Goal: Task Accomplishment & Management: Manage account settings

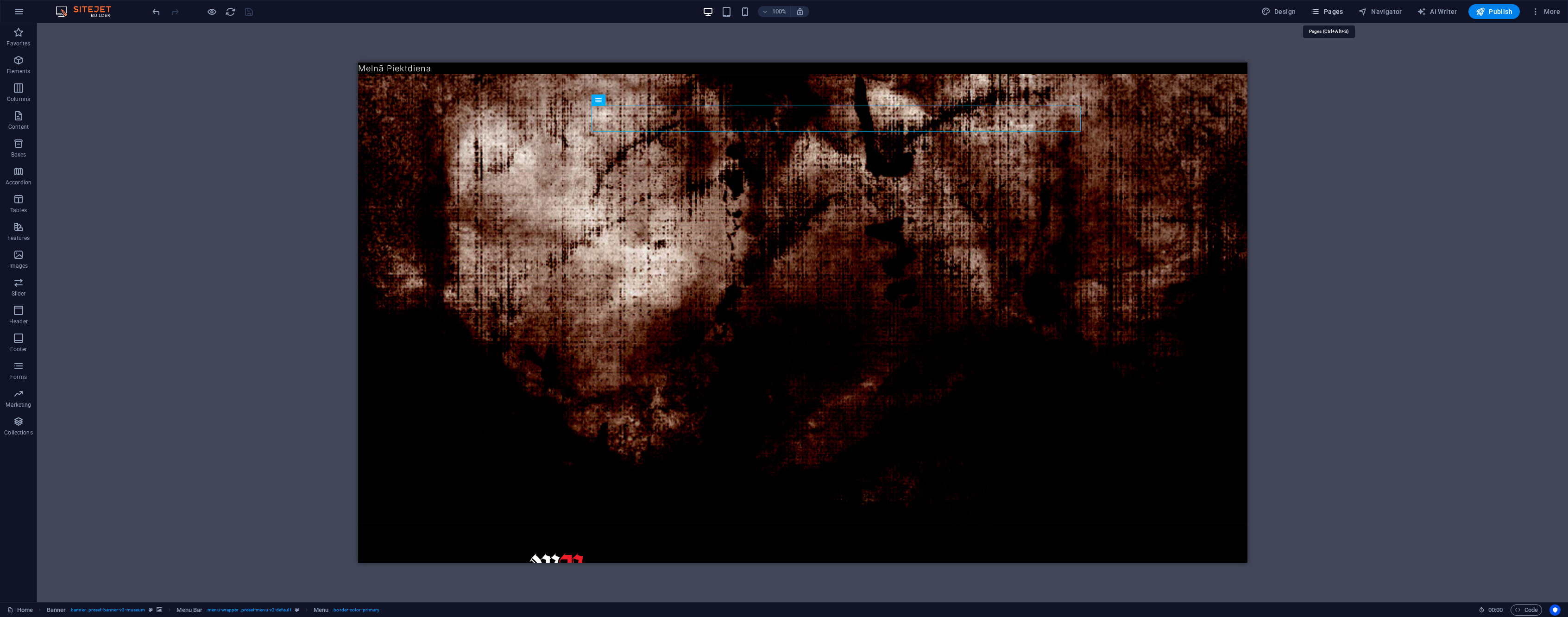
click at [1330, 10] on span "Pages" at bounding box center [1326, 11] width 32 height 9
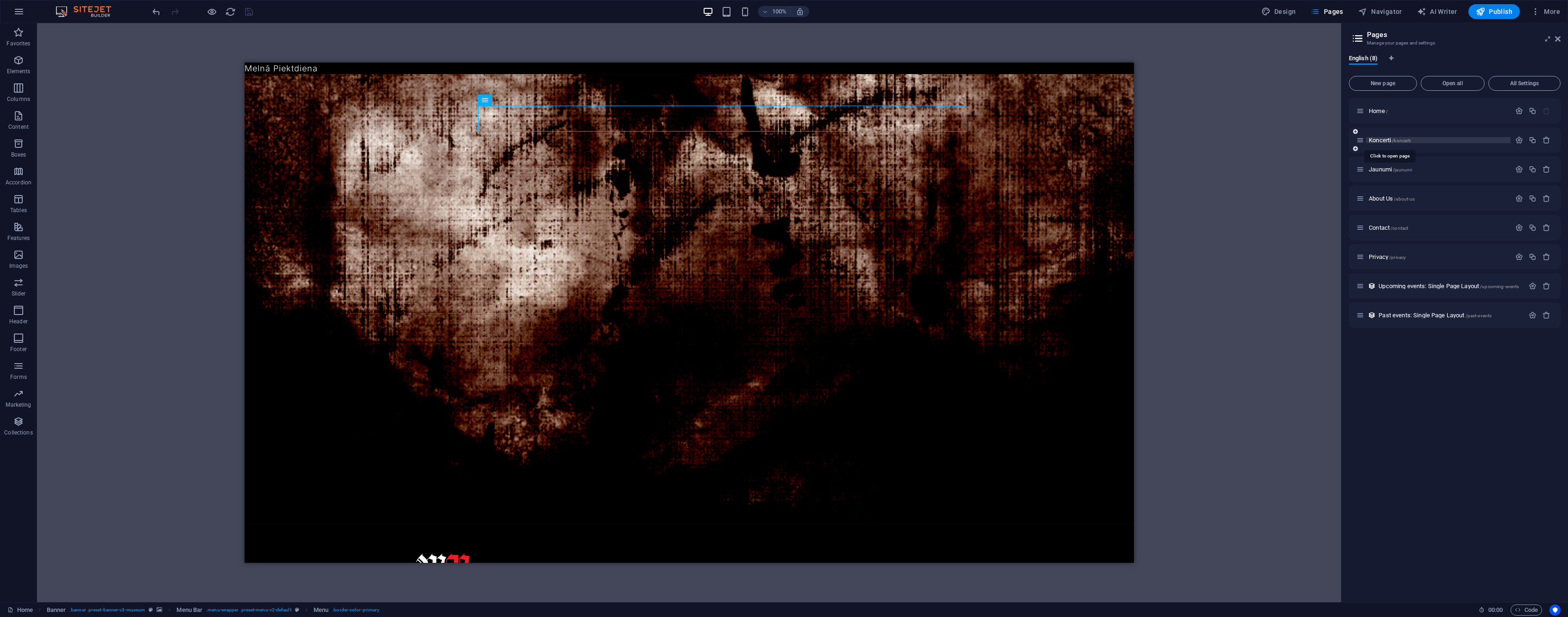
click at [1387, 141] on span "Koncerti /koncerti" at bounding box center [1390, 139] width 41 height 7
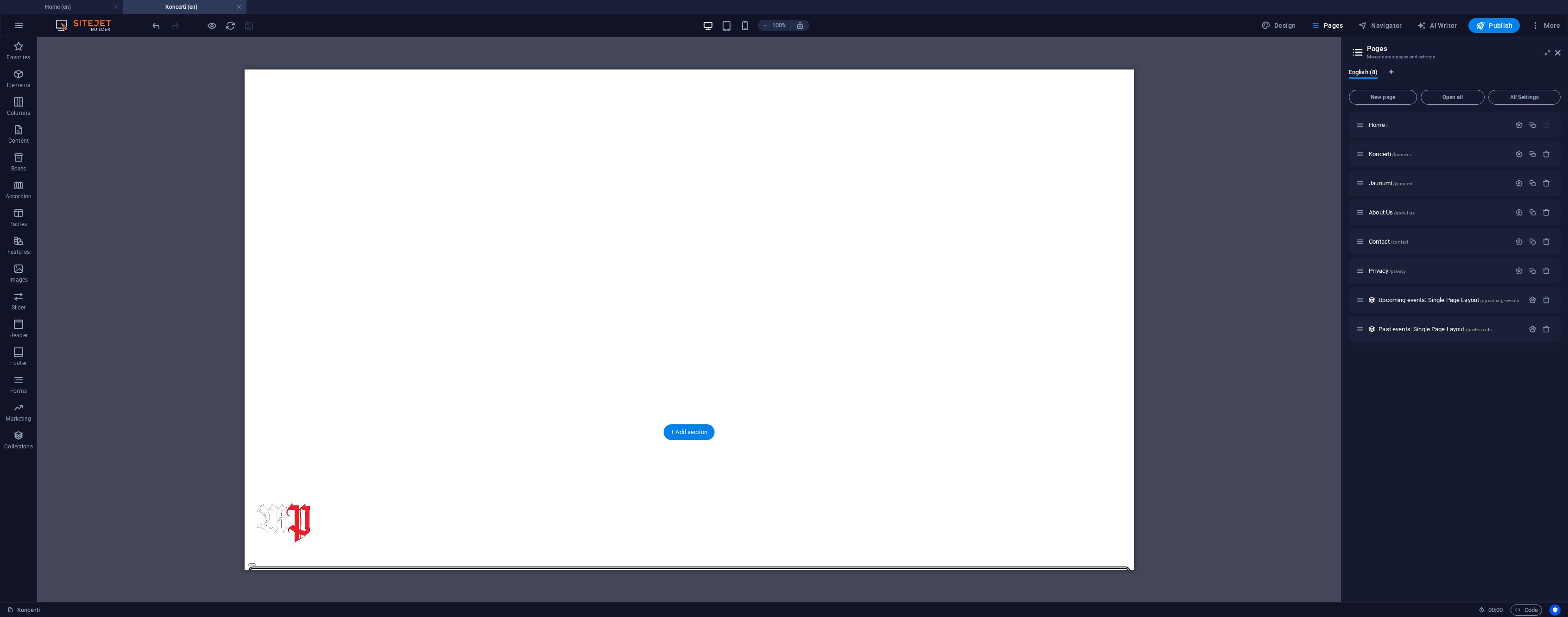
scroll to position [5, 0]
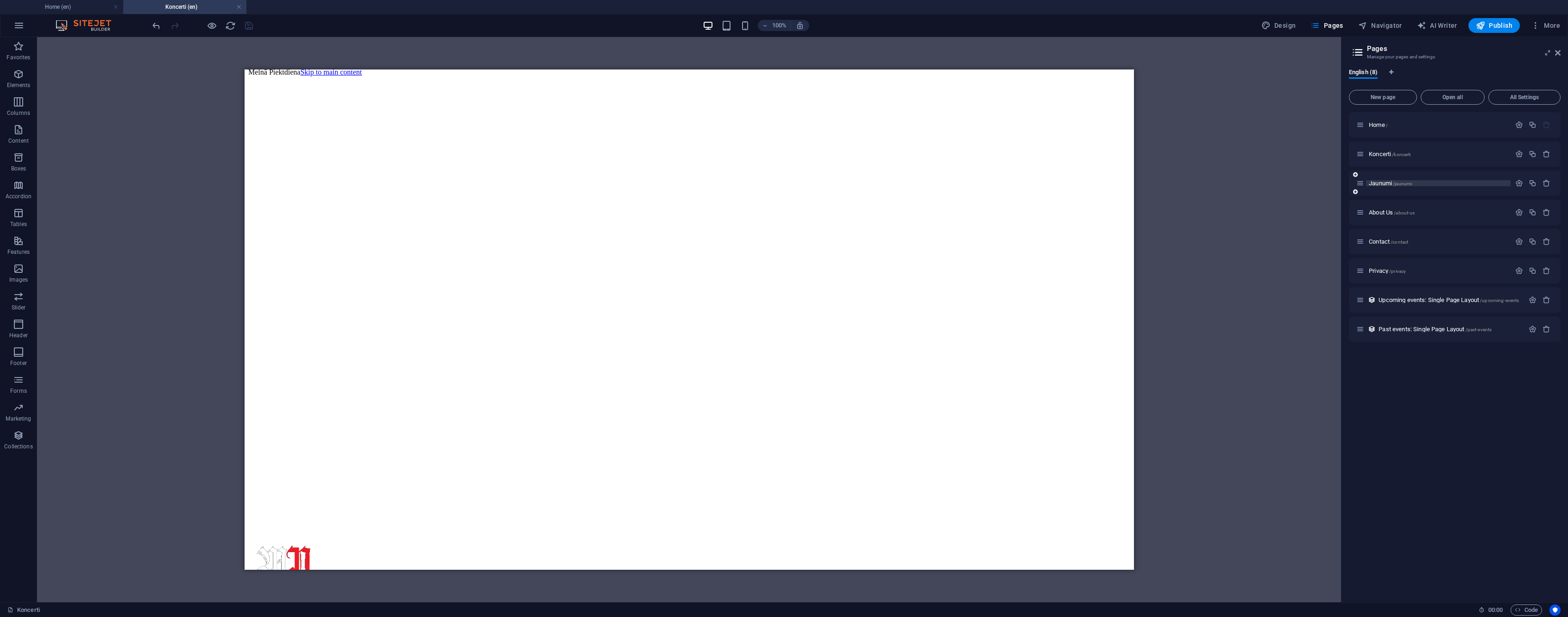
click at [1388, 184] on span "Jaunumi /jaunumi" at bounding box center [1390, 183] width 43 height 7
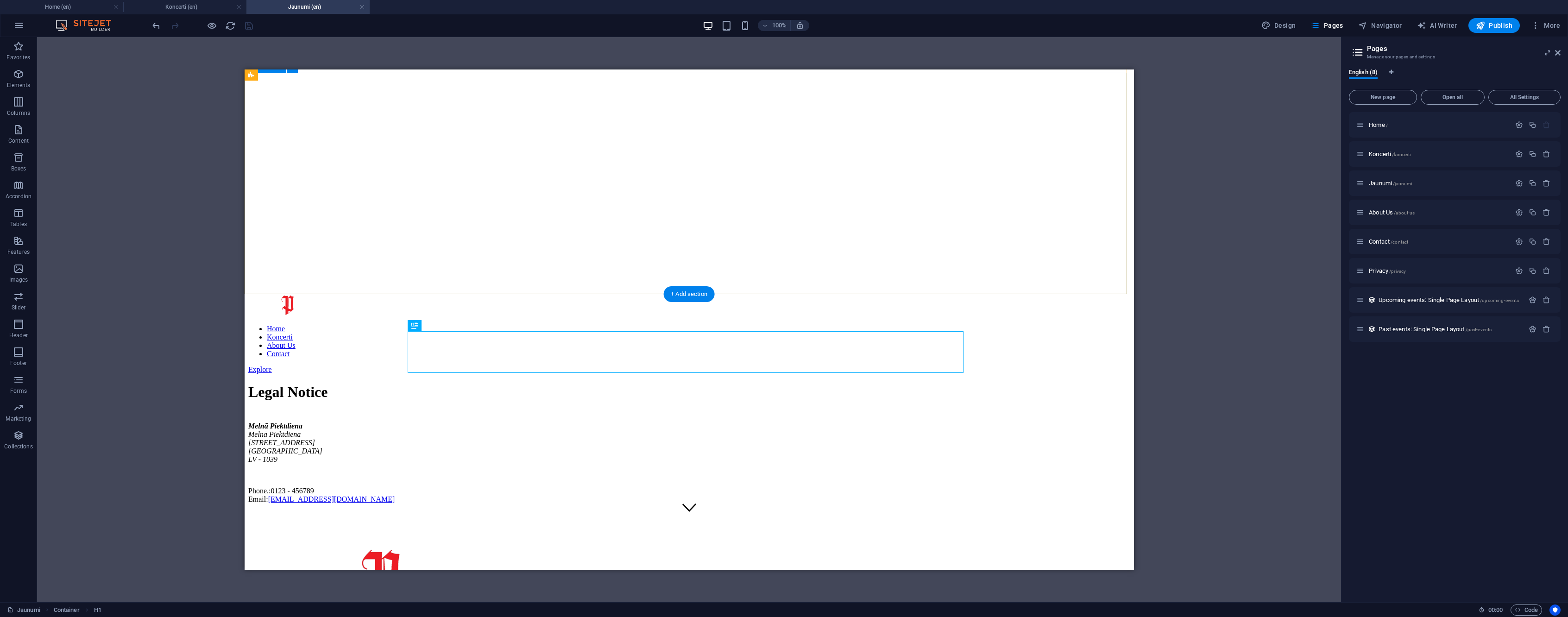
scroll to position [0, 0]
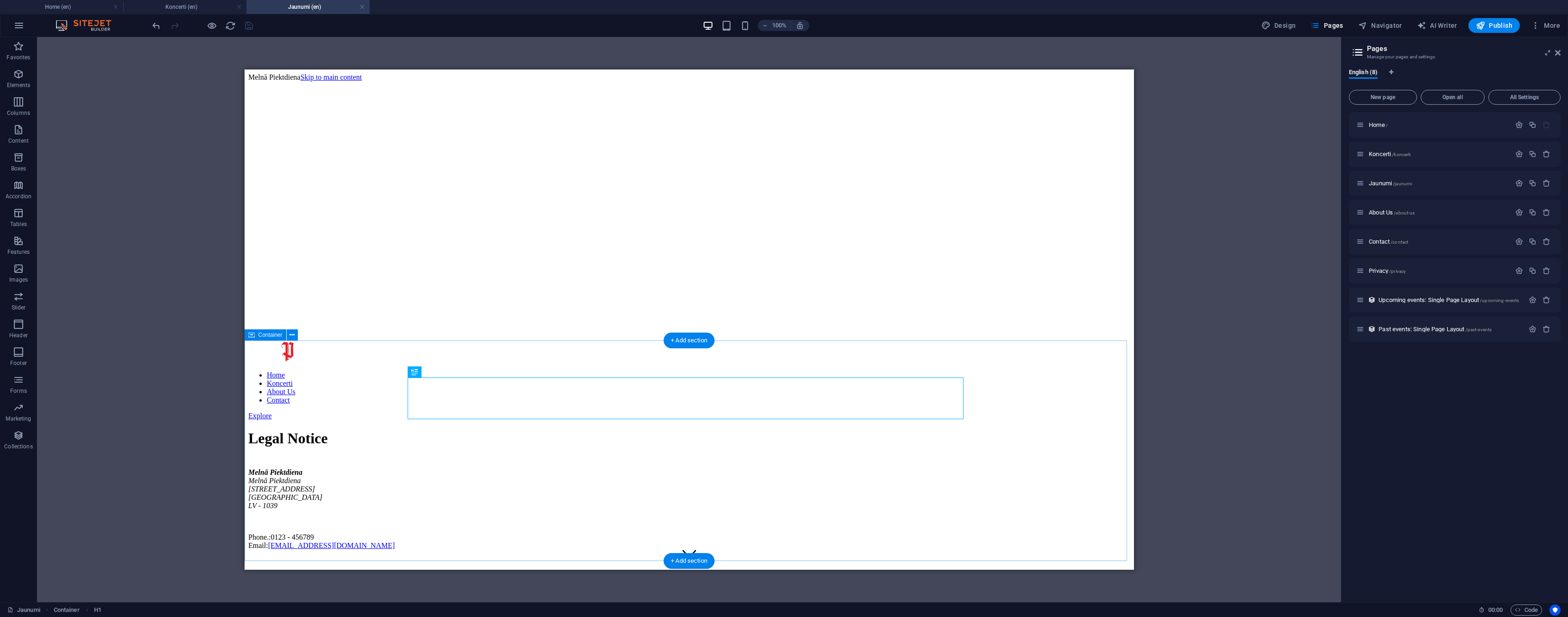
click at [1121, 430] on div "Legal Notice Melnā Piektdiena Melnā Piektdiena Brīvības iela 193c Rīga LV - 103…" at bounding box center [688, 489] width 882 height 119
click at [1394, 20] on button "Navigator" at bounding box center [1380, 26] width 51 height 15
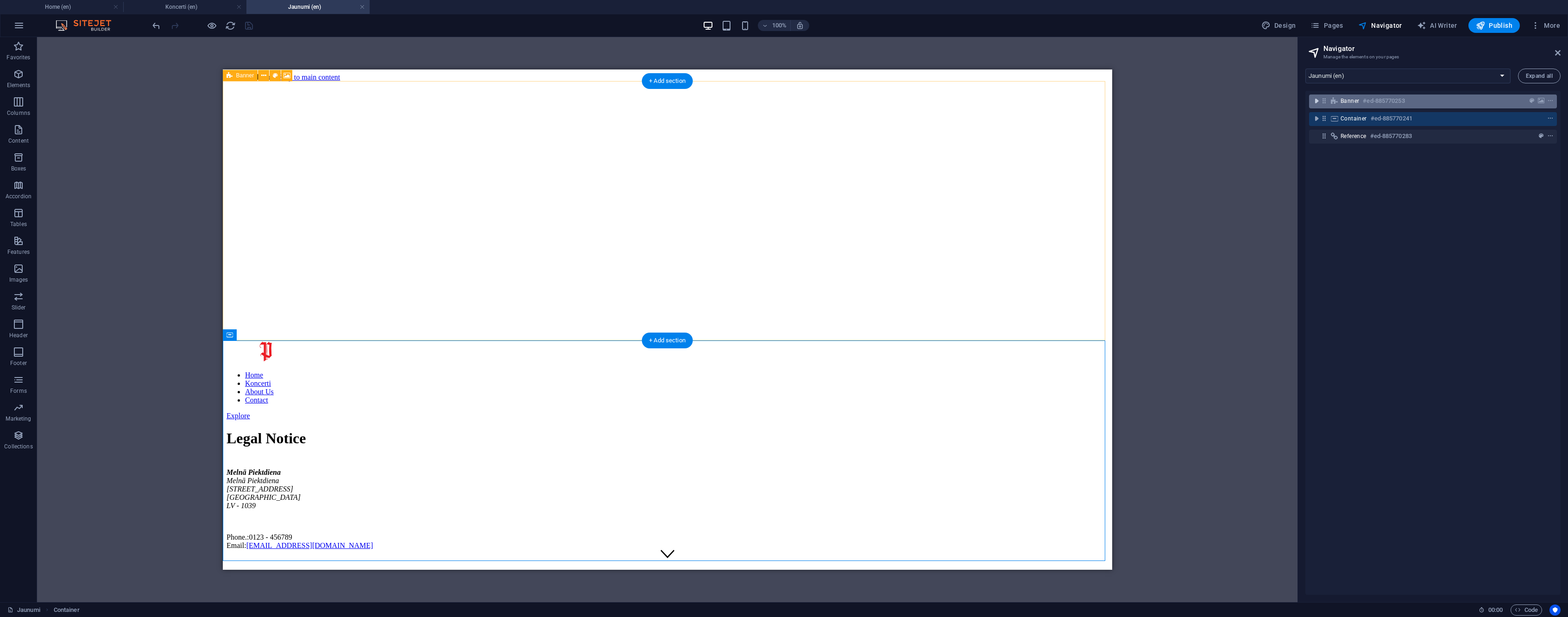
click at [1317, 102] on icon "toggle-expand" at bounding box center [1316, 100] width 9 height 9
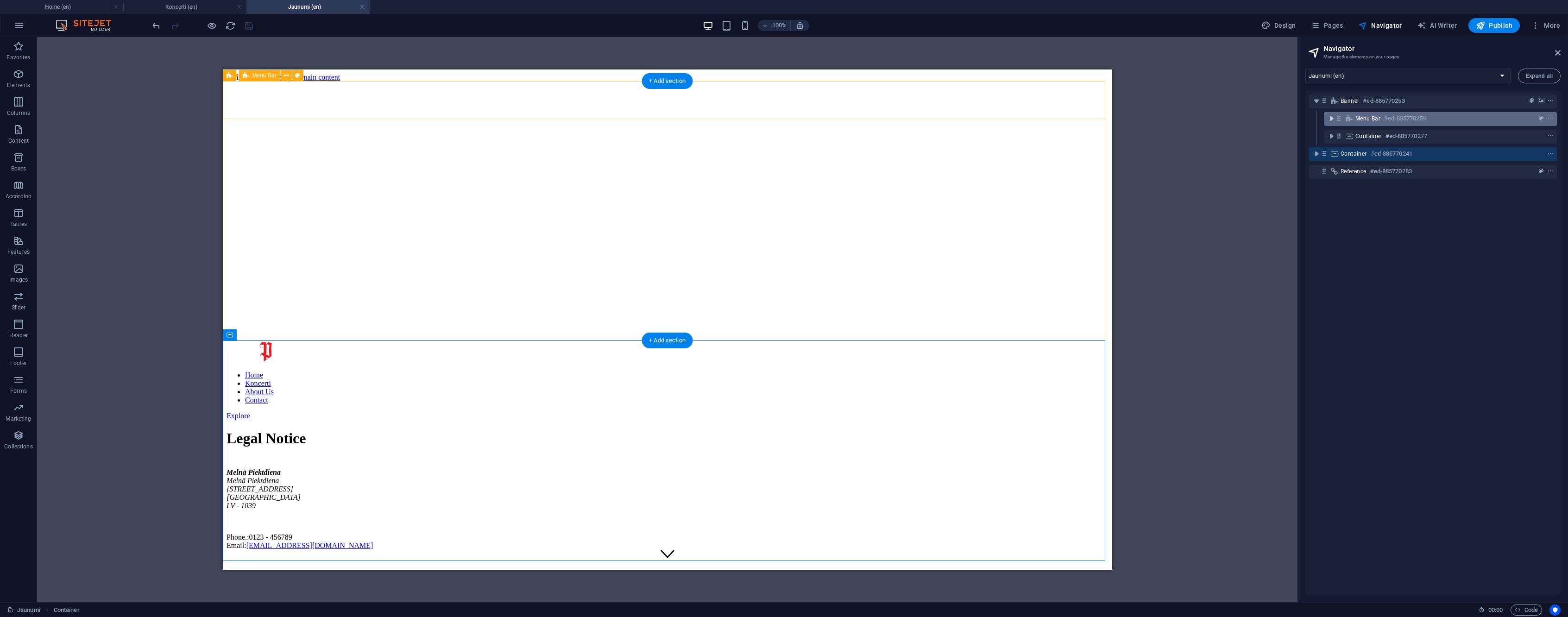
click at [1329, 120] on icon "toggle-expand" at bounding box center [1331, 118] width 9 height 9
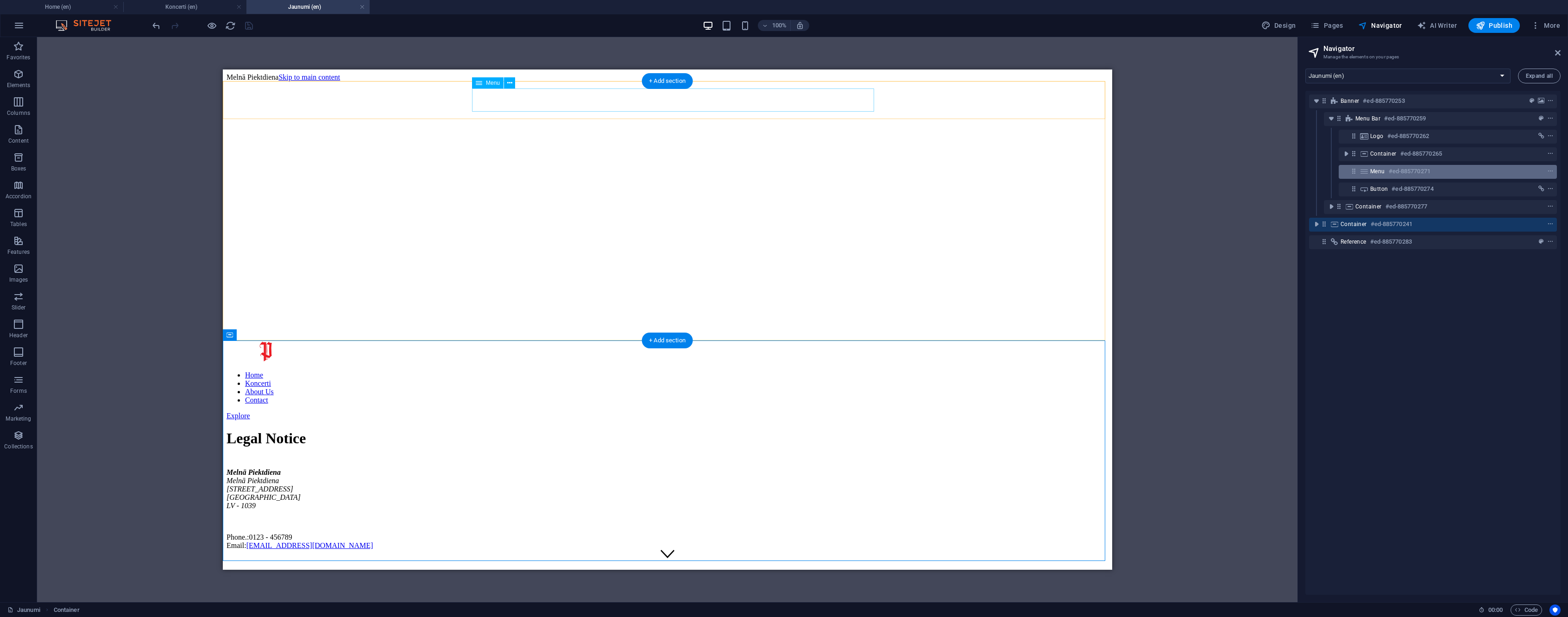
click at [1458, 169] on div "Menu #ed-885770271" at bounding box center [1440, 171] width 141 height 11
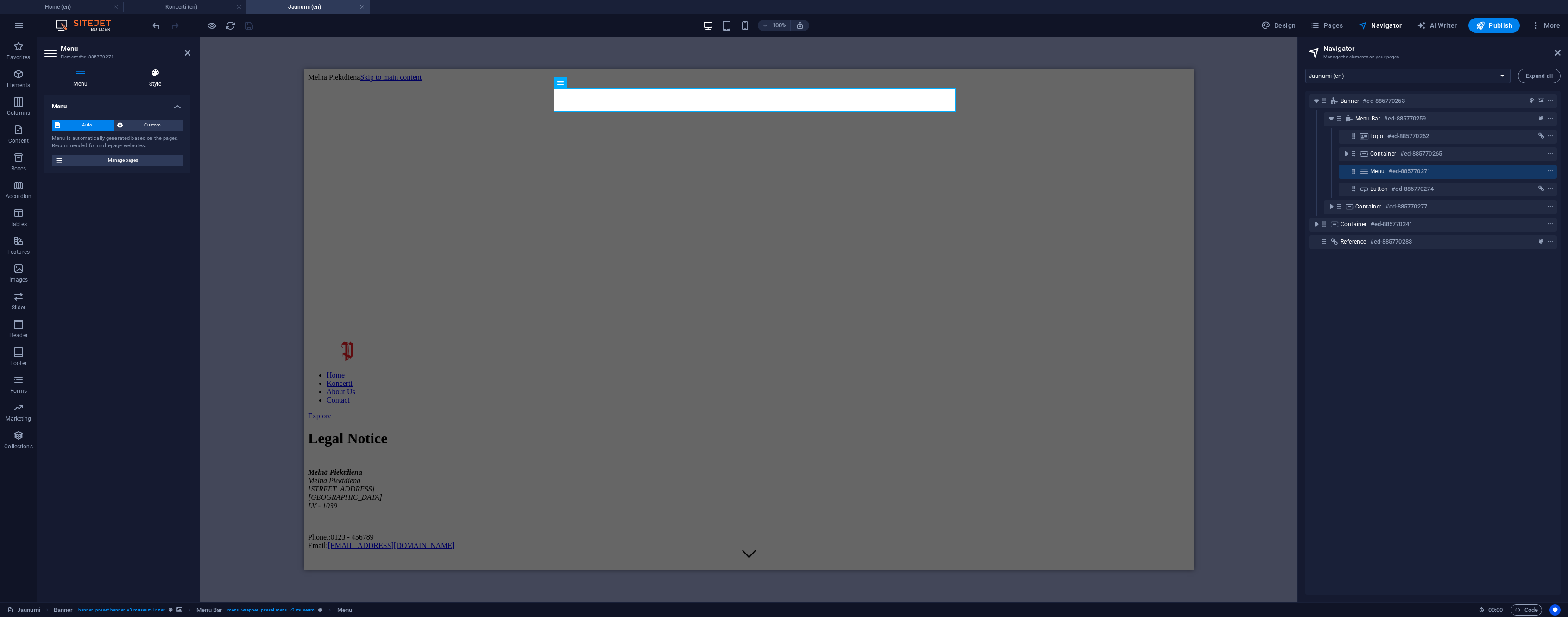
click at [153, 72] on icon at bounding box center [155, 73] width 71 height 9
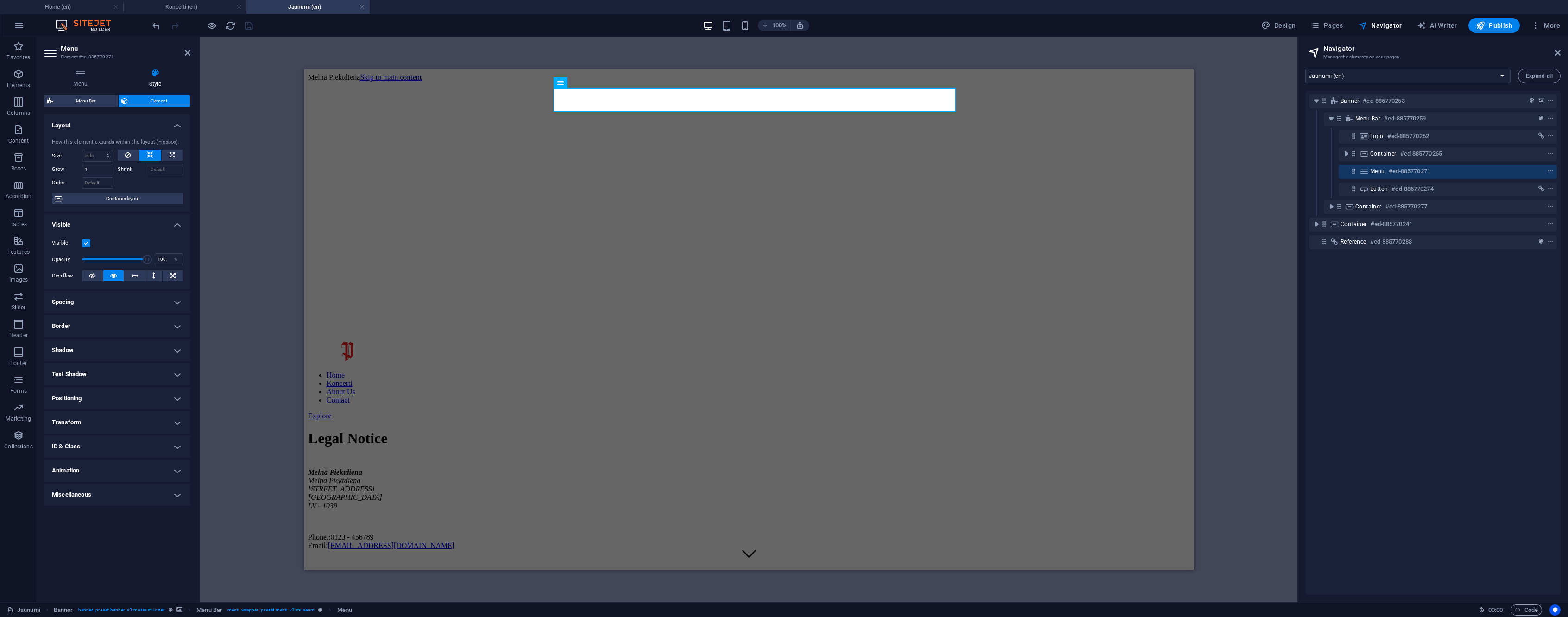
click at [119, 445] on h4 "ID & Class" at bounding box center [117, 446] width 146 height 23
click at [184, 11] on h4 "Koncerti (en)" at bounding box center [184, 7] width 123 height 10
select select "16743195-en"
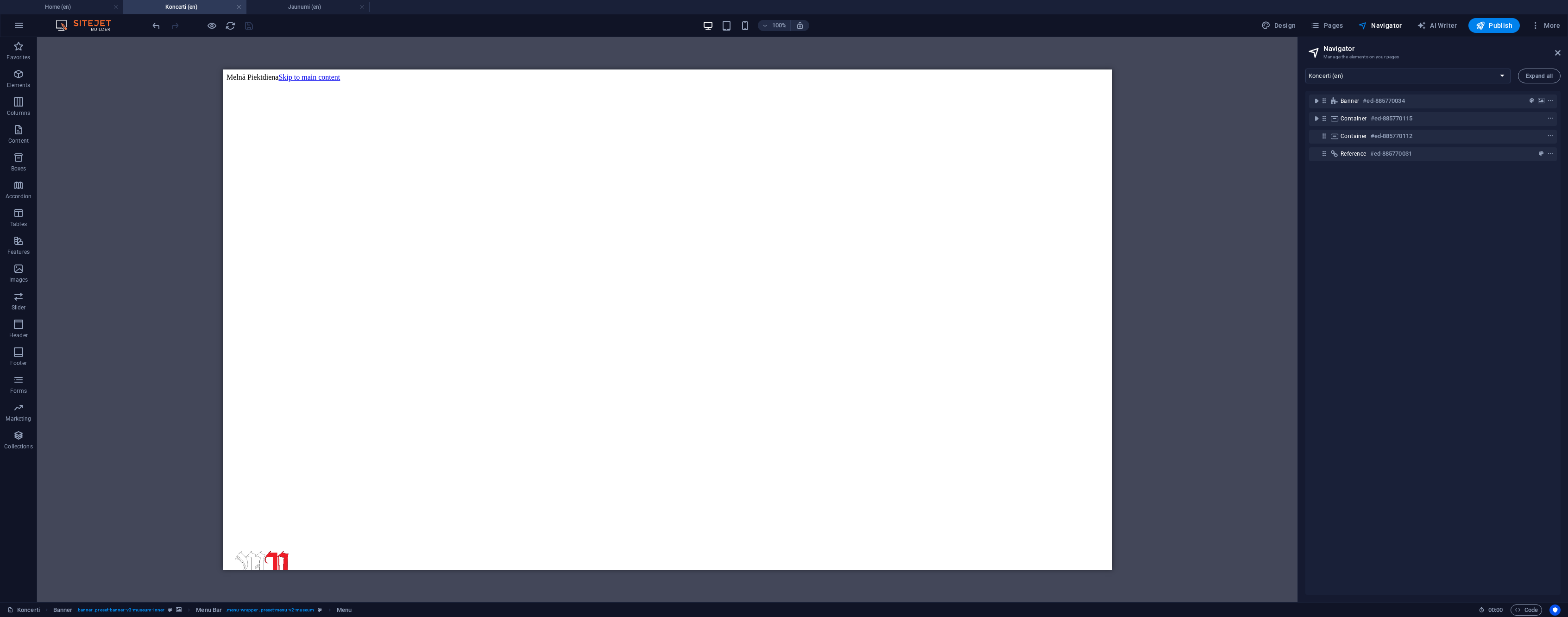
scroll to position [5, 0]
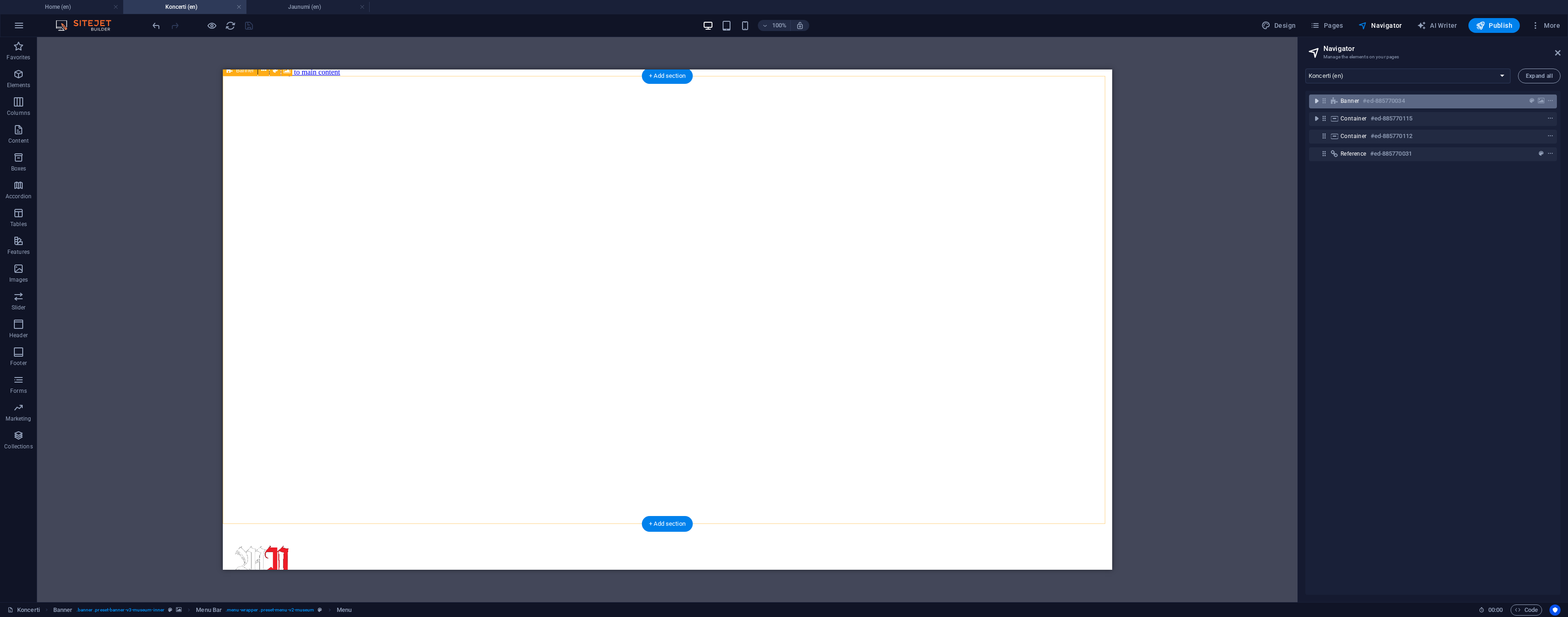
click at [1318, 98] on icon "toggle-expand" at bounding box center [1316, 100] width 9 height 9
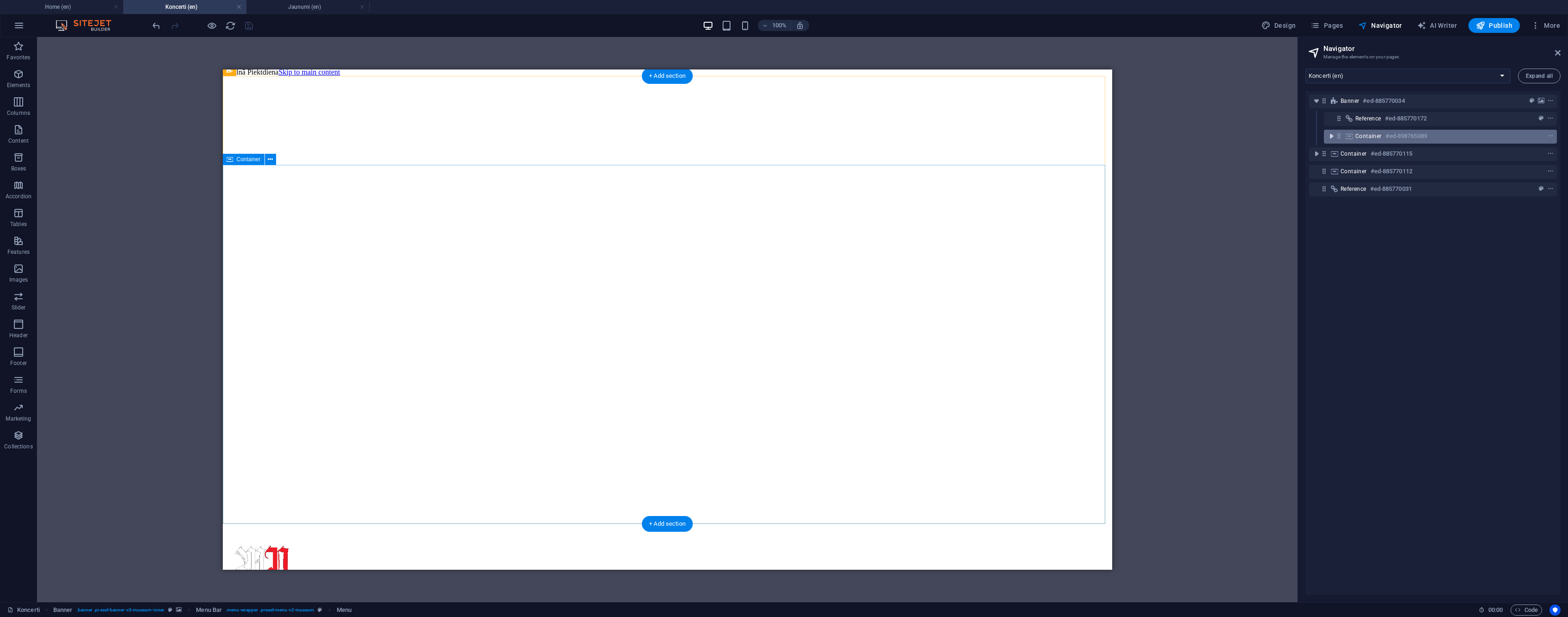
click at [1334, 139] on icon "toggle-expand" at bounding box center [1331, 136] width 9 height 9
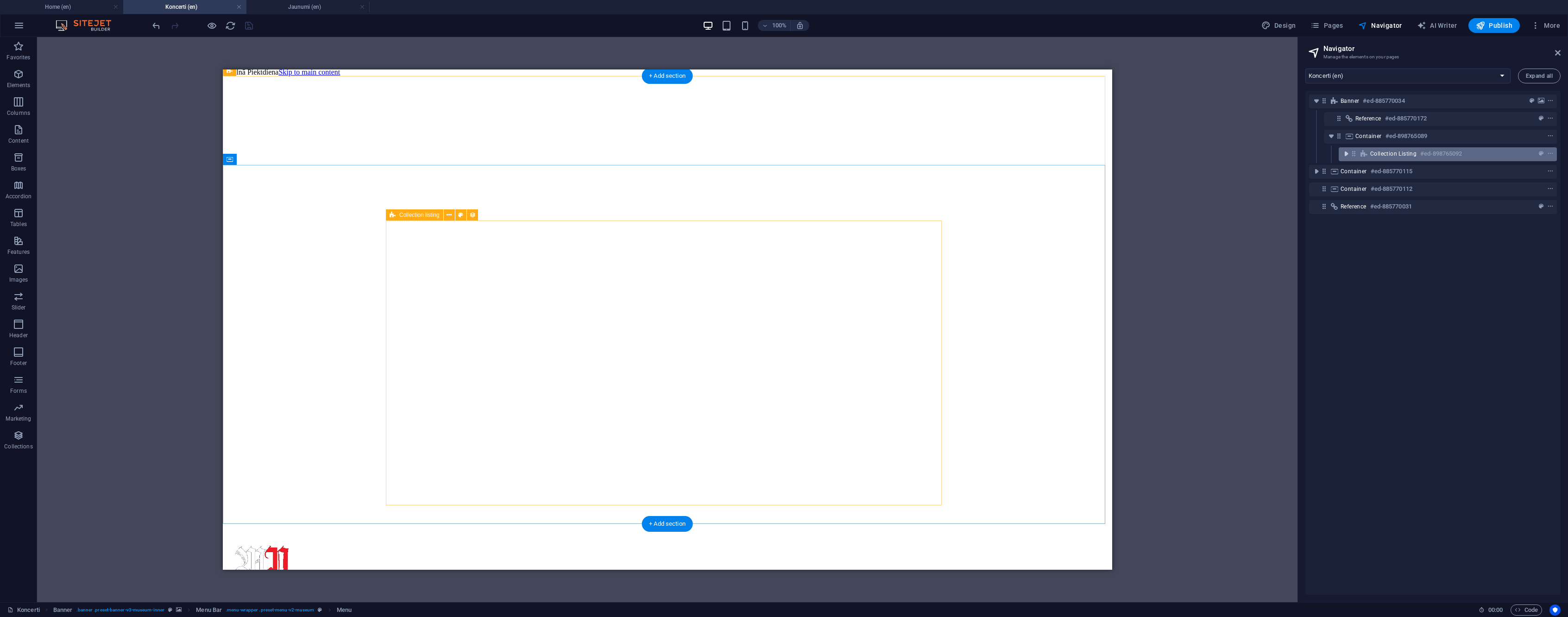
click at [1346, 155] on icon "toggle-expand" at bounding box center [1346, 153] width 9 height 9
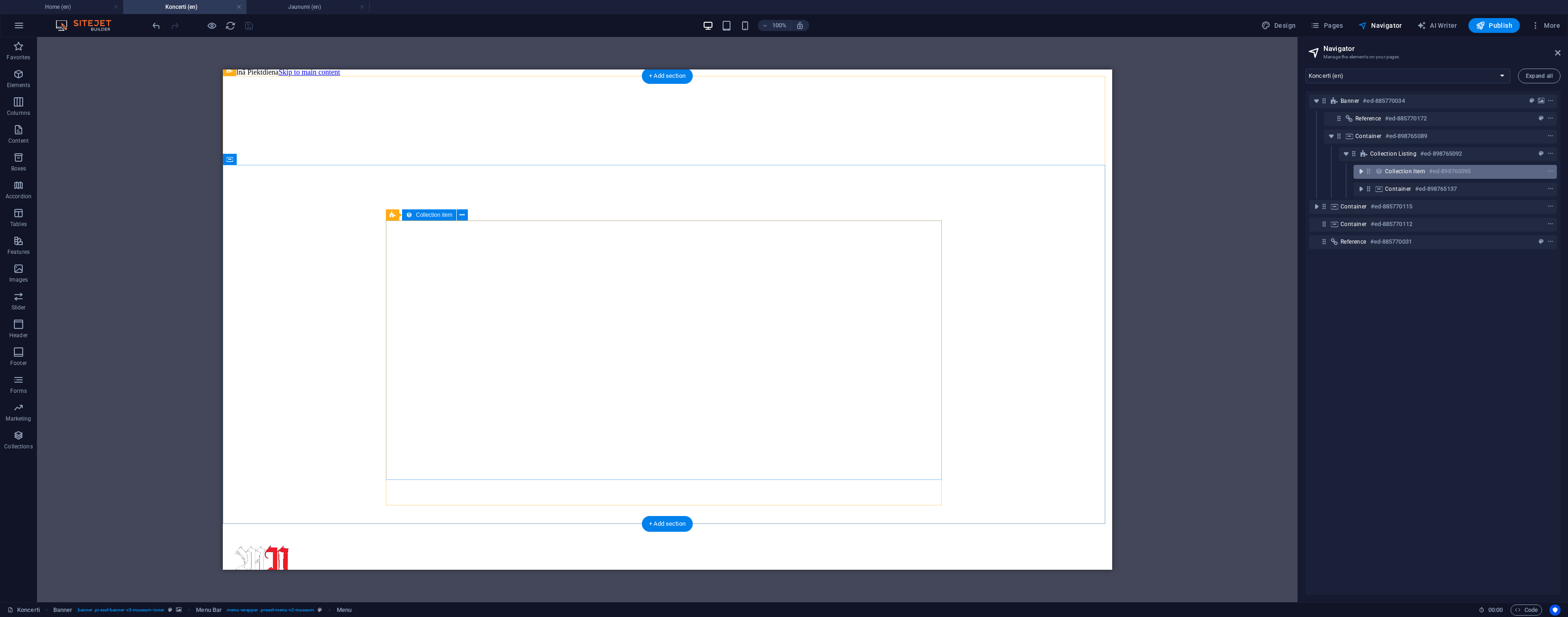
click at [1363, 172] on icon "toggle-expand" at bounding box center [1360, 171] width 9 height 9
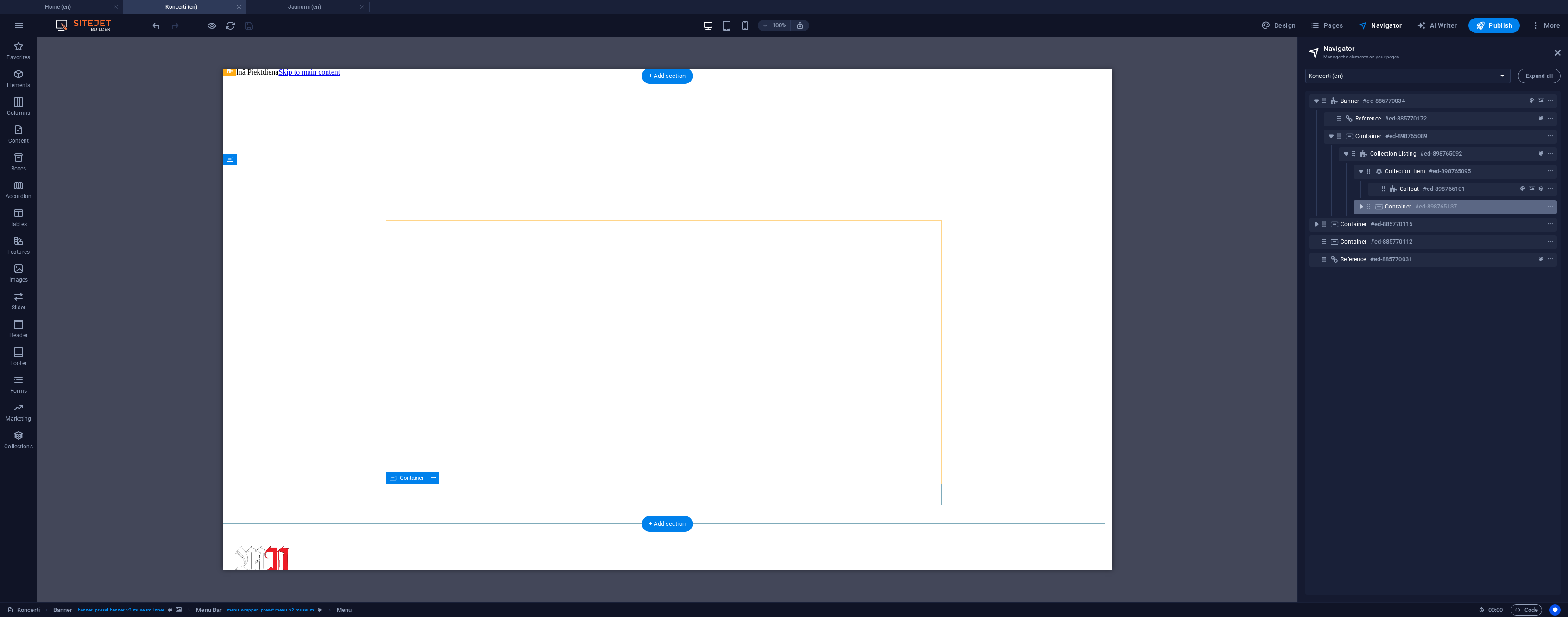
click at [1361, 203] on icon "toggle-expand" at bounding box center [1360, 206] width 9 height 9
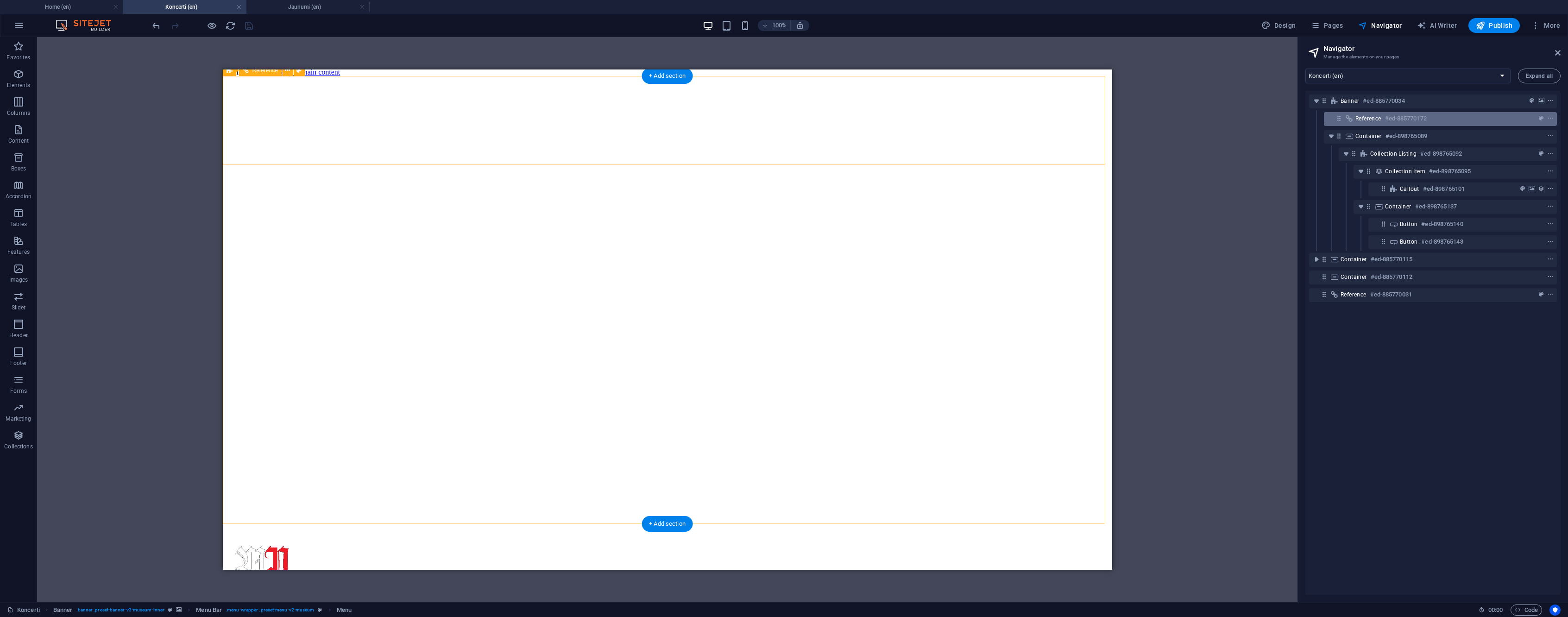
click at [1493, 121] on div "Reference #ed-885770172" at bounding box center [1433, 119] width 155 height 11
select select "rem"
select select "preset-menu-v2-default"
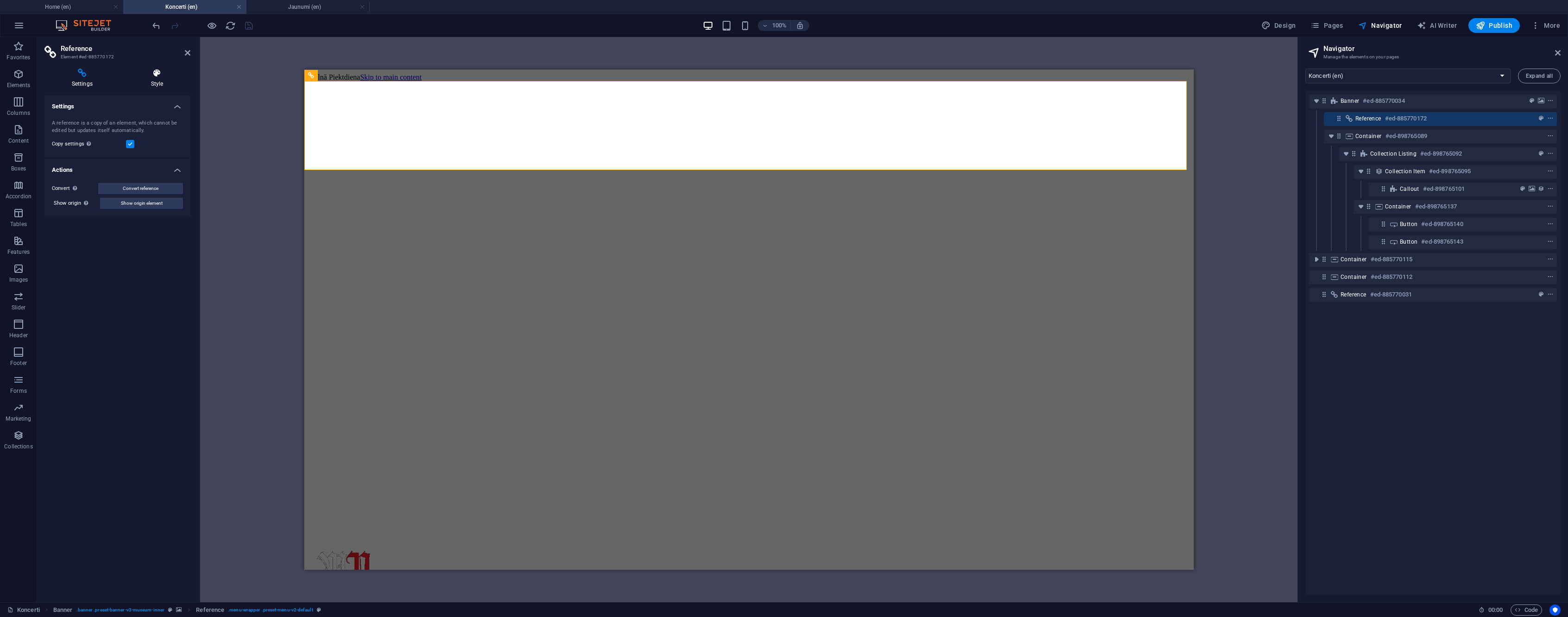
click at [159, 73] on icon at bounding box center [157, 73] width 67 height 9
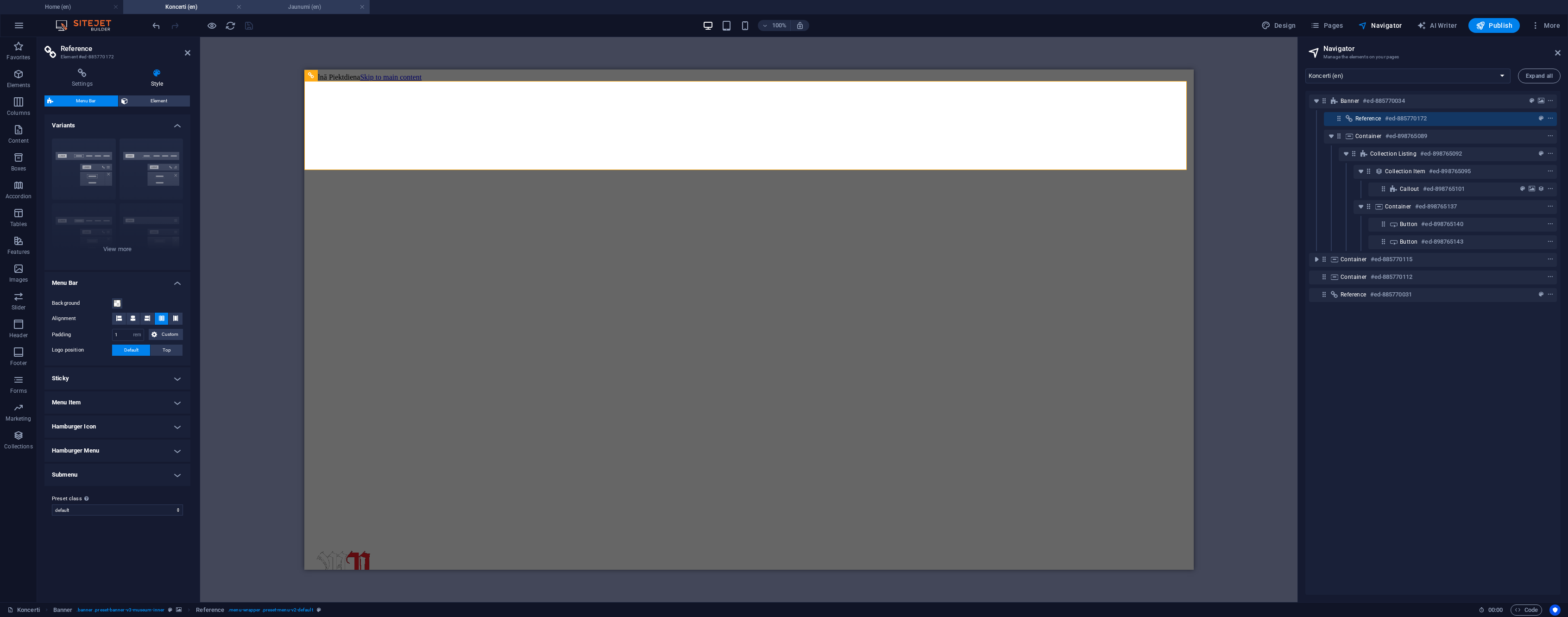
click at [295, 9] on h4 "Jaunumi (en)" at bounding box center [308, 7] width 123 height 10
select select "16743204-en"
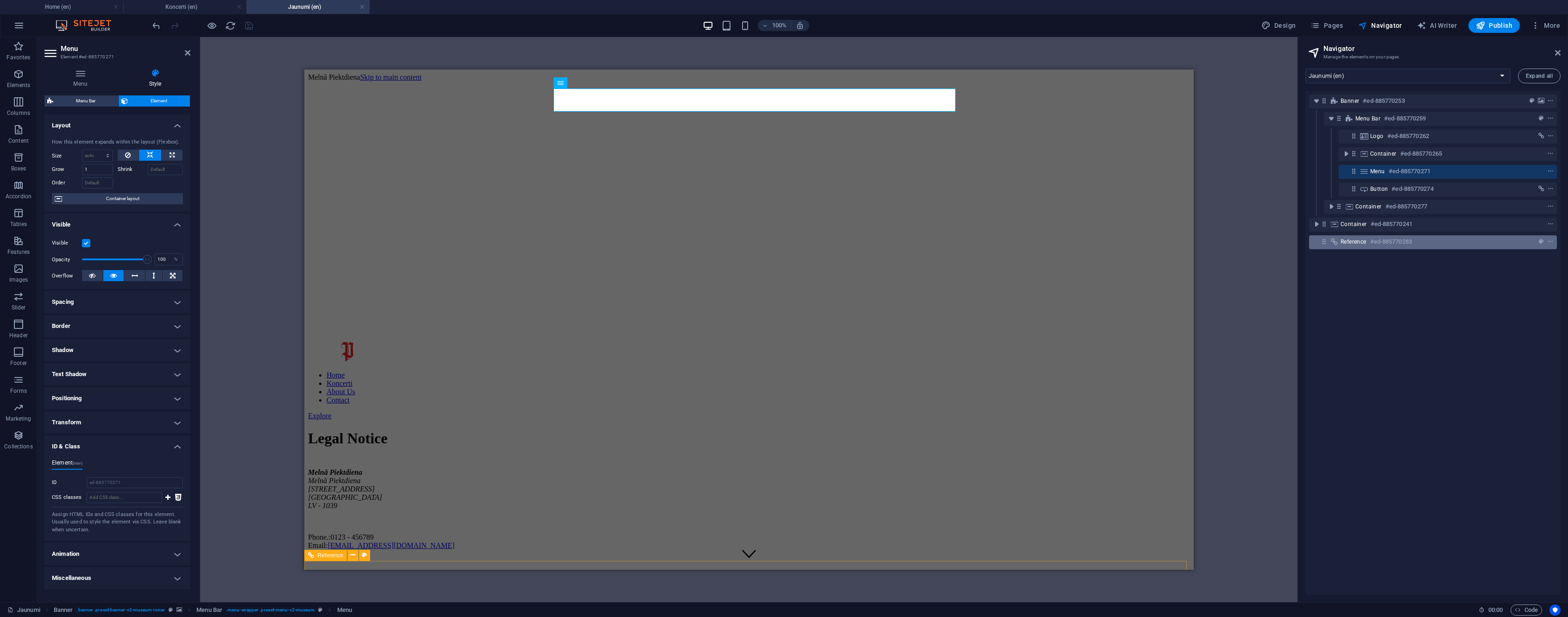
click at [1441, 243] on div "Reference #ed-885770283" at bounding box center [1425, 242] width 170 height 11
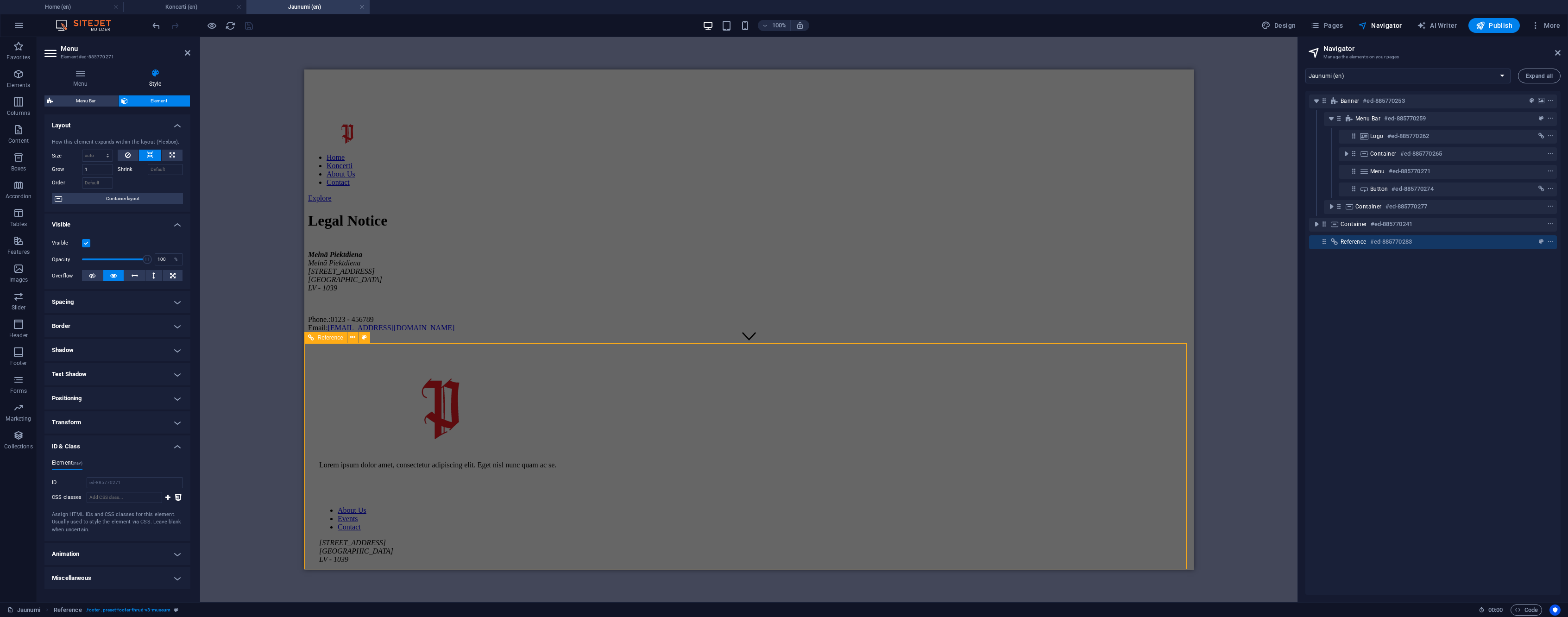
click at [1441, 243] on div "Reference #ed-885770283" at bounding box center [1425, 242] width 170 height 11
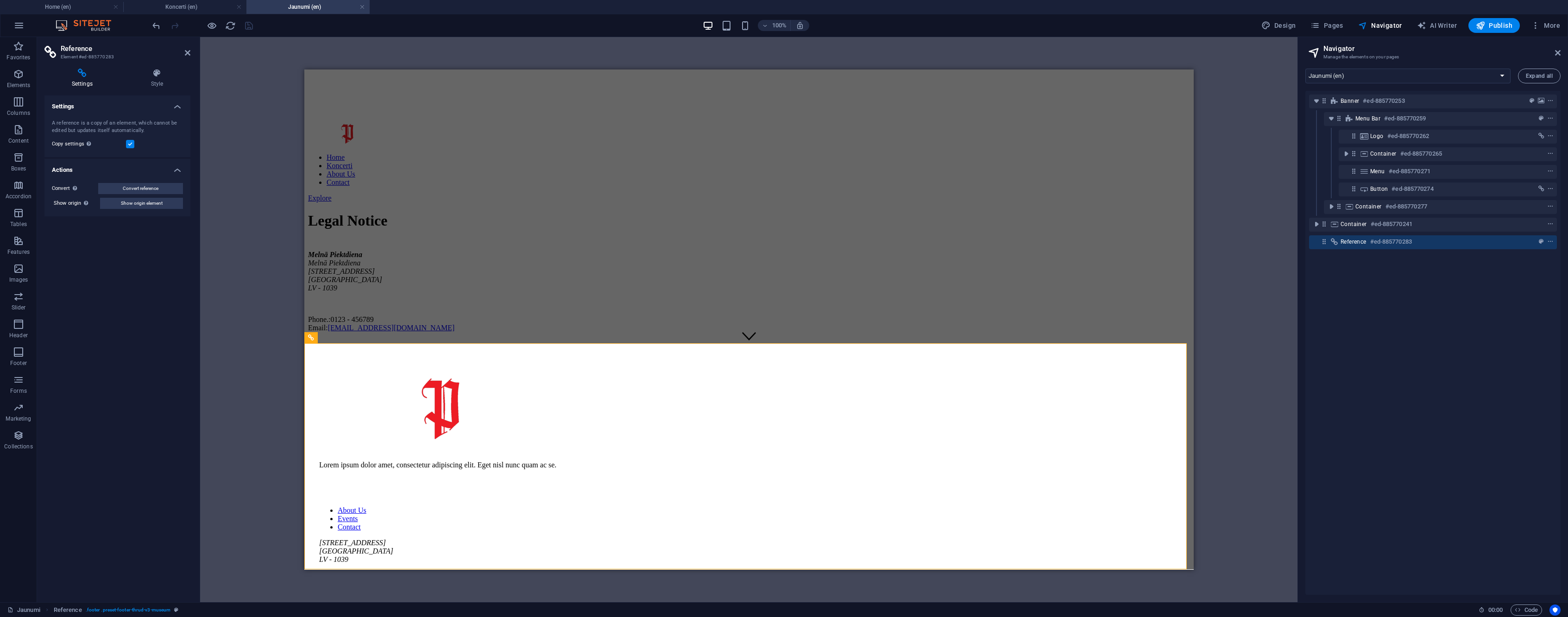
scroll to position [0, 0]
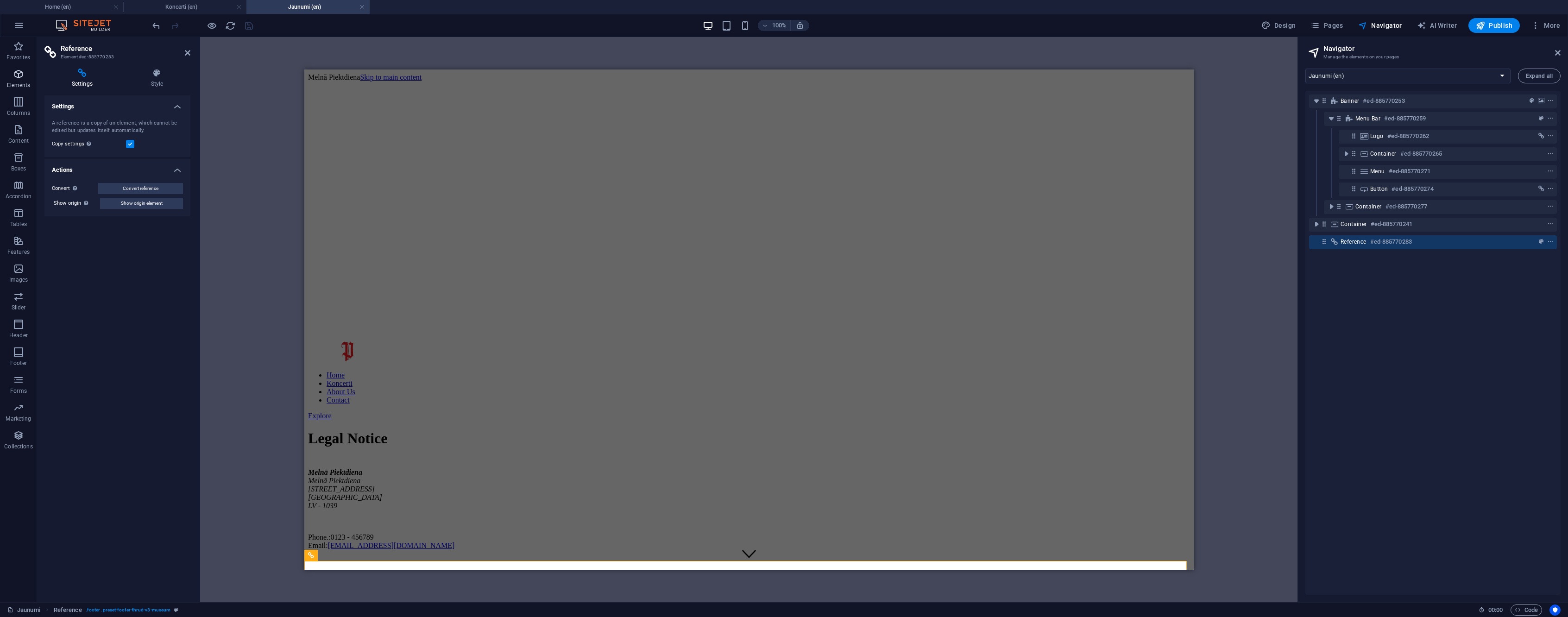
click at [19, 70] on icon "button" at bounding box center [18, 74] width 11 height 11
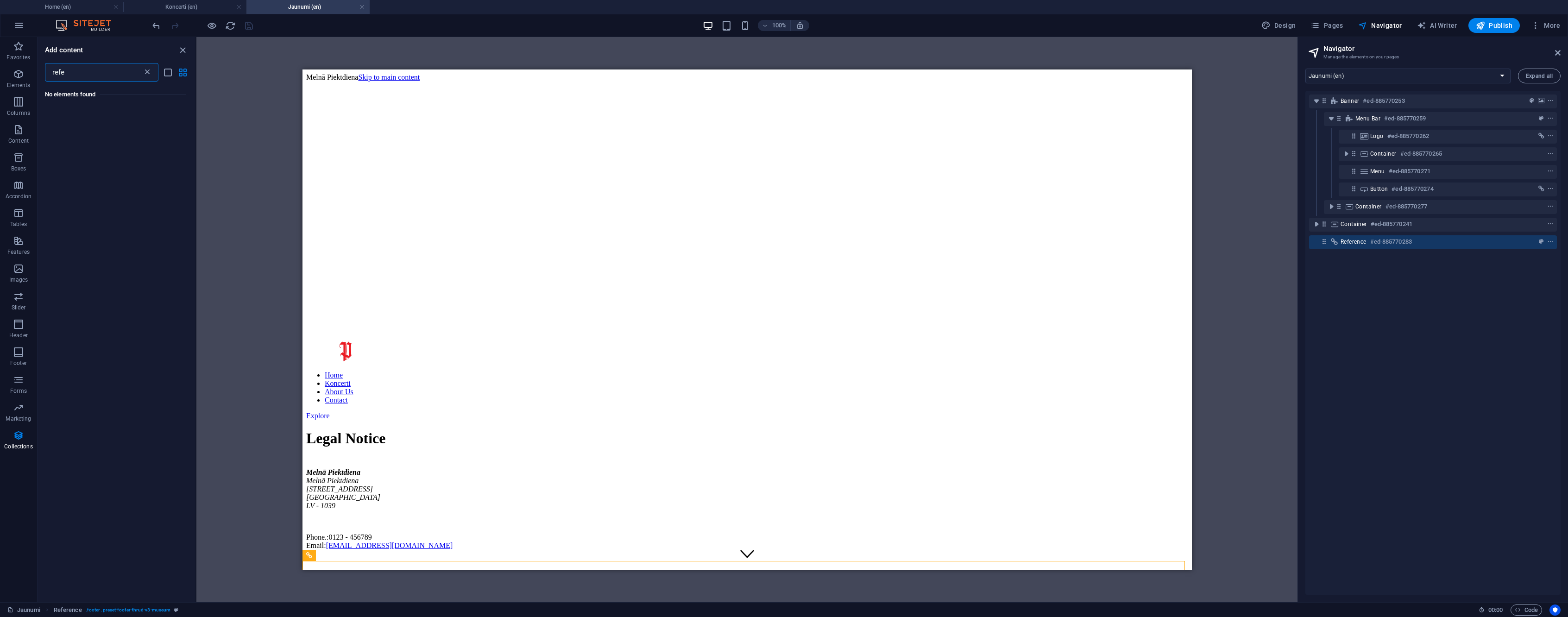
type input "refe"
drag, startPoint x: 145, startPoint y: 73, endPoint x: 218, endPoint y: 99, distance: 77.5
click at [145, 73] on icon at bounding box center [147, 72] width 9 height 9
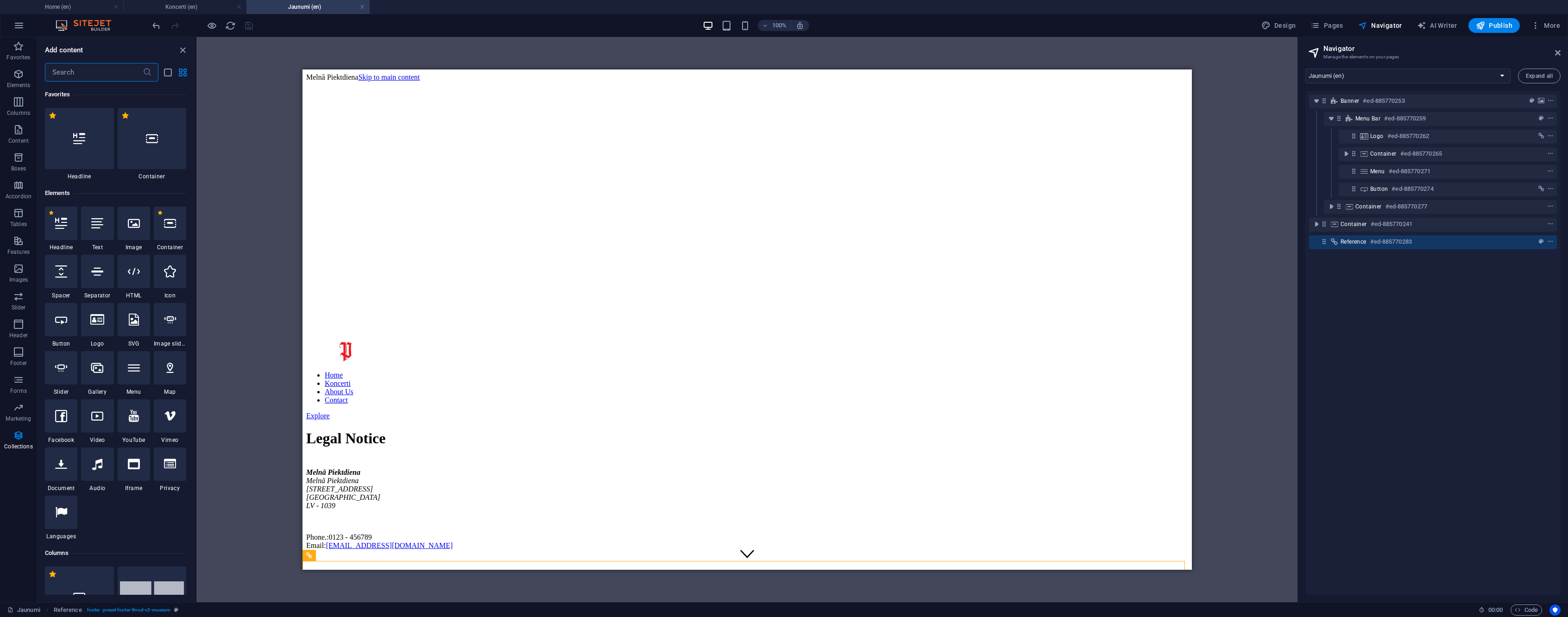
click at [1461, 322] on div "Banner #ed-885770253 Menu Bar #ed-885770259 Logo #ed-885770262 Container #ed-88…" at bounding box center [1433, 343] width 255 height 504
click at [1339, 23] on span "Pages" at bounding box center [1326, 25] width 32 height 9
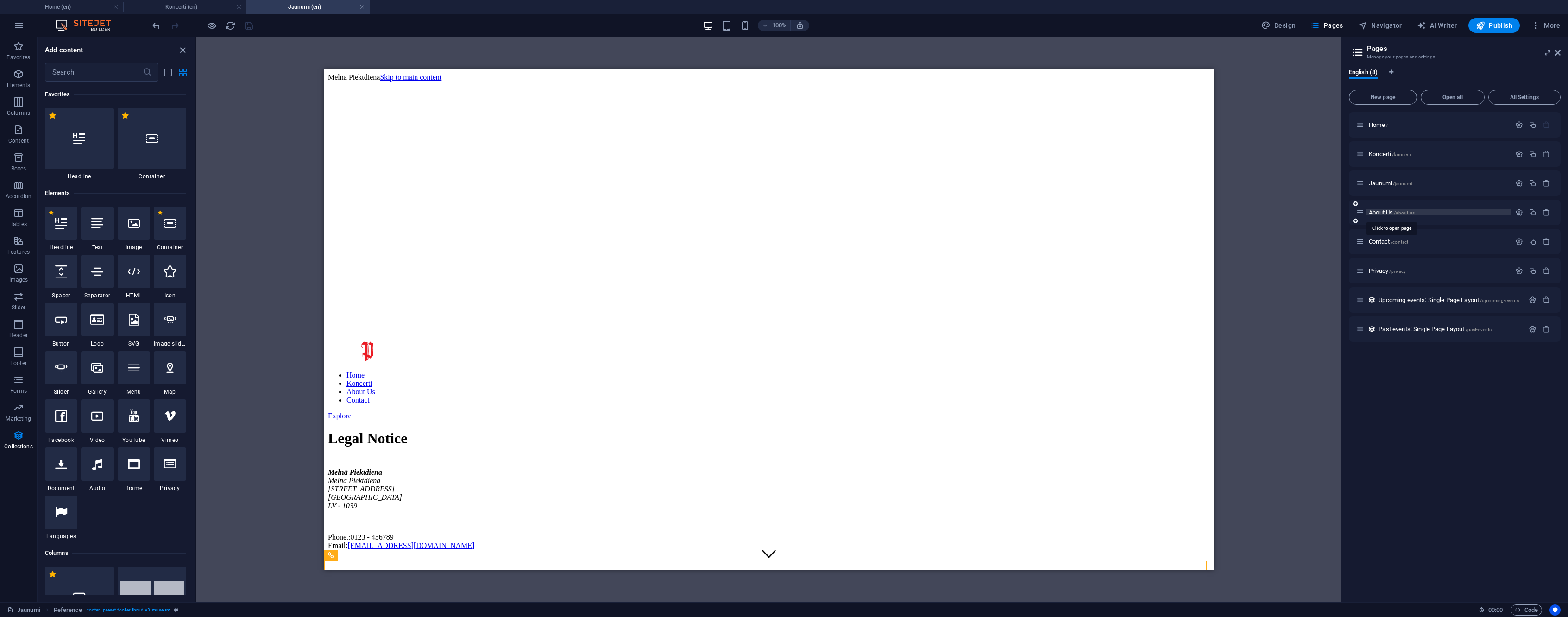
click at [1398, 215] on span "/about-us" at bounding box center [1404, 212] width 21 height 5
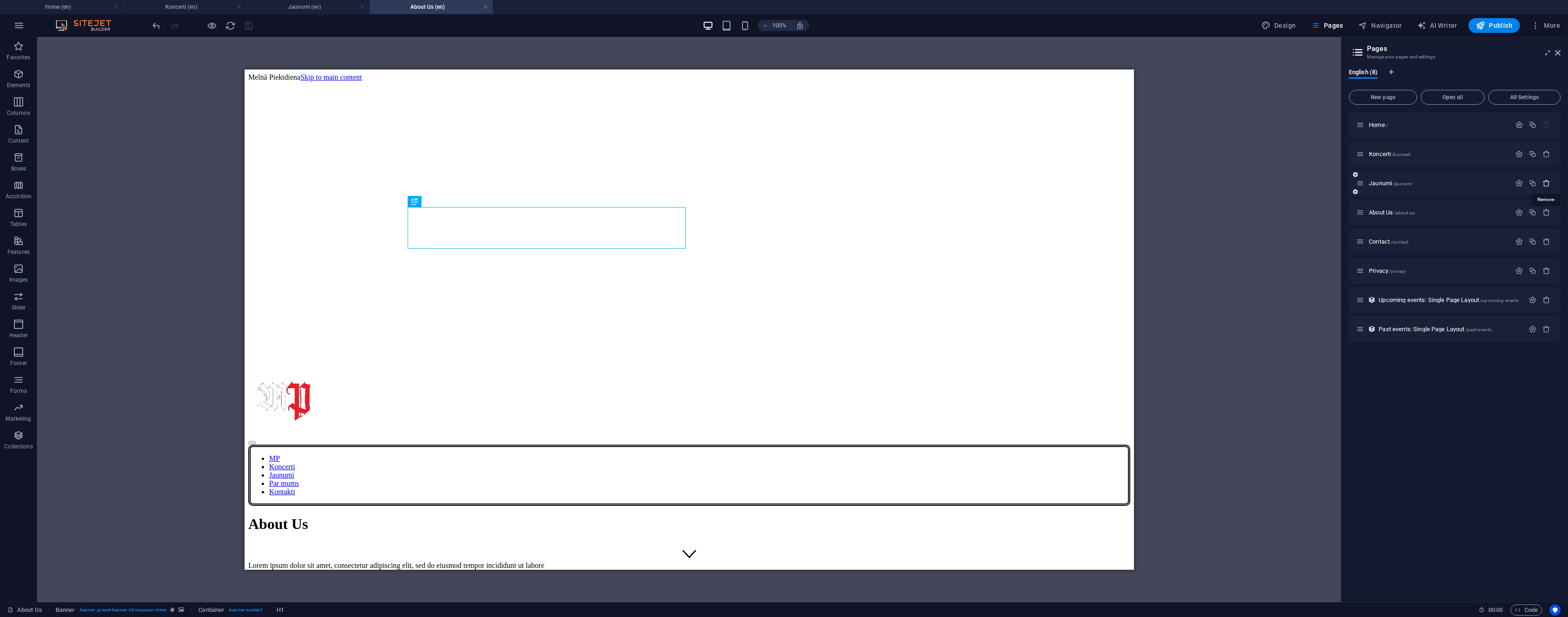
click at [1548, 183] on icon "button" at bounding box center [1546, 183] width 8 height 8
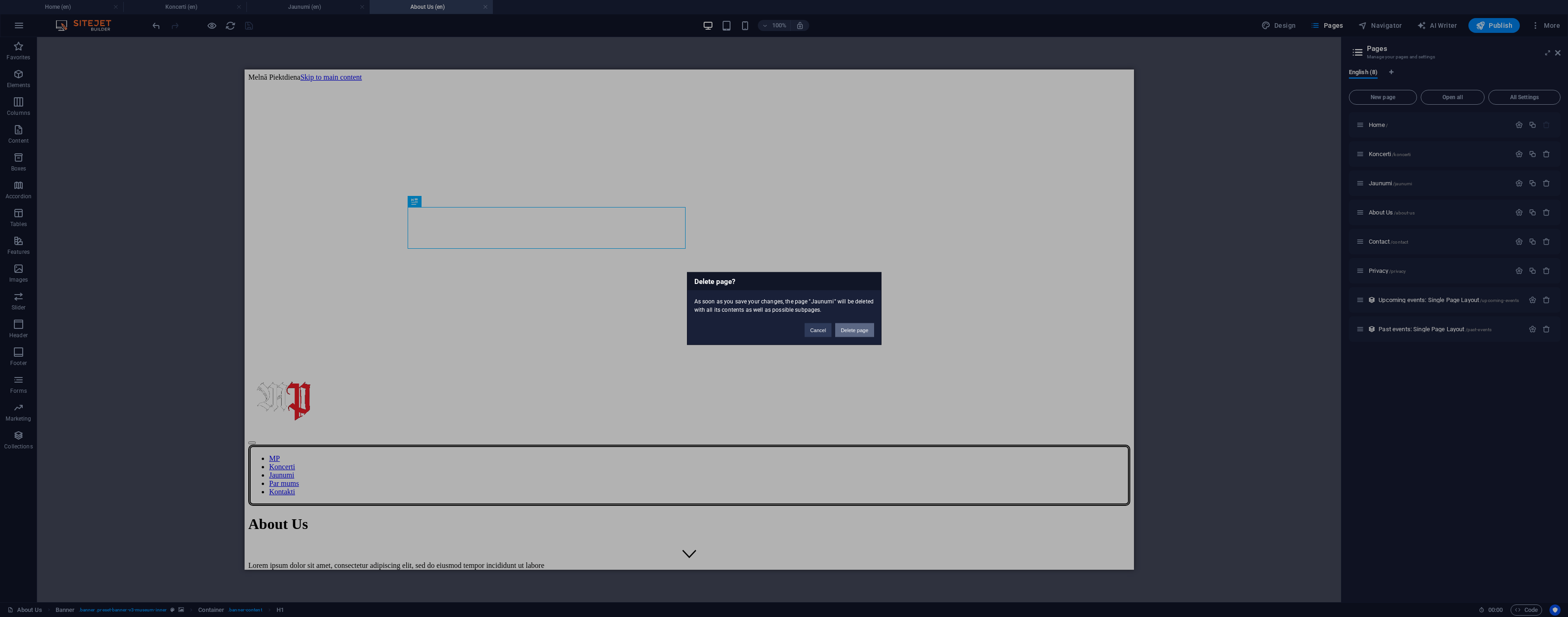
click at [856, 330] on button "Delete page" at bounding box center [854, 330] width 38 height 14
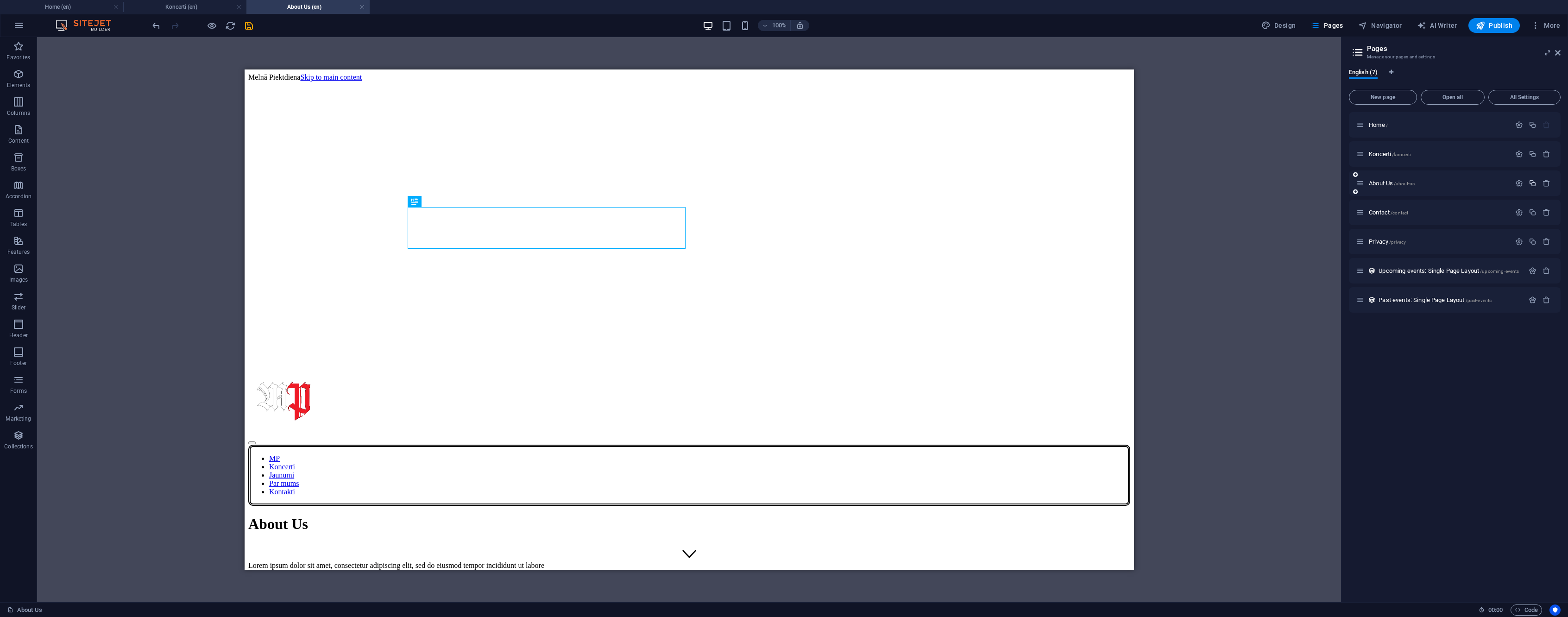
click at [1530, 186] on icon "button" at bounding box center [1532, 183] width 8 height 8
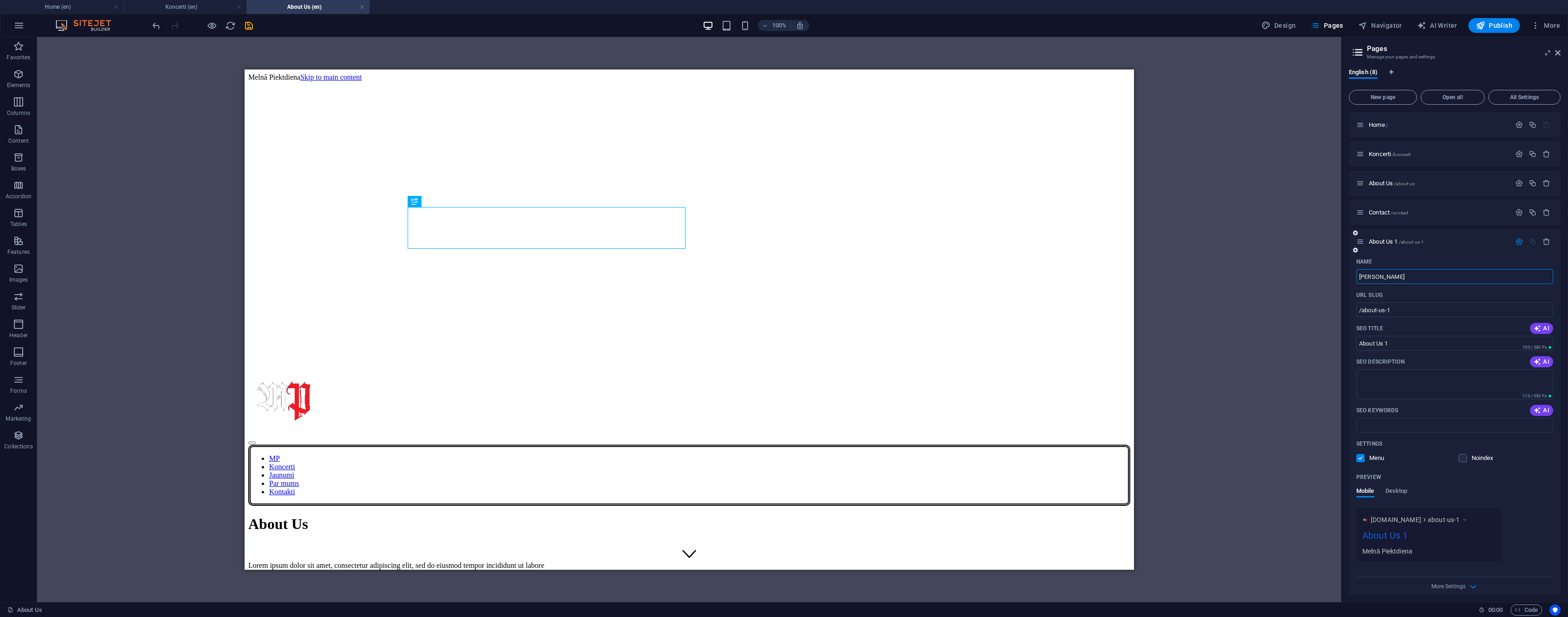
type input "Jau"
type input "/ja"
type input "Ja"
type input "Jaununmi"
type input "/jaunun"
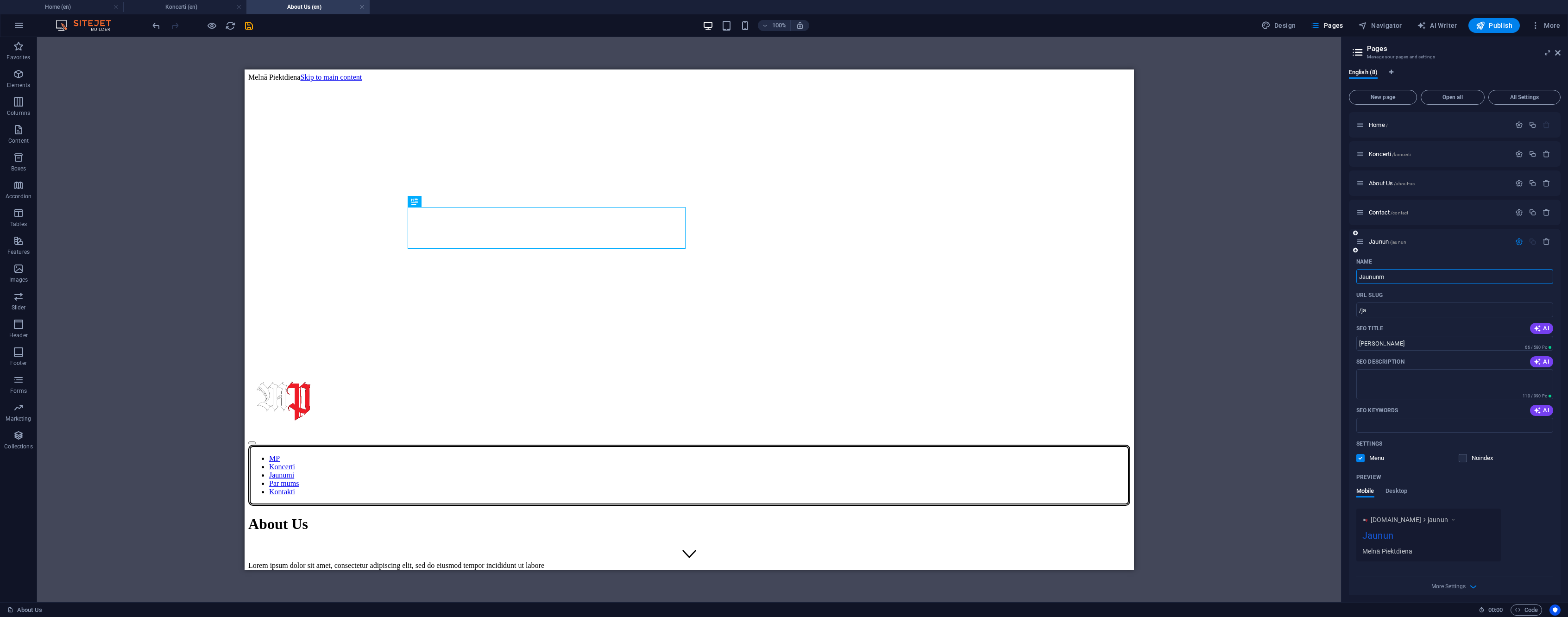
type input "Jaunun"
type input "Jaununmi"
type input "/jaununmi"
type input "Jaununmi"
click at [1404, 276] on input "Jaununmi" at bounding box center [1454, 276] width 197 height 15
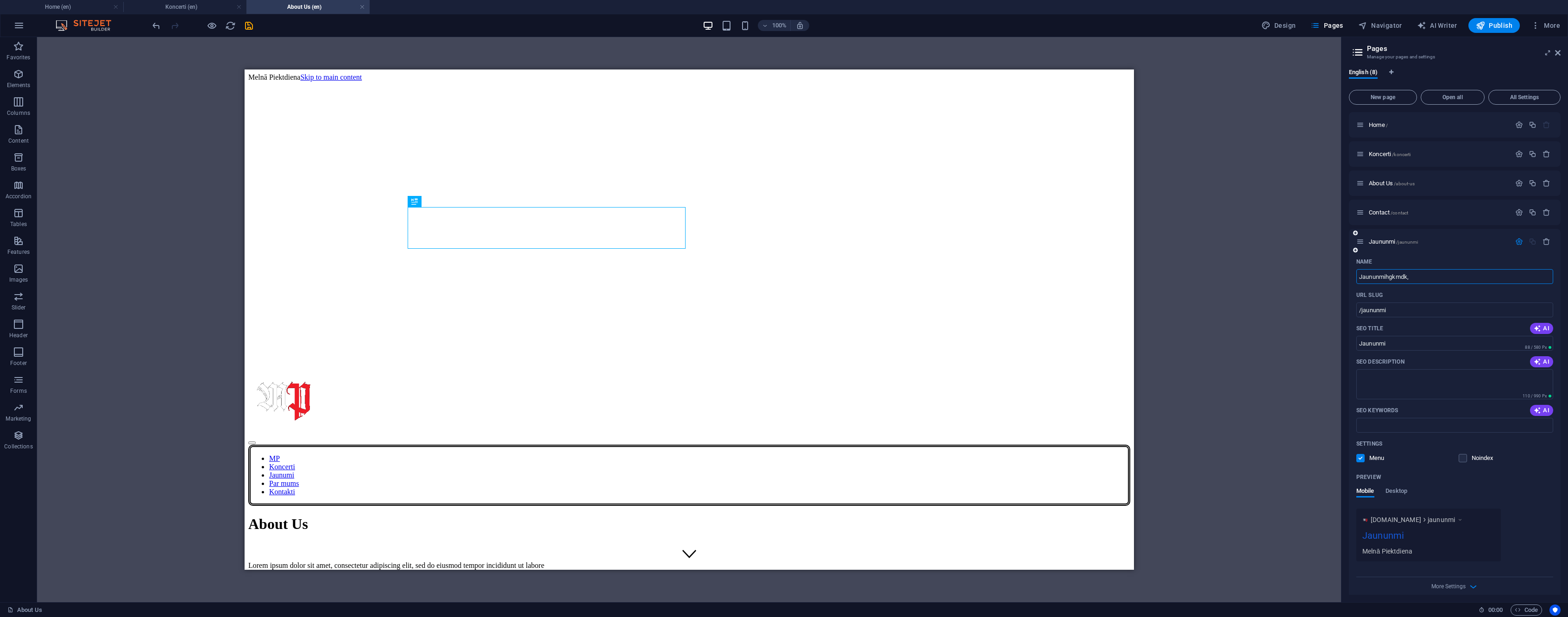
type input "Jaununmihgkmdk,"
type input "/jaununmihgkmdk"
type input "Jaununmihgkmdk,"
click at [1404, 276] on input "Jaununmihgkmdk," at bounding box center [1454, 276] width 197 height 15
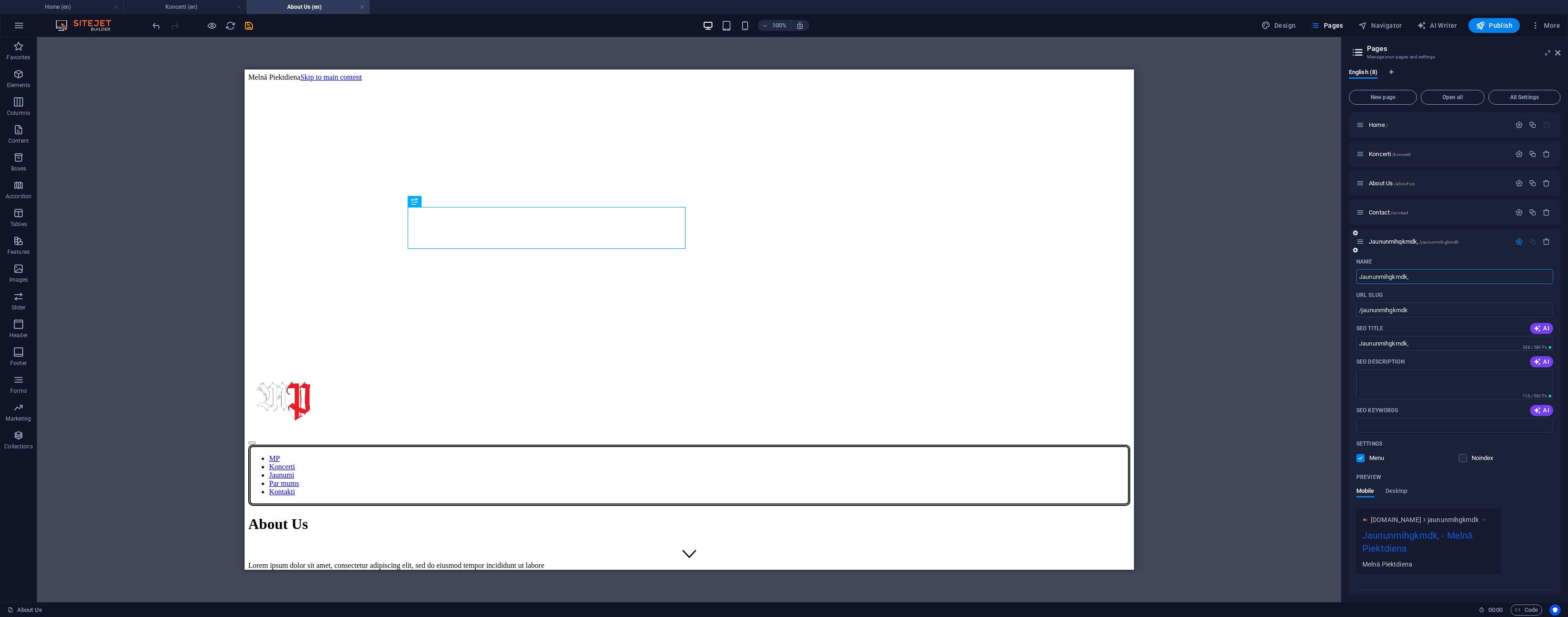
click at [1404, 276] on input "Jaununmihgkmdk," at bounding box center [1454, 276] width 197 height 15
type input "Jaunumi"
type input "/jaunumi"
type input "Jaunumi"
click at [1362, 241] on icon at bounding box center [1360, 241] width 8 height 8
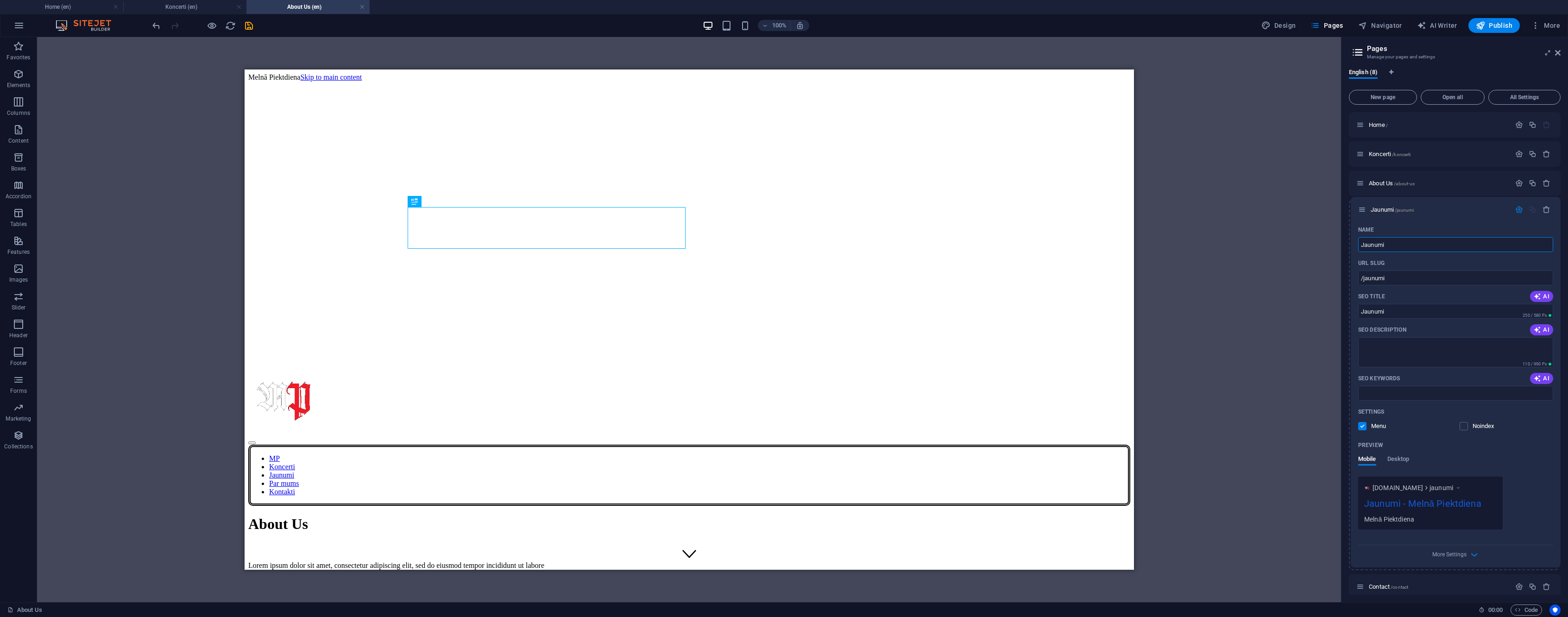
drag, startPoint x: 1360, startPoint y: 242, endPoint x: 1362, endPoint y: 208, distance: 34.1
click at [1362, 208] on div "Home / Koncerti /koncerti About Us /about-us Contact /contact Jaunumi /jaunumi …" at bounding box center [1455, 399] width 212 height 574
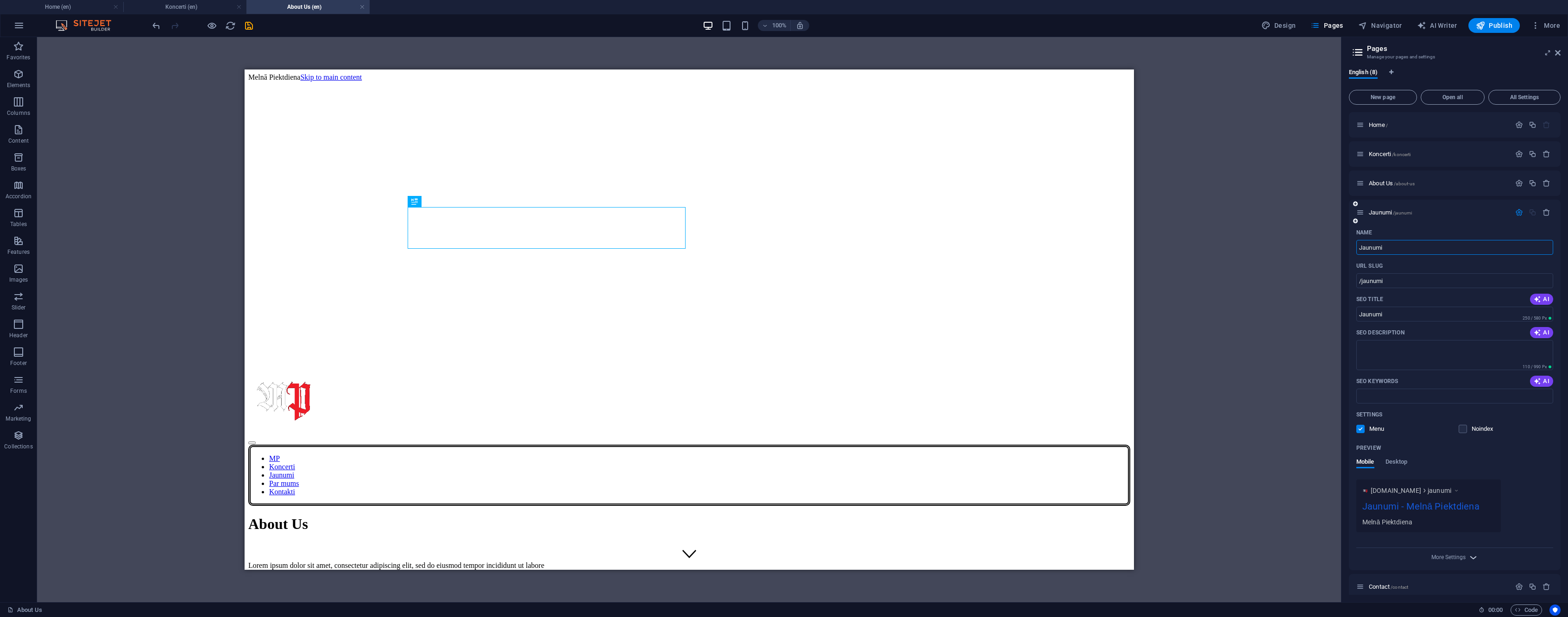
type input "Jaunumi"
click at [1468, 556] on icon "button" at bounding box center [1474, 557] width 11 height 11
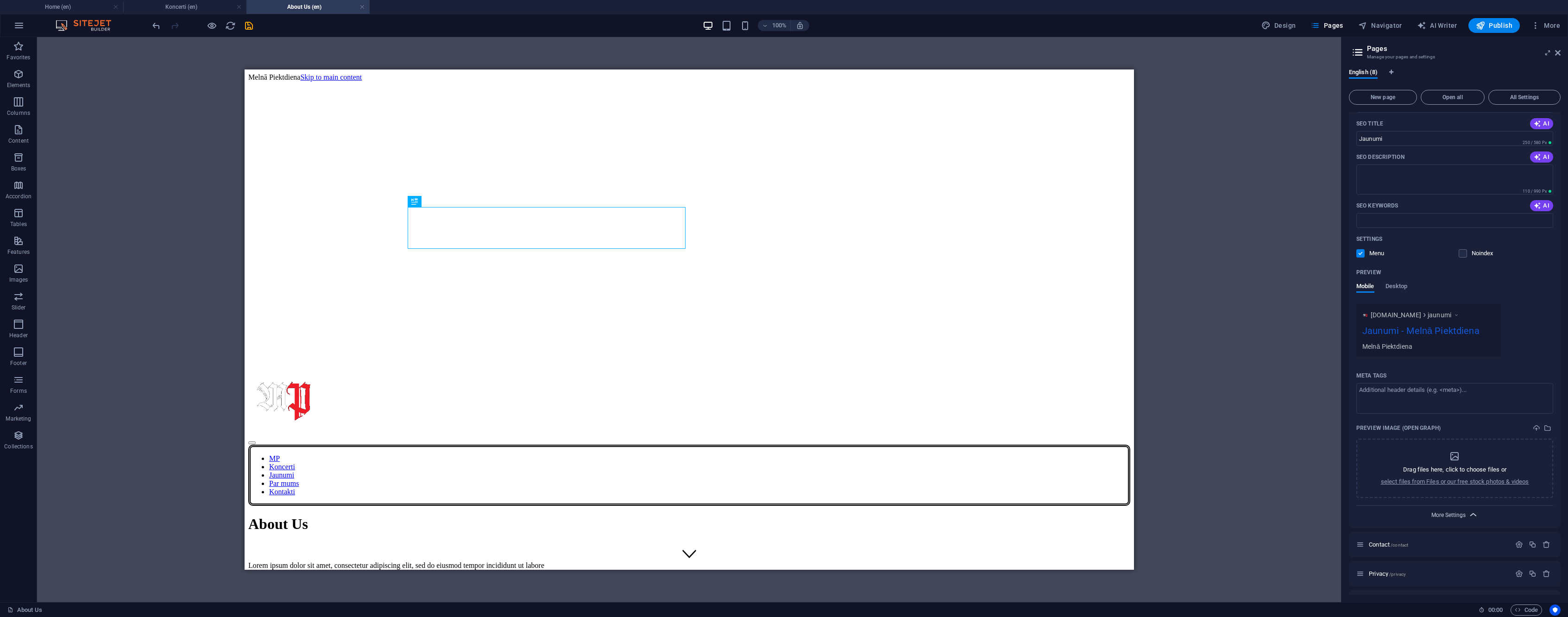
click at [1461, 512] on span "More Settings" at bounding box center [1449, 515] width 34 height 7
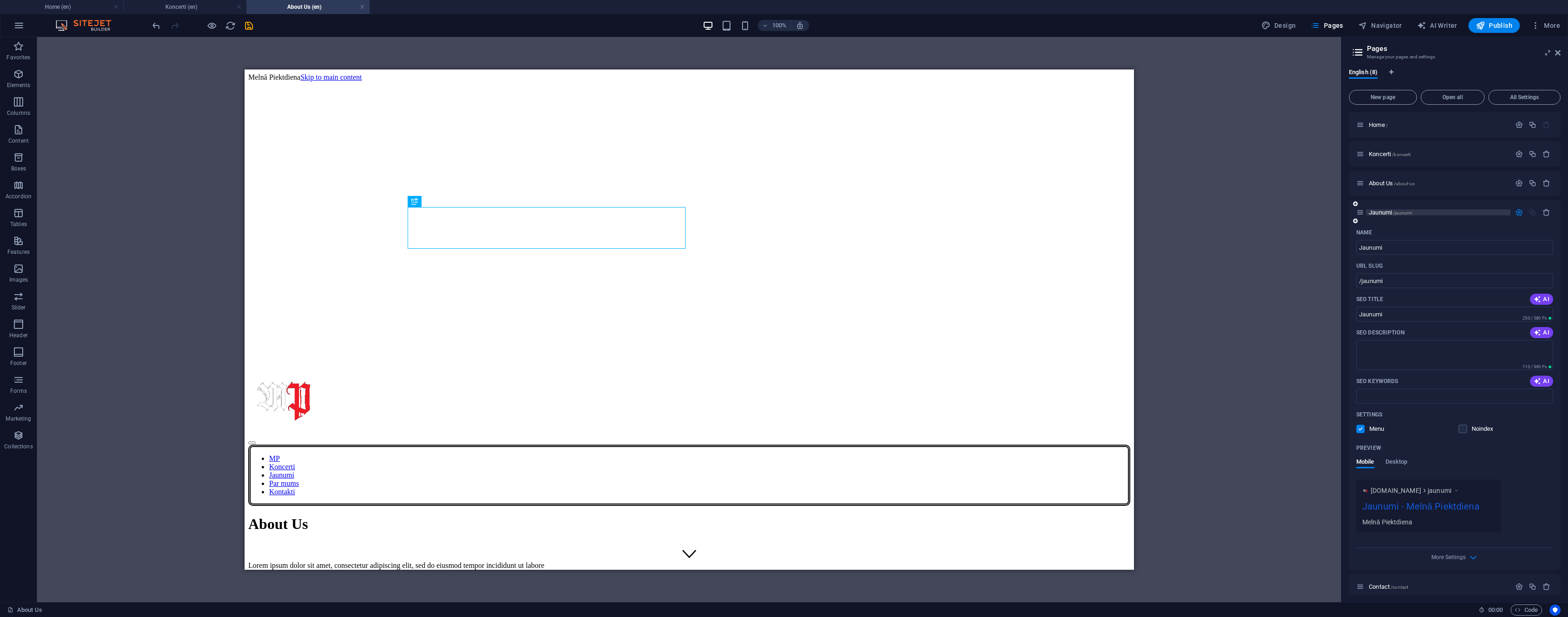
click at [1479, 212] on p "Jaunumi /jaunumi" at bounding box center [1438, 212] width 139 height 6
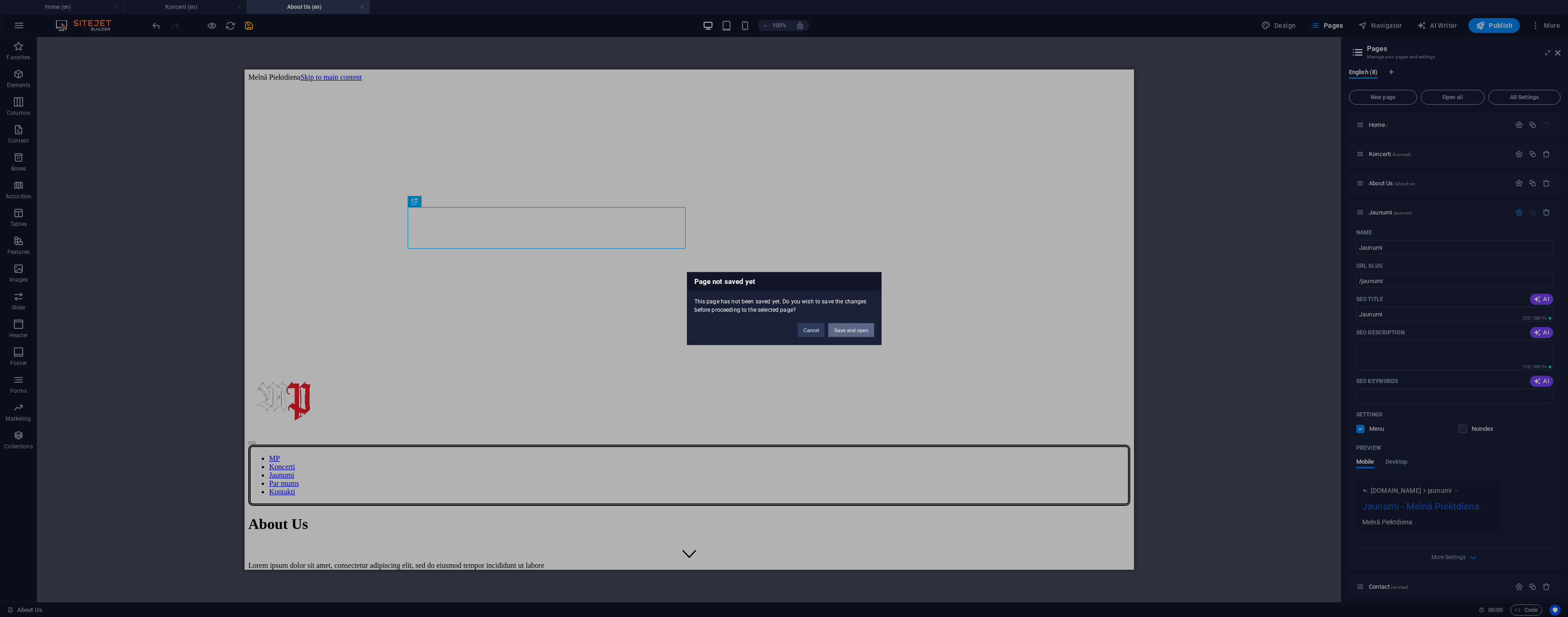
click at [853, 333] on button "Save and open" at bounding box center [851, 330] width 46 height 14
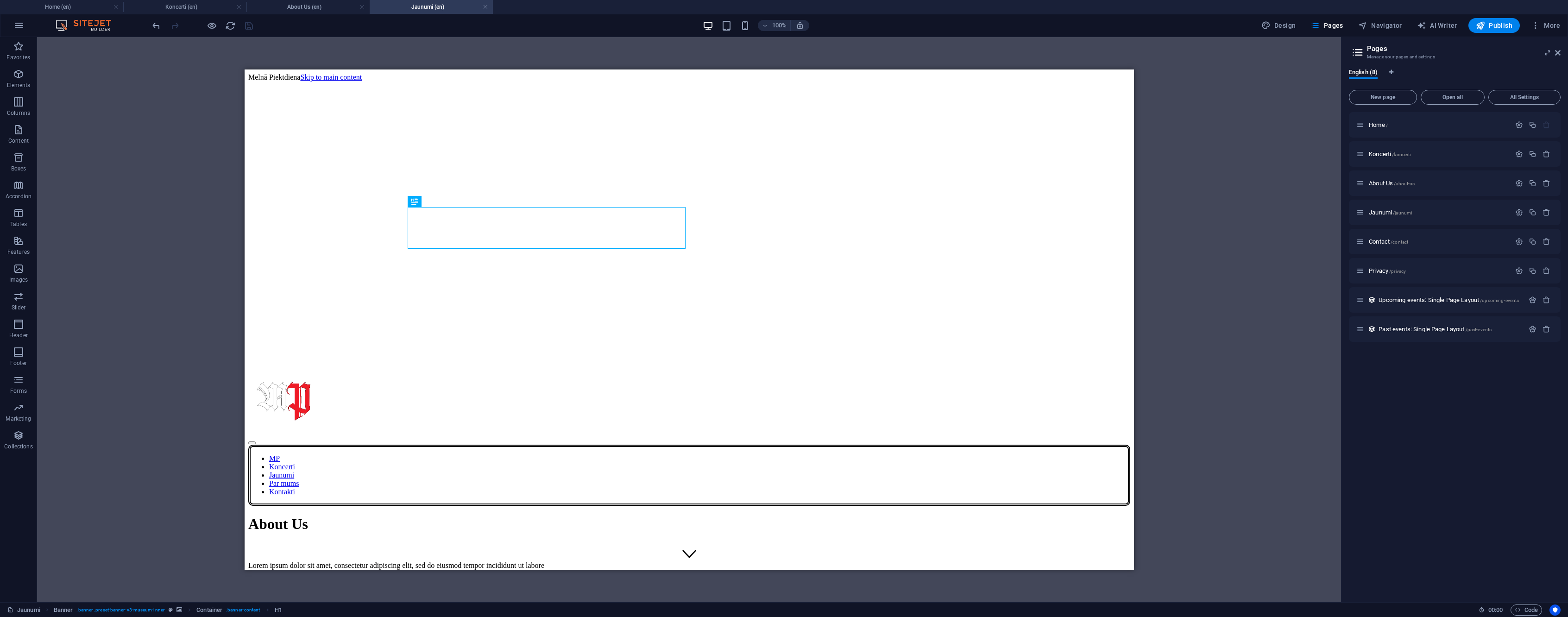
drag, startPoint x: 485, startPoint y: 6, endPoint x: 373, endPoint y: 7, distance: 112.0
click at [485, 6] on link at bounding box center [485, 7] width 5 height 9
click at [362, 7] on link at bounding box center [362, 7] width 5 height 9
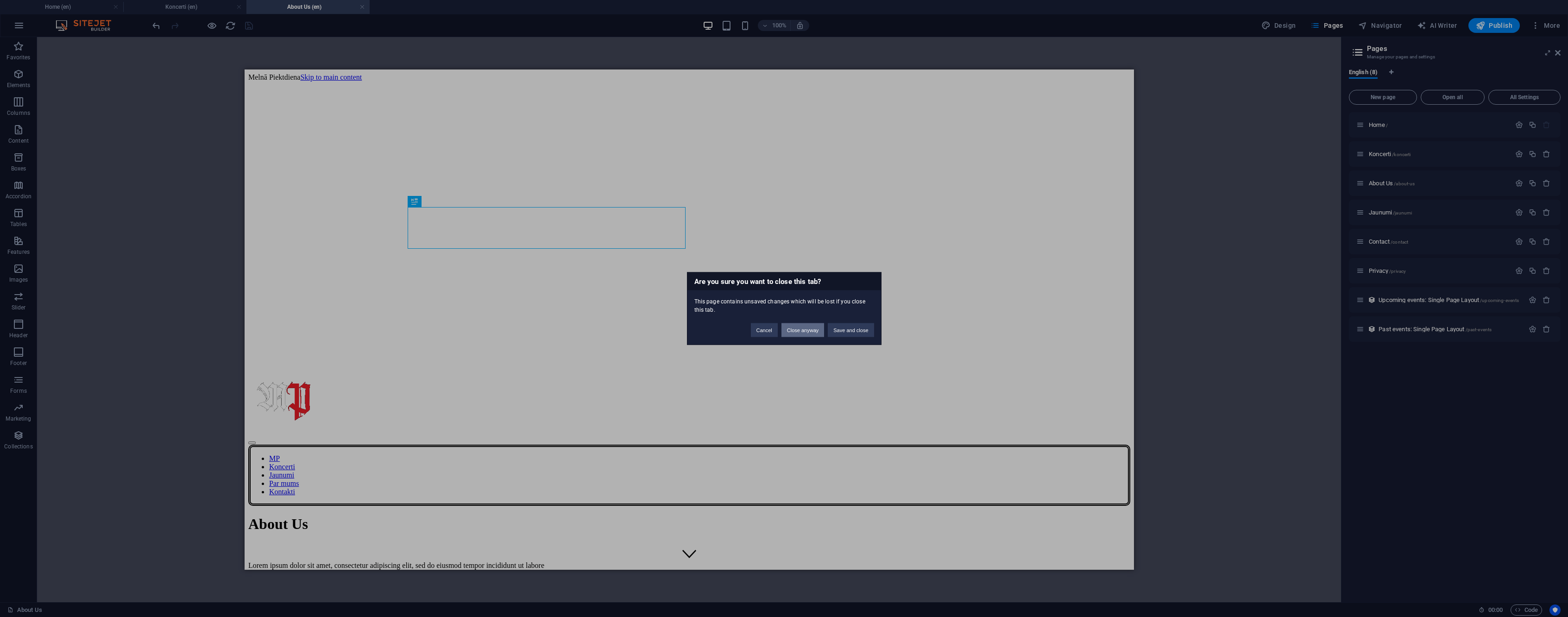
click at [805, 335] on button "Close anyway" at bounding box center [803, 330] width 43 height 14
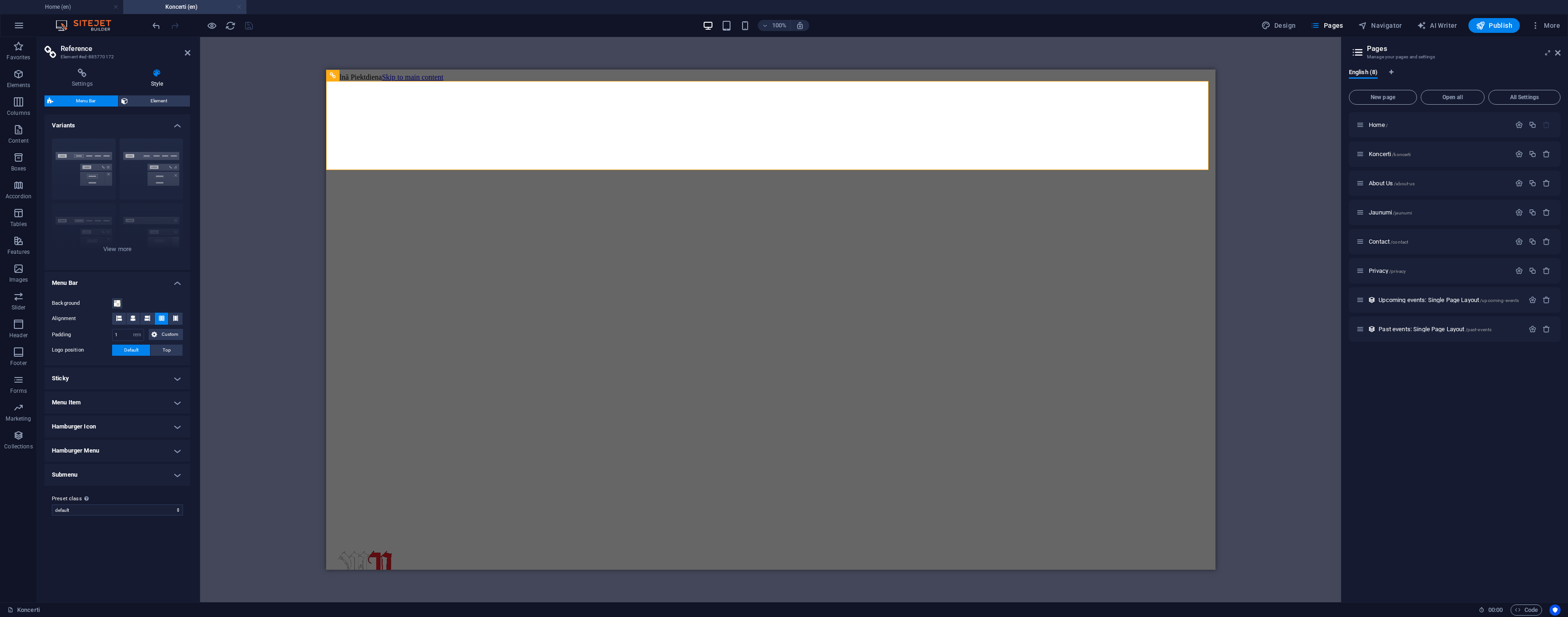
click at [239, 8] on link at bounding box center [239, 7] width 5 height 9
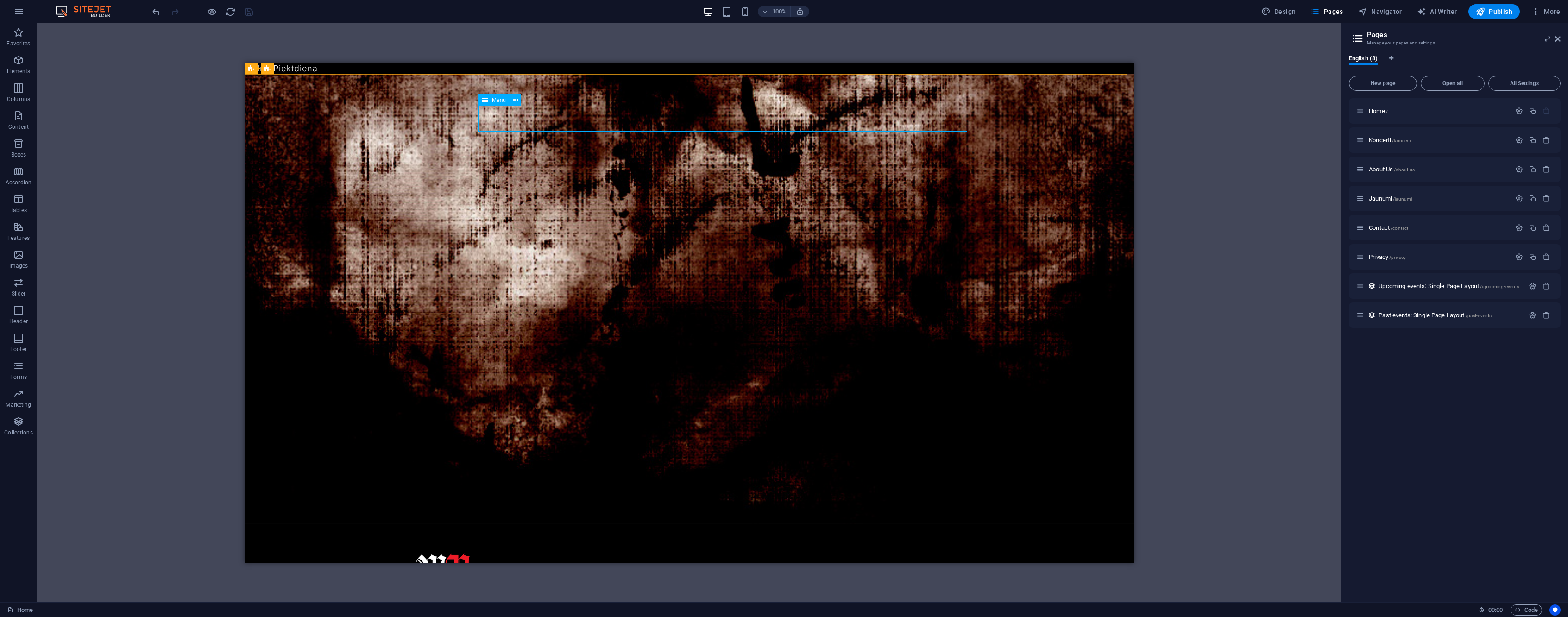
click at [500, 102] on span "Menu" at bounding box center [499, 100] width 14 height 5
select select
select select "default"
select select "1"
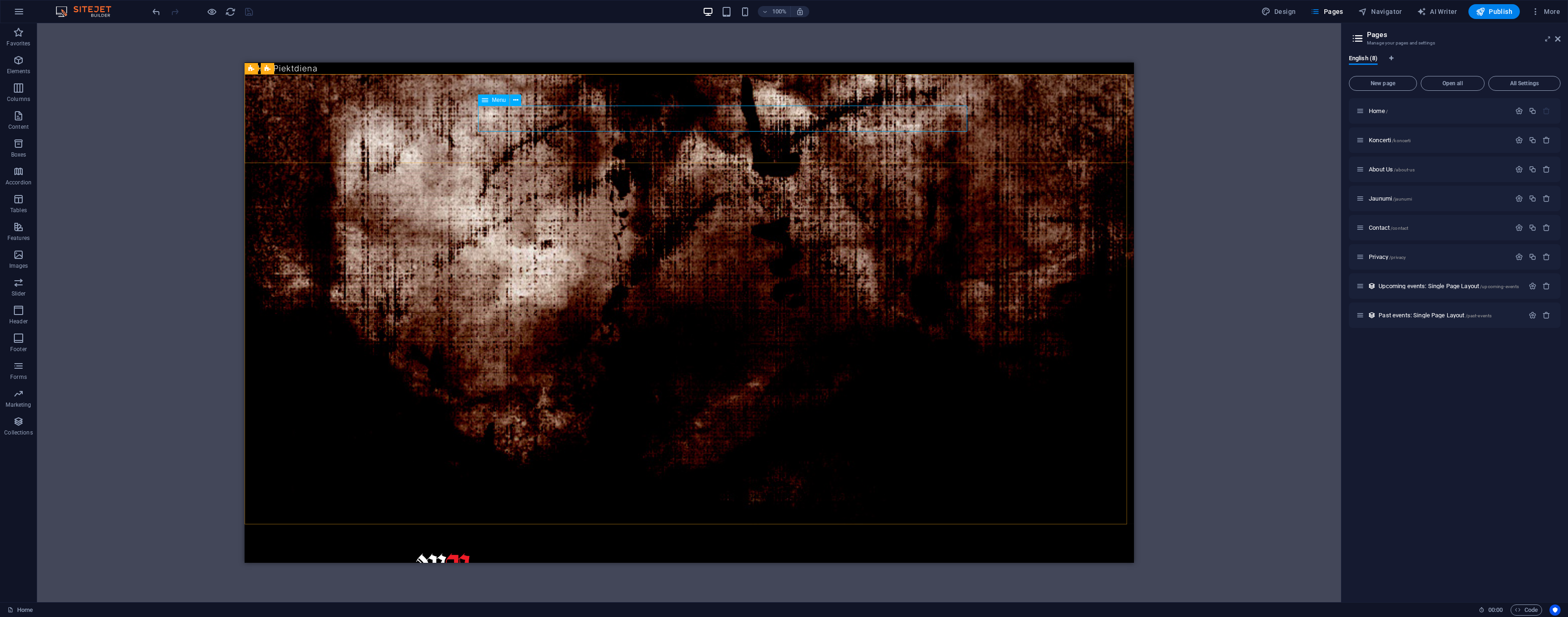
select select
select select "default"
select select "2"
select select
select select "default"
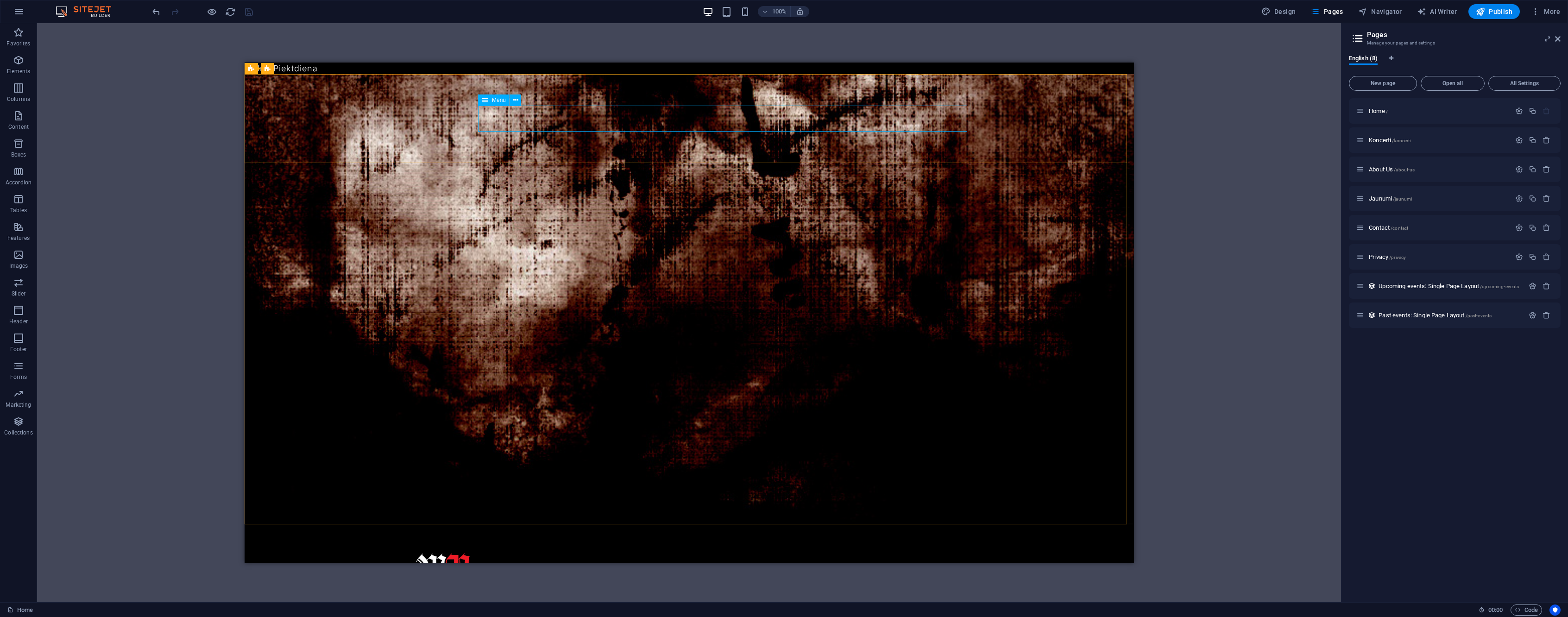
select select "3"
select select
select select "default"
select select "4"
select select
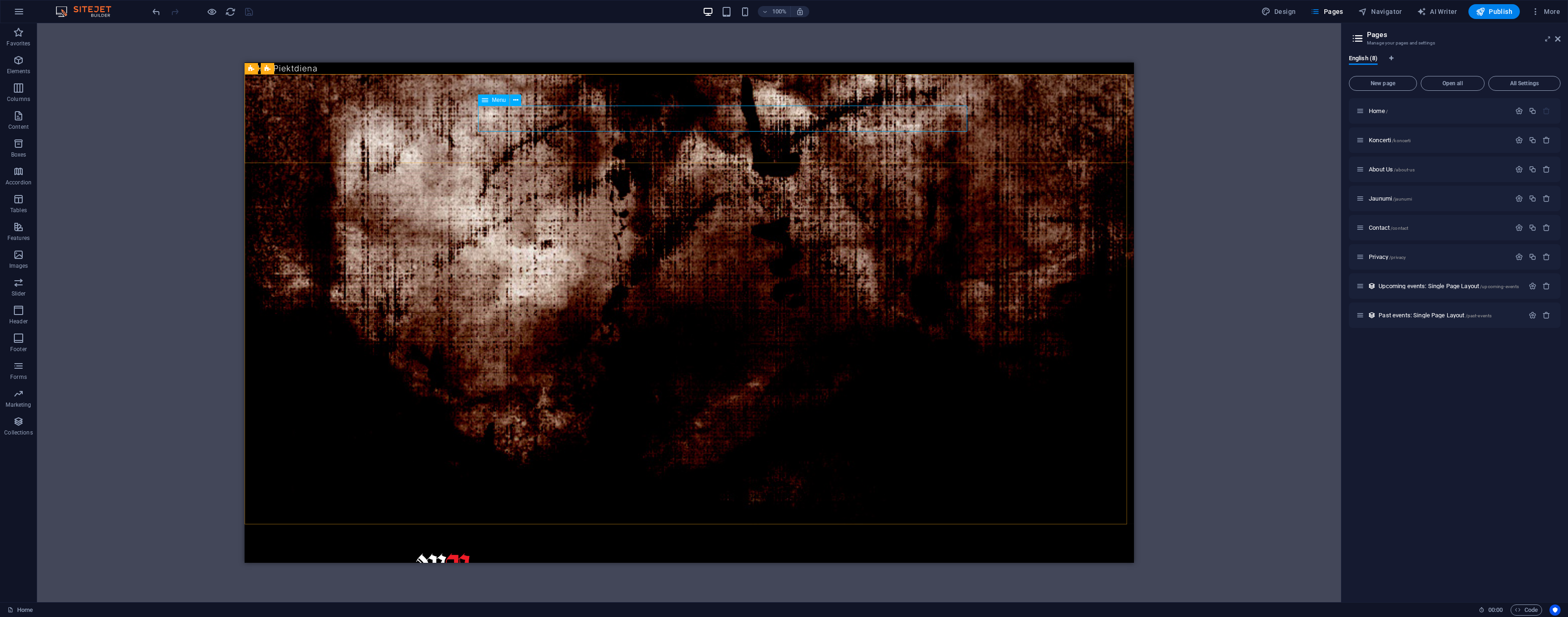
select select "default"
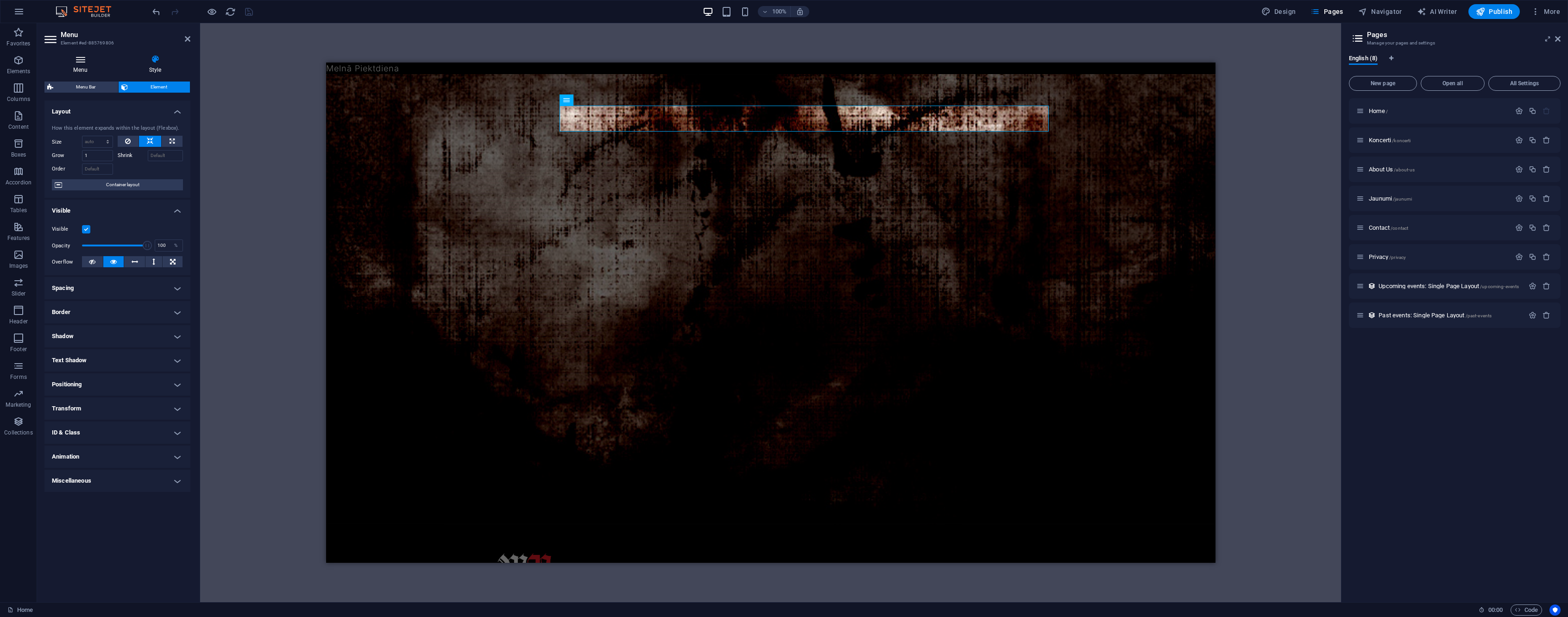
click at [81, 67] on h4 "Menu" at bounding box center [82, 64] width 75 height 19
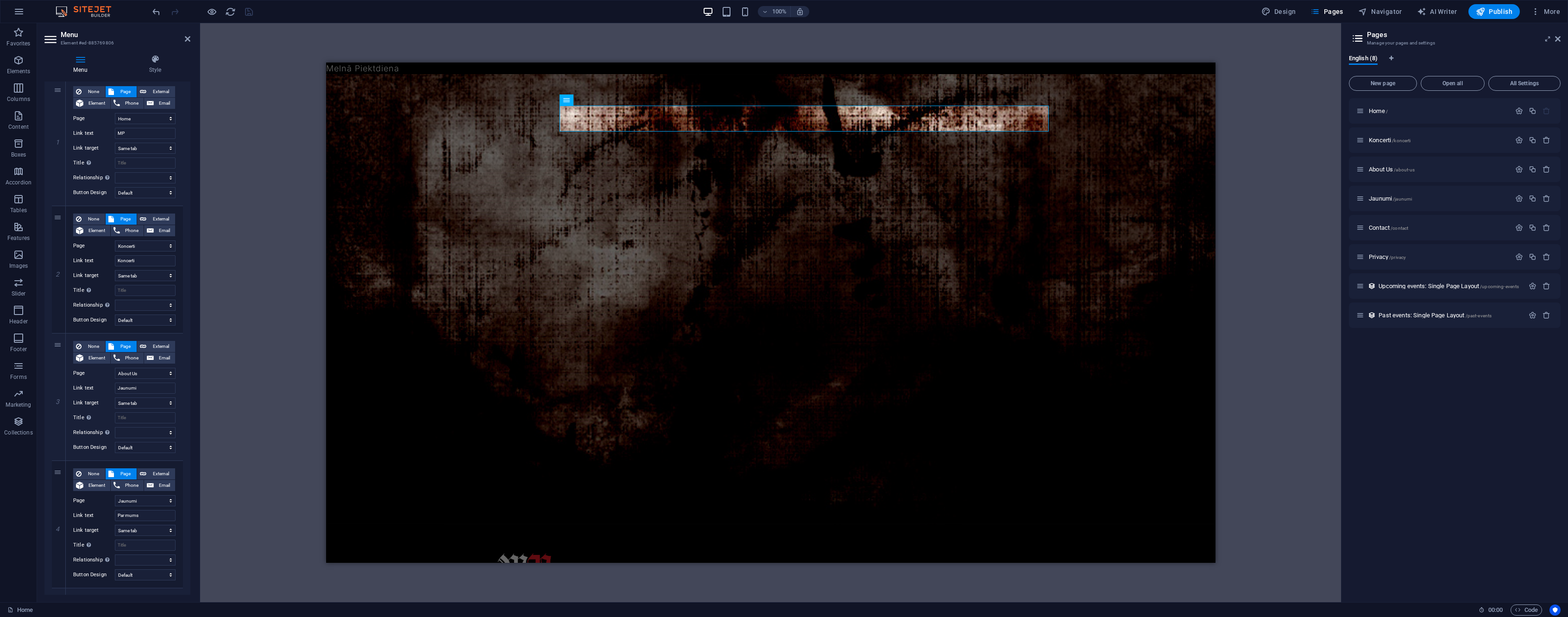
scroll to position [92, 0]
click at [166, 366] on select "Home Koncerti About Us Jaunumi Contact Privacy" at bounding box center [145, 371] width 61 height 11
select select "3"
click at [115, 366] on select "Home Koncerti About Us Jaunumi Contact Privacy" at bounding box center [145, 371] width 61 height 11
select select
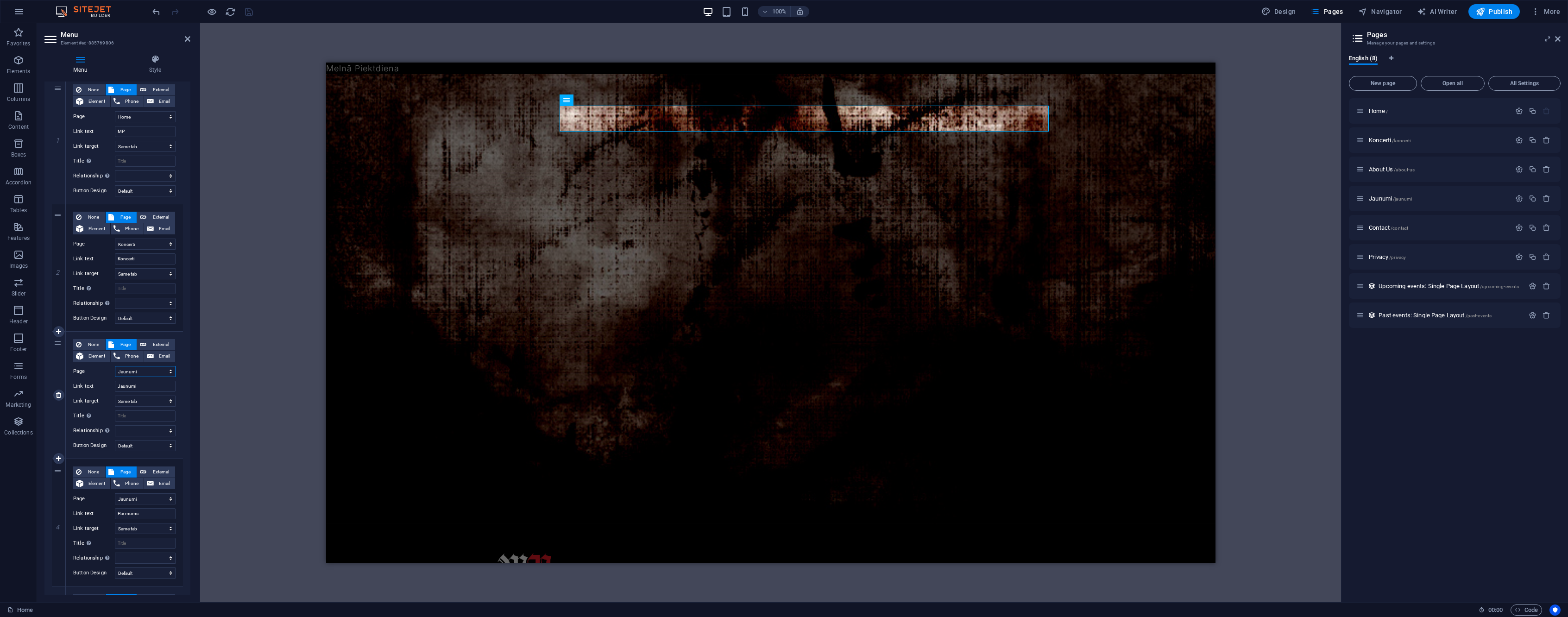
select select
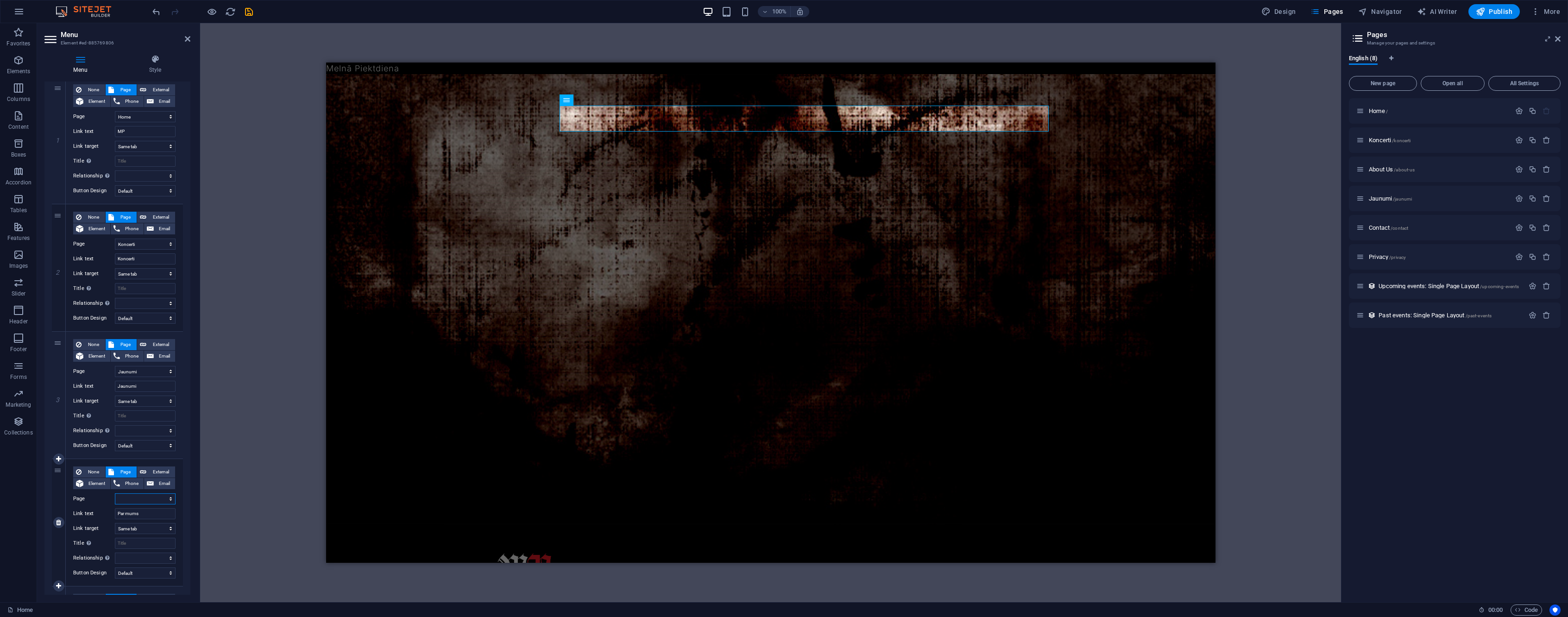
click at [156, 501] on select "Home Koncerti About Us Jaunumi Contact Privacy" at bounding box center [145, 498] width 61 height 11
select select "2"
click at [115, 493] on select "Home Koncerti About Us Jaunumi Contact Privacy" at bounding box center [145, 498] width 61 height 11
select select
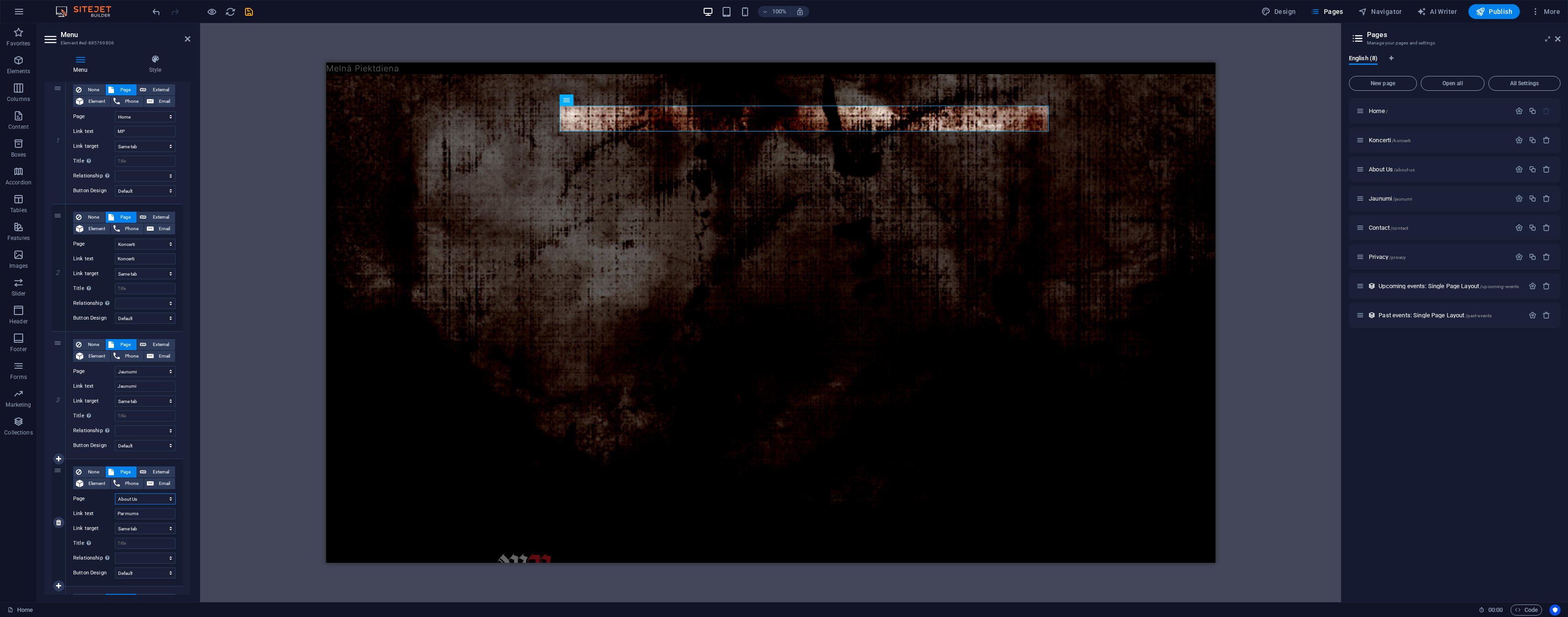
select select
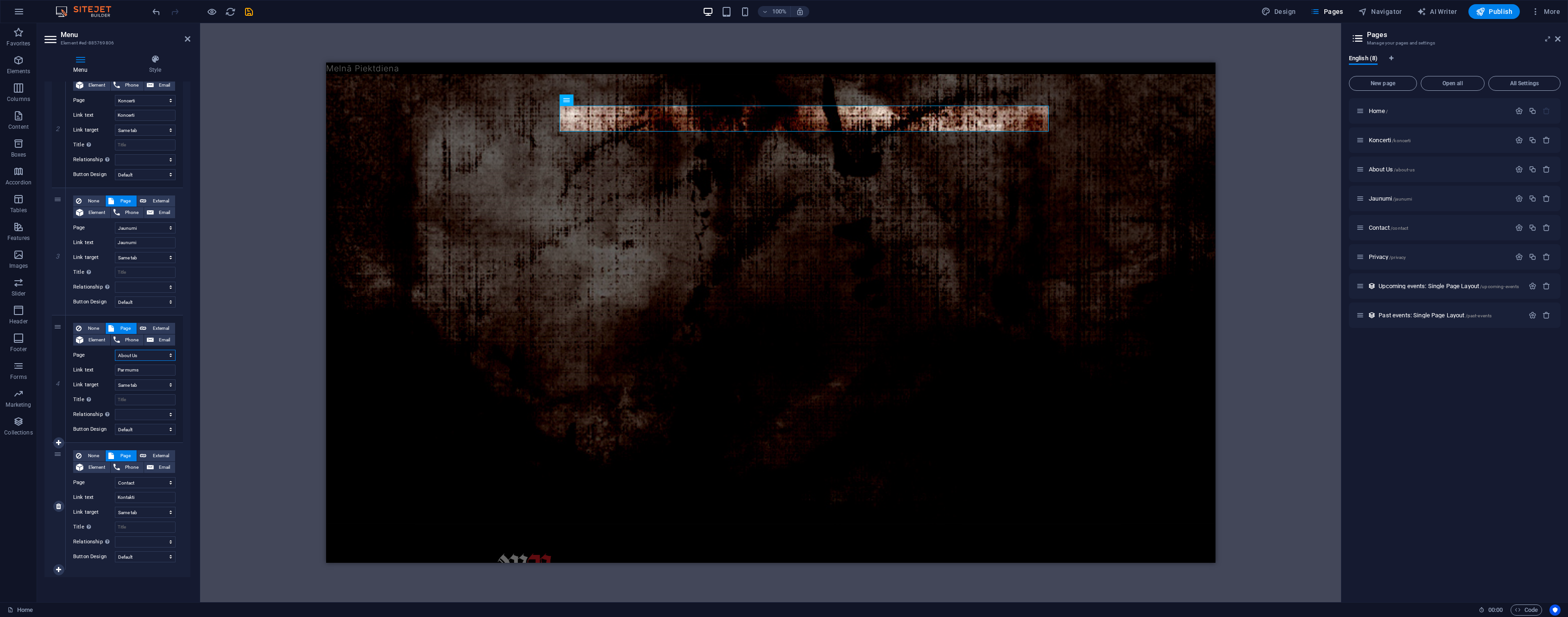
scroll to position [237, 0]
click at [249, 9] on icon "save" at bounding box center [249, 12] width 11 height 11
select select
select select "default"
select select "1"
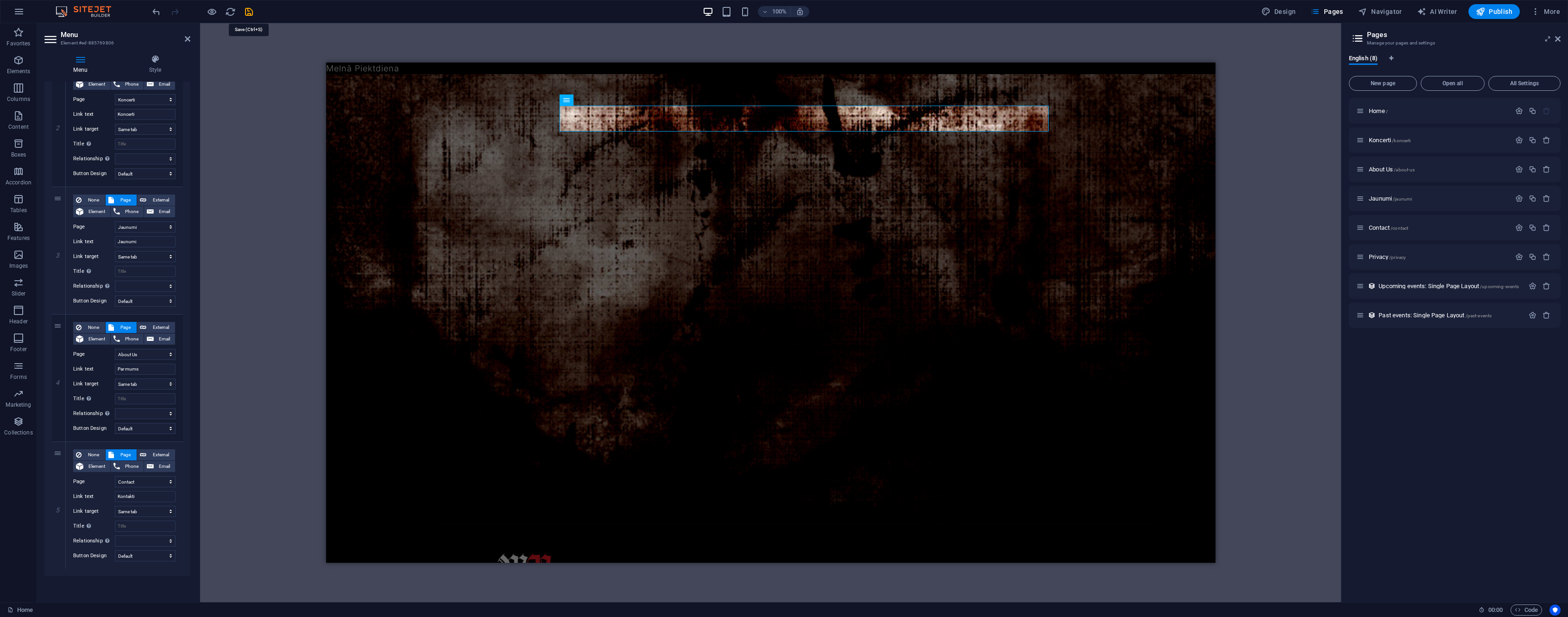
select select
select select "default"
select select "3"
select select
select select "default"
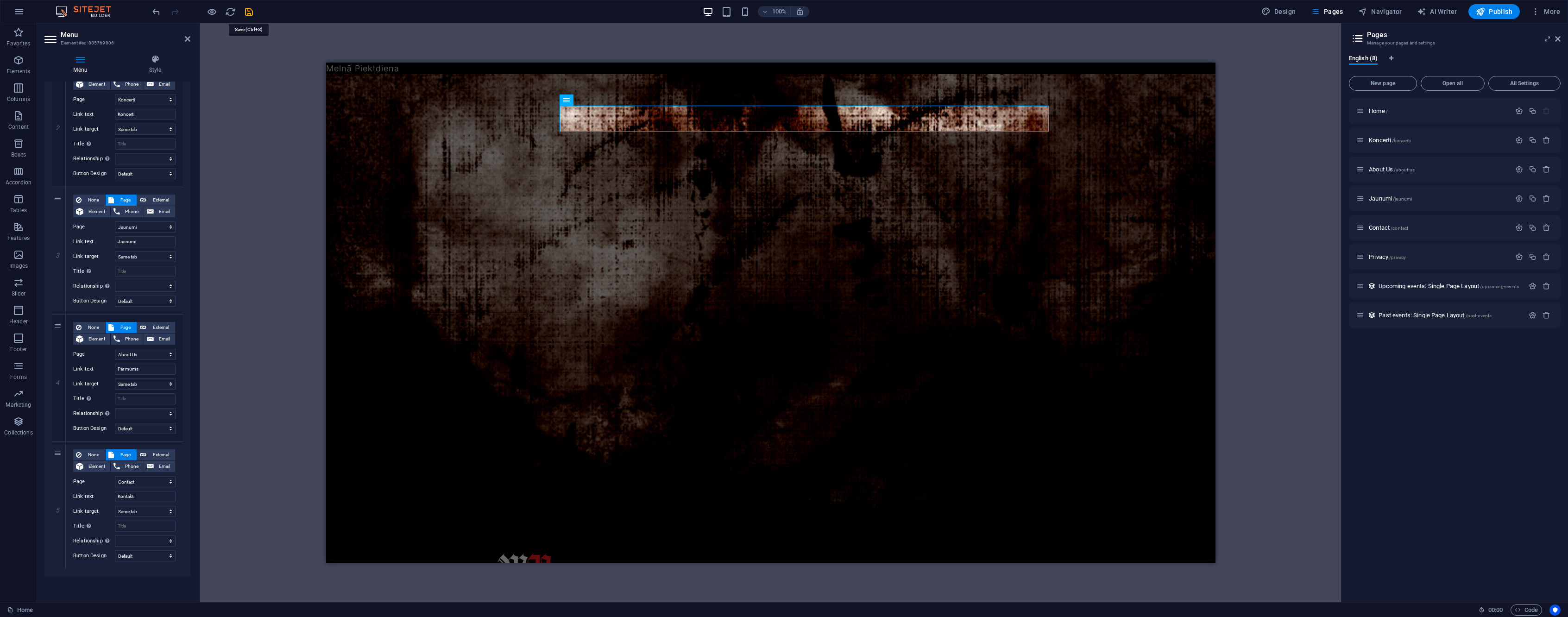
select select "2"
select select
select select "default"
select select "4"
select select
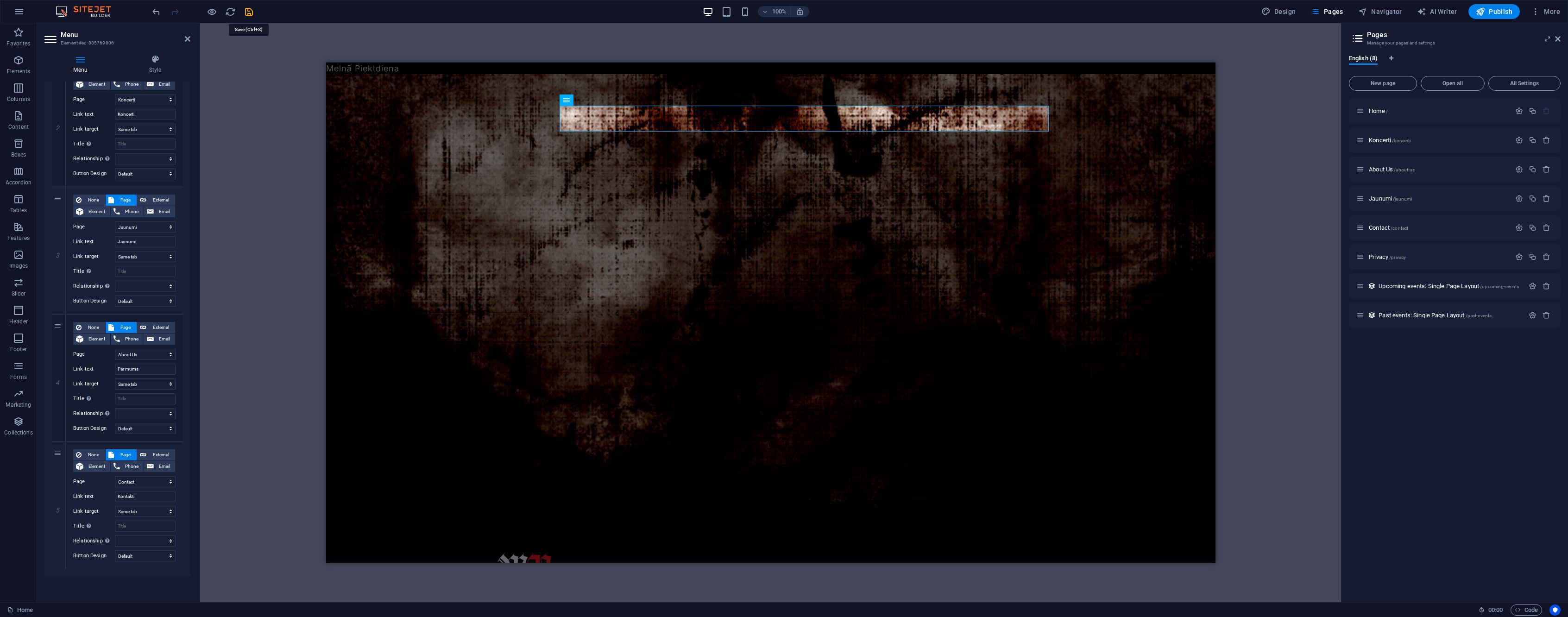
select select "default"
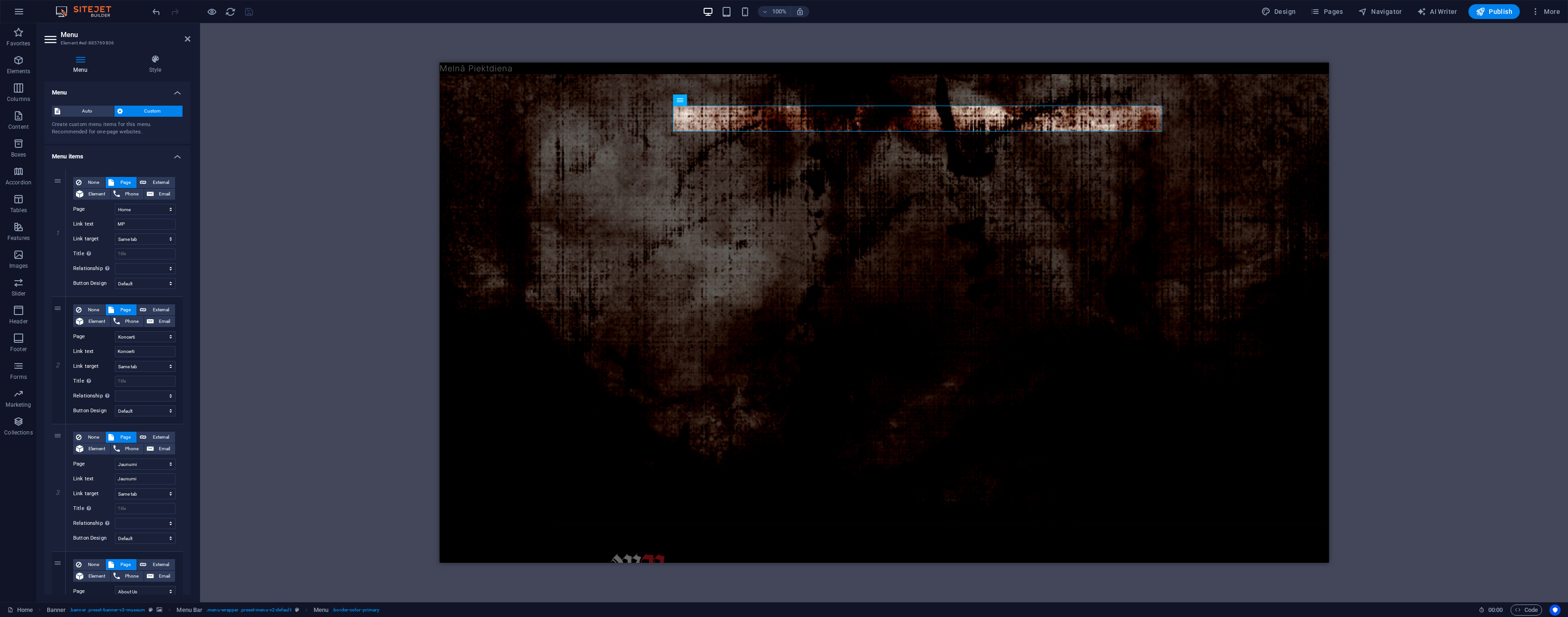
click at [252, 82] on div "Container Container H2 Banner Unequal Columns Container Container Unequal Colum…" at bounding box center [884, 312] width 1368 height 579
click at [189, 38] on icon at bounding box center [187, 39] width 5 height 7
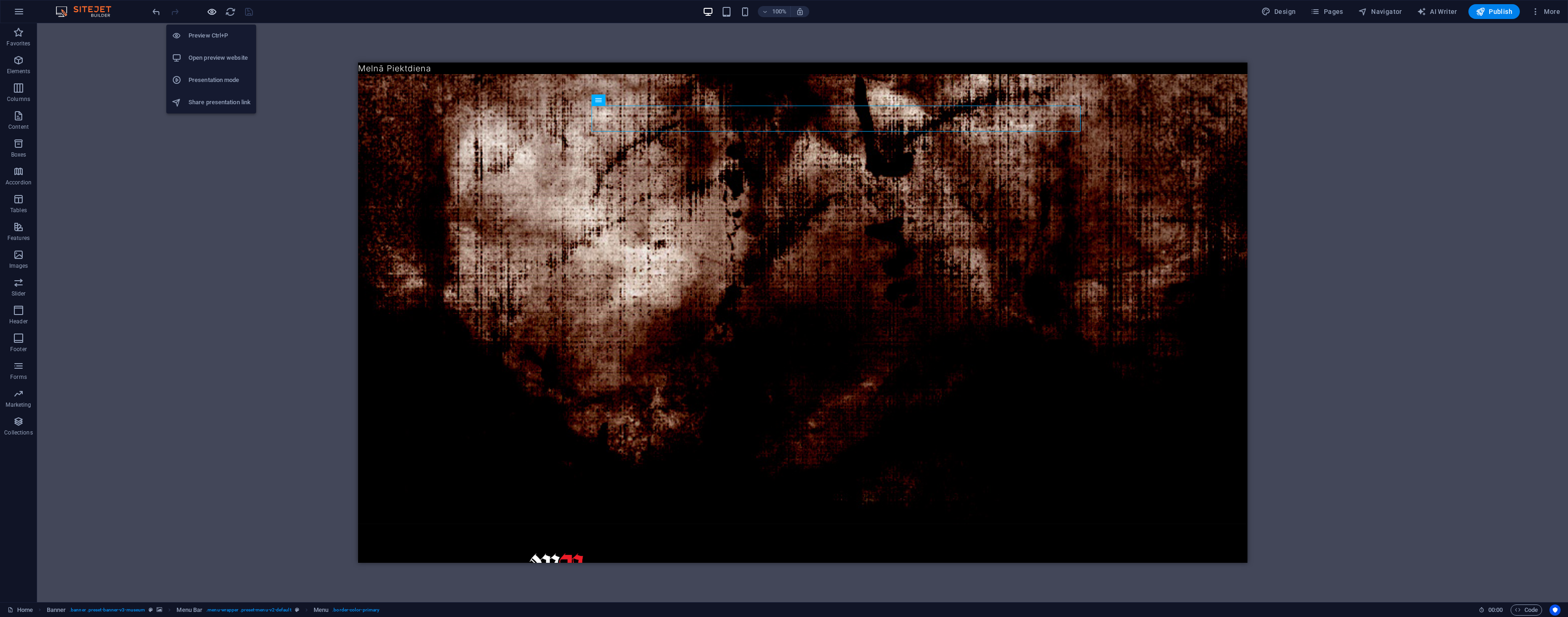
click at [212, 15] on icon "button" at bounding box center [212, 12] width 11 height 11
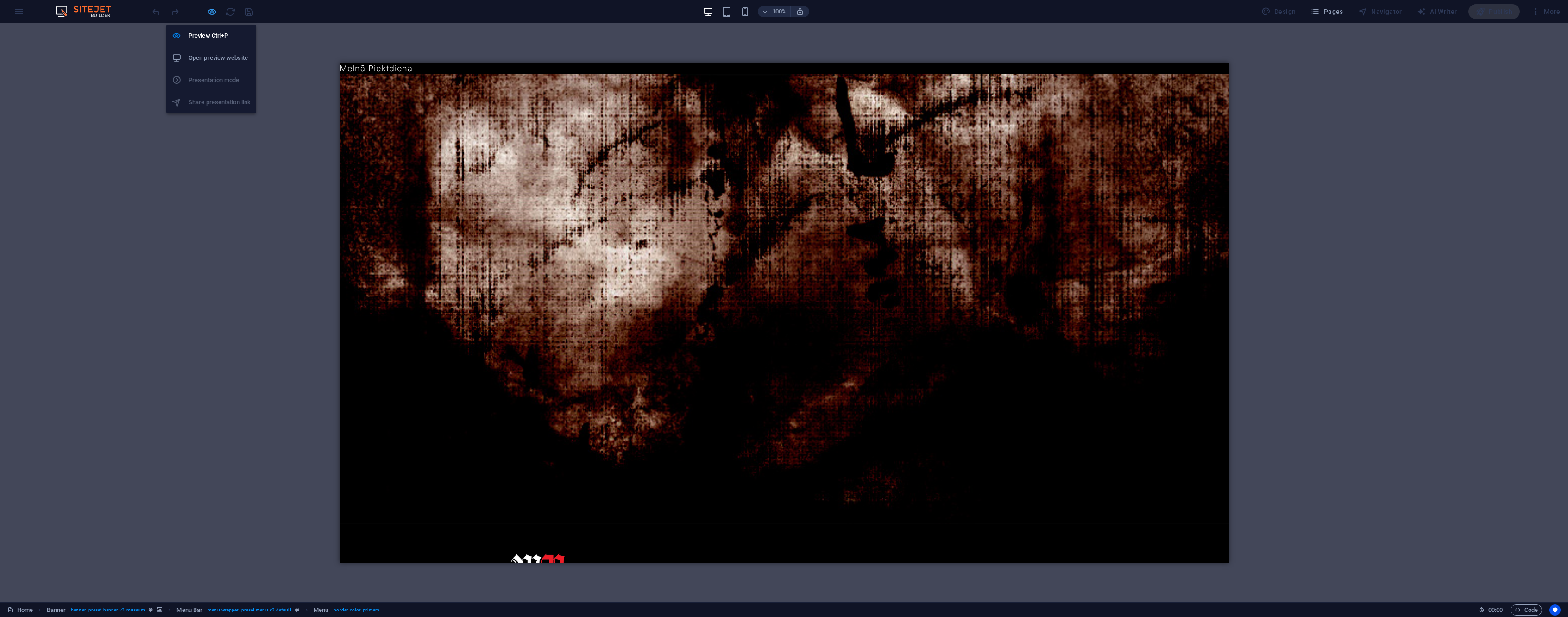
click at [211, 12] on icon "button" at bounding box center [212, 12] width 11 height 11
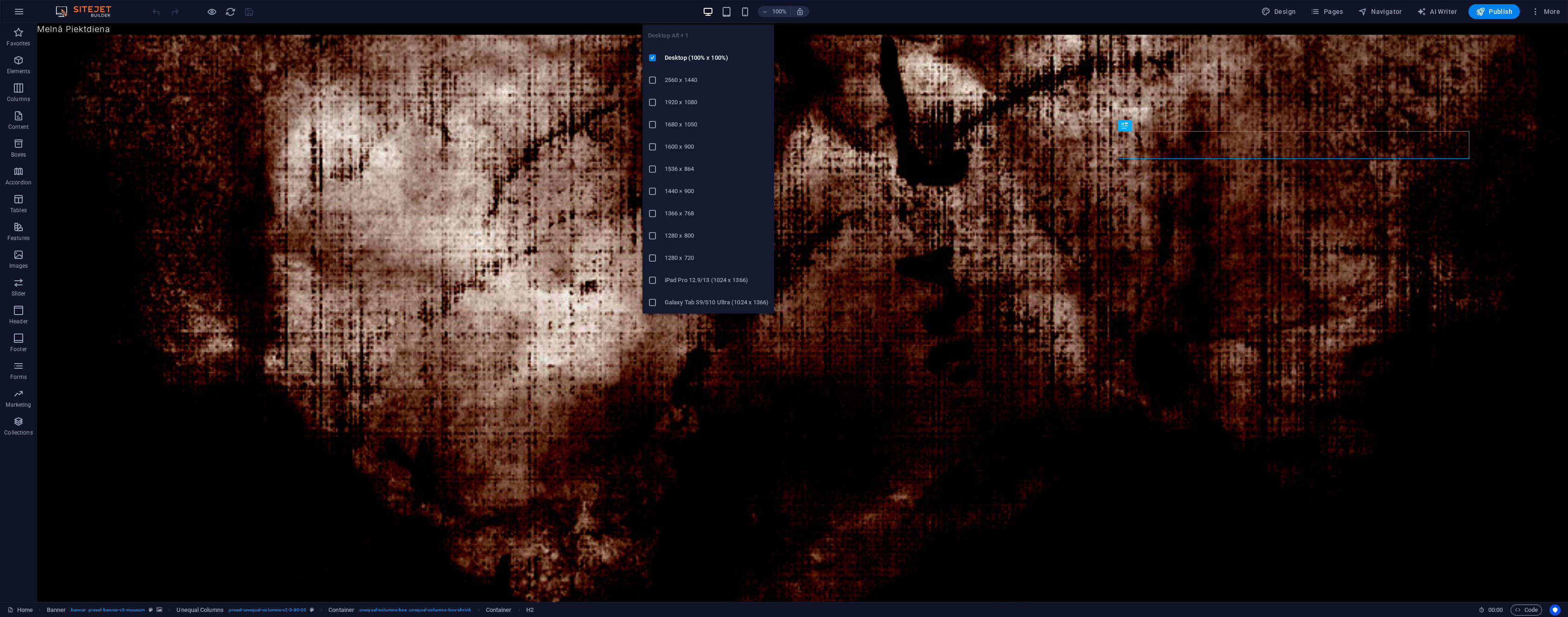
drag, startPoint x: 704, startPoint y: 108, endPoint x: 403, endPoint y: 24, distance: 312.5
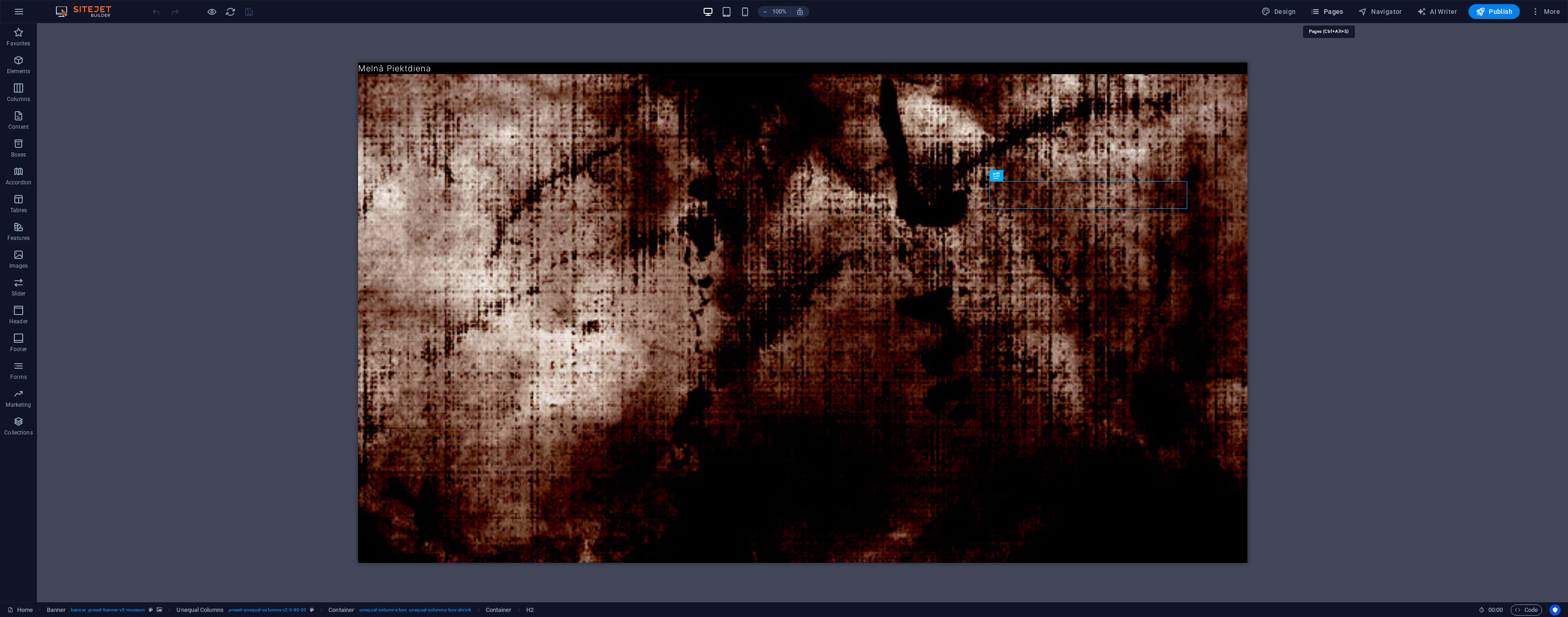
click at [1332, 9] on span "Pages" at bounding box center [1326, 11] width 32 height 9
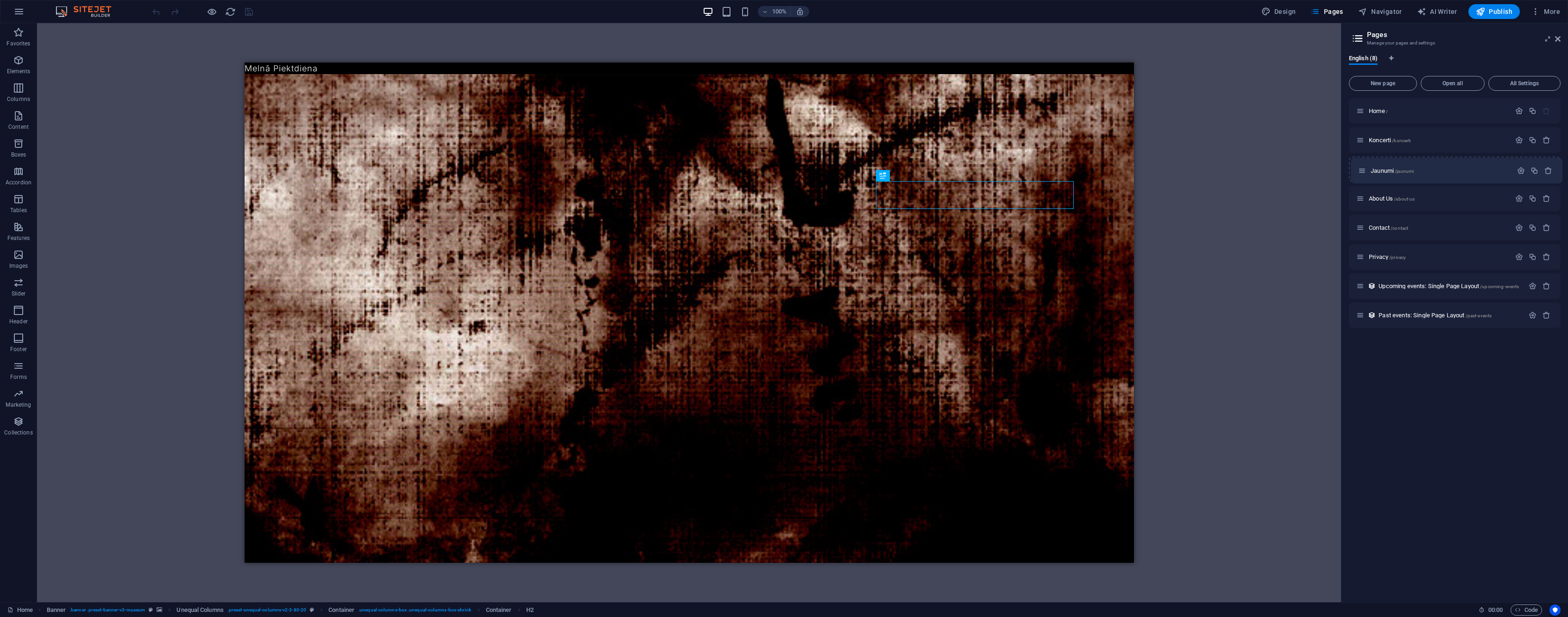
drag, startPoint x: 1360, startPoint y: 197, endPoint x: 1363, endPoint y: 165, distance: 32.1
click at [1363, 165] on div "Home / Koncerti /koncerti About Us /about-us Jaunumi /jaunumi Contact /contact …" at bounding box center [1455, 212] width 212 height 229
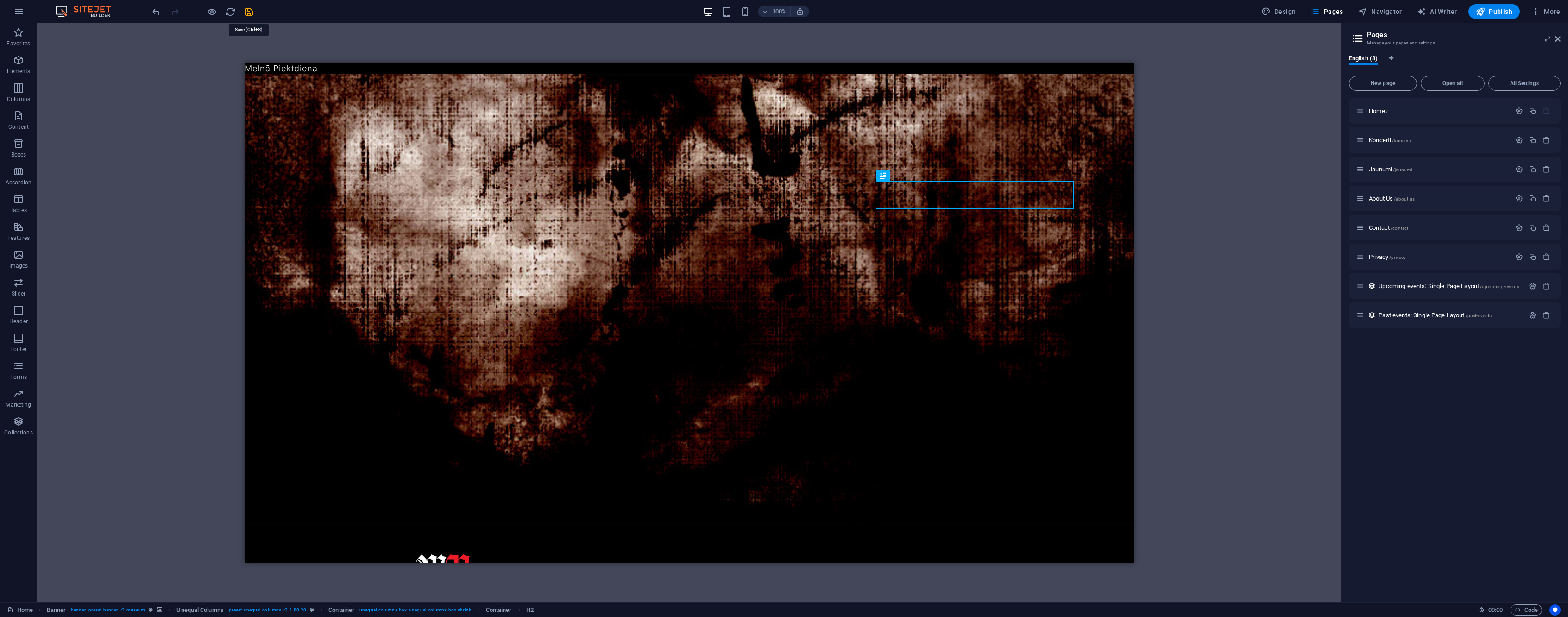
click at [250, 11] on icon "save" at bounding box center [249, 12] width 11 height 11
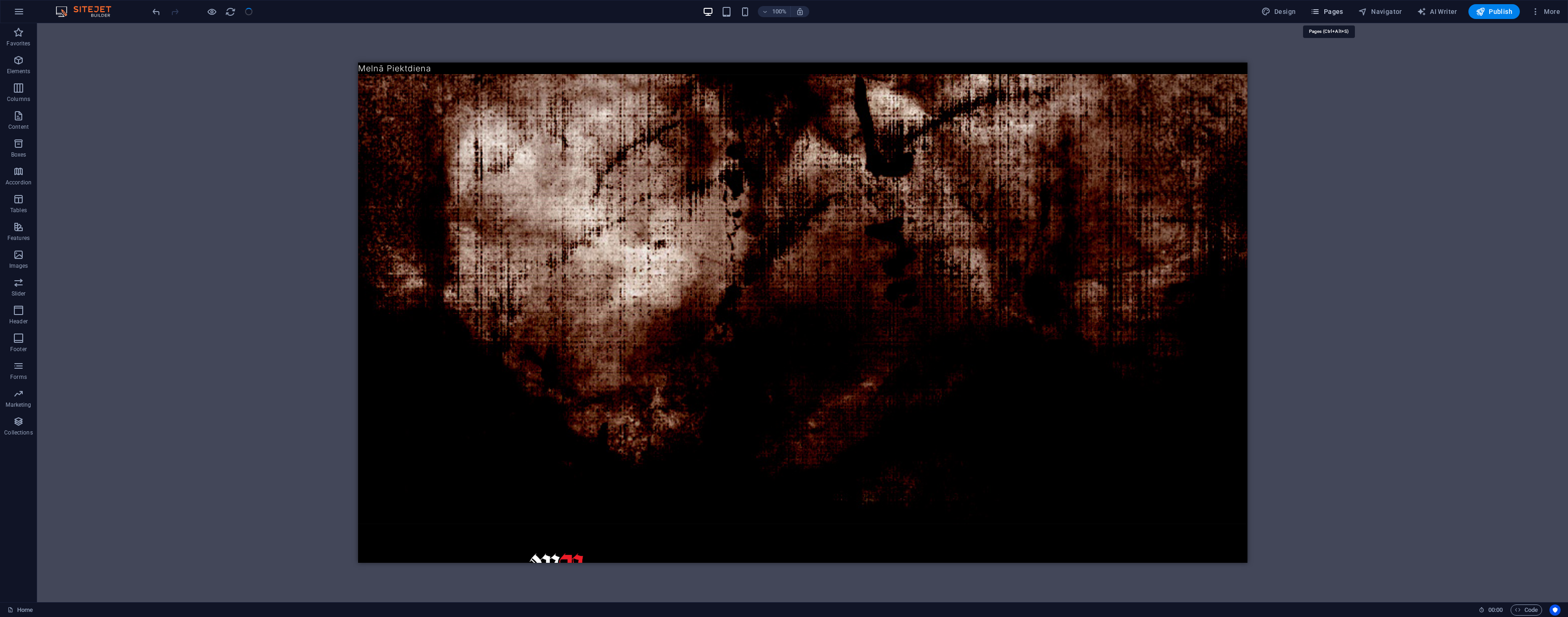
click at [1343, 10] on span "Pages" at bounding box center [1326, 11] width 32 height 9
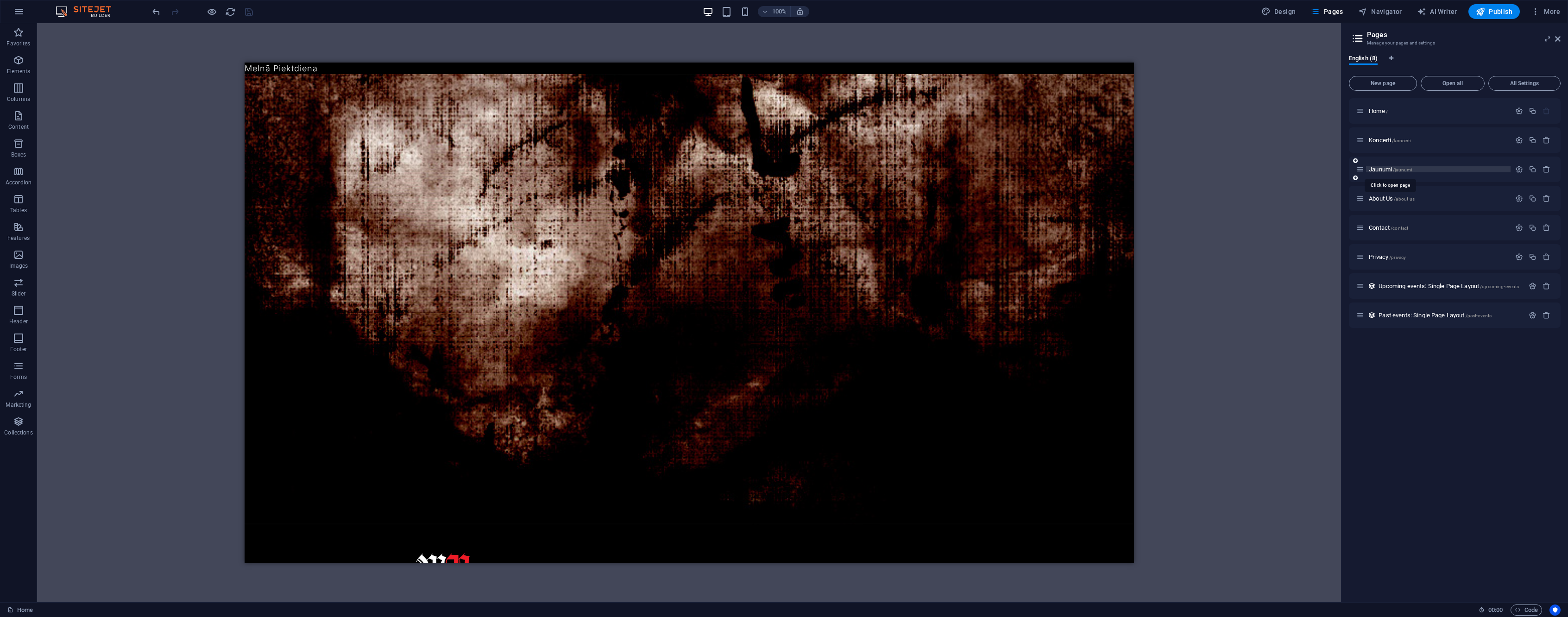
click at [1390, 172] on span "Jaunumi /jaunumi" at bounding box center [1390, 169] width 43 height 7
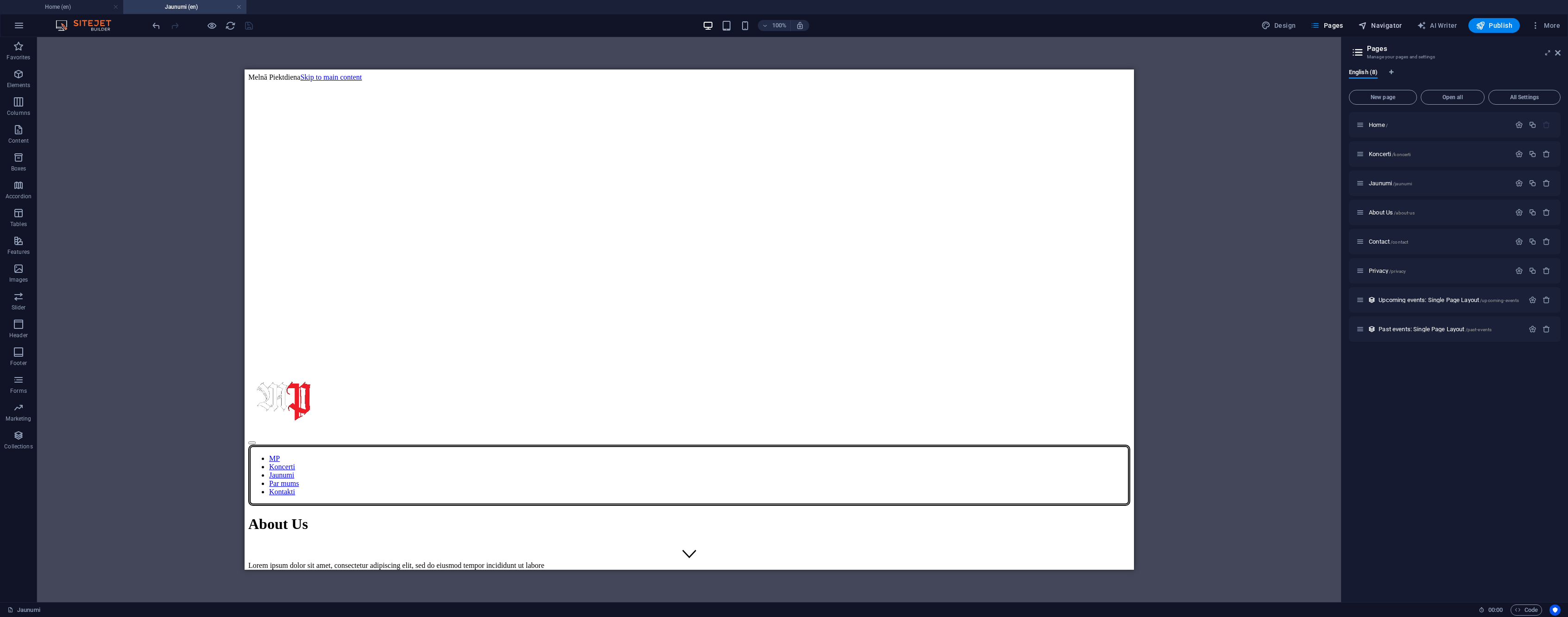
click at [1398, 27] on span "Navigator" at bounding box center [1380, 25] width 44 height 9
select select "16989607-en"
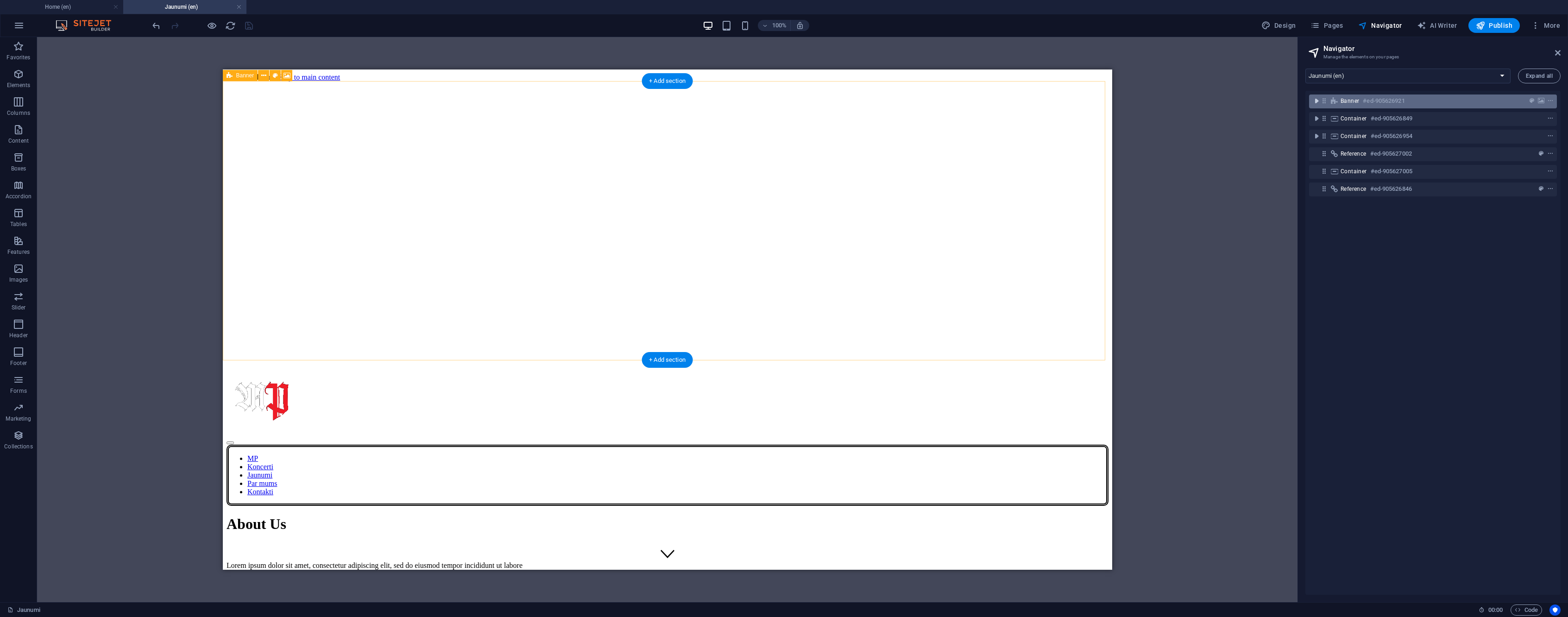
click at [1317, 100] on icon "toggle-expand" at bounding box center [1316, 100] width 9 height 9
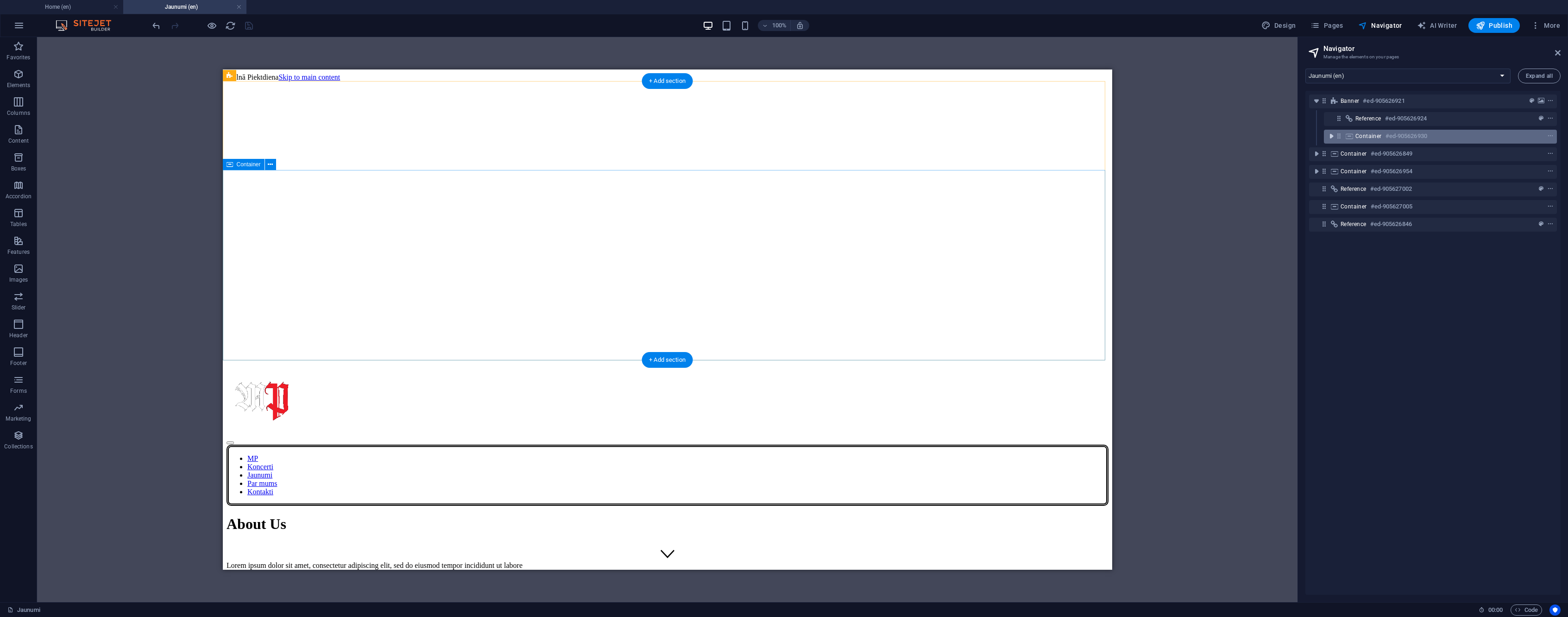
click at [1332, 136] on icon "toggle-expand" at bounding box center [1331, 136] width 9 height 9
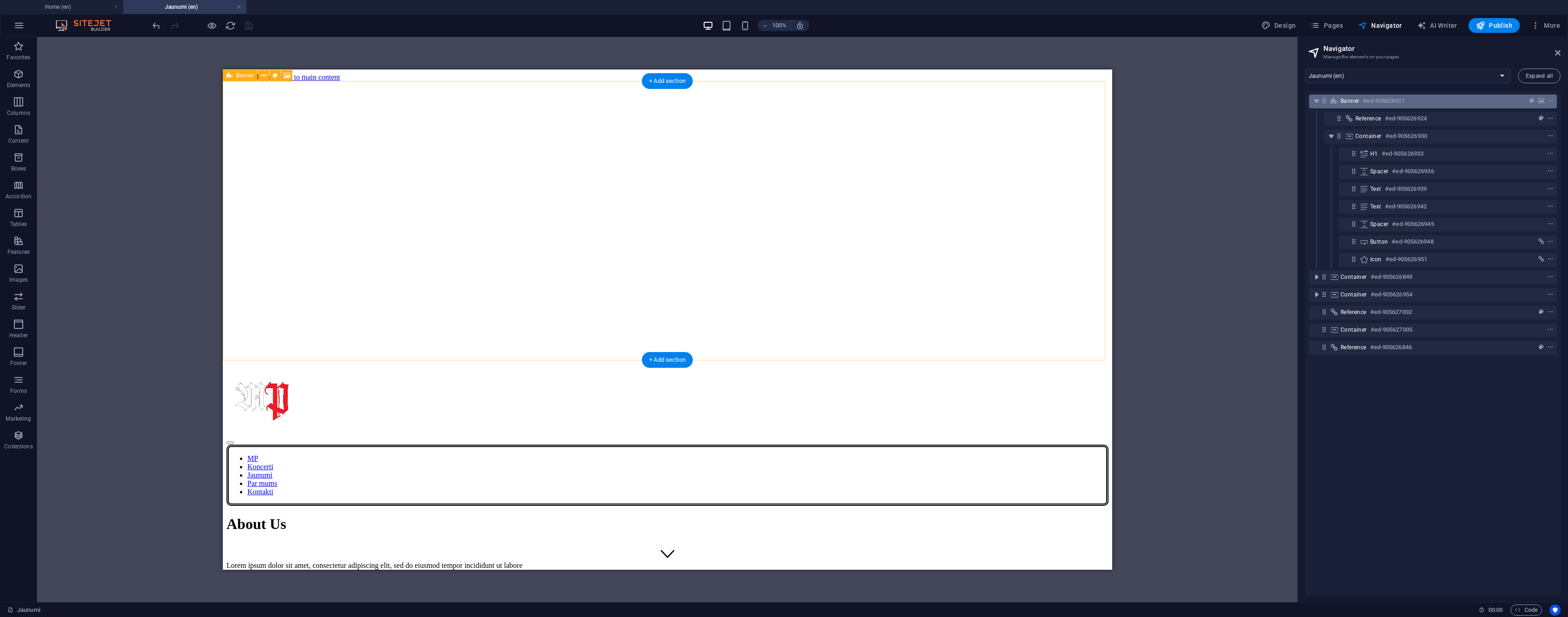
click at [1486, 99] on div "Banner #ed-905626921" at bounding box center [1425, 101] width 170 height 11
select select "px"
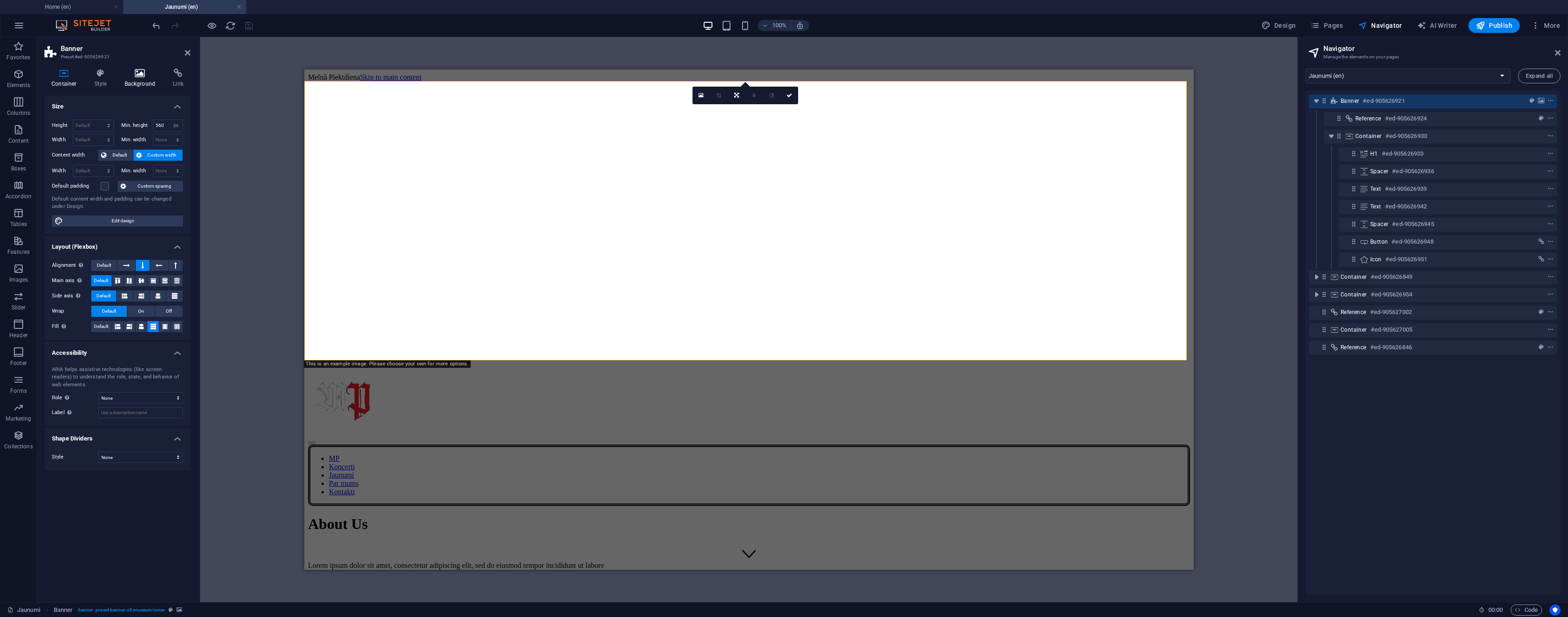
click at [152, 75] on icon at bounding box center [140, 73] width 45 height 9
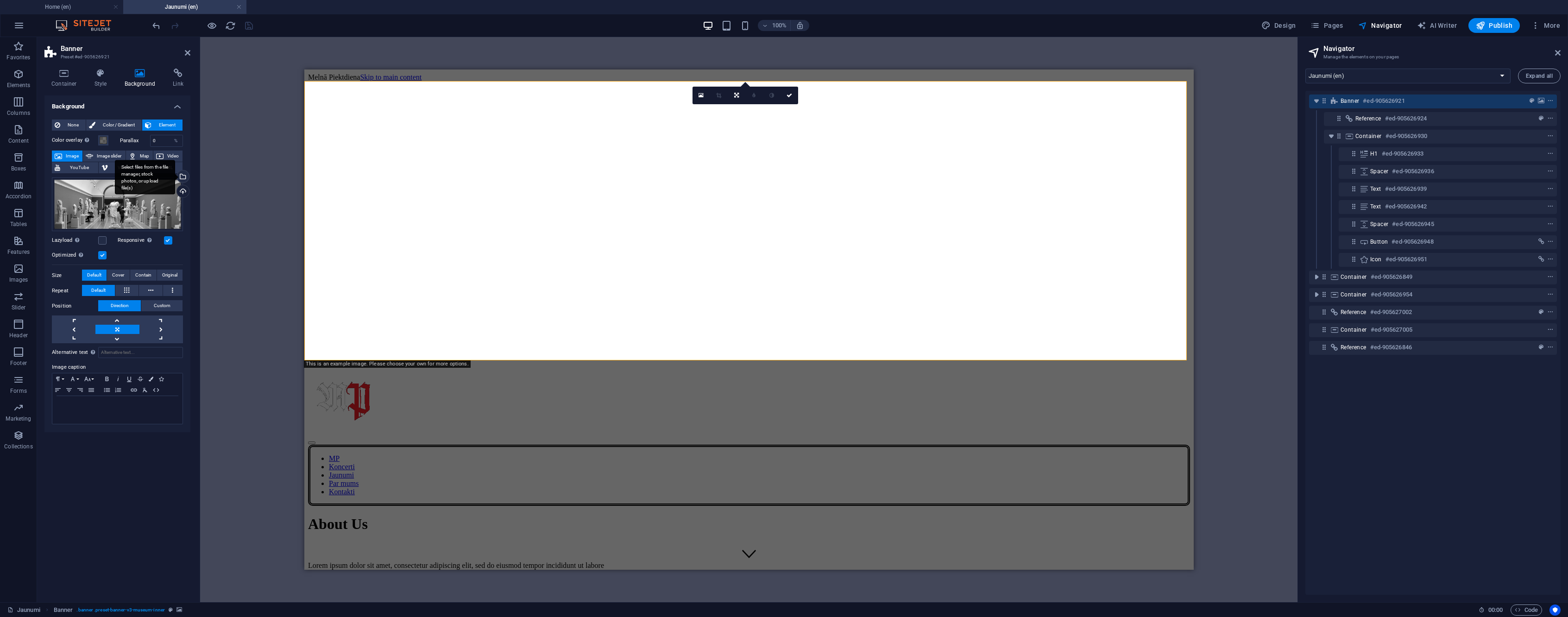
click at [184, 180] on div "Select files from the file manager, stock photos, or upload file(s)" at bounding box center [182, 177] width 14 height 14
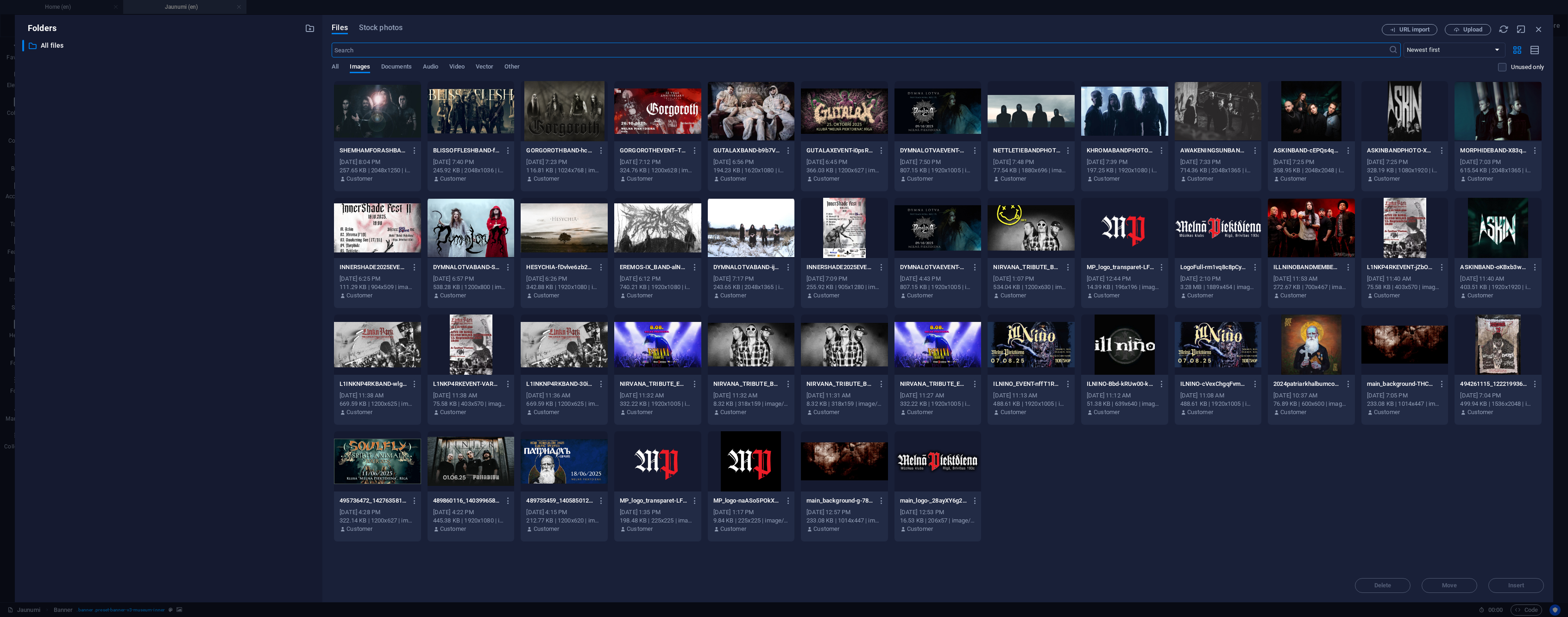
click at [855, 470] on div at bounding box center [844, 461] width 87 height 60
click at [1501, 585] on span "Insert" at bounding box center [1516, 585] width 48 height 5
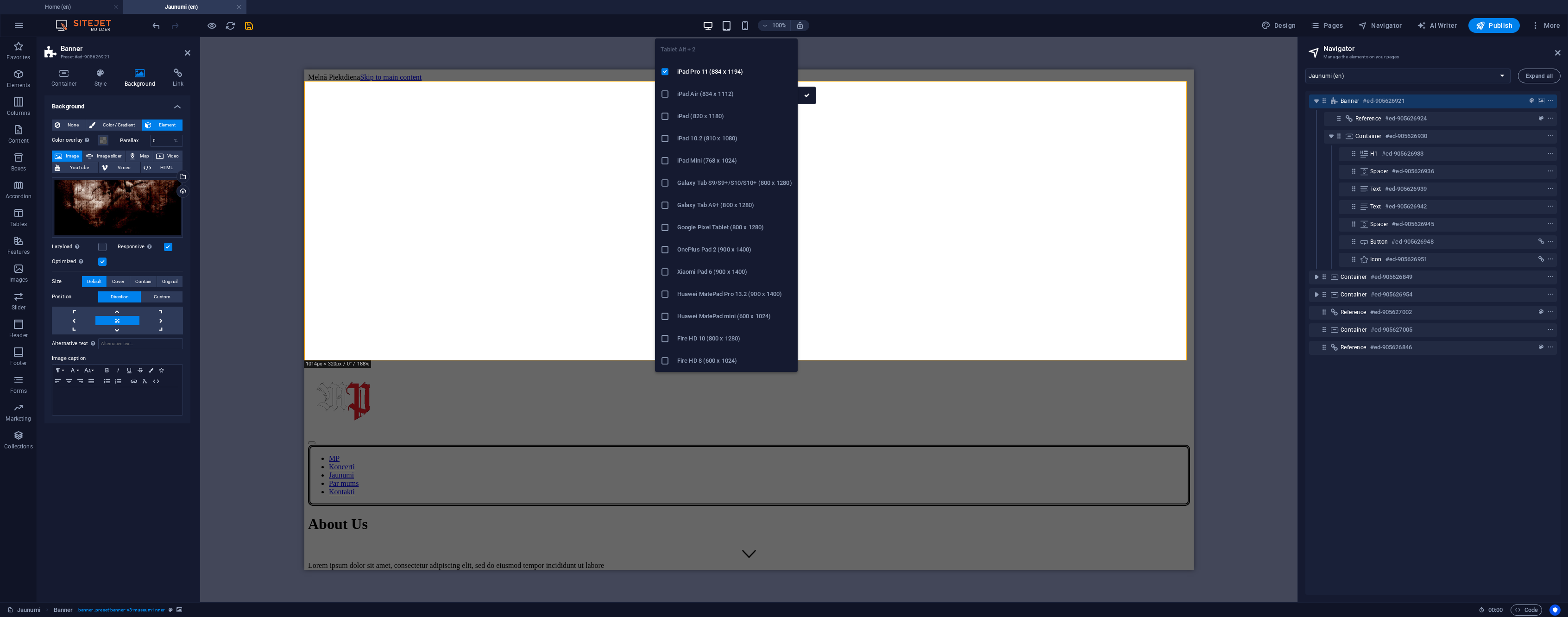
click at [732, 30] on span "button" at bounding box center [726, 26] width 11 height 11
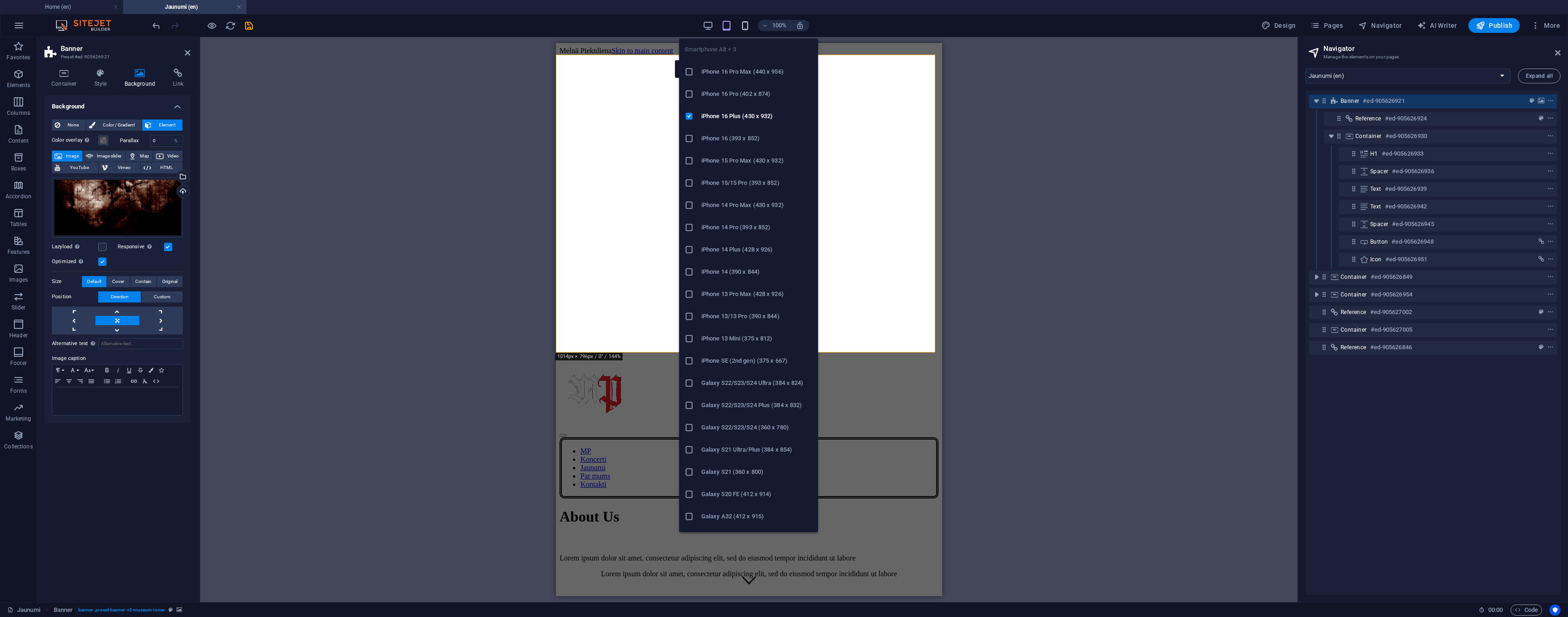
click at [749, 29] on icon "button" at bounding box center [745, 26] width 11 height 11
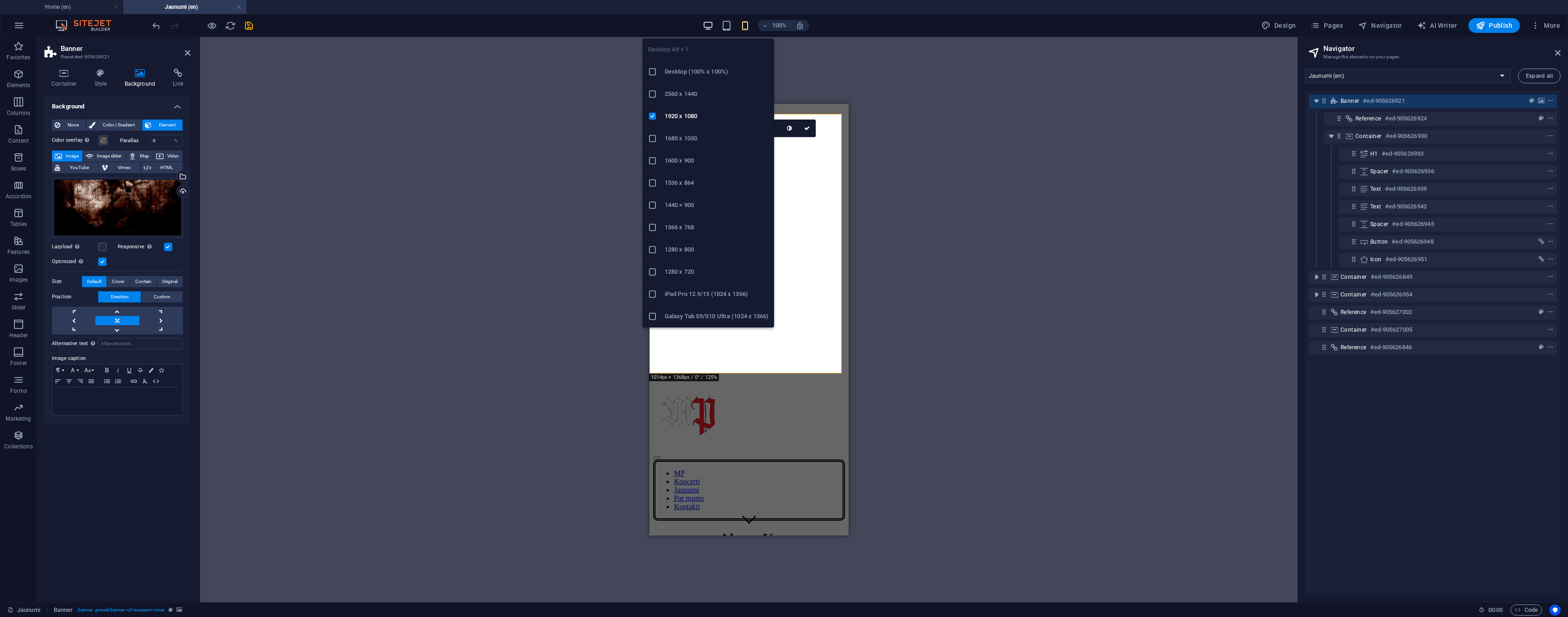
click at [713, 24] on icon "button" at bounding box center [708, 26] width 11 height 11
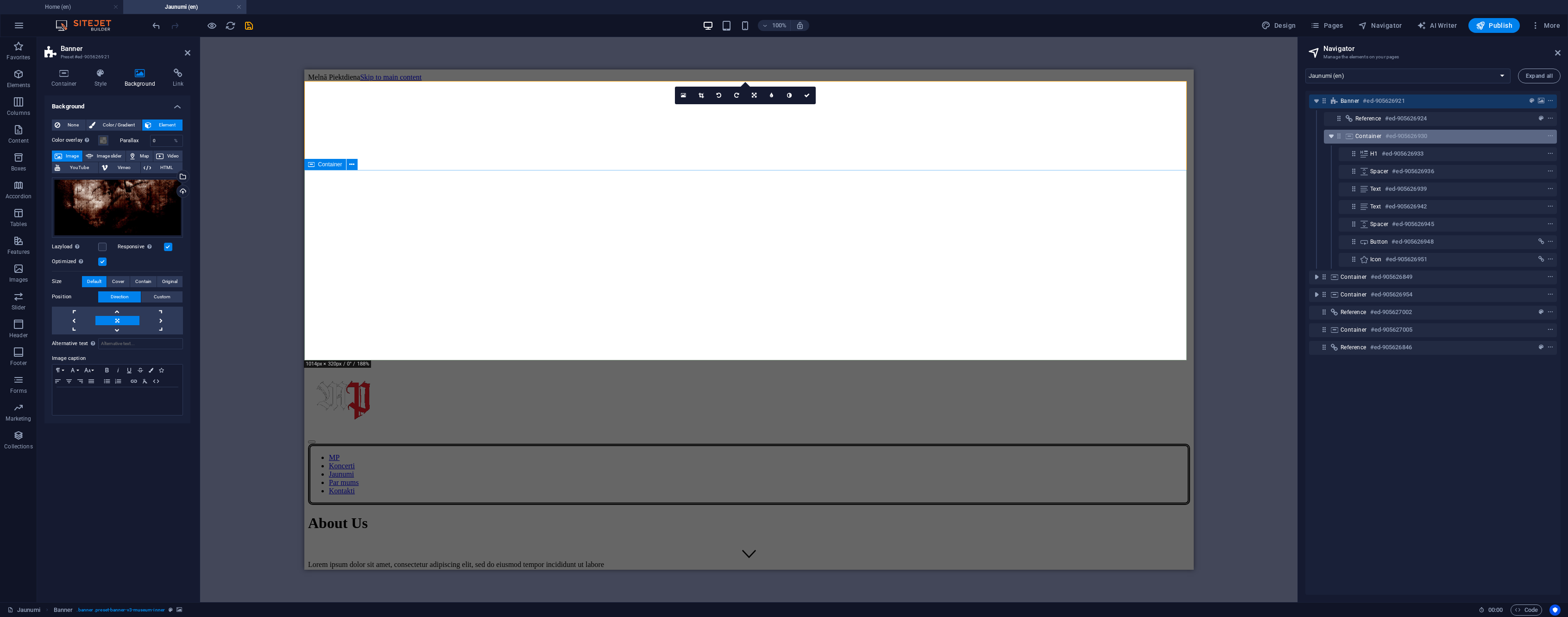
click at [1331, 138] on icon "toggle-expand" at bounding box center [1331, 136] width 9 height 9
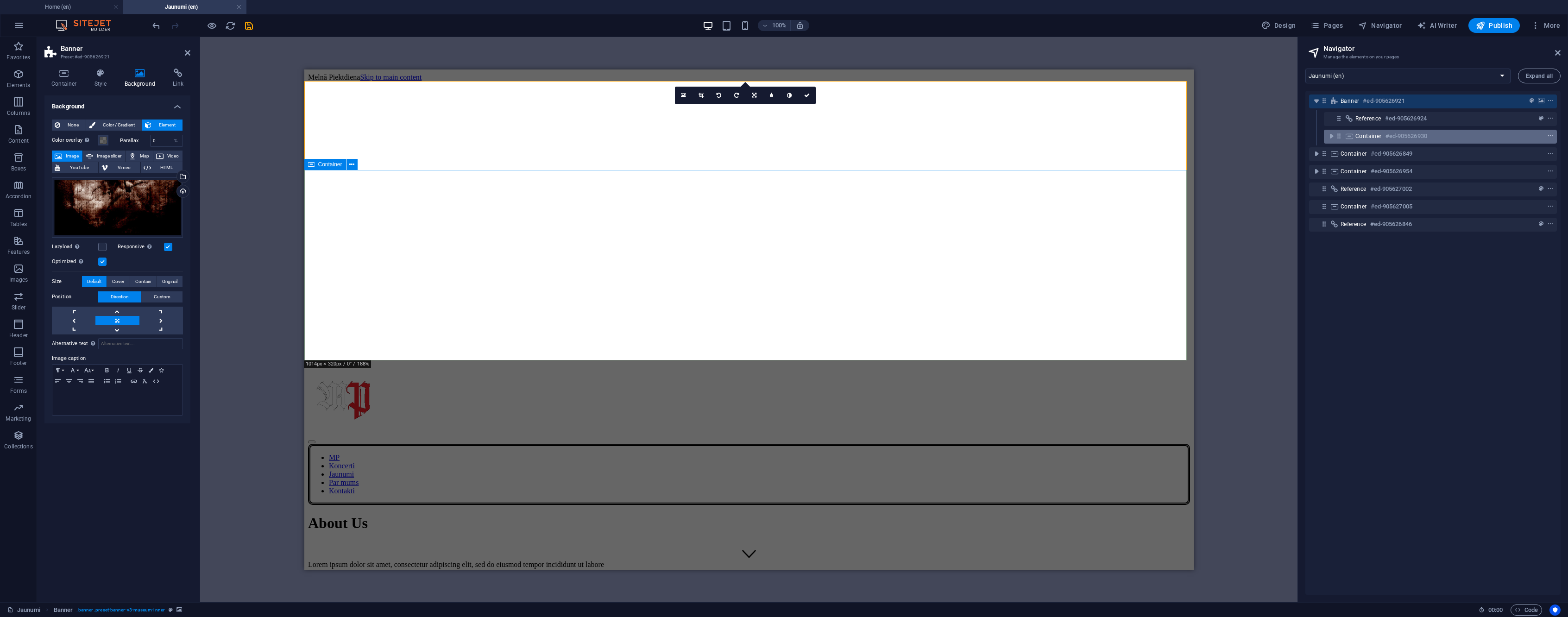
click at [1547, 136] on icon "context-menu" at bounding box center [1550, 136] width 7 height 7
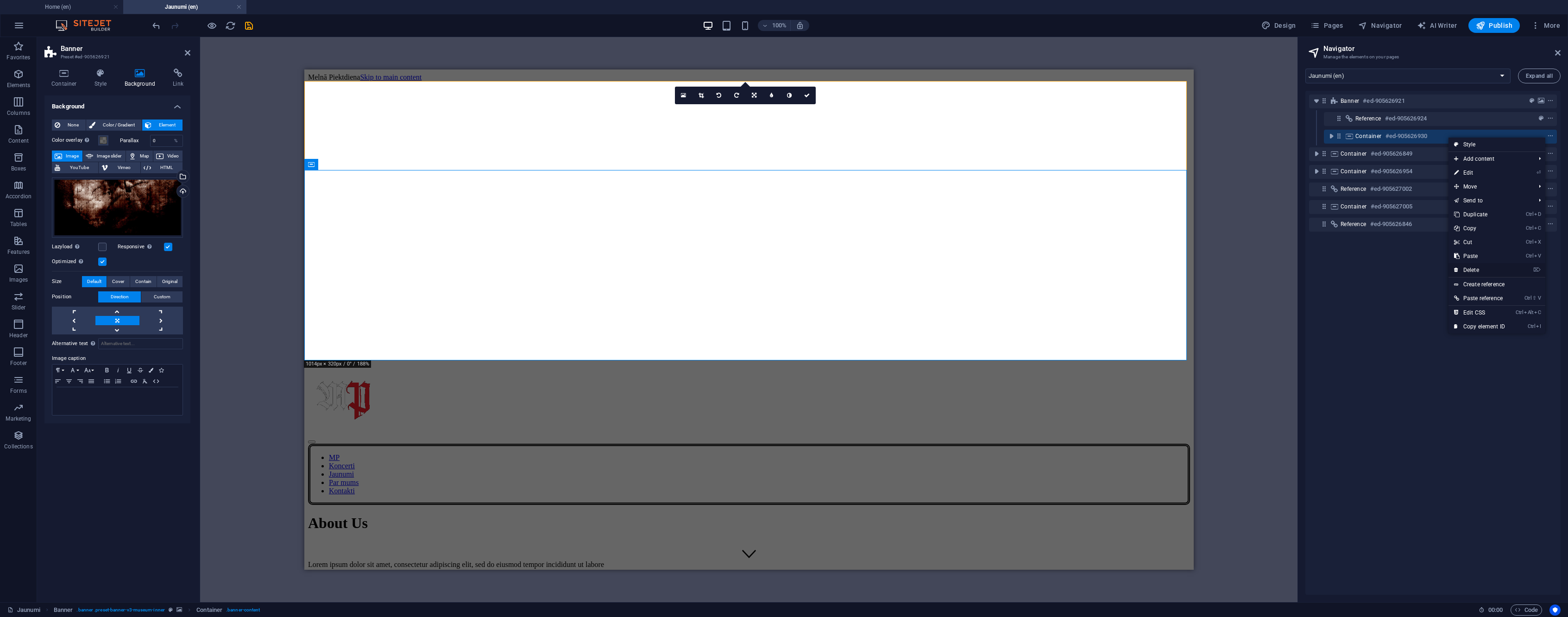
click at [1483, 268] on link "⌦ Delete" at bounding box center [1480, 270] width 62 height 14
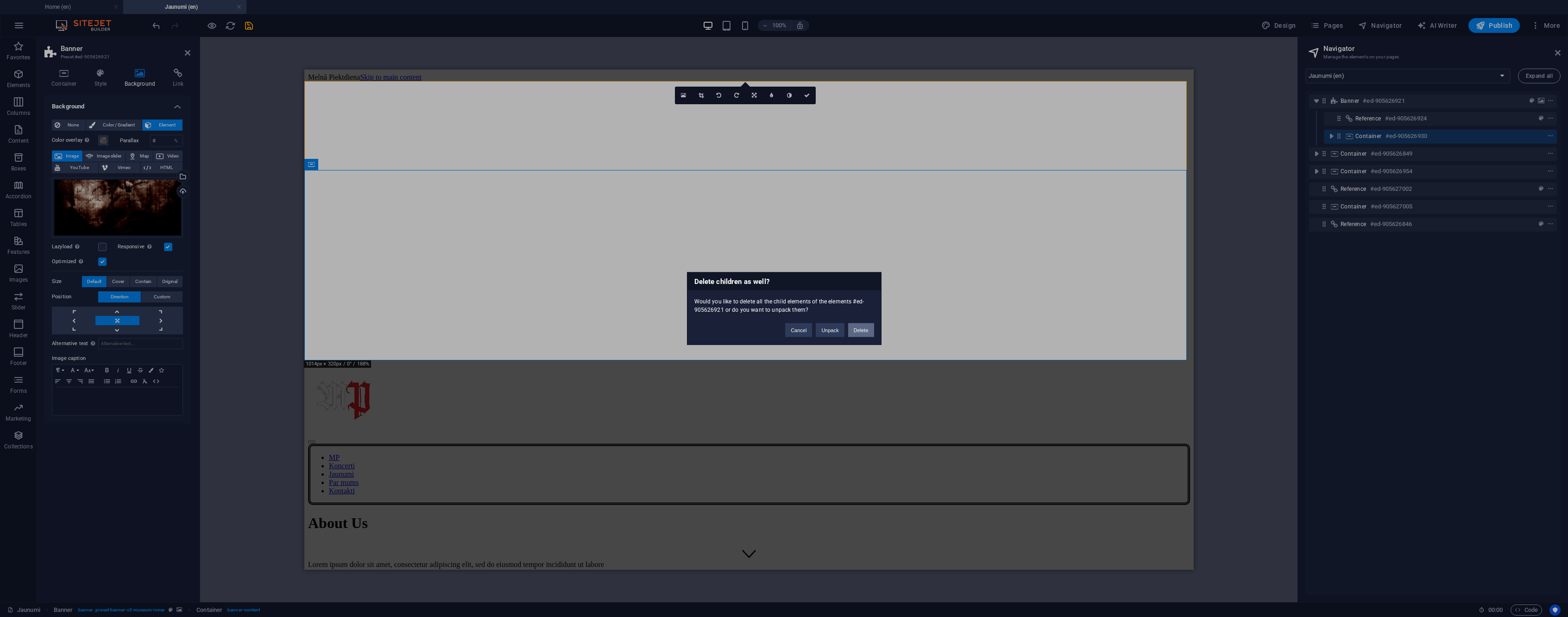
click at [864, 334] on button "Delete" at bounding box center [861, 330] width 26 height 14
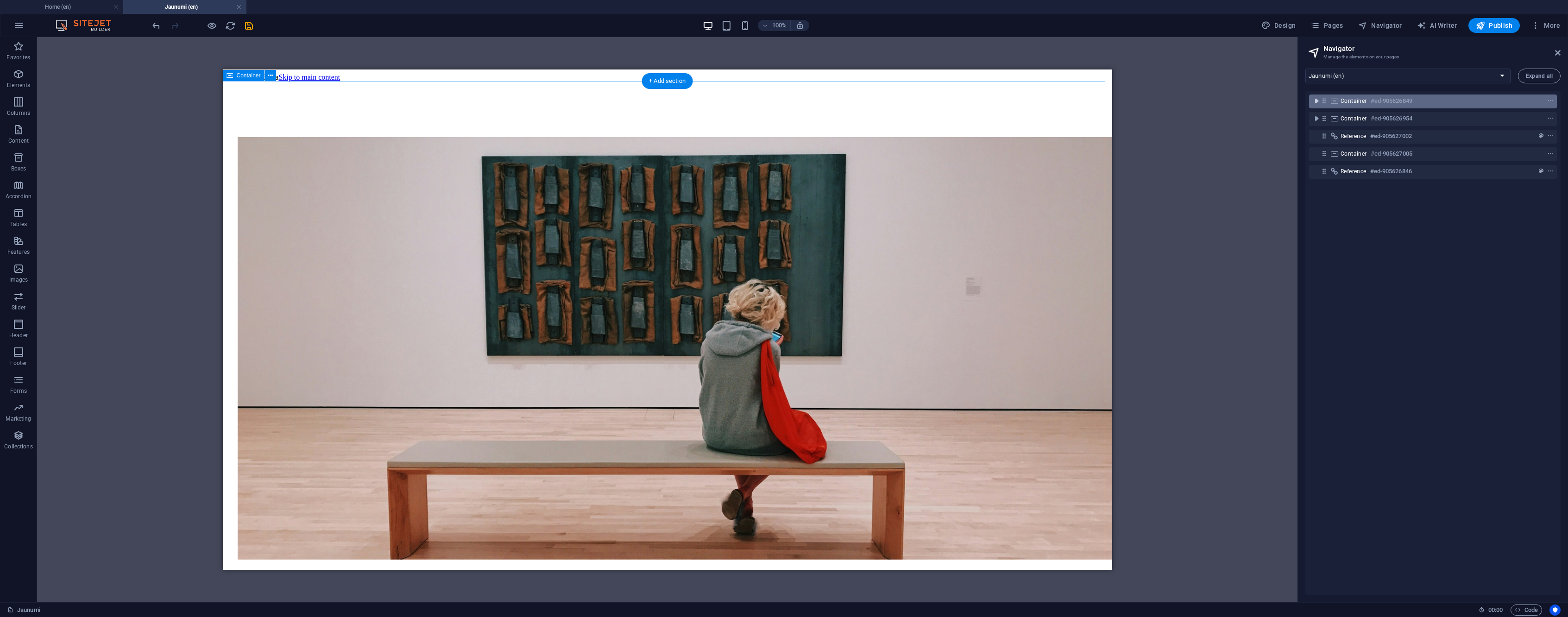
click at [1317, 100] on icon "toggle-expand" at bounding box center [1316, 100] width 9 height 9
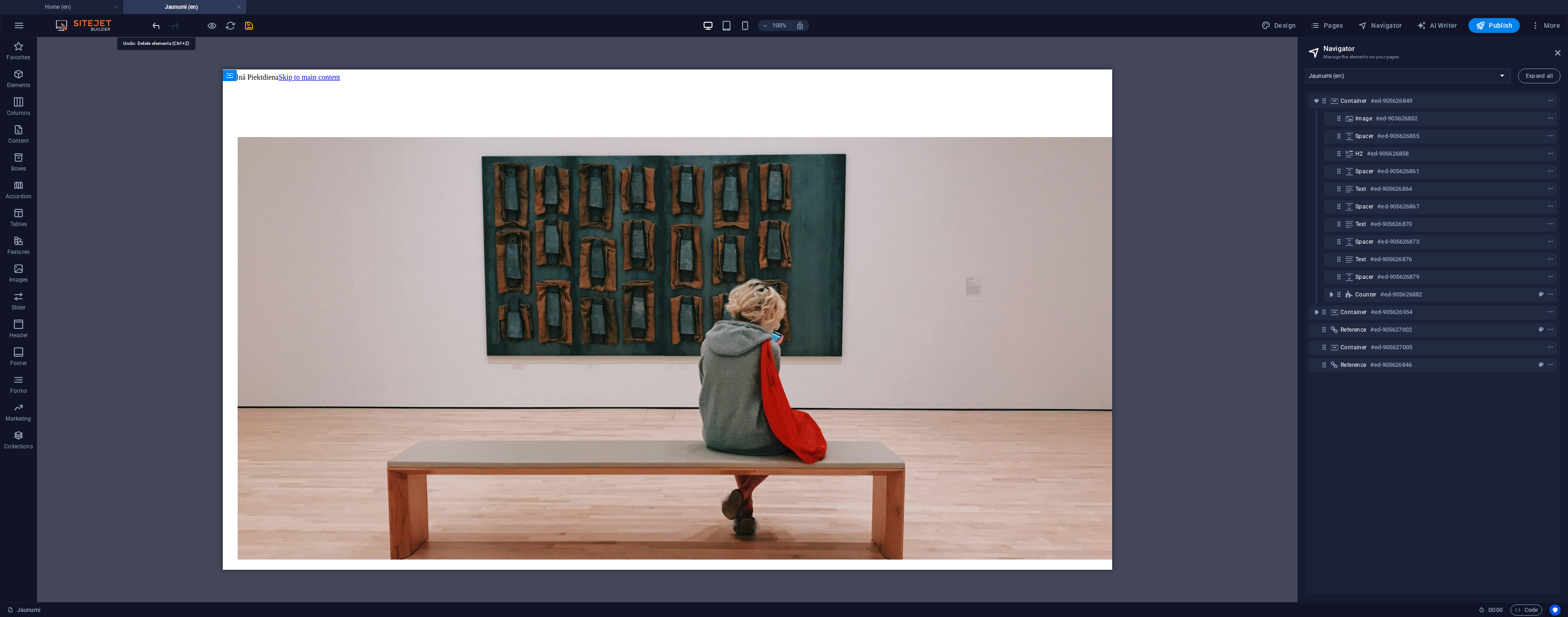
click at [155, 23] on icon "undo" at bounding box center [156, 26] width 11 height 11
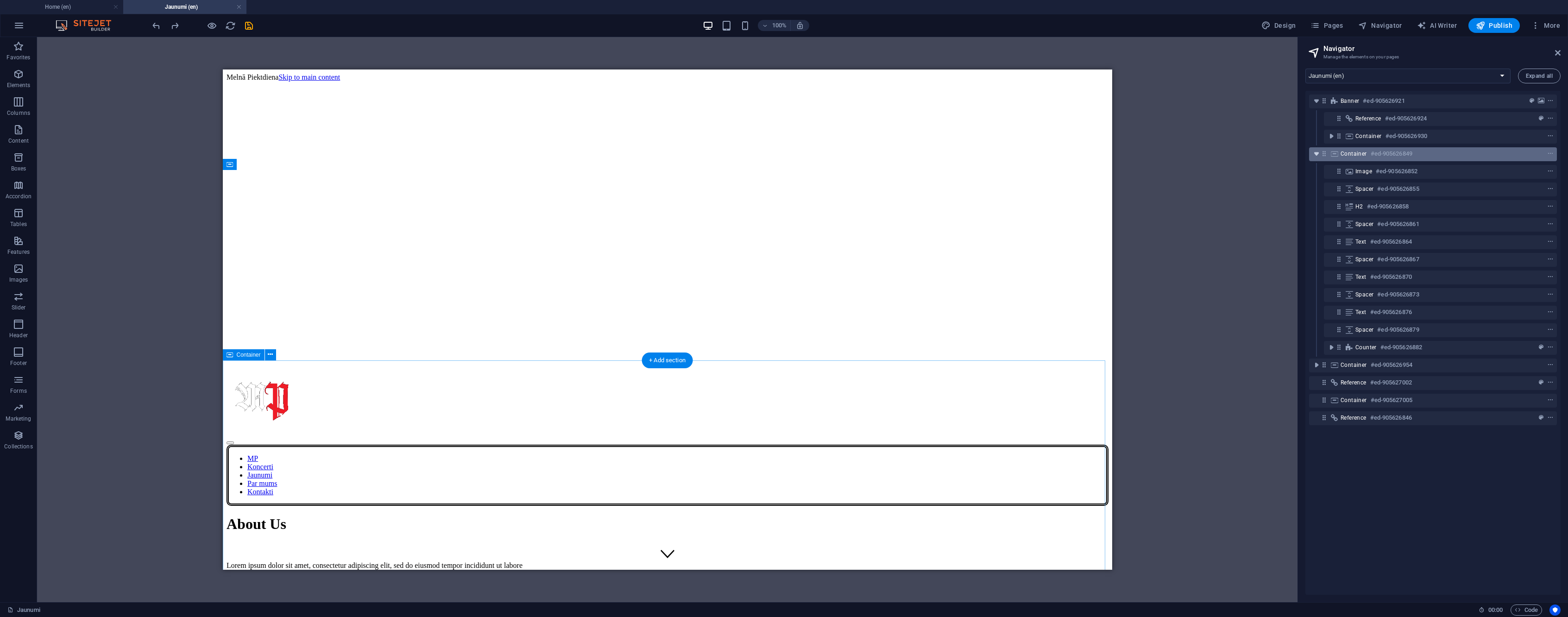
click at [1317, 152] on icon "toggle-expand" at bounding box center [1316, 153] width 9 height 9
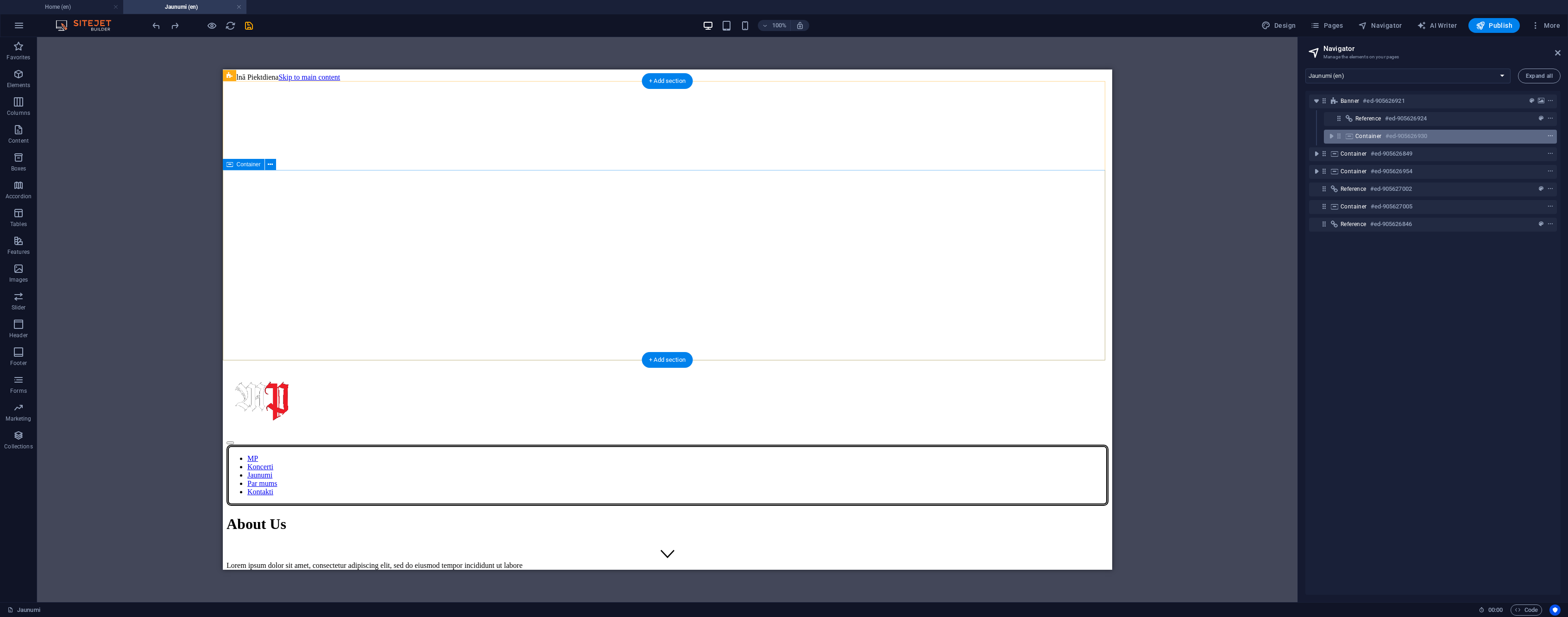
click at [1550, 135] on icon "context-menu" at bounding box center [1550, 136] width 7 height 7
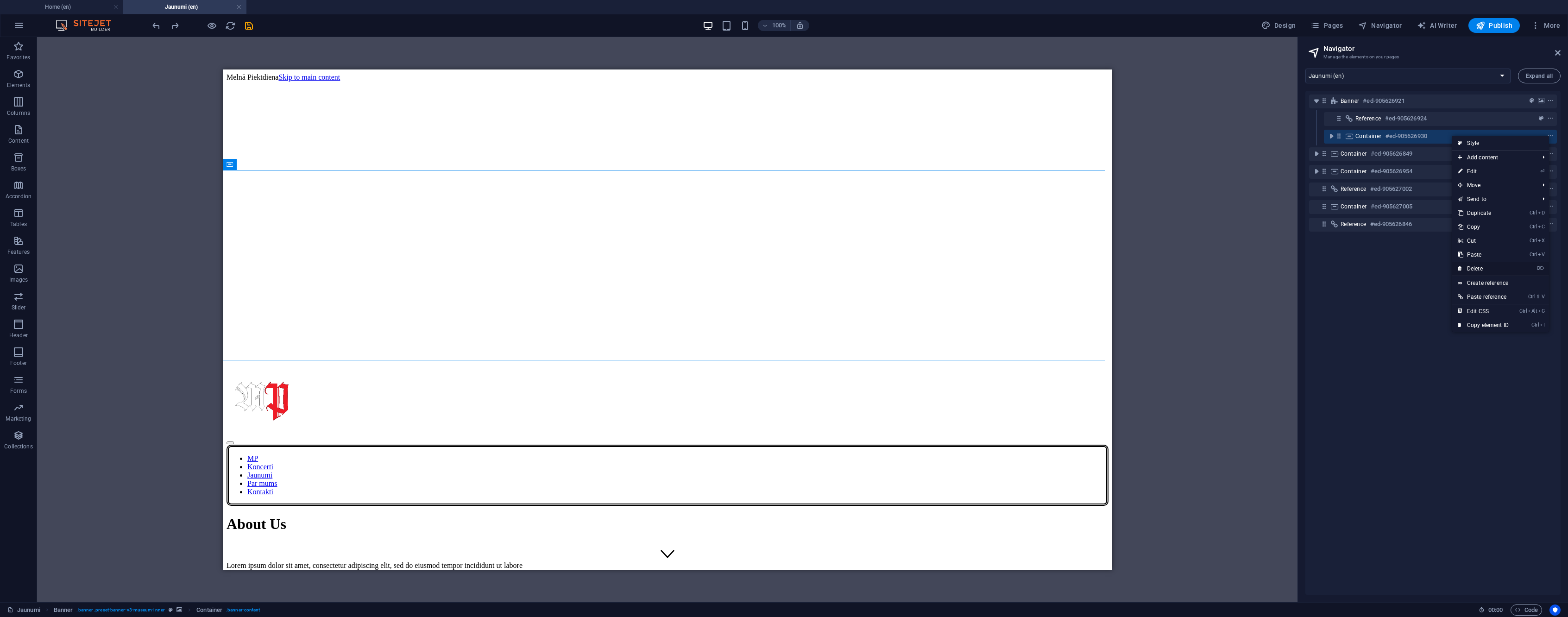
click at [1490, 265] on link "⌦ Delete" at bounding box center [1483, 268] width 62 height 14
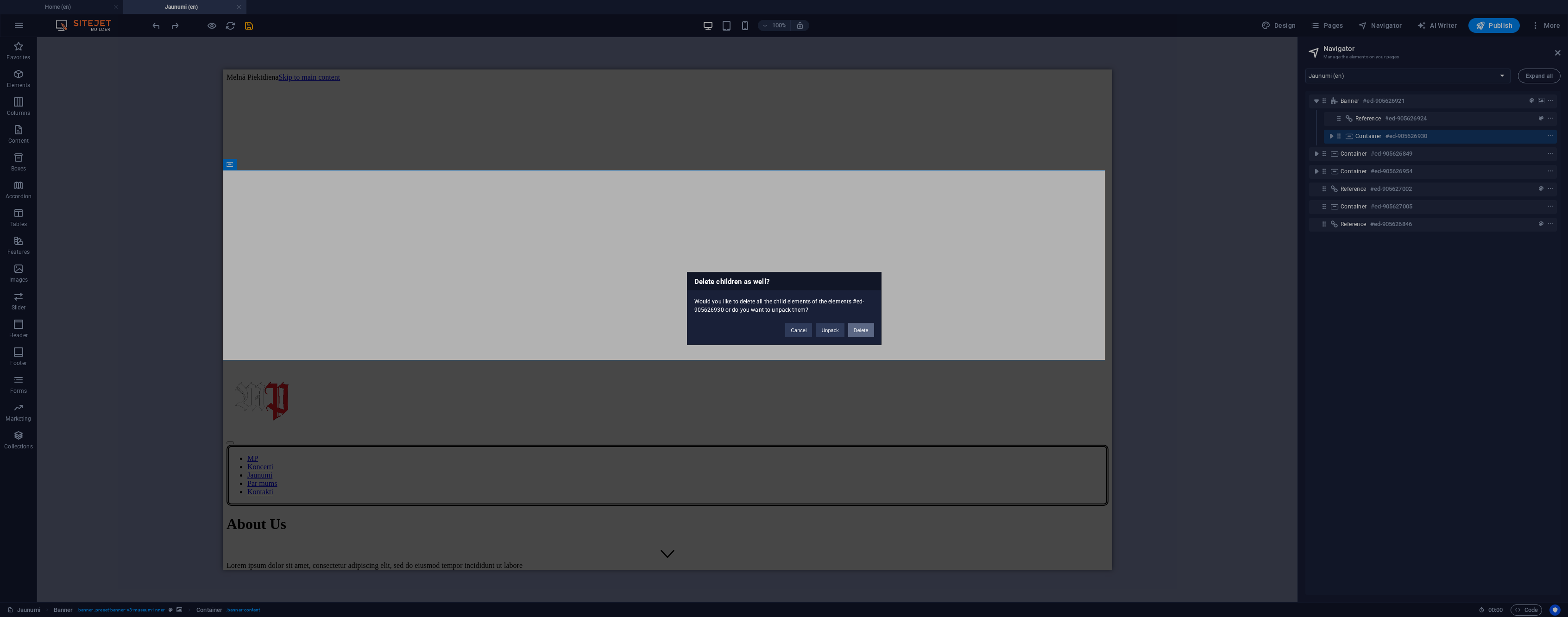
click at [868, 330] on button "Delete" at bounding box center [861, 330] width 26 height 14
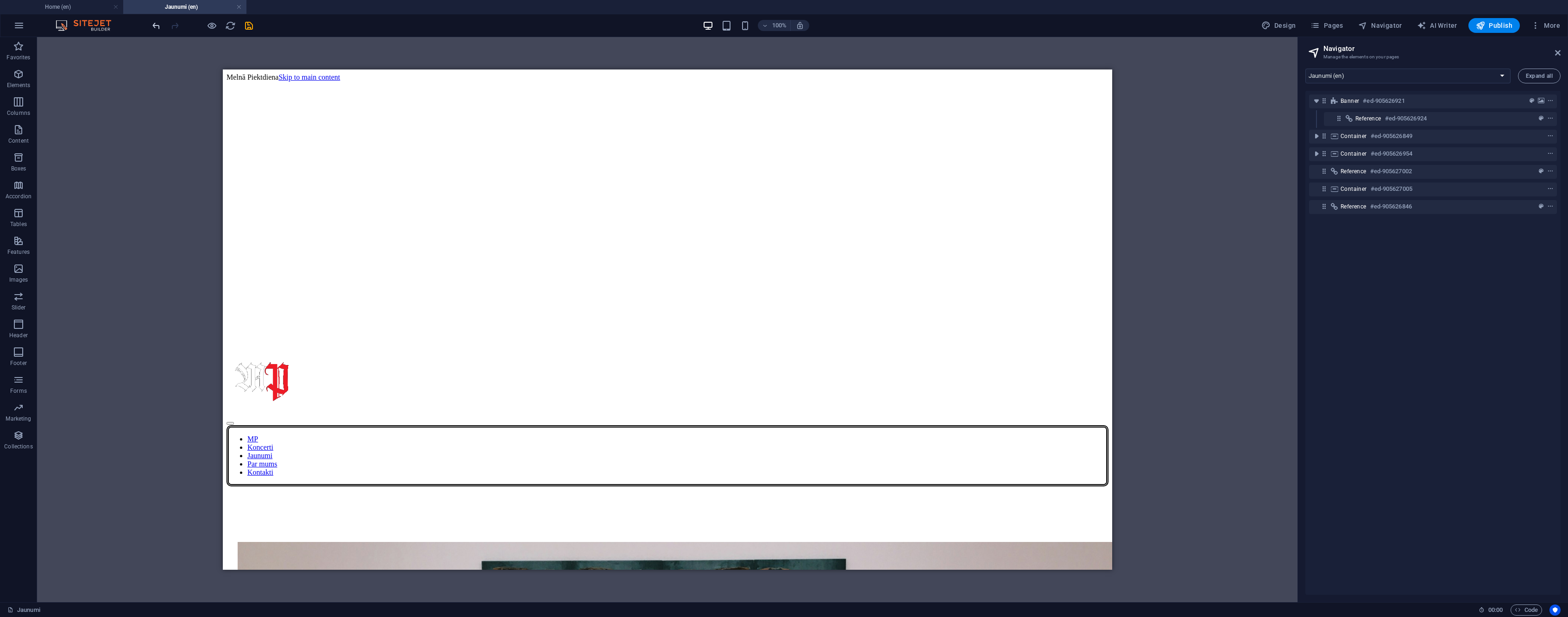
click at [158, 26] on icon "undo" at bounding box center [156, 26] width 11 height 11
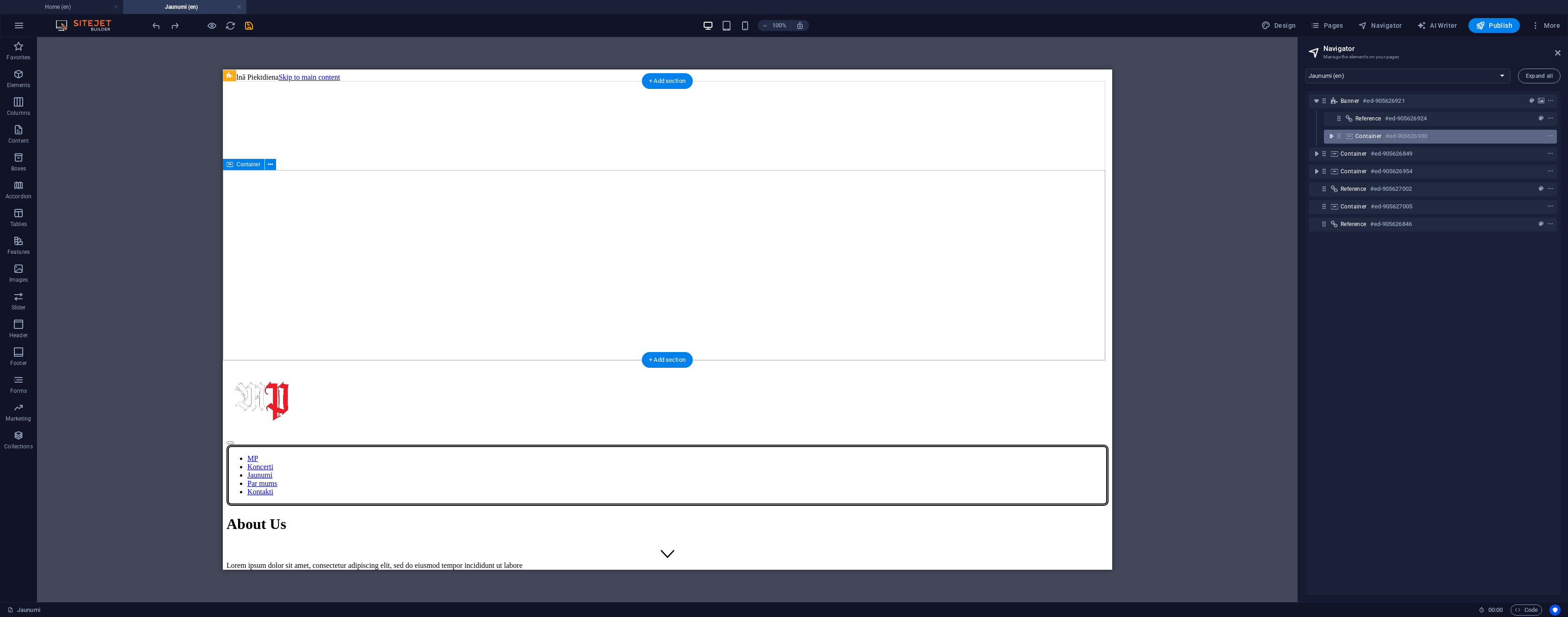
click at [1329, 140] on icon "toggle-expand" at bounding box center [1331, 136] width 9 height 9
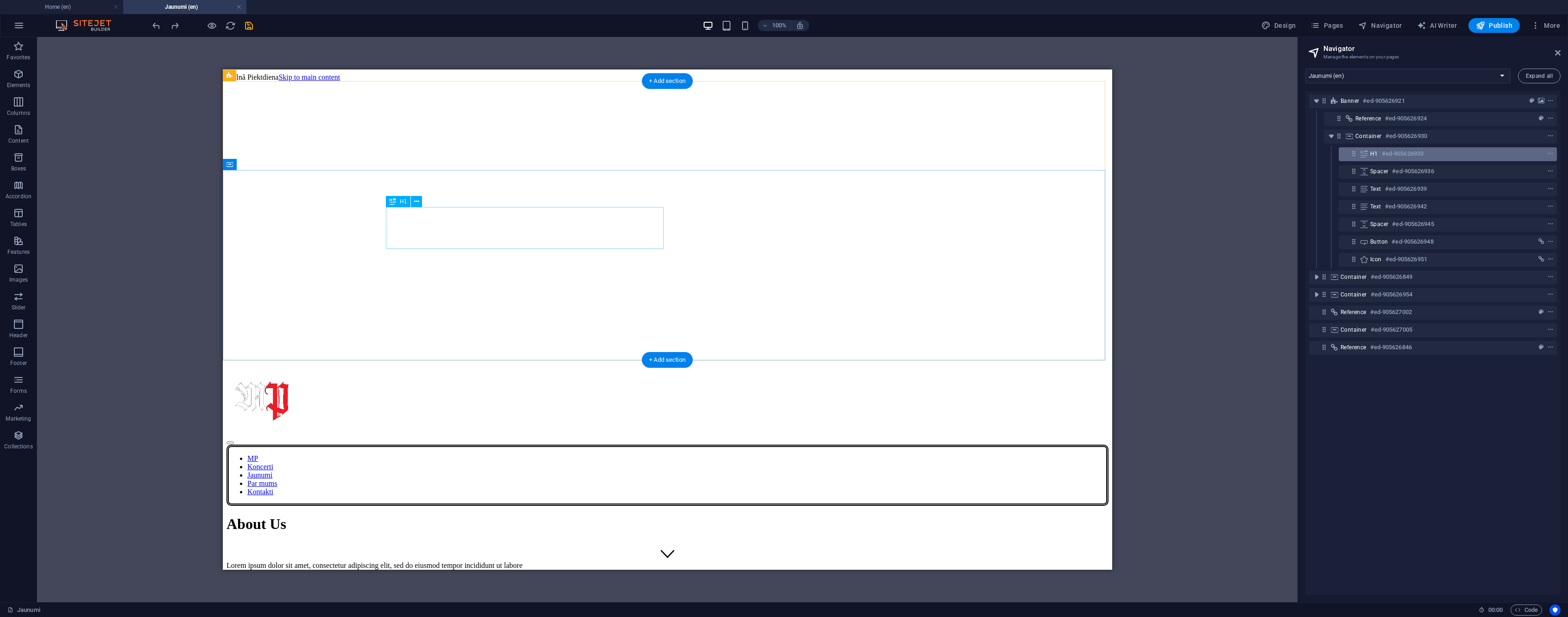
click at [1406, 156] on h6 "#ed-905626933" at bounding box center [1402, 154] width 41 height 11
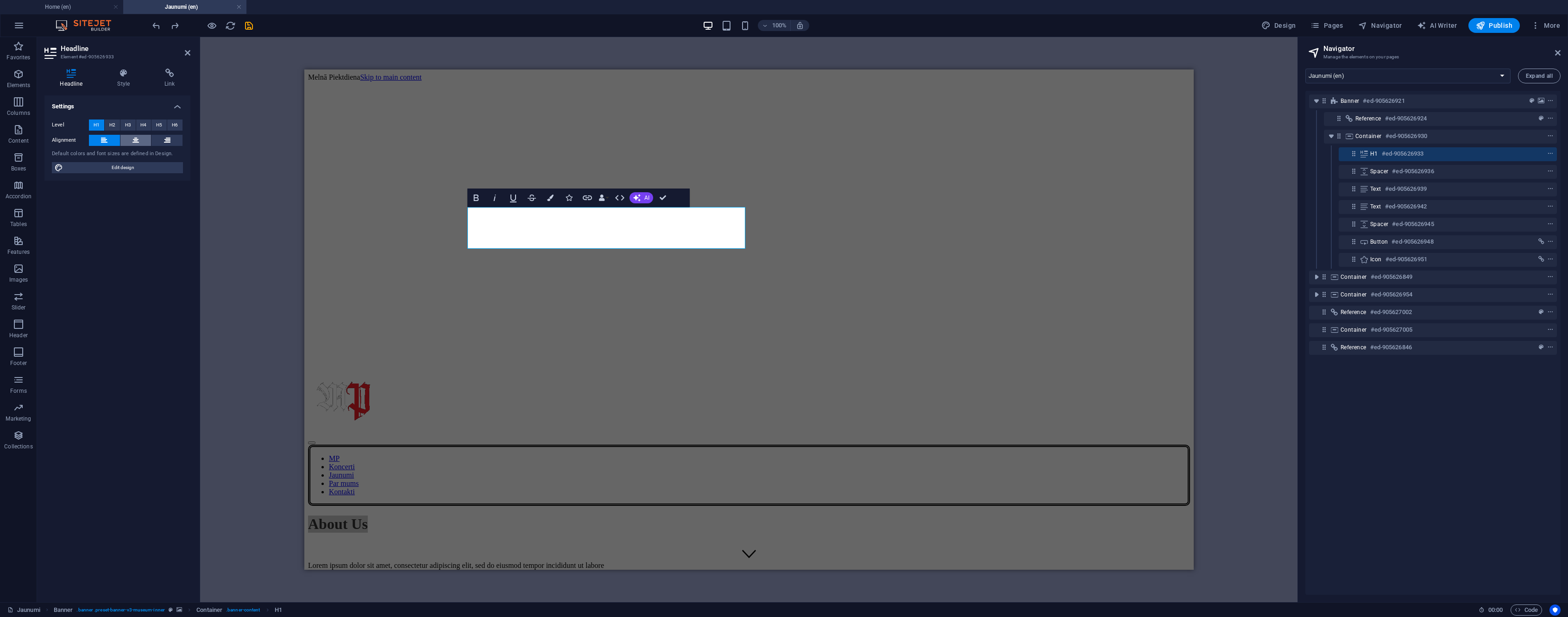
click at [136, 138] on icon at bounding box center [136, 140] width 7 height 11
click at [550, 203] on button "Colors" at bounding box center [550, 198] width 18 height 18
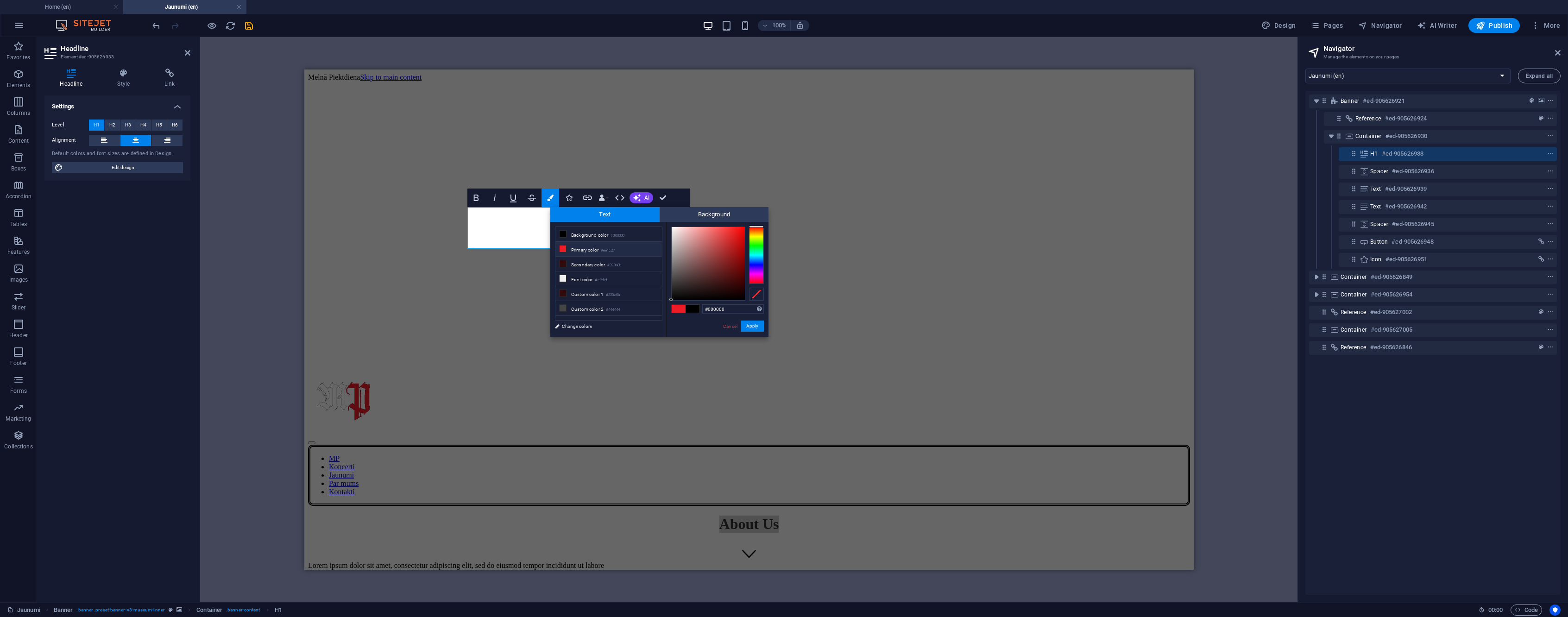
click at [605, 249] on small "#ee1c27" at bounding box center [607, 250] width 14 height 7
type input "#ee1c27"
click at [754, 324] on button "Apply" at bounding box center [752, 326] width 23 height 11
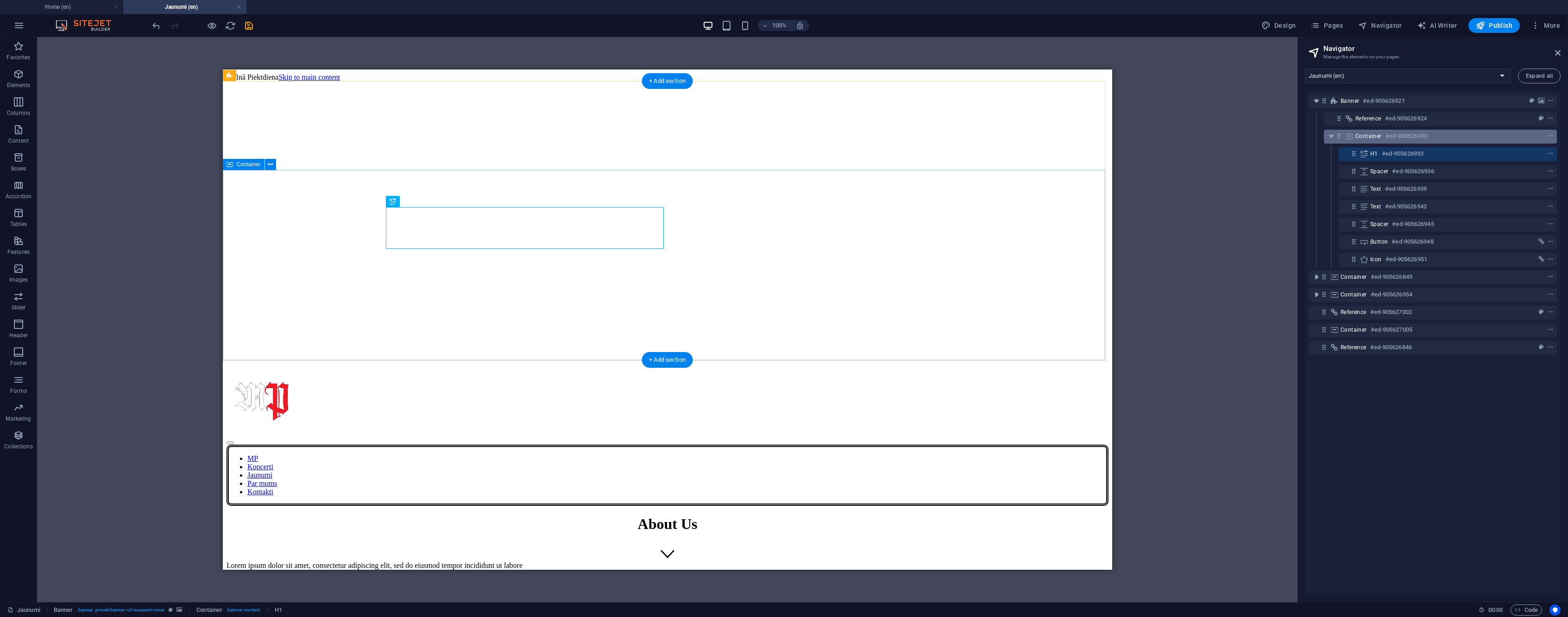
click at [1400, 140] on h6 "#ed-905626930" at bounding box center [1406, 136] width 41 height 11
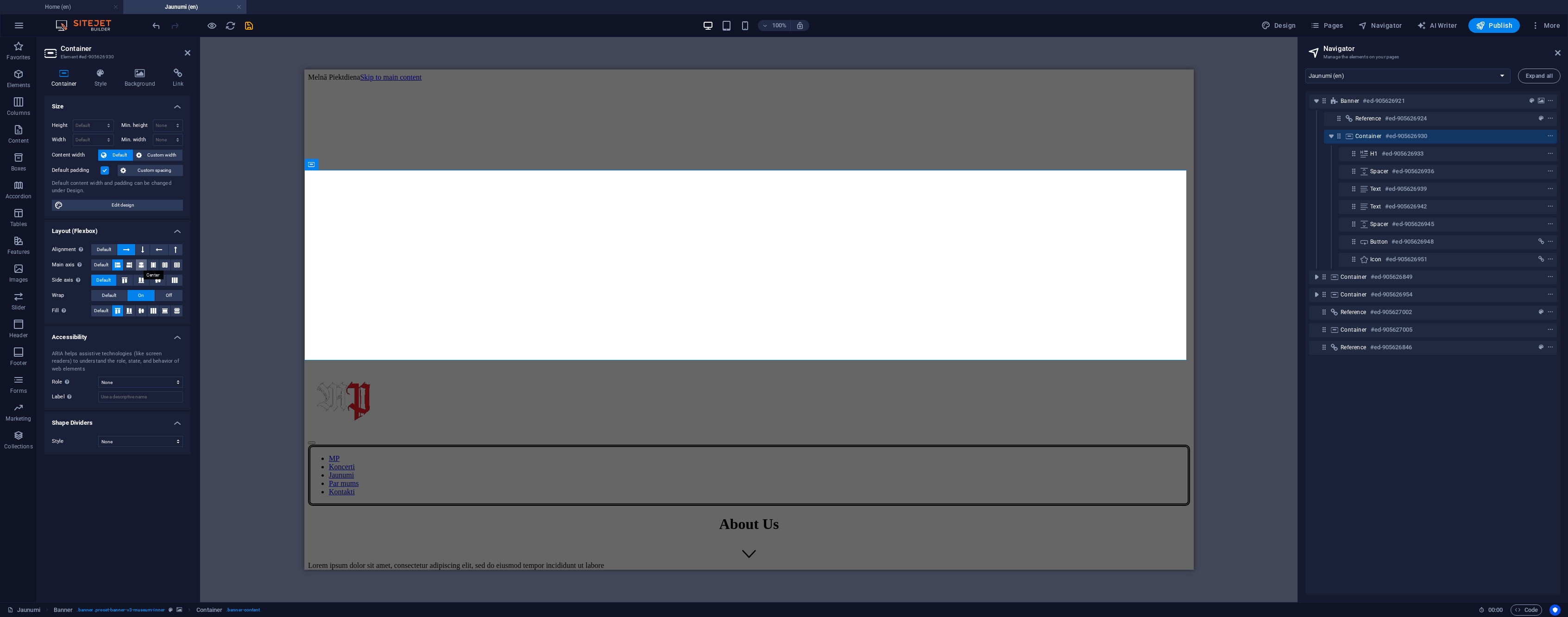
click at [141, 265] on icon at bounding box center [141, 265] width 5 height 11
click at [245, 24] on icon "save" at bounding box center [249, 26] width 11 height 11
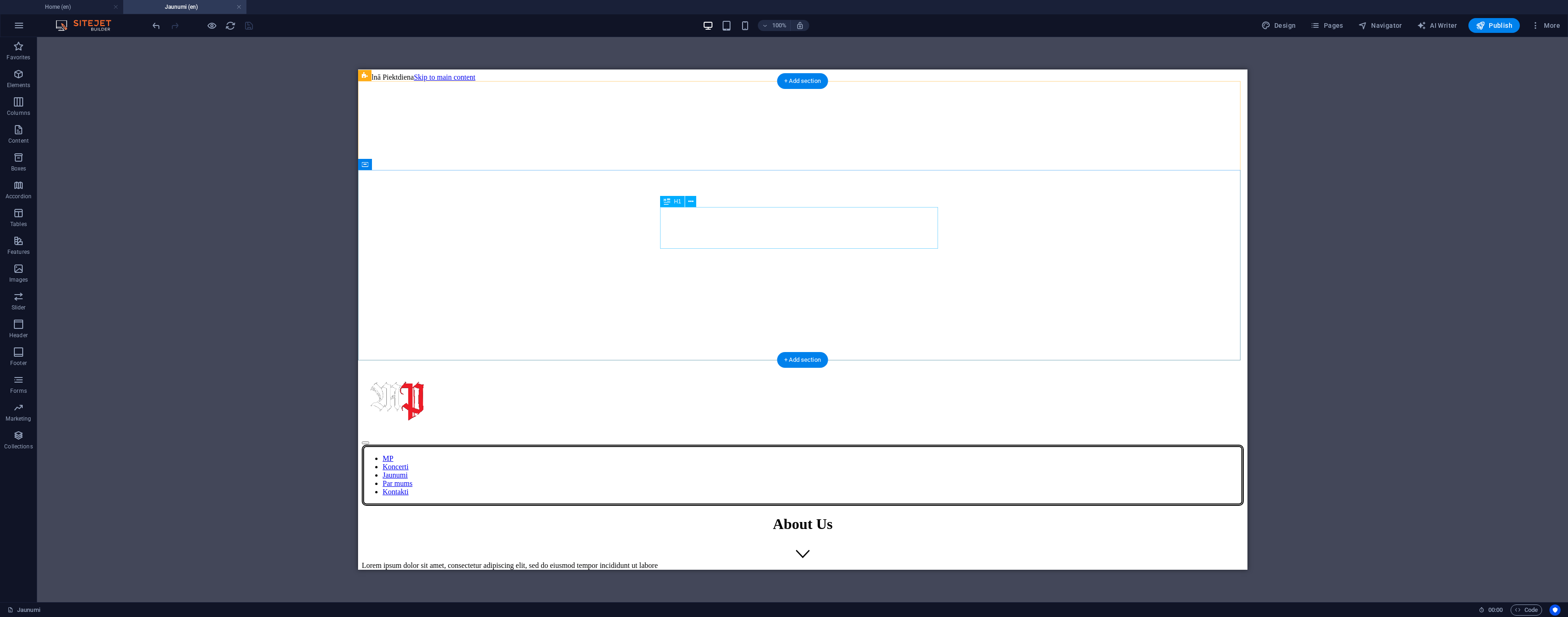
click at [799, 515] on div "About Us" at bounding box center [802, 524] width 882 height 17
click at [741, 561] on div "Lorem ipsum dolor sit amet, consectetur adipiscing elit, sed do eiusmod tempor …" at bounding box center [802, 565] width 882 height 9
click at [819, 561] on div "Lorem ipsum dolor sit amet, consectetur adipiscing elit, sed do eiusmod tempor …" at bounding box center [802, 565] width 882 height 9
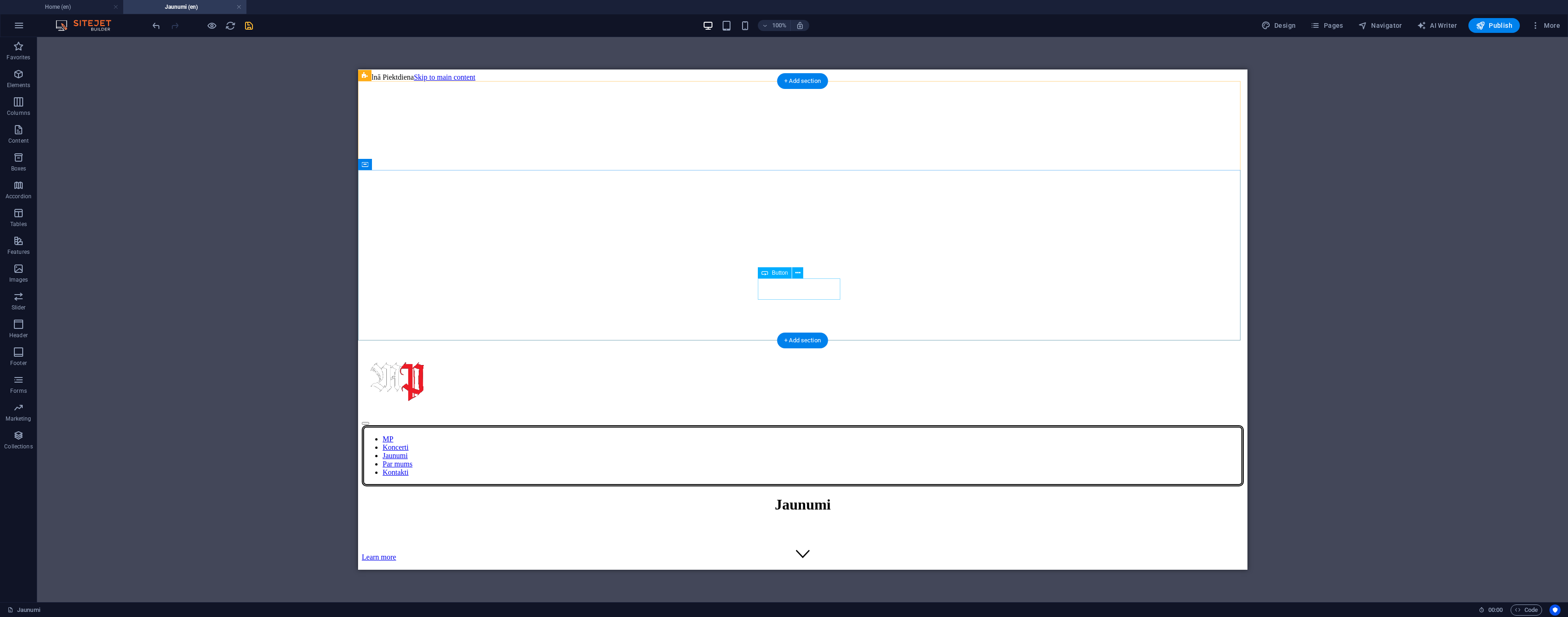
click at [815, 553] on div "Learn more" at bounding box center [802, 557] width 882 height 9
click at [719, 534] on div at bounding box center [802, 543] width 882 height 18
click at [720, 523] on div at bounding box center [802, 529] width 882 height 11
click at [822, 496] on div "Jaunumi" at bounding box center [802, 504] width 882 height 17
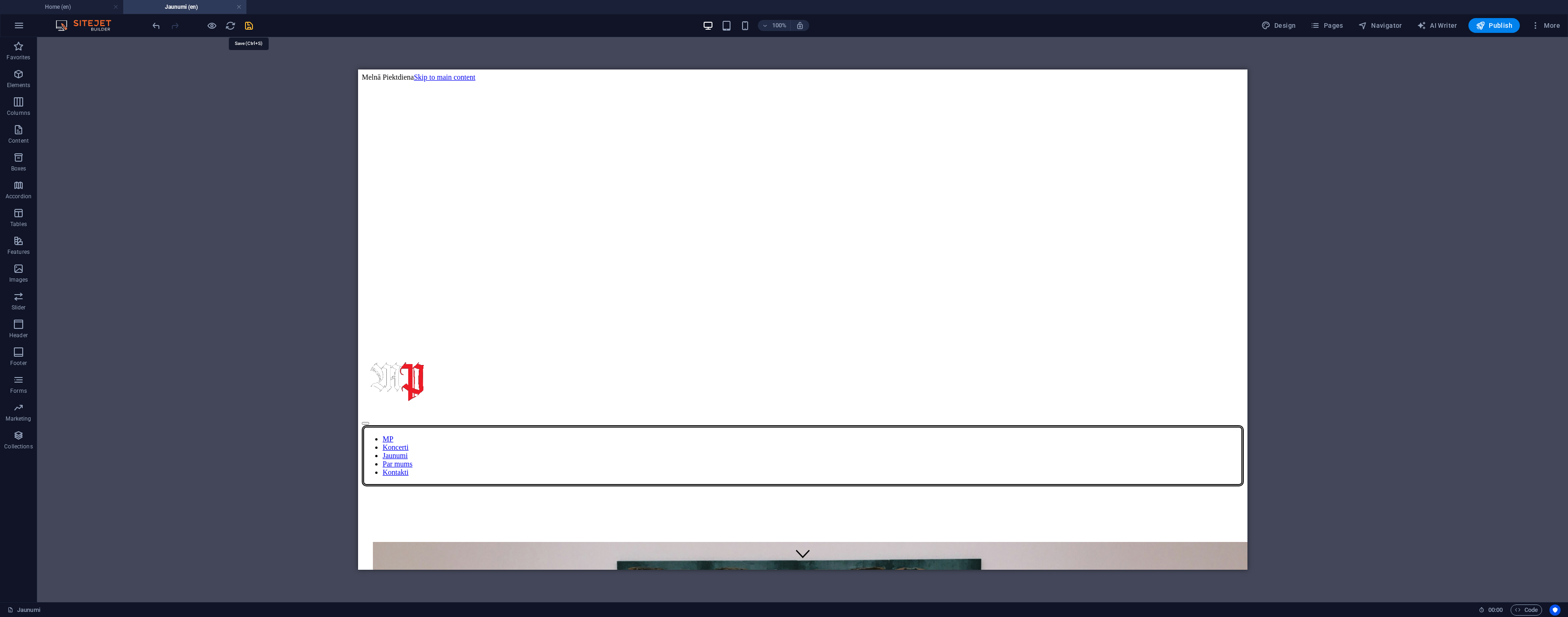
click at [253, 27] on icon "save" at bounding box center [249, 26] width 11 height 11
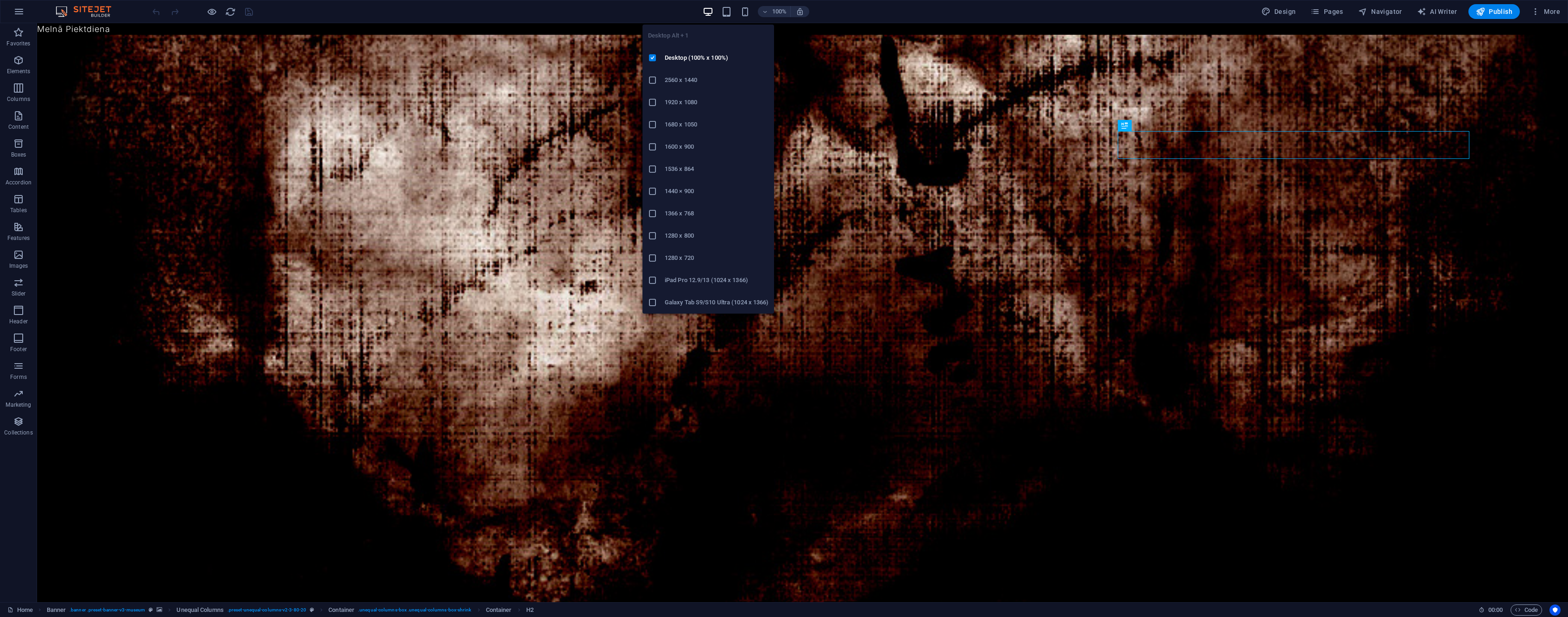
click at [699, 110] on li "1920 x 1080" at bounding box center [709, 102] width 131 height 23
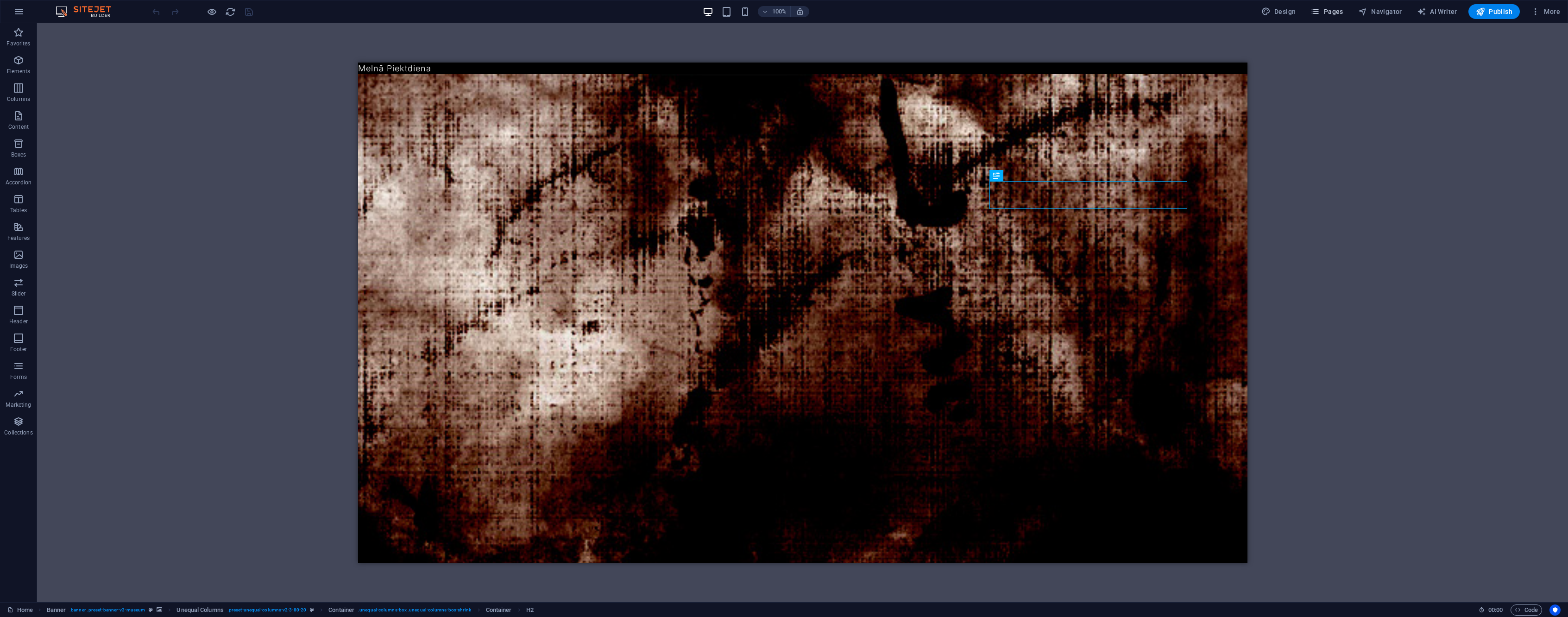
click at [1335, 13] on span "Pages" at bounding box center [1326, 11] width 32 height 9
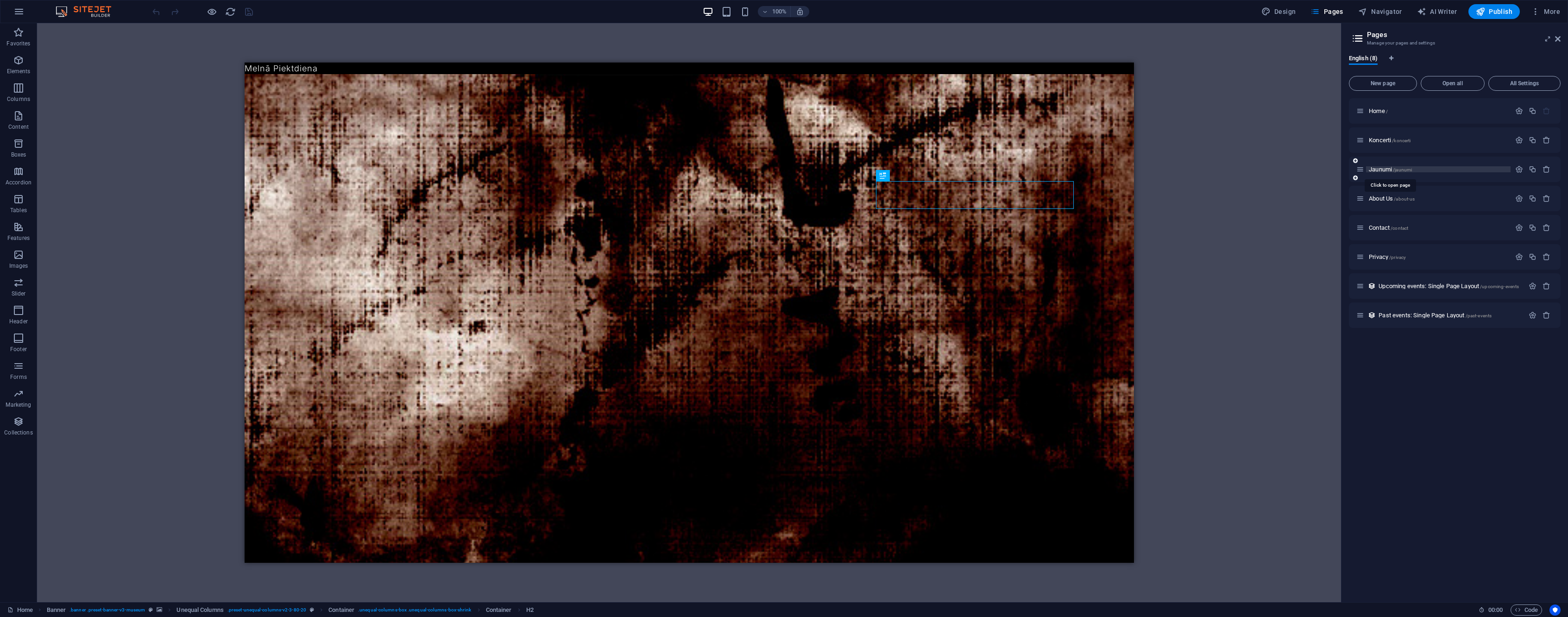
click at [1383, 167] on span "Jaunumi /jaunumi" at bounding box center [1390, 169] width 43 height 7
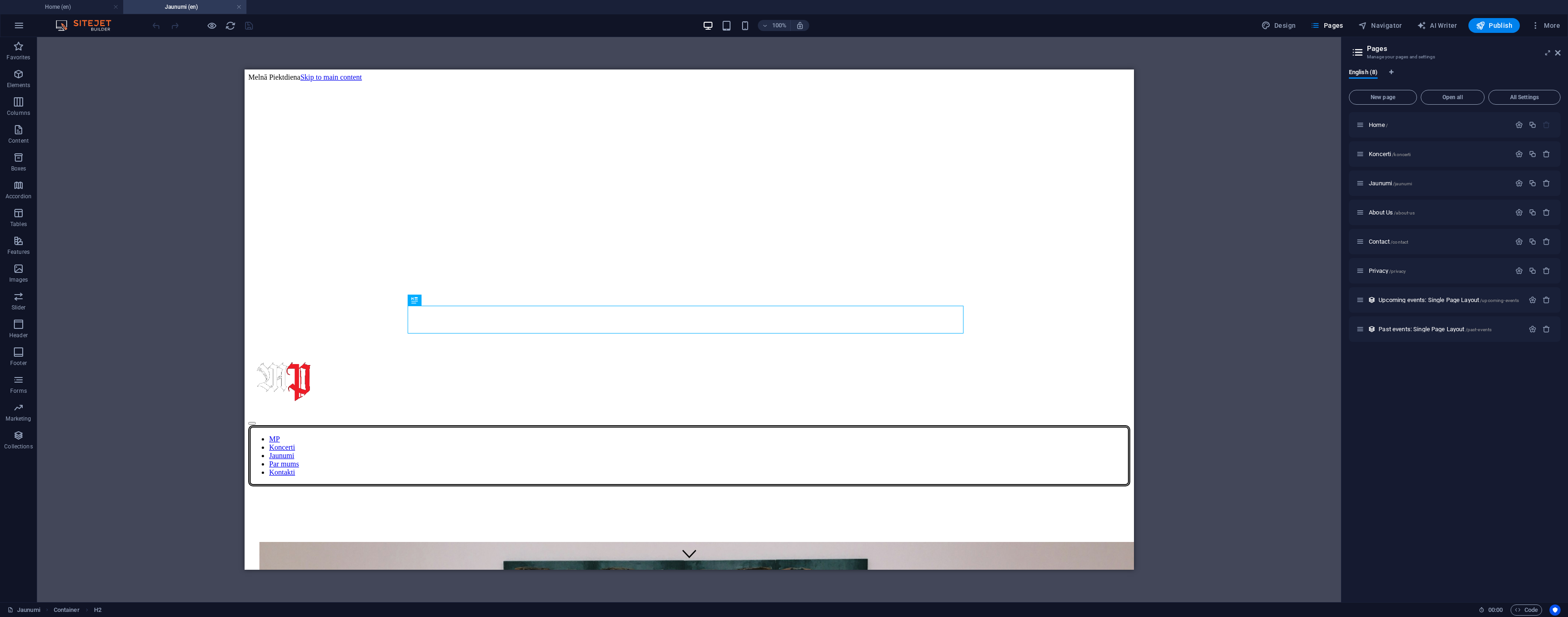
scroll to position [373, 0]
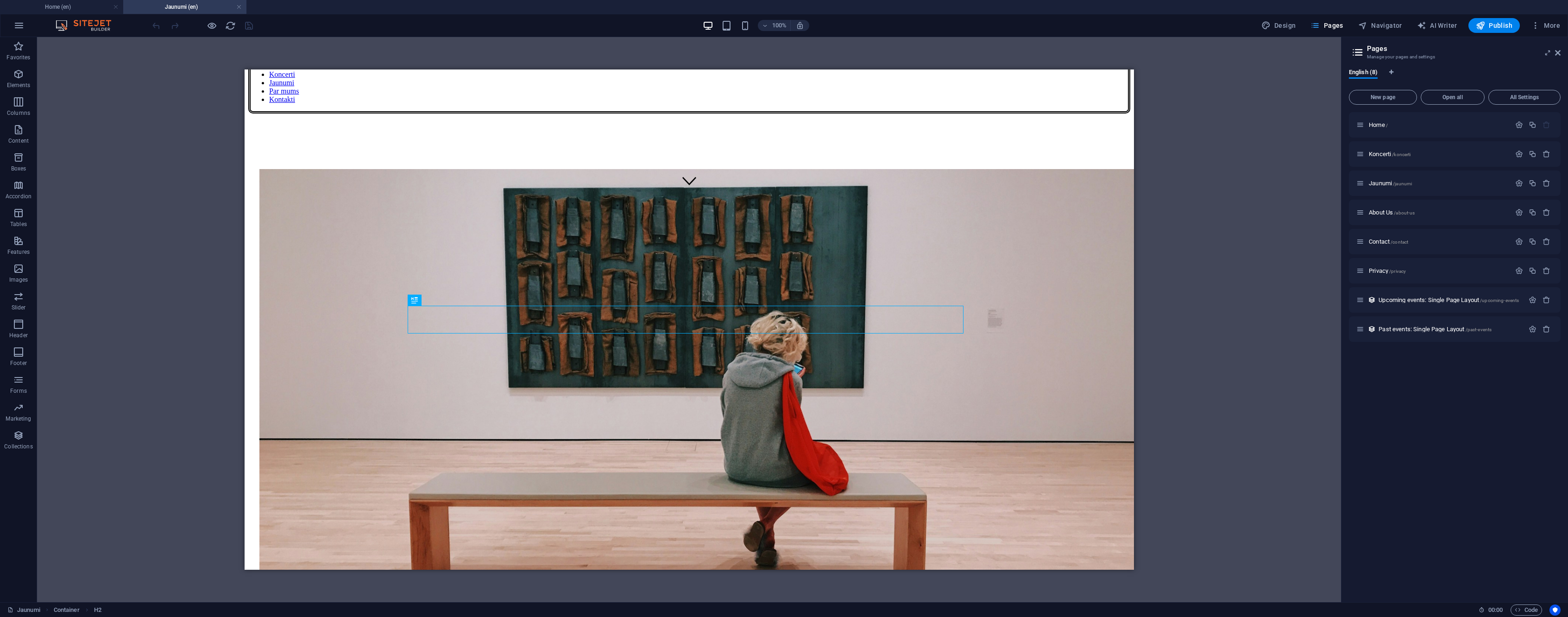
click at [1337, 24] on span "Pages" at bounding box center [1326, 25] width 32 height 9
click at [0, 0] on icon at bounding box center [0, 0] width 0 height 0
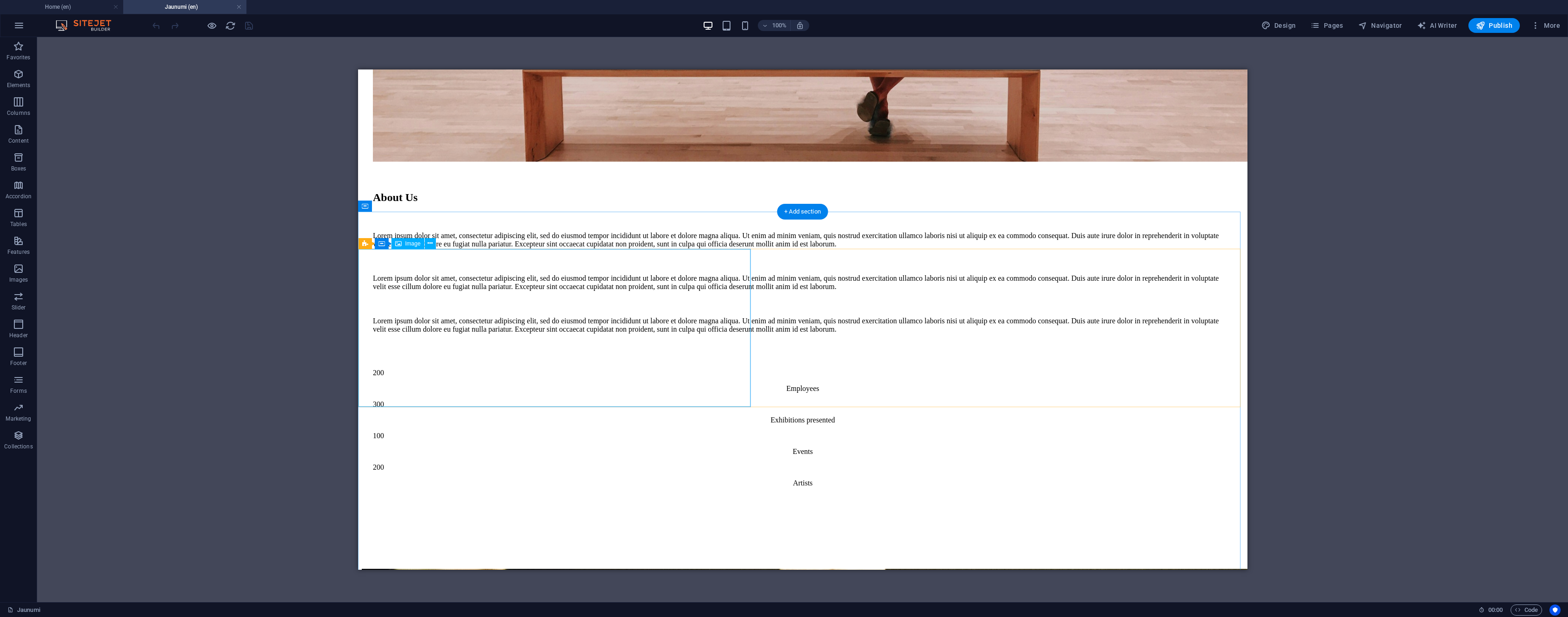
scroll to position [801, 0]
click at [402, 245] on icon at bounding box center [403, 244] width 5 height 10
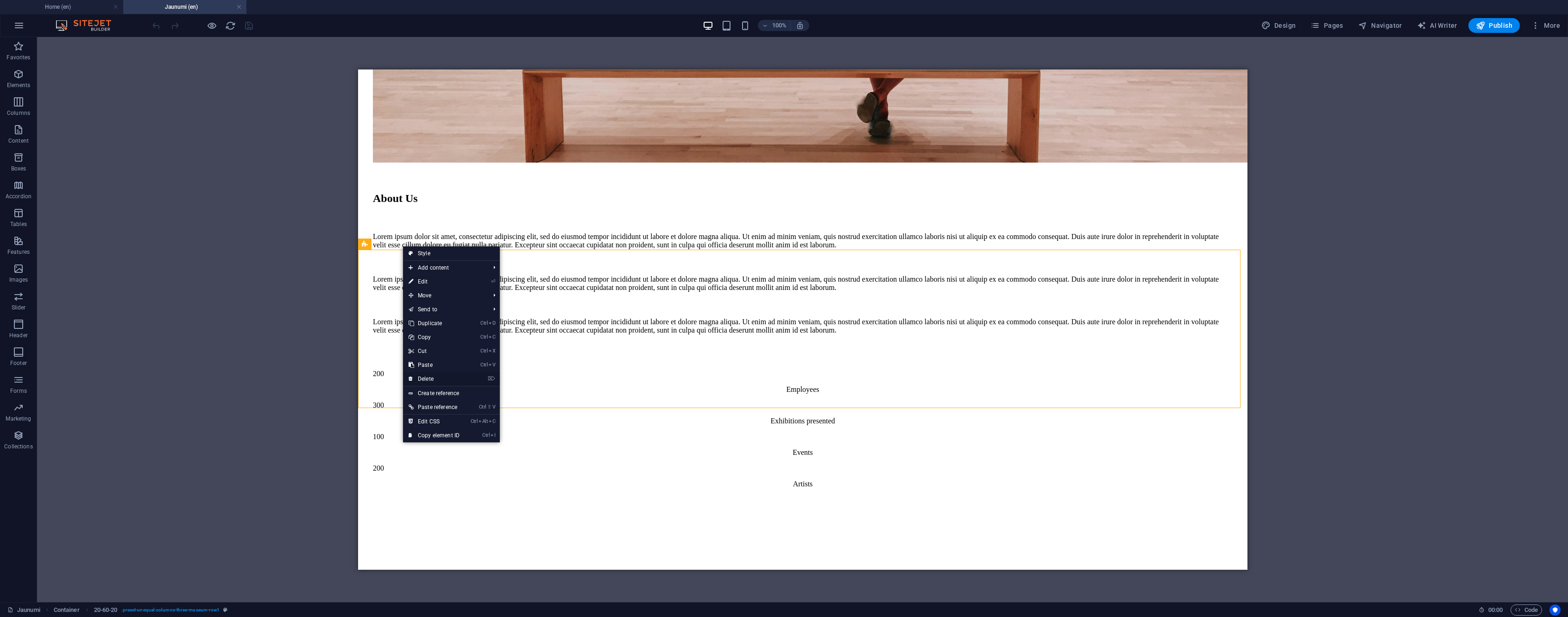
click at [453, 374] on link "⌦ Delete" at bounding box center [434, 378] width 62 height 14
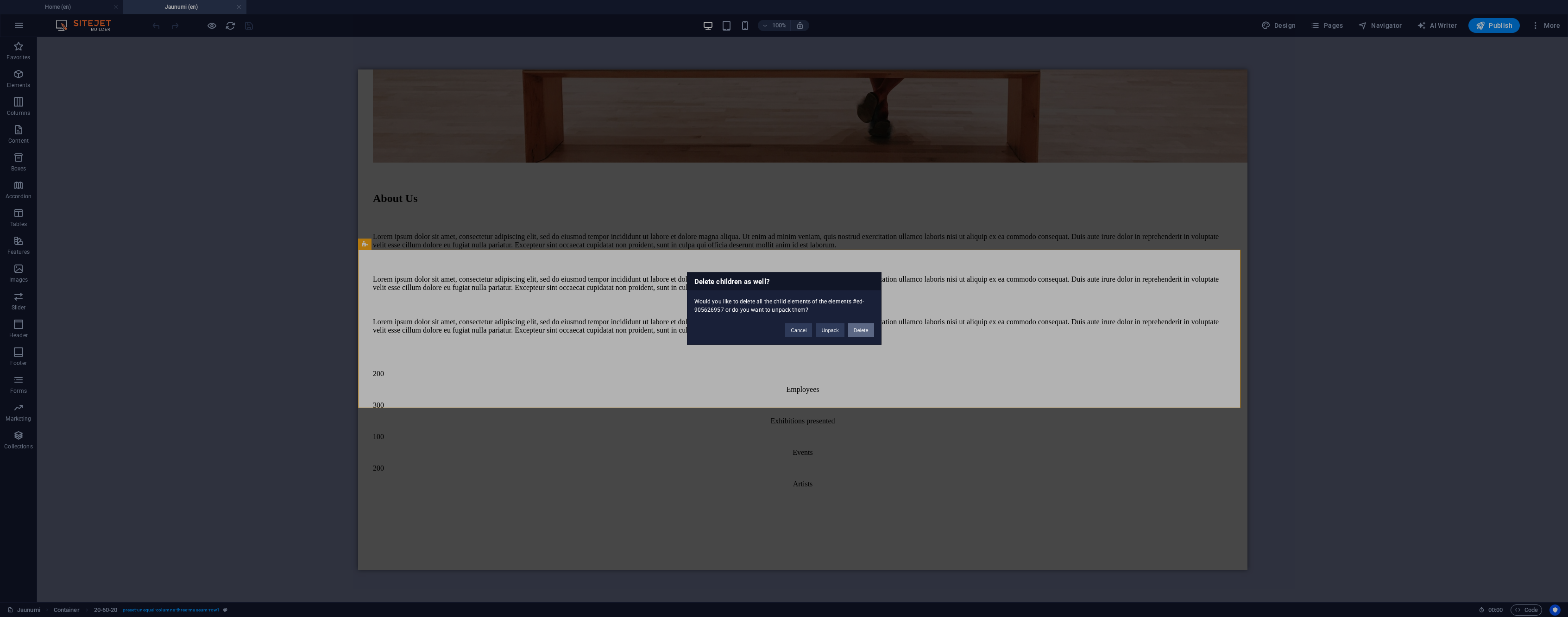
click at [864, 327] on button "Delete" at bounding box center [861, 330] width 26 height 14
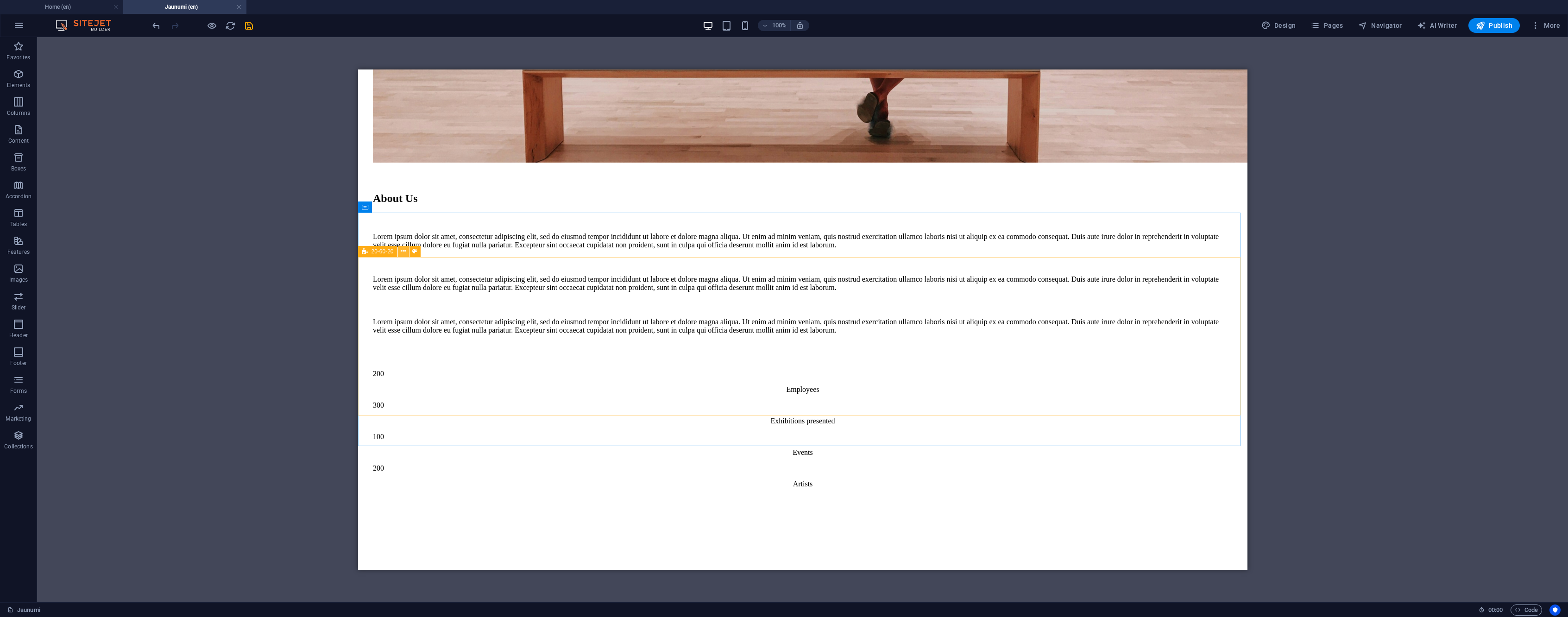
click at [404, 251] on icon at bounding box center [403, 251] width 5 height 10
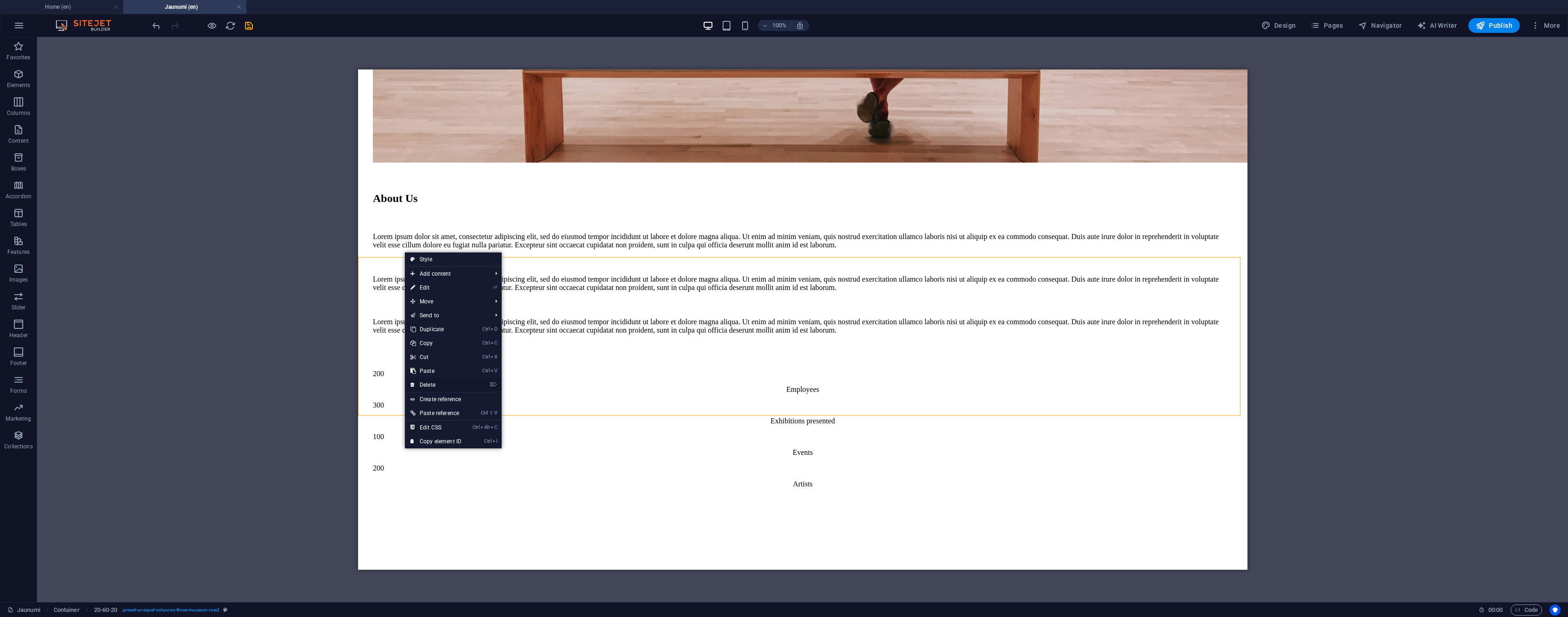
click at [443, 383] on link "⌦ Delete" at bounding box center [436, 385] width 62 height 14
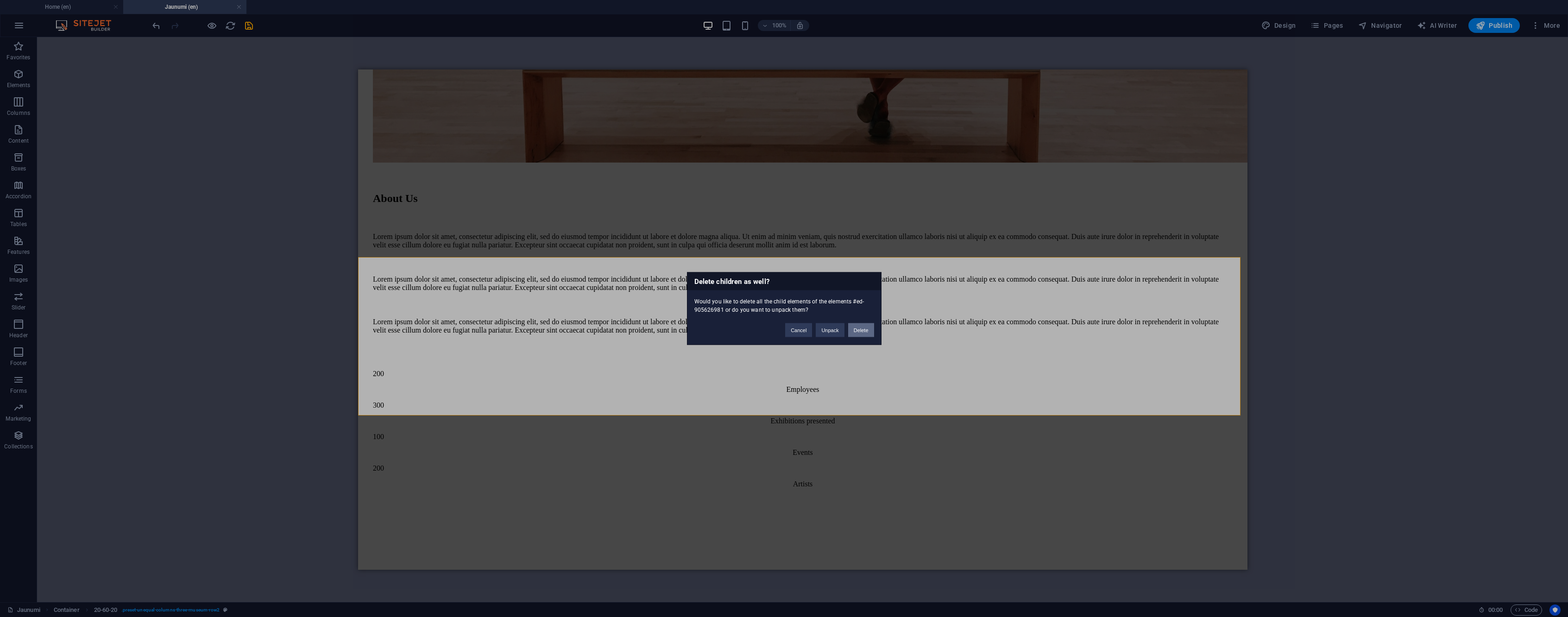
click at [865, 331] on button "Delete" at bounding box center [861, 330] width 26 height 14
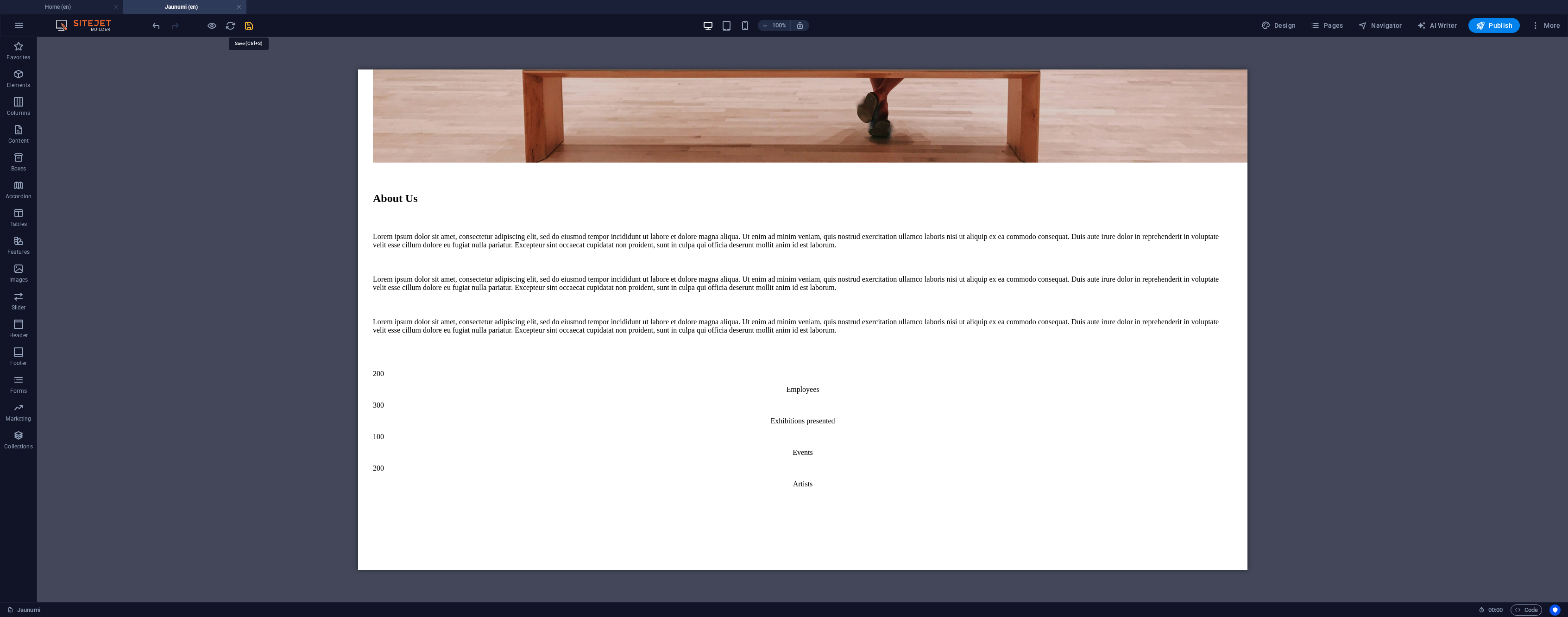
click at [247, 20] on icon "save" at bounding box center [249, 26] width 11 height 11
click at [1387, 22] on span "Navigator" at bounding box center [1380, 25] width 44 height 9
select select "16989607-en"
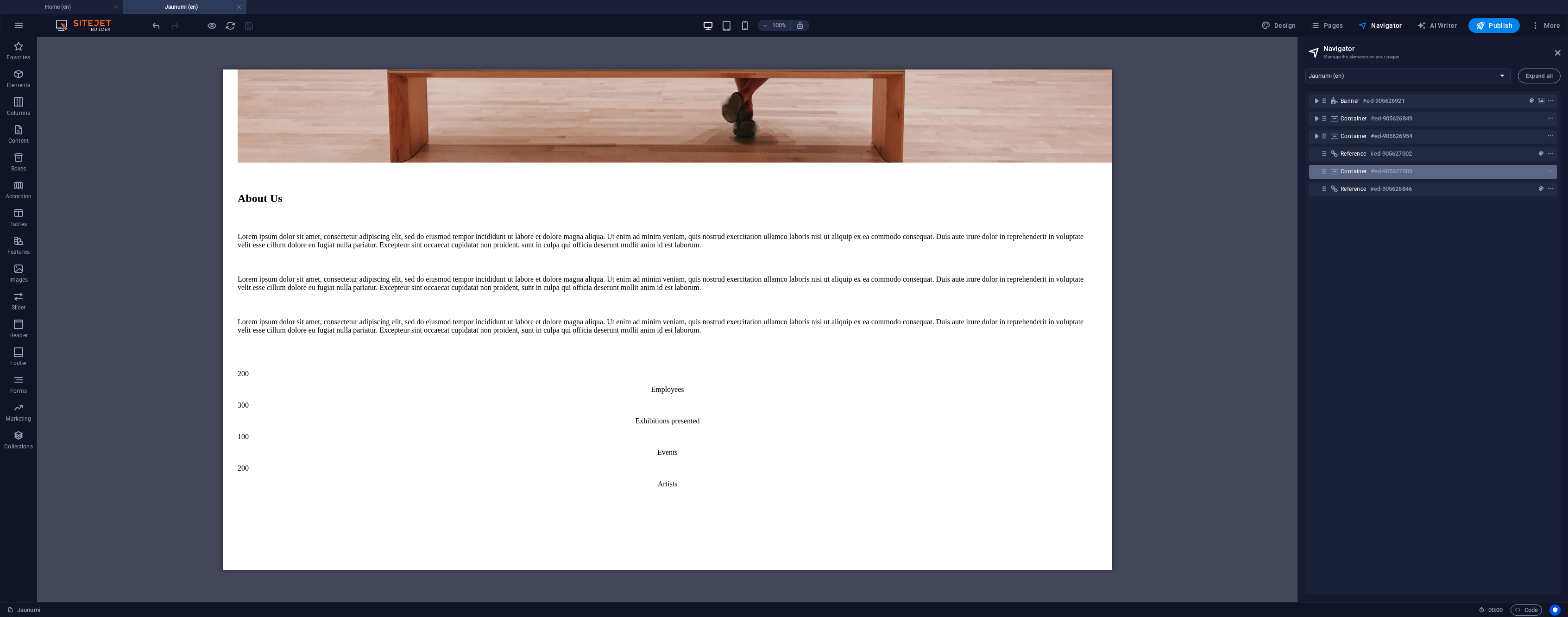
click at [1376, 172] on h6 "#ed-905627005" at bounding box center [1391, 171] width 41 height 11
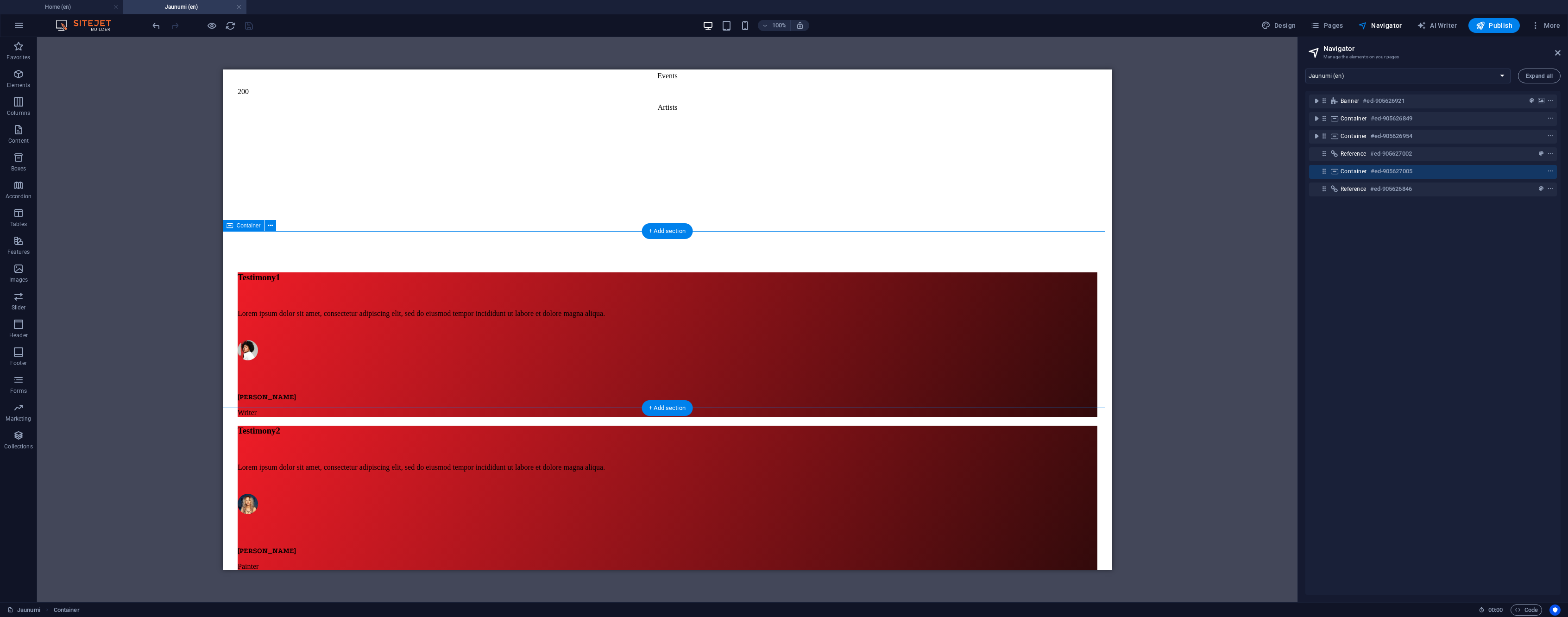
click at [1376, 172] on h6 "#ed-905627005" at bounding box center [1391, 171] width 41 height 11
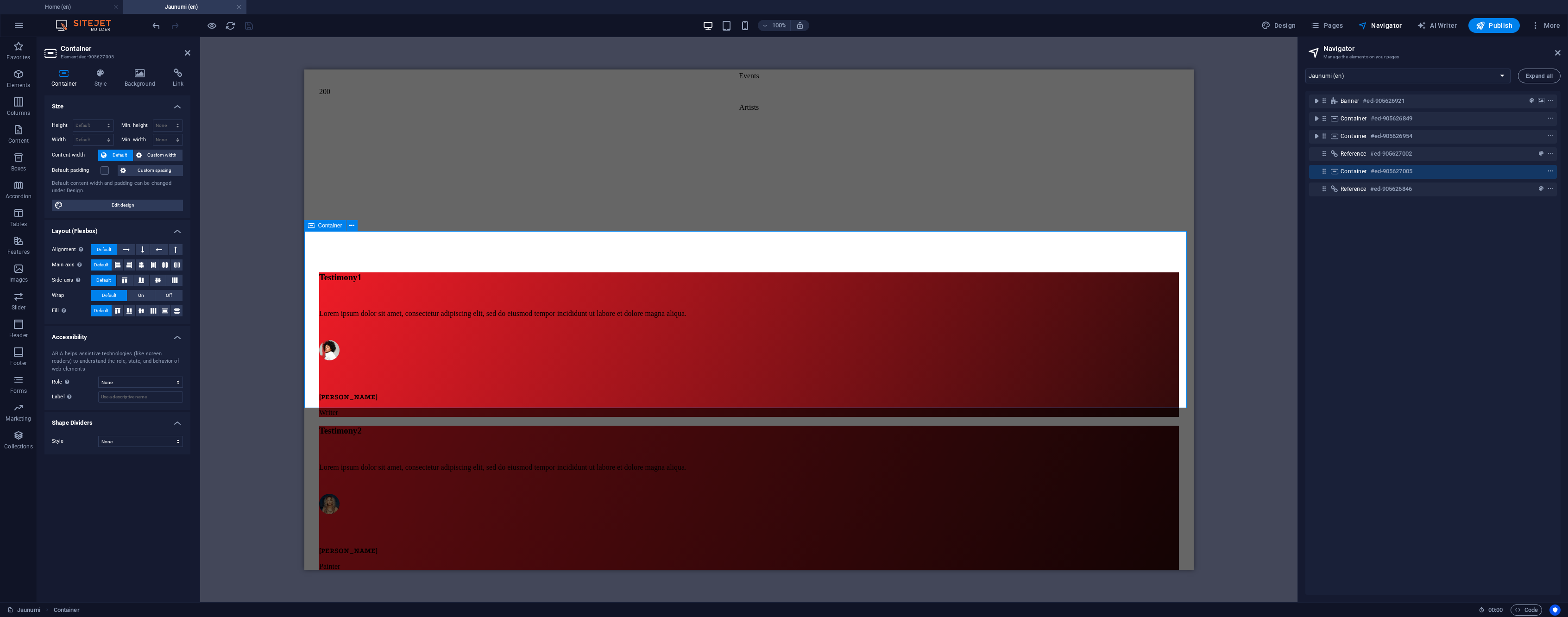
click at [1553, 171] on span "context-menu" at bounding box center [1550, 171] width 9 height 7
click at [1504, 284] on link "⌦ Delete" at bounding box center [1486, 290] width 62 height 14
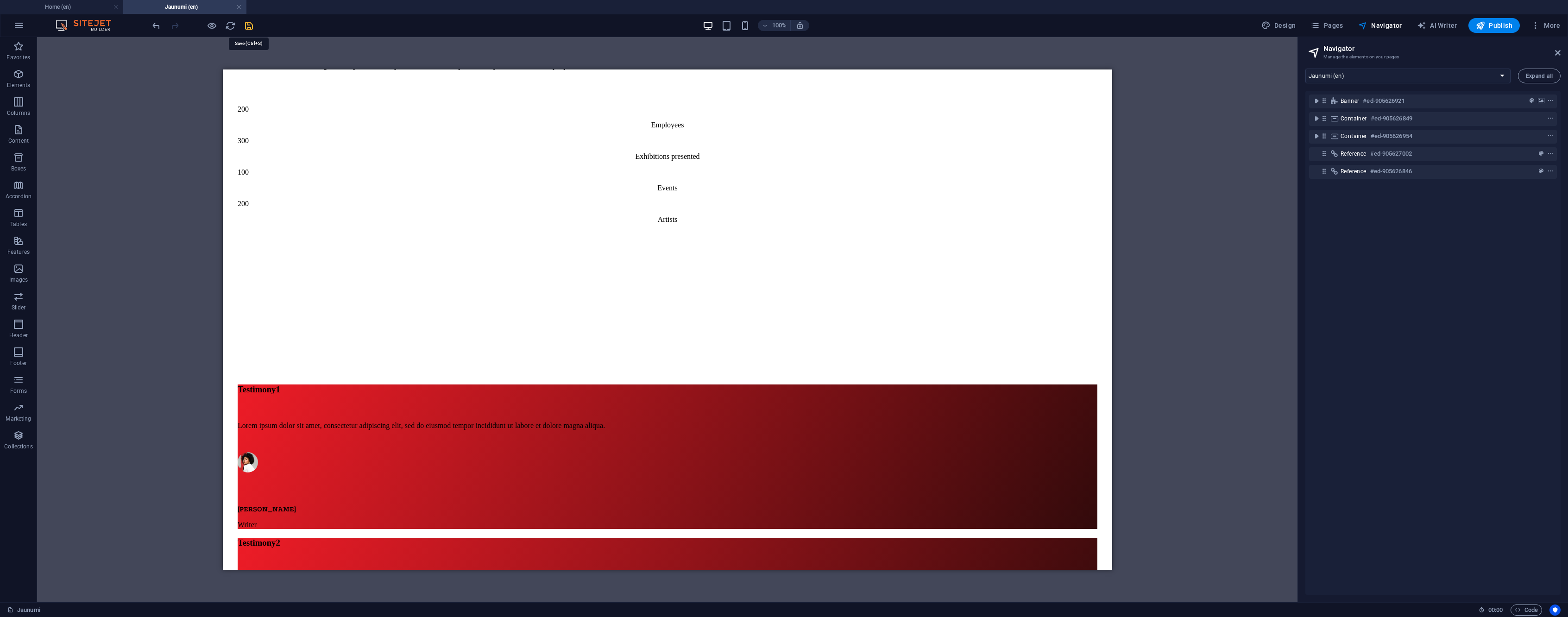
click at [246, 29] on icon "save" at bounding box center [249, 26] width 11 height 11
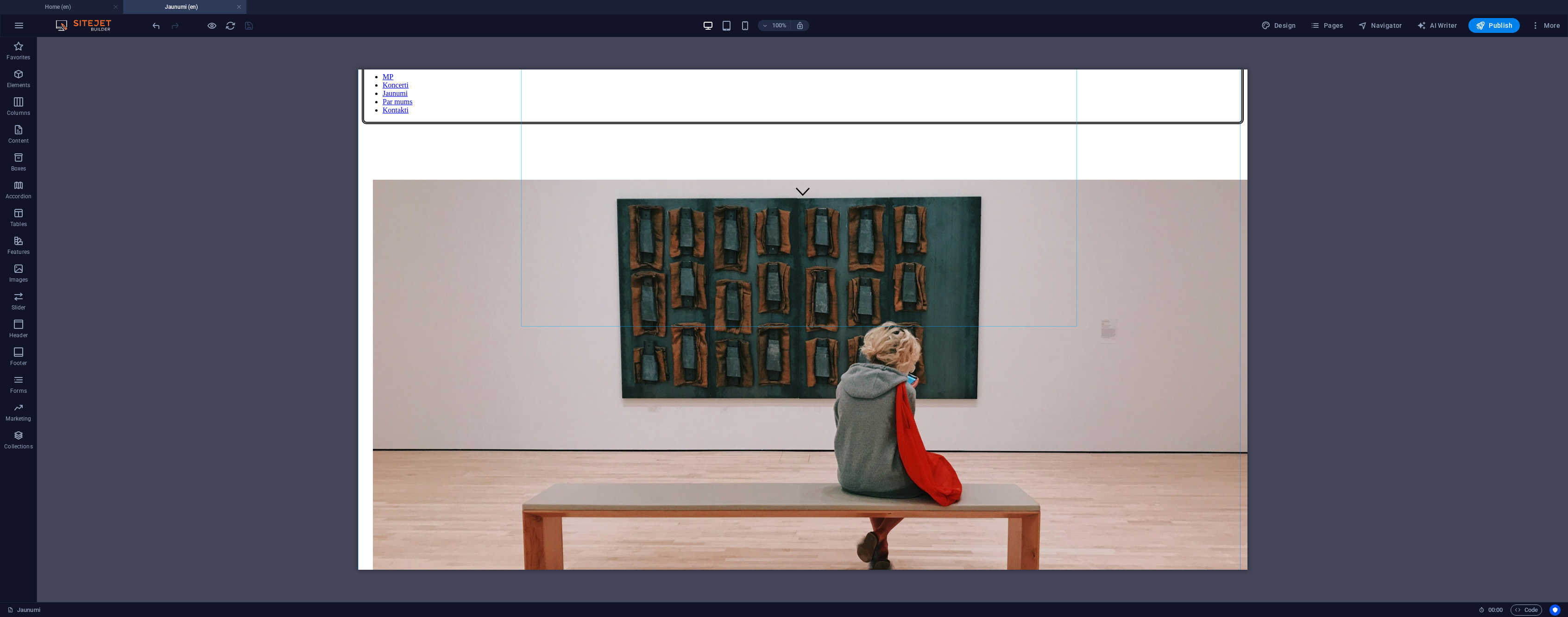
scroll to position [367, 0]
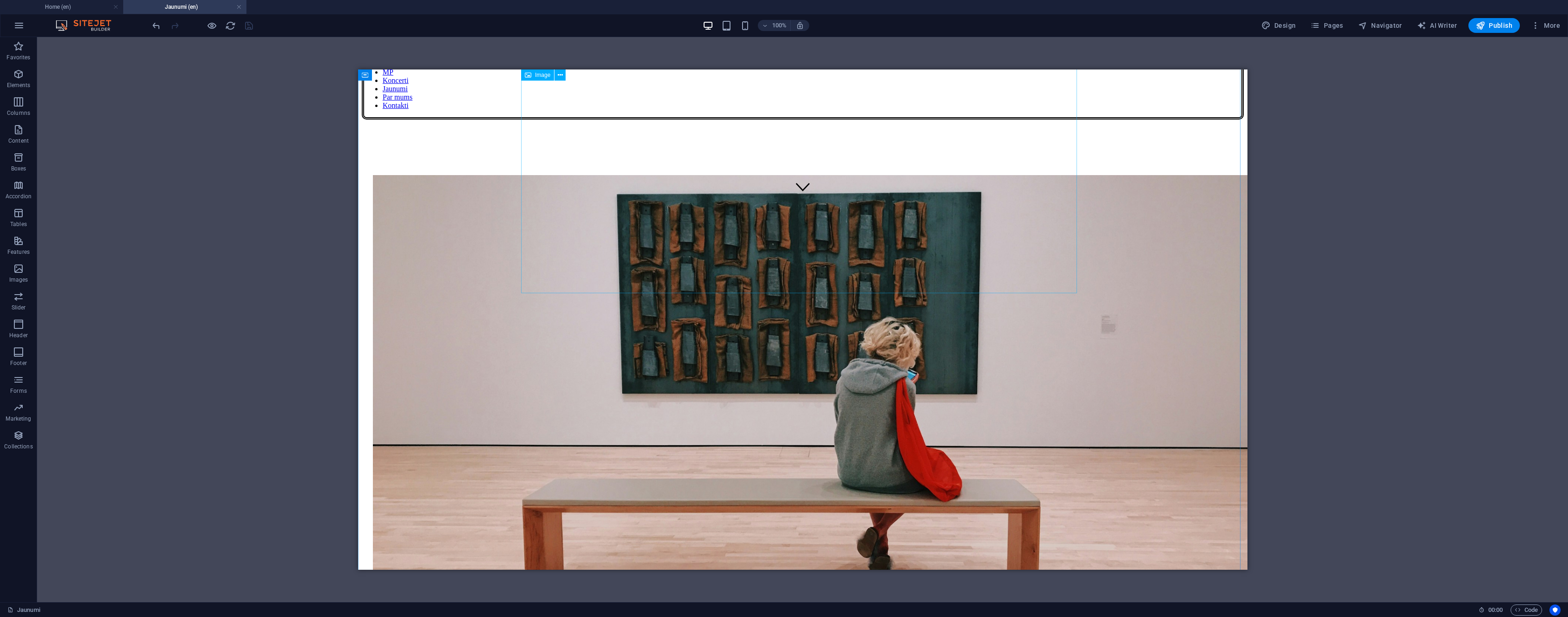
click at [880, 212] on figure at bounding box center [802, 387] width 859 height 424
click at [1380, 18] on button "Navigator" at bounding box center [1380, 26] width 51 height 15
select select "16989607-en"
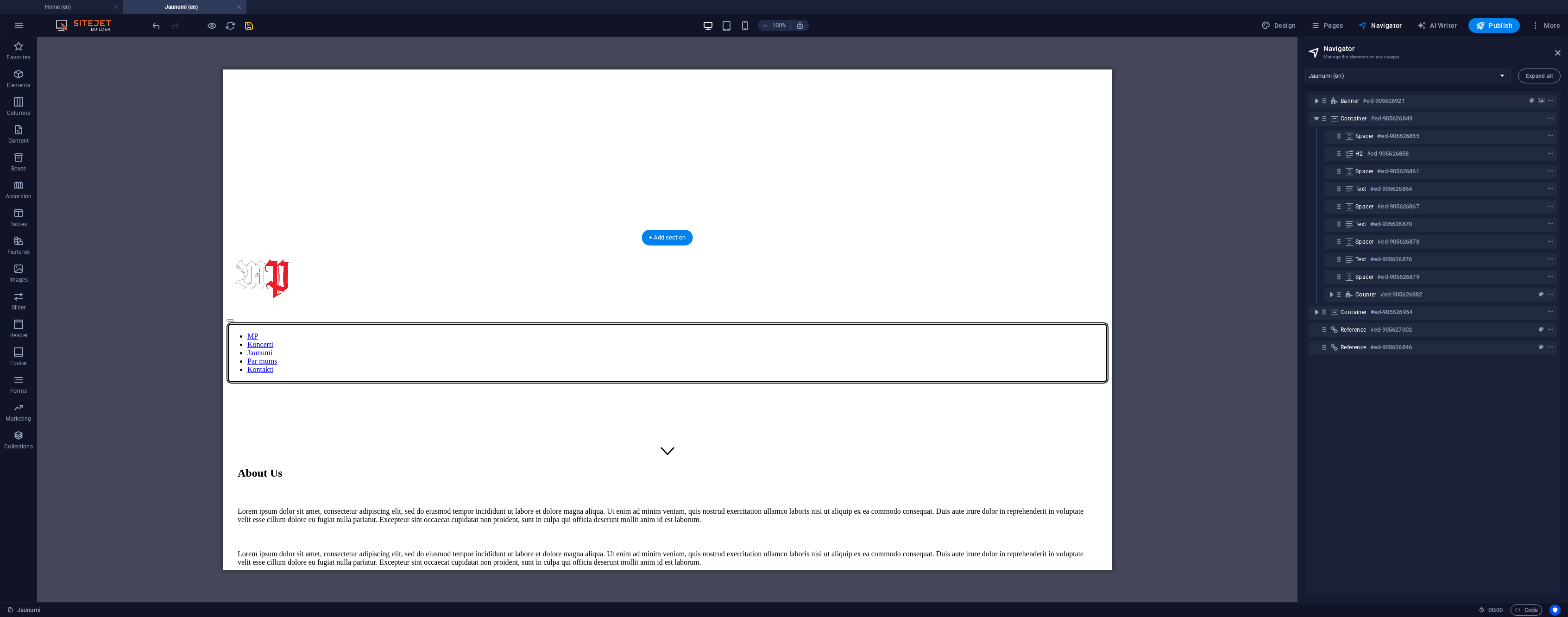
click at [1435, 139] on div "Spacer #ed-905626855" at bounding box center [1433, 136] width 155 height 11
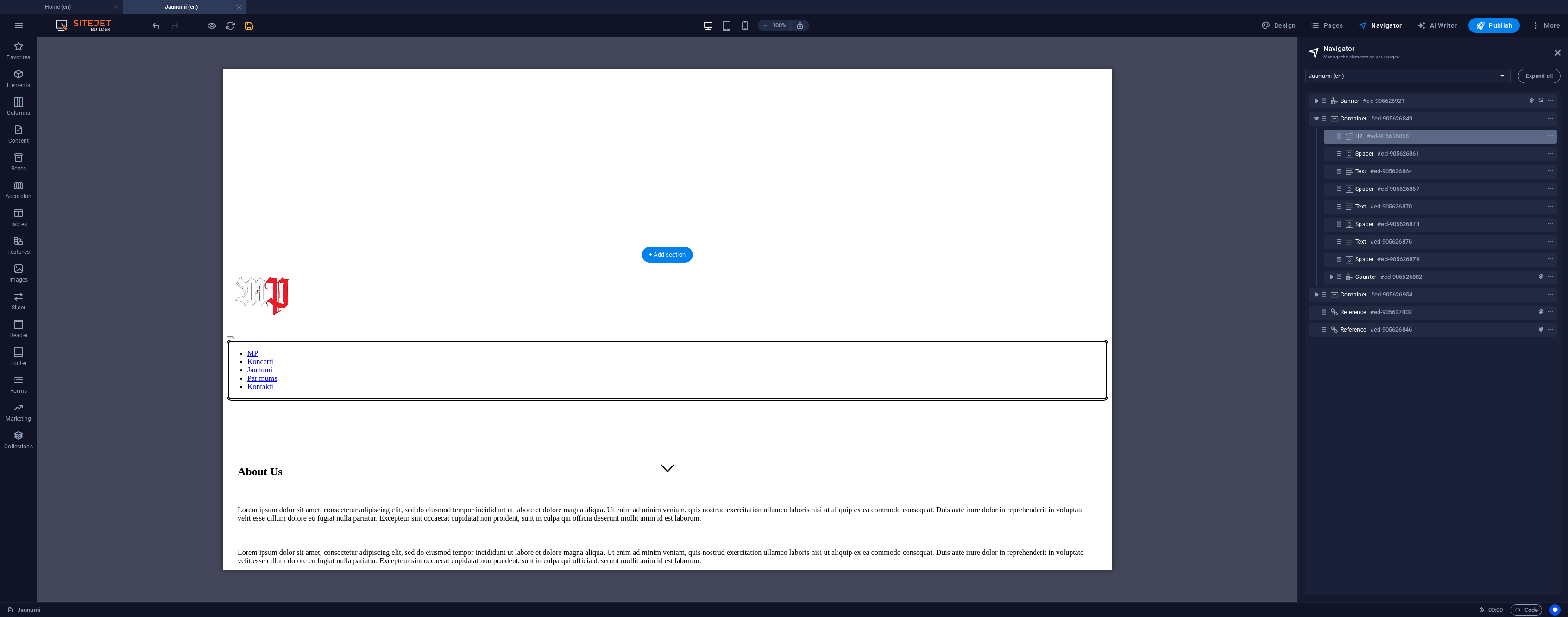
click at [1442, 139] on div "H2 #ed-905626858" at bounding box center [1433, 136] width 155 height 11
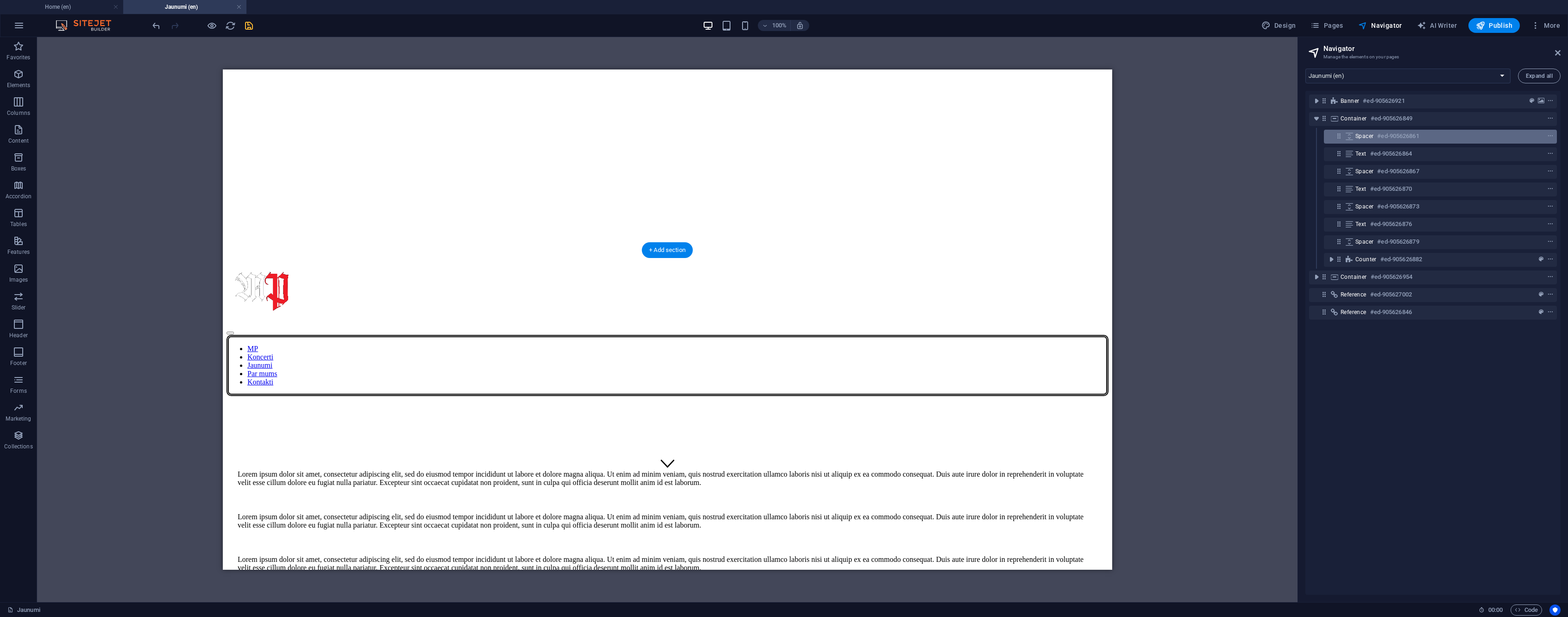
click at [1443, 138] on div "Spacer #ed-905626861" at bounding box center [1433, 136] width 155 height 11
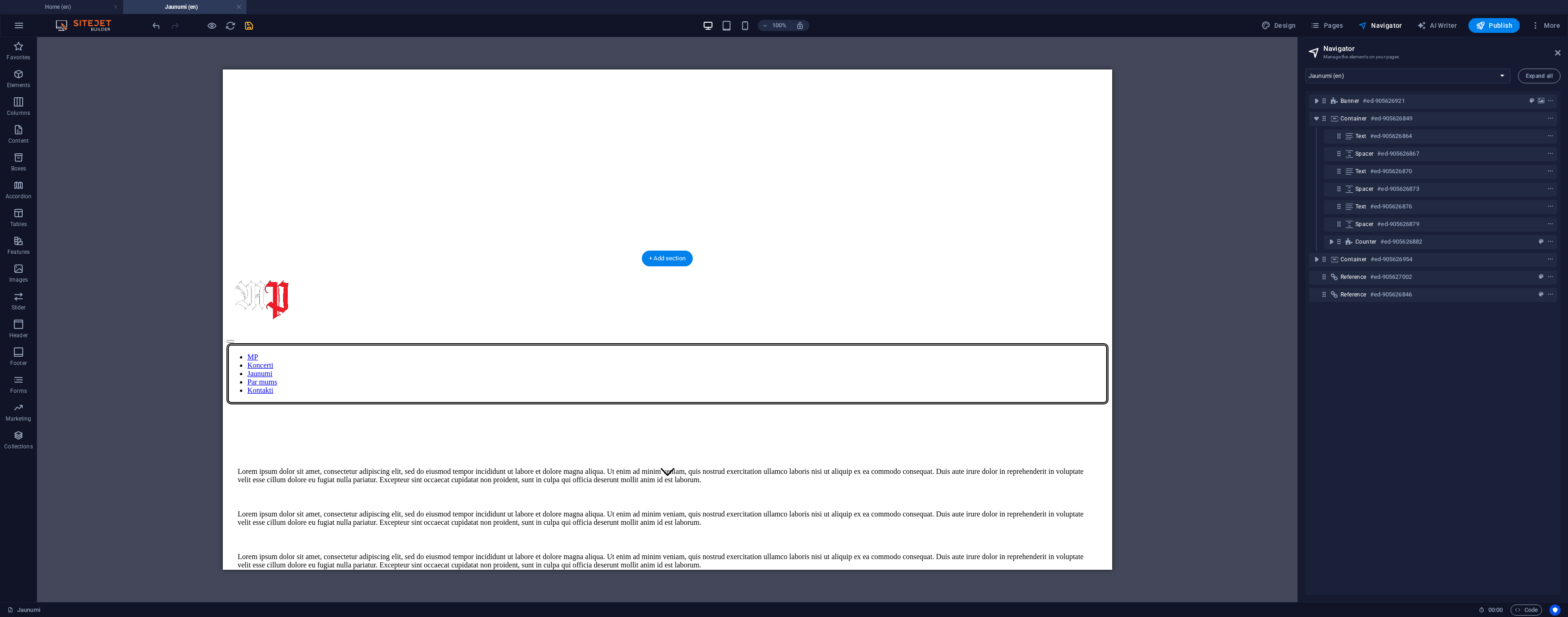
click at [1443, 138] on div "Text #ed-905626864" at bounding box center [1433, 136] width 155 height 11
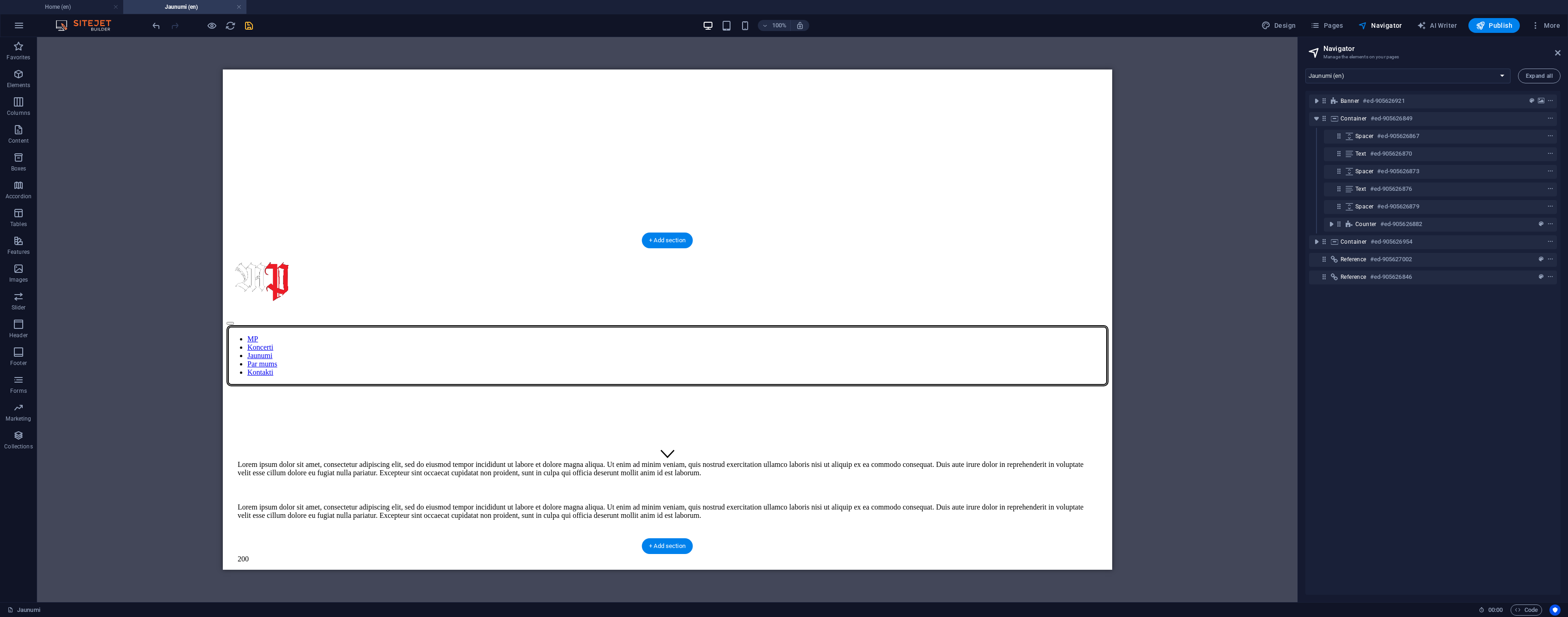
click at [1443, 138] on div "Spacer #ed-905626867" at bounding box center [1433, 136] width 155 height 11
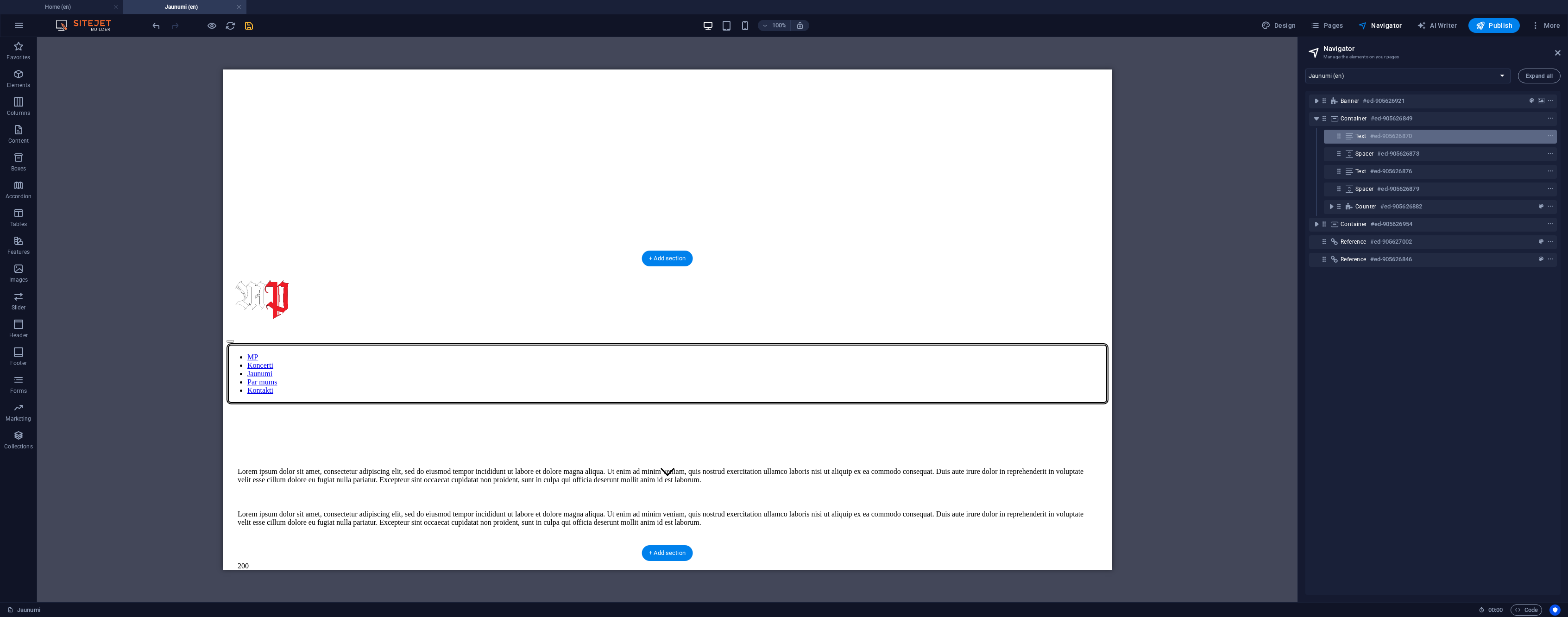
click at [1443, 138] on div "Text #ed-905626870" at bounding box center [1433, 136] width 155 height 11
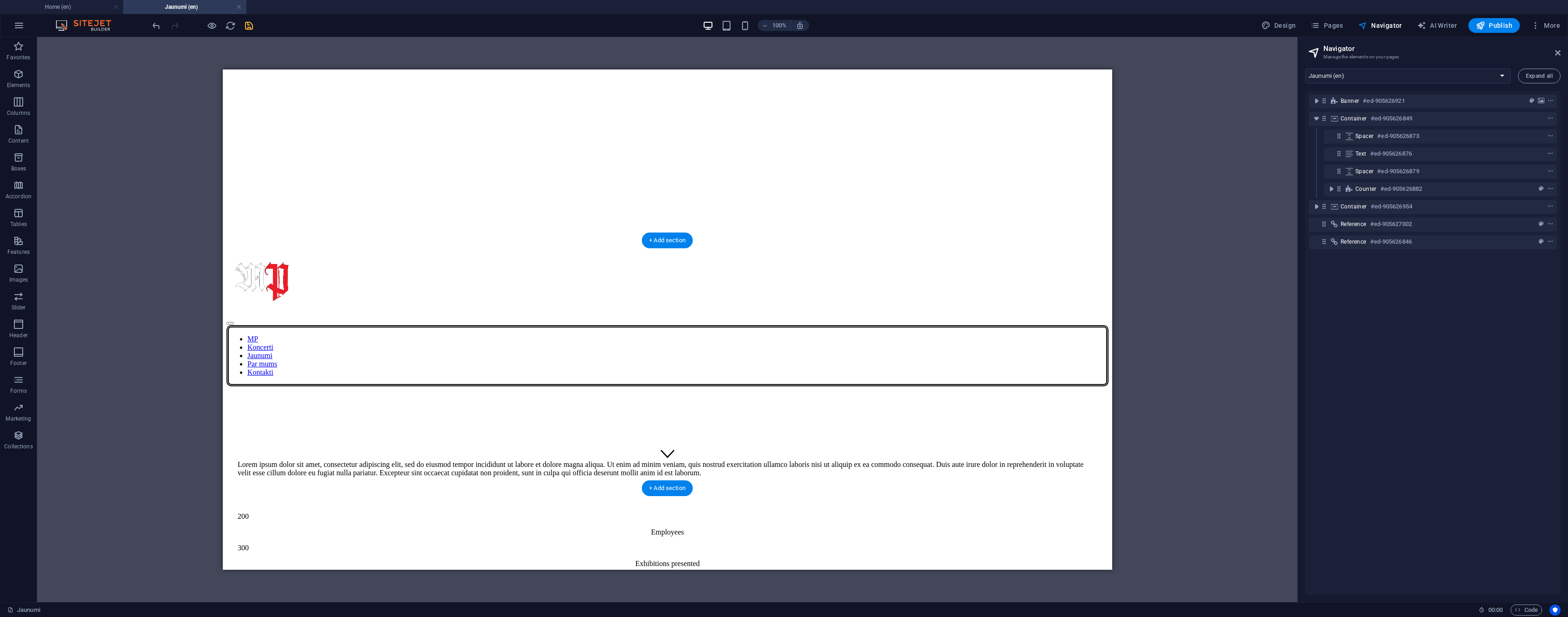
click at [1443, 138] on div "Spacer #ed-905626873" at bounding box center [1433, 136] width 155 height 11
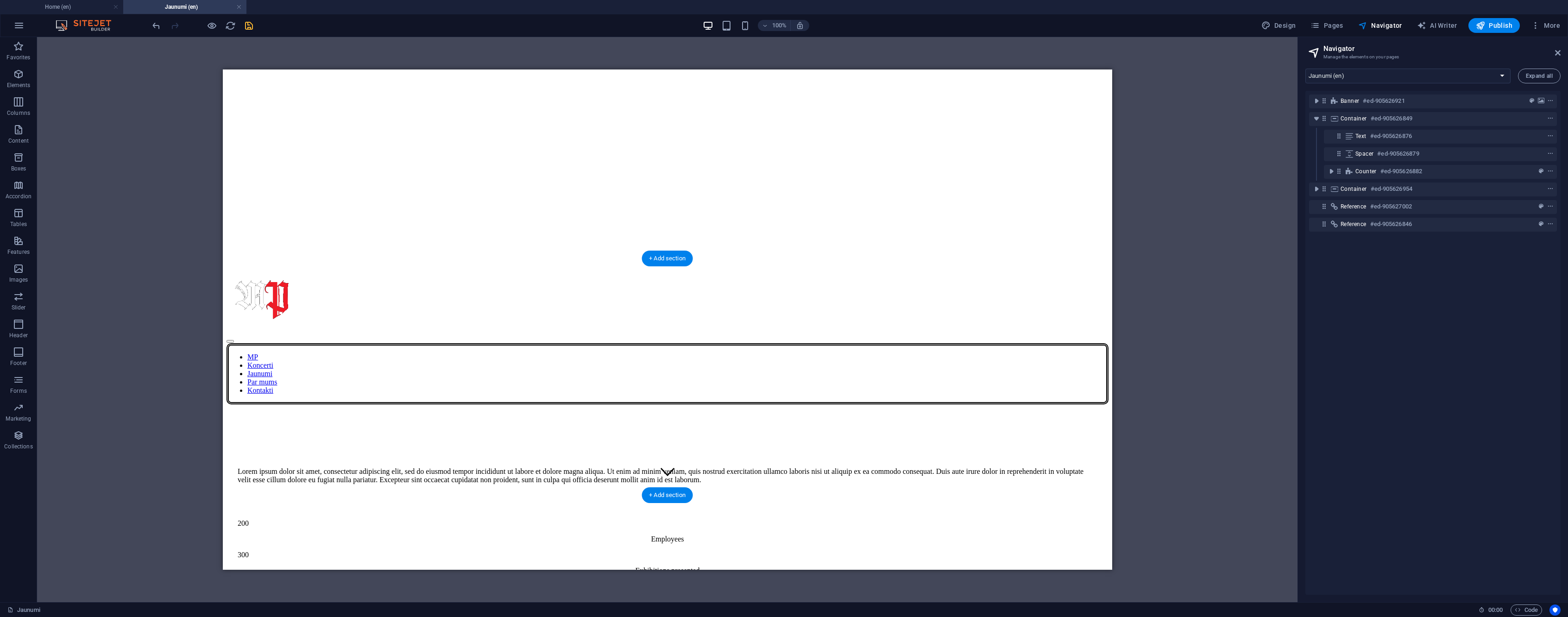
click at [1443, 138] on div "Text #ed-905626876" at bounding box center [1433, 136] width 155 height 11
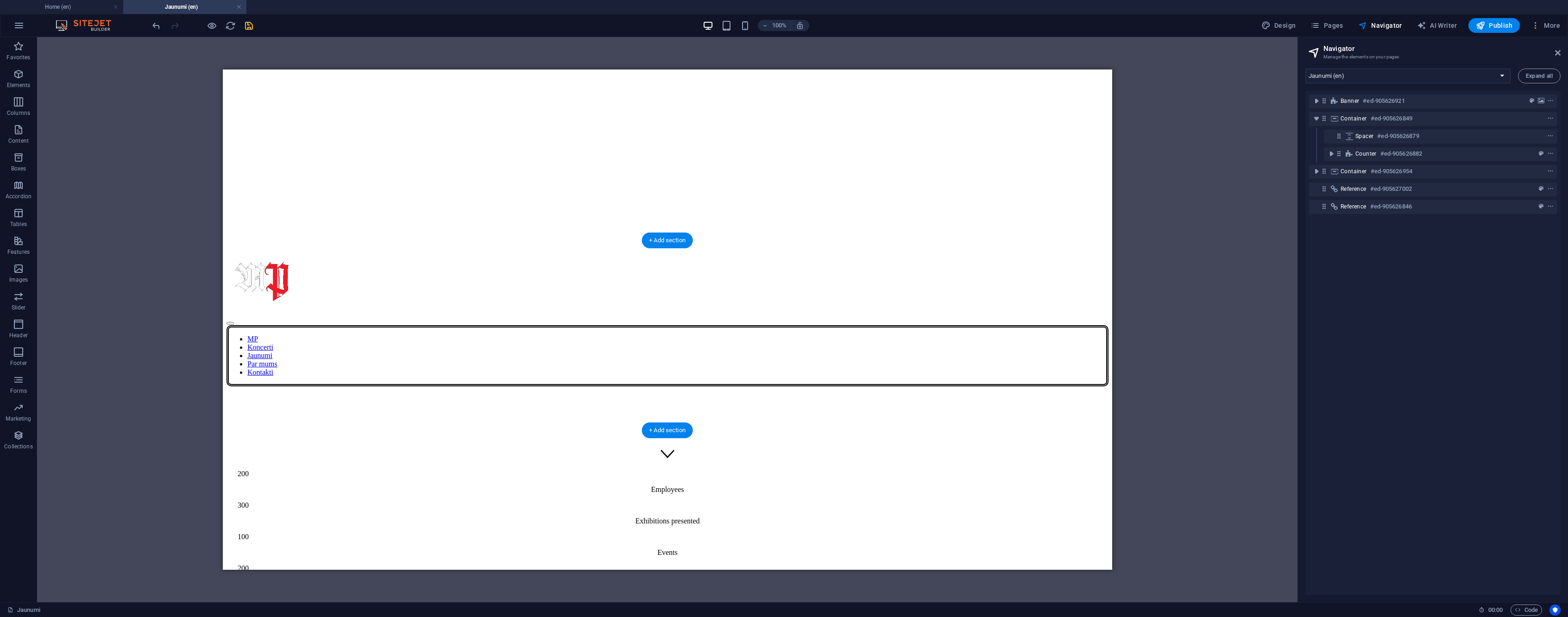
click at [1443, 138] on div "Spacer #ed-905626879" at bounding box center [1433, 136] width 155 height 11
select select "px"
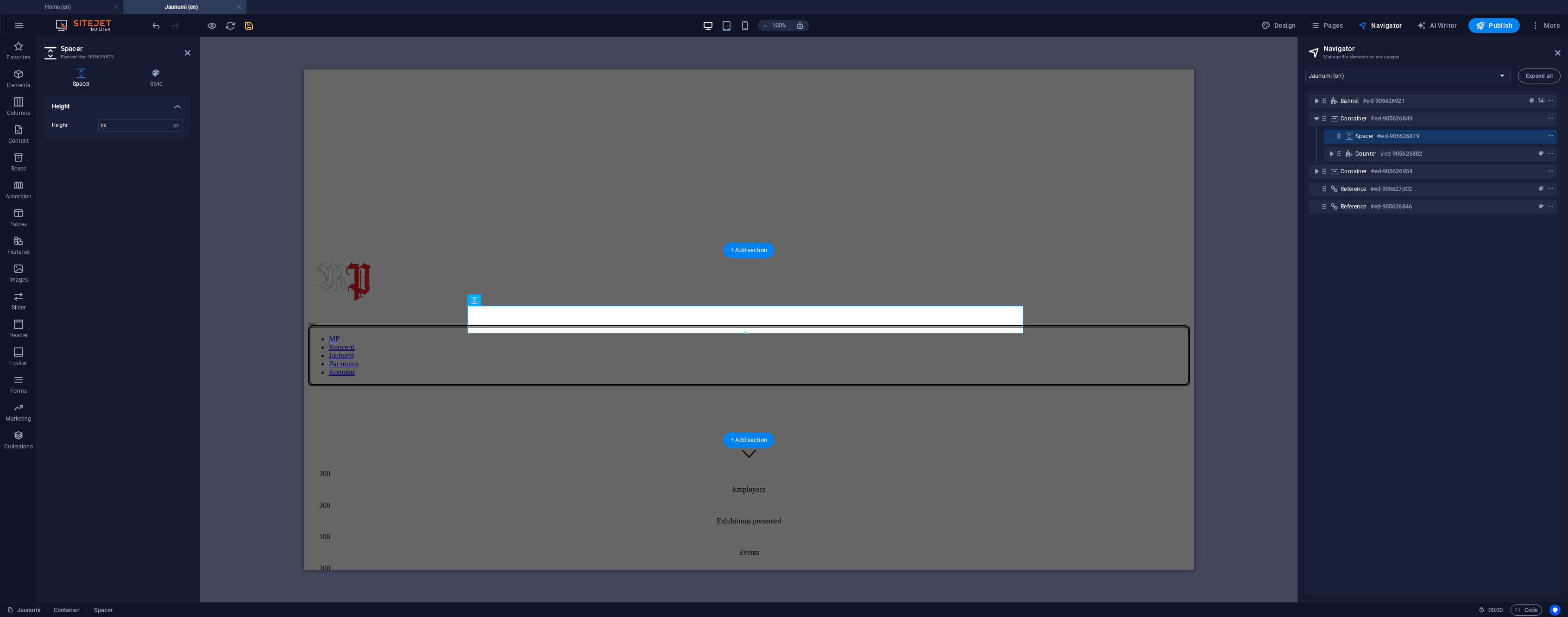
scroll to position [90, 0]
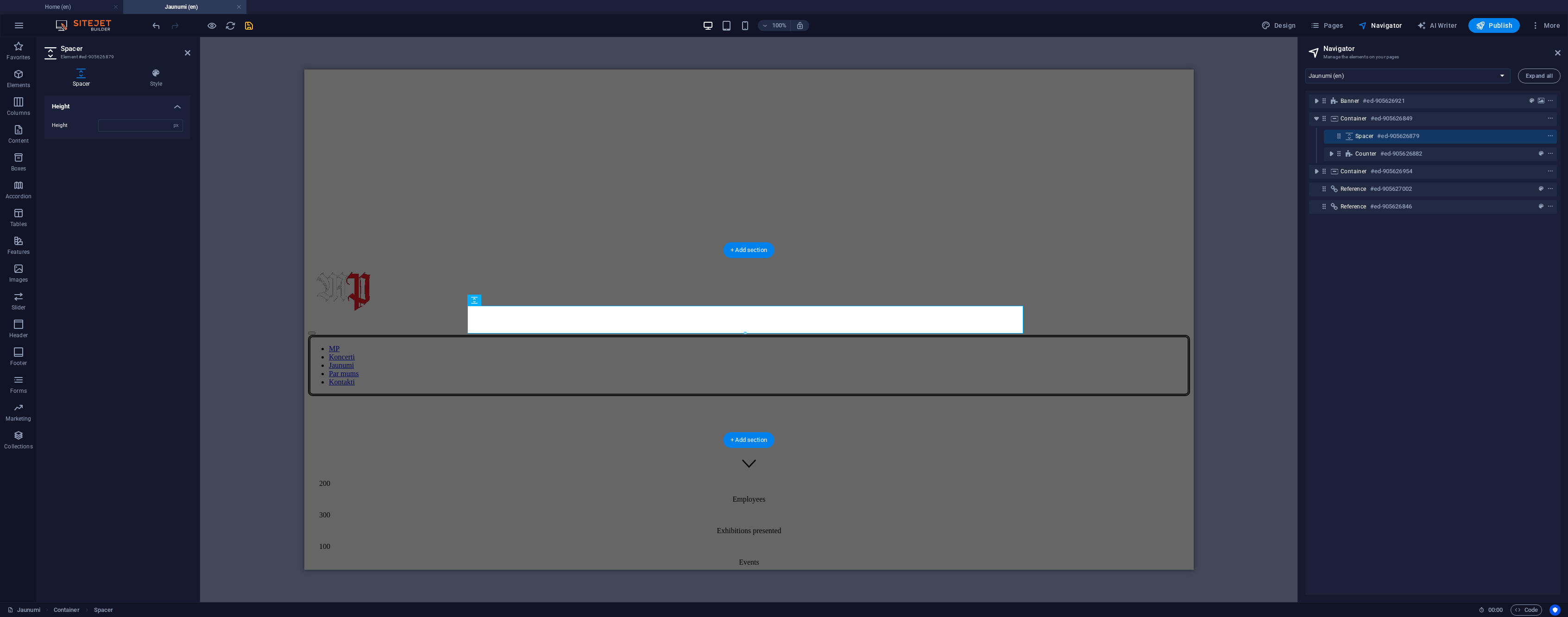
click at [1460, 140] on div "Spacer #ed-905626879" at bounding box center [1433, 136] width 155 height 11
click at [249, 26] on icon "save" at bounding box center [249, 26] width 11 height 11
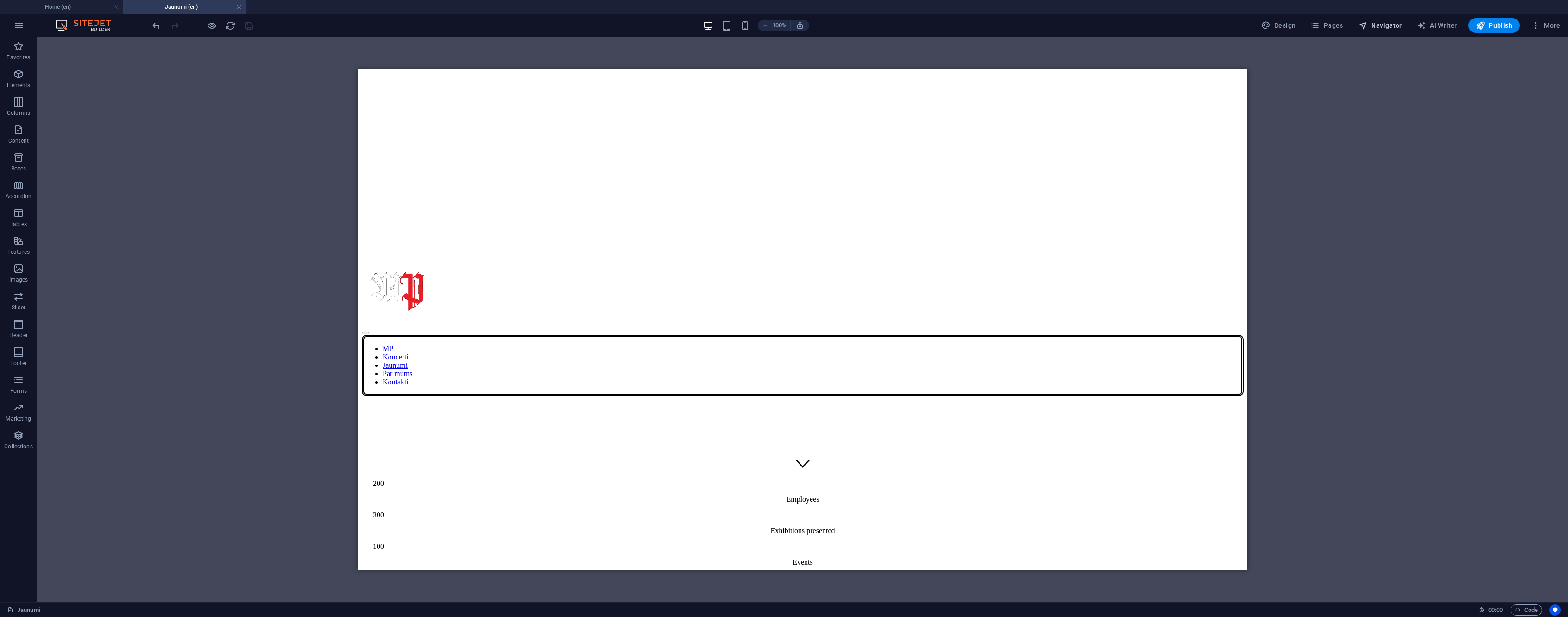
click at [1391, 27] on span "Navigator" at bounding box center [1380, 25] width 44 height 9
select select "16989607-en"
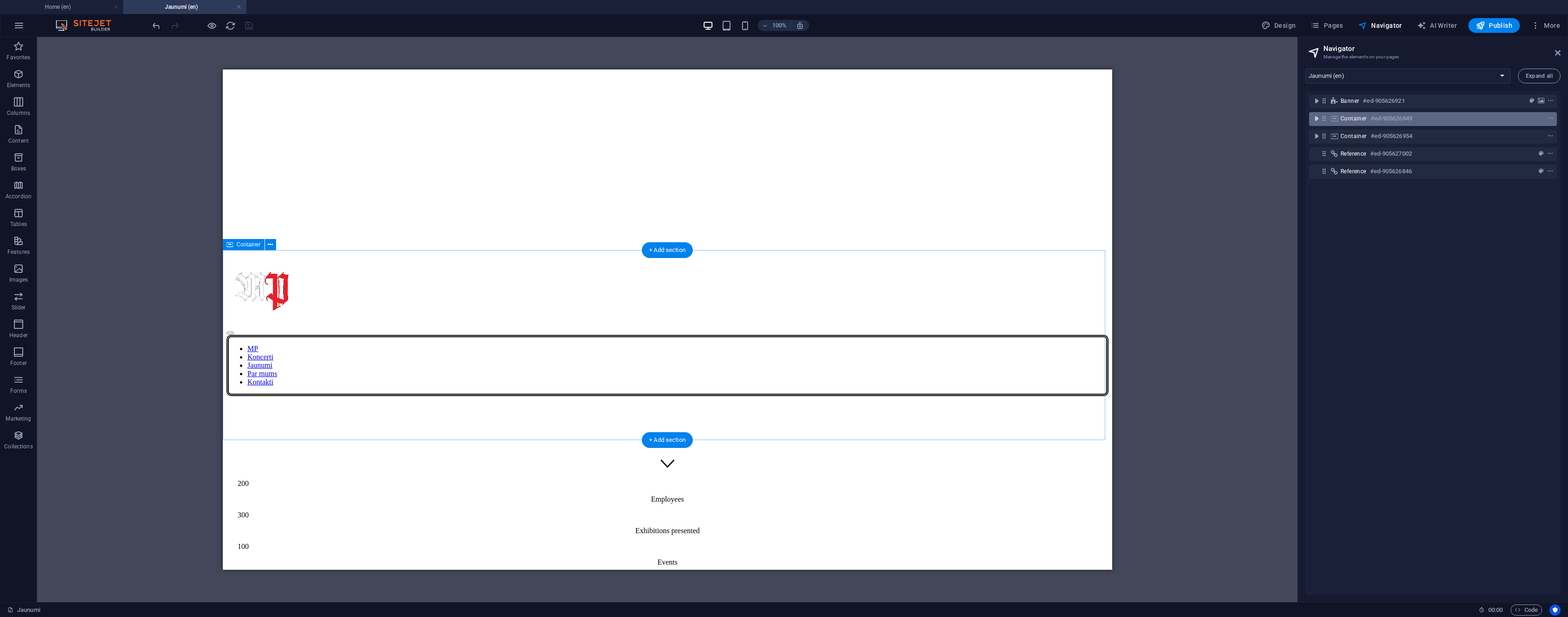
click at [1318, 119] on icon "toggle-expand" at bounding box center [1316, 118] width 9 height 9
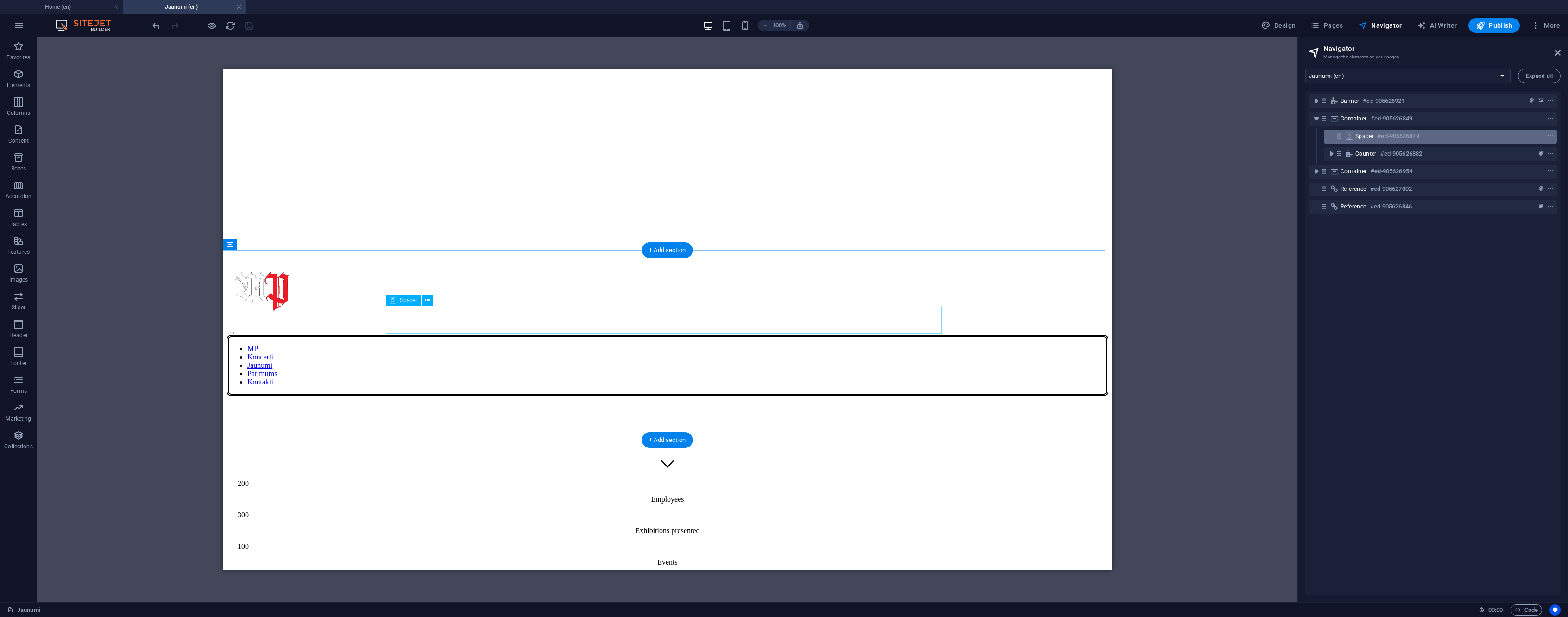
click at [1393, 139] on h6 "#ed-905626879" at bounding box center [1398, 136] width 41 height 11
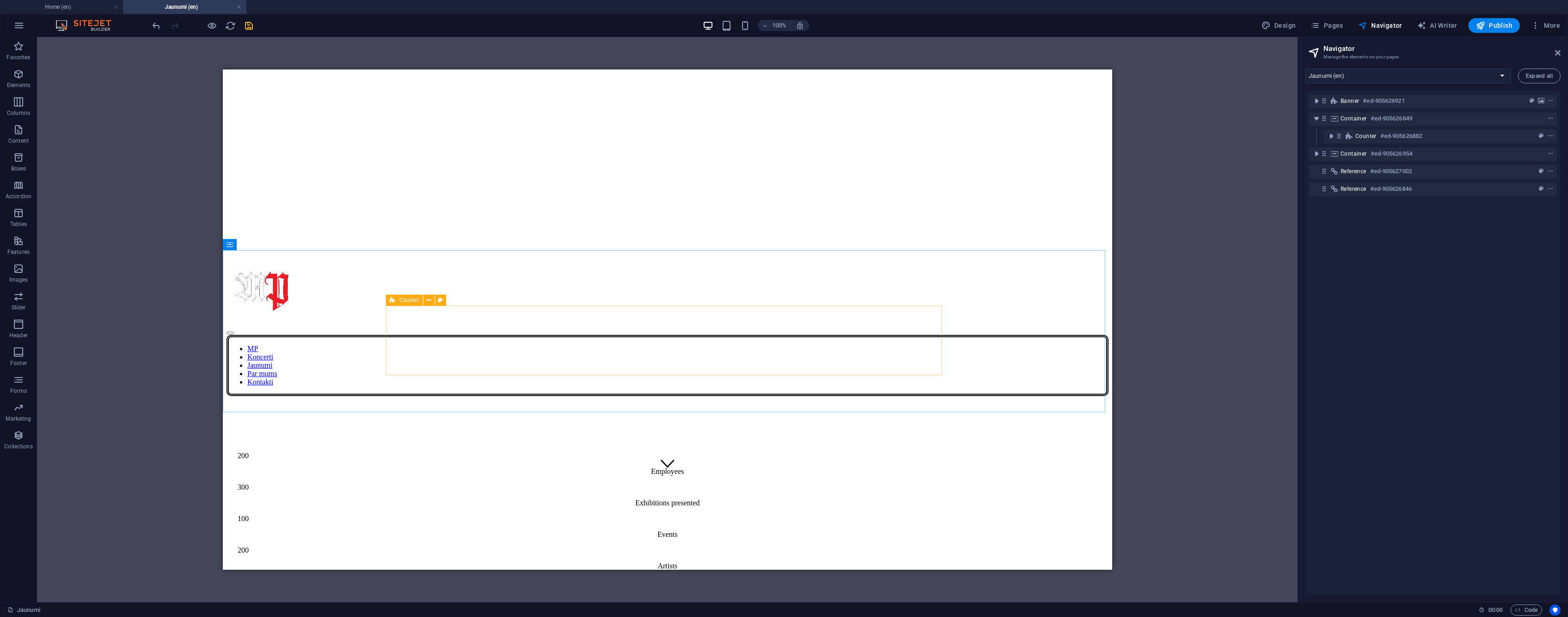
click at [391, 299] on icon at bounding box center [393, 300] width 6 height 11
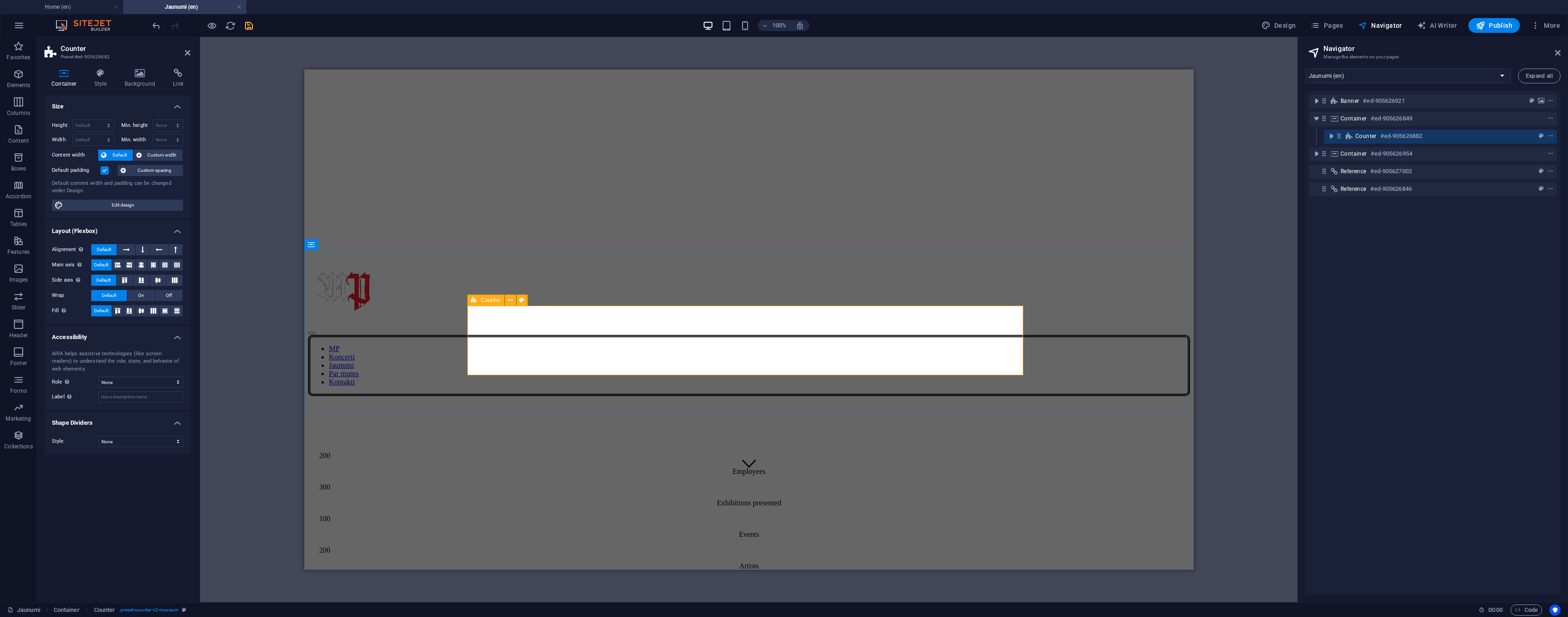
click at [1435, 139] on div "Counter #ed-905626882" at bounding box center [1433, 136] width 155 height 11
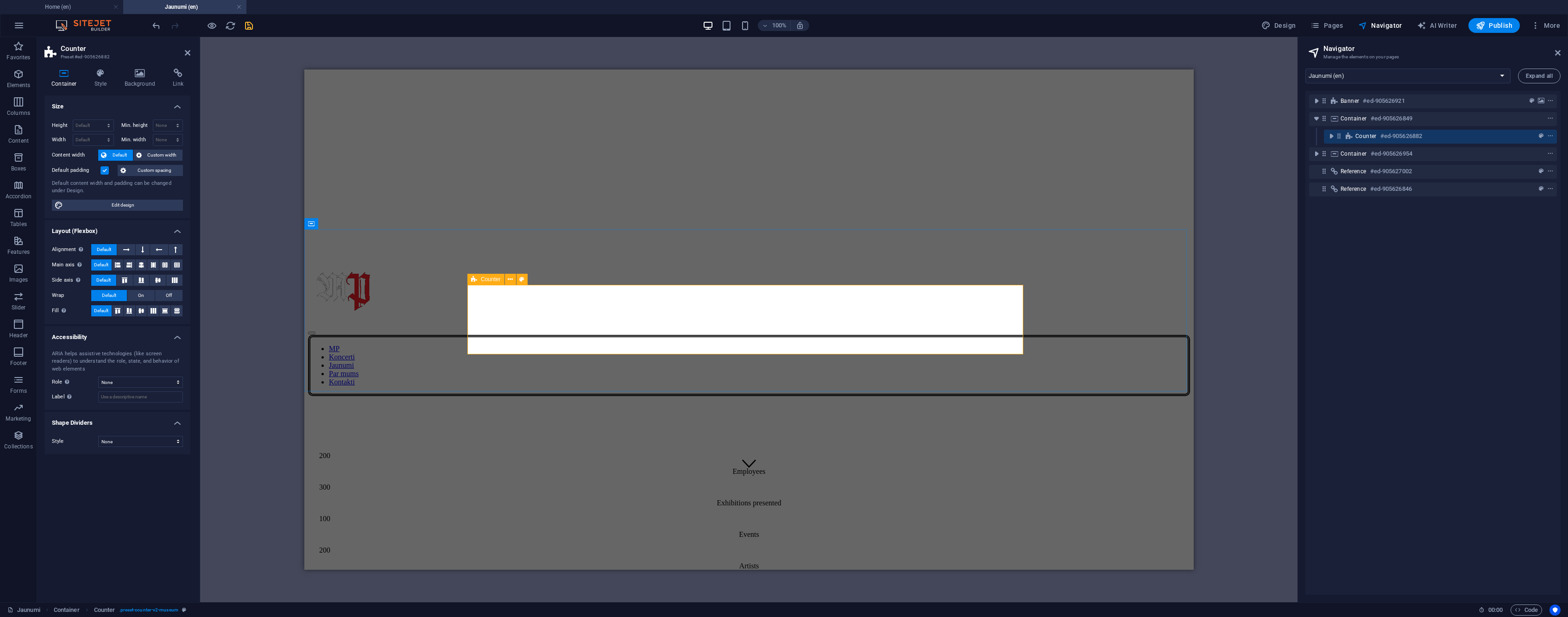
scroll to position [111, 0]
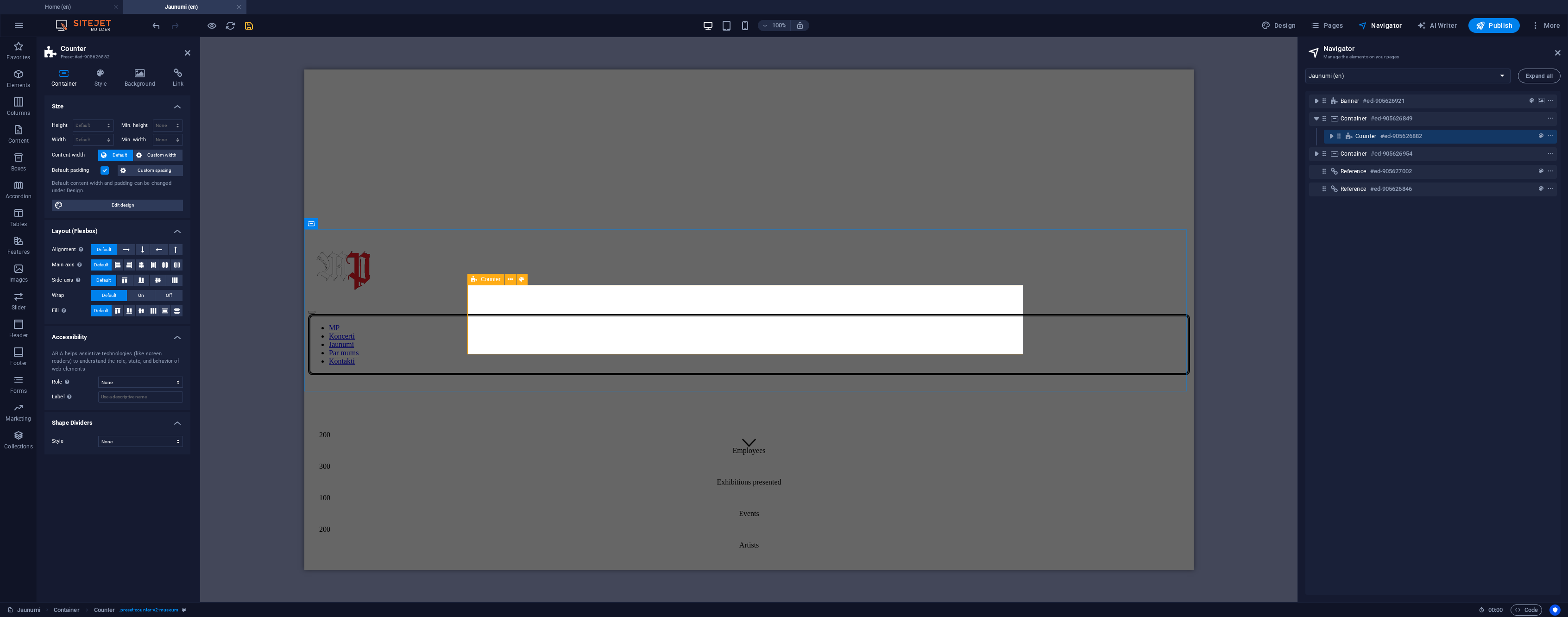
click at [1435, 139] on div "Counter #ed-905626882" at bounding box center [1433, 136] width 155 height 11
click at [1539, 136] on icon "preset" at bounding box center [1541, 136] width 5 height 7
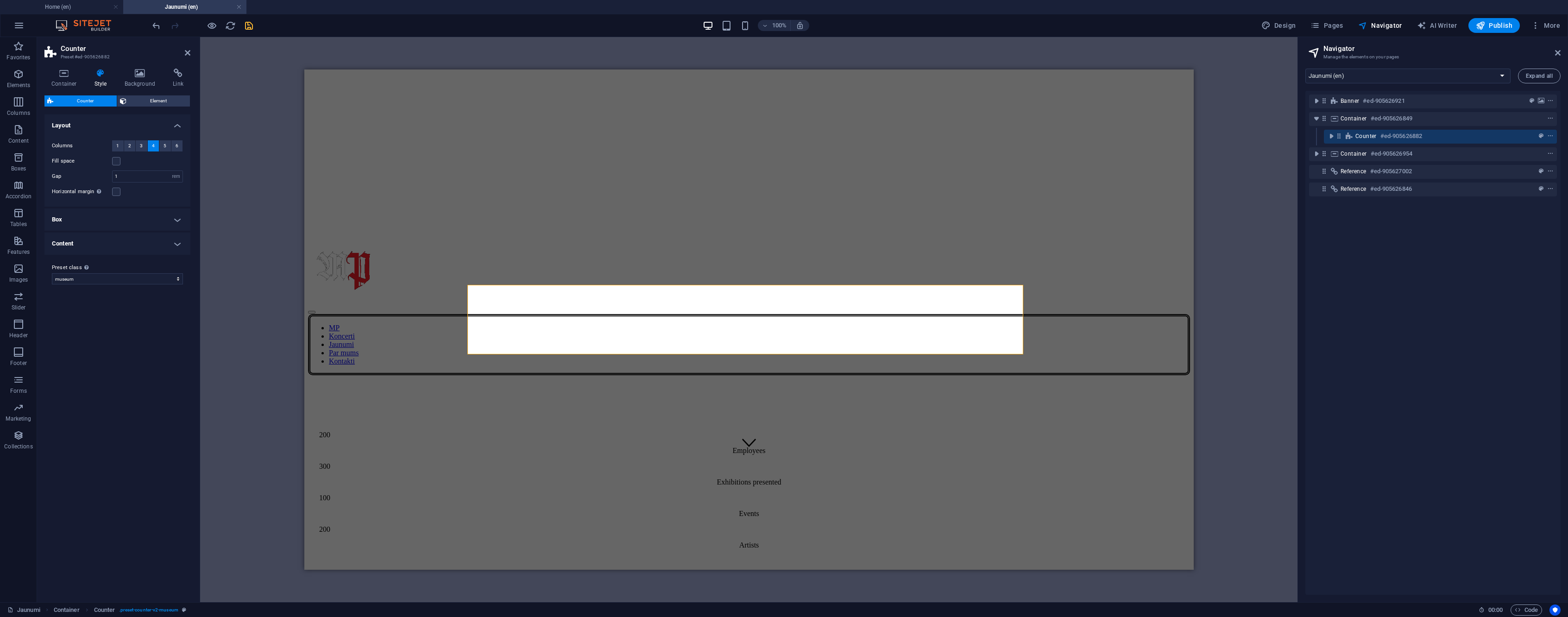
click at [133, 249] on h4 "Content" at bounding box center [117, 243] width 146 height 23
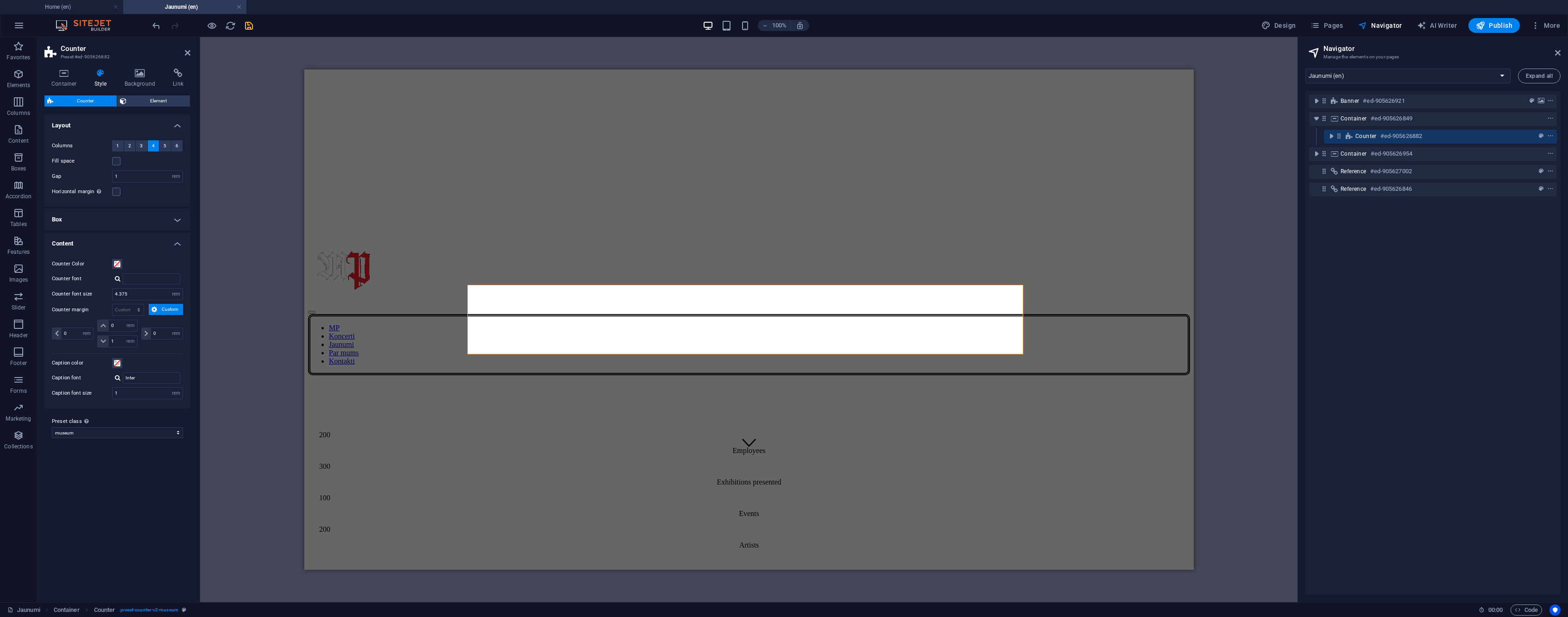
click at [141, 107] on div "Counter Element Layout How this element expands within the layout (Flexbox). Si…" at bounding box center [117, 345] width 146 height 499
click at [145, 100] on span "Element" at bounding box center [158, 101] width 58 height 11
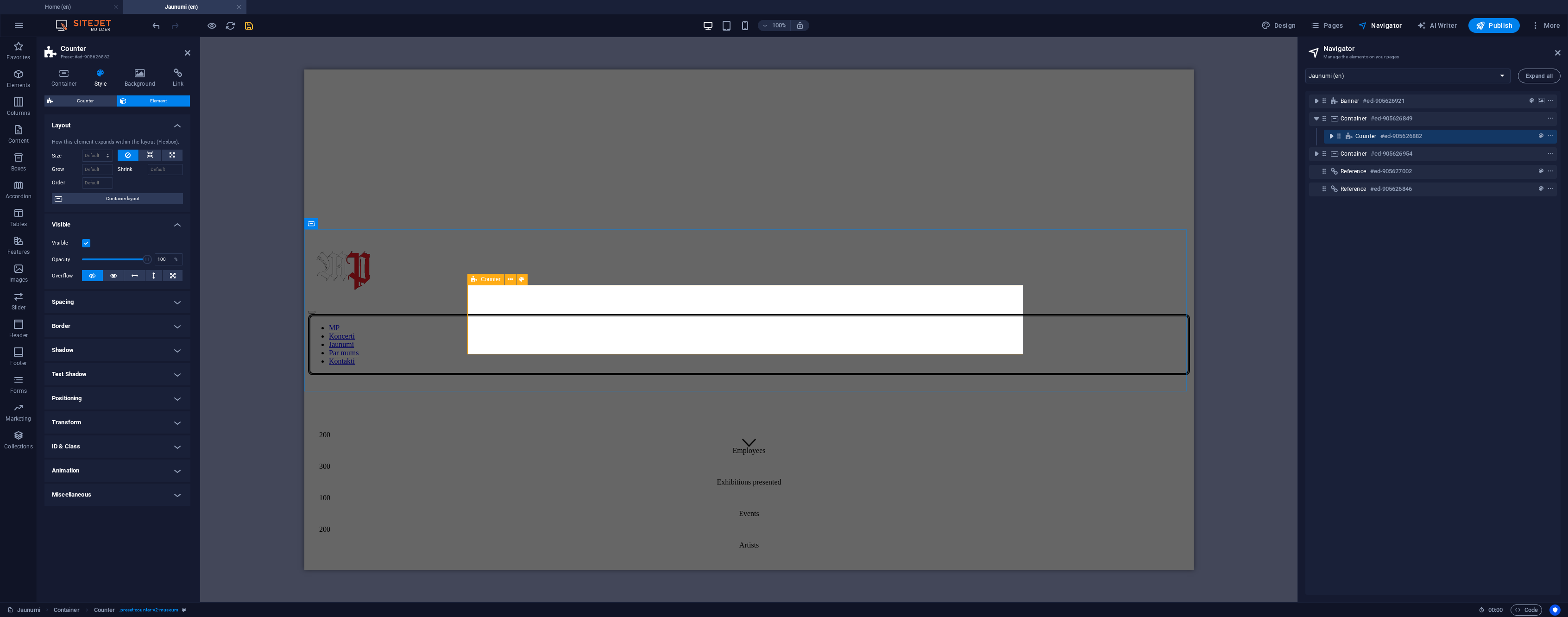
click at [1329, 139] on icon "toggle-expand" at bounding box center [1331, 136] width 9 height 9
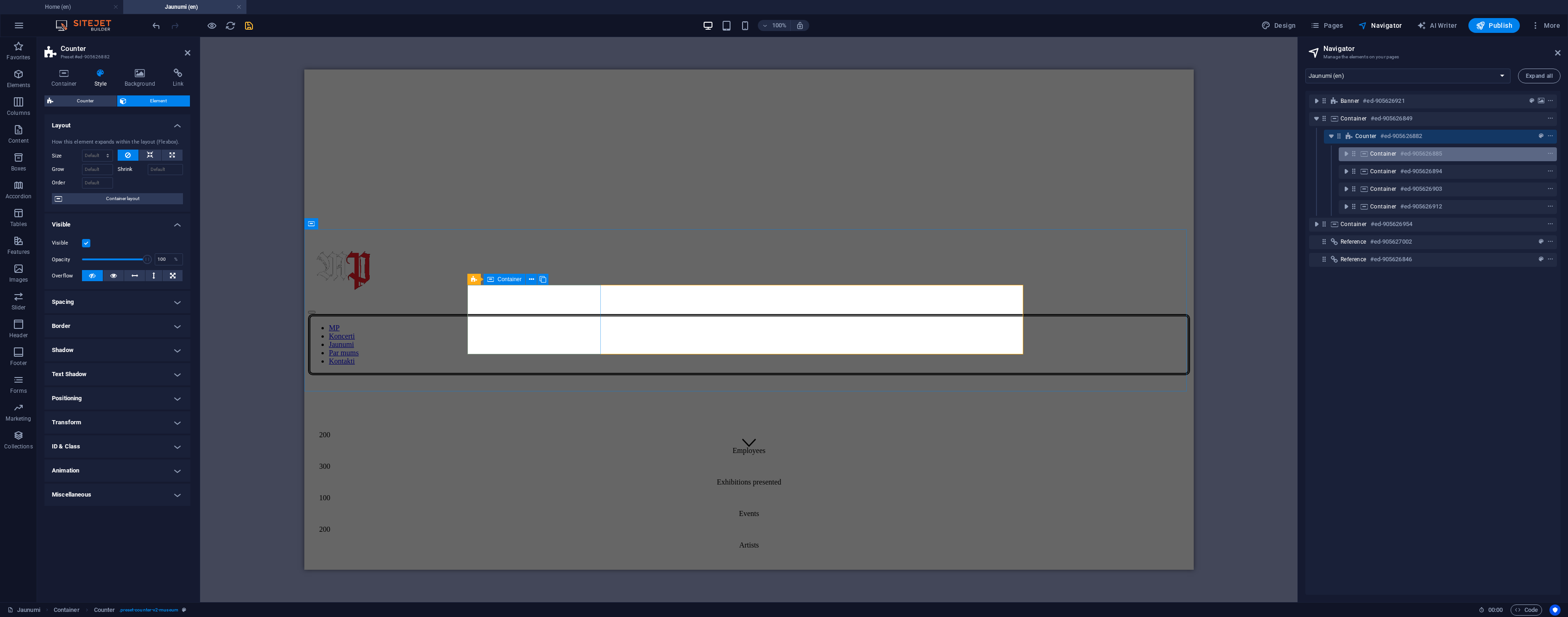
click at [1463, 150] on div "Container #ed-905626885" at bounding box center [1440, 154] width 141 height 11
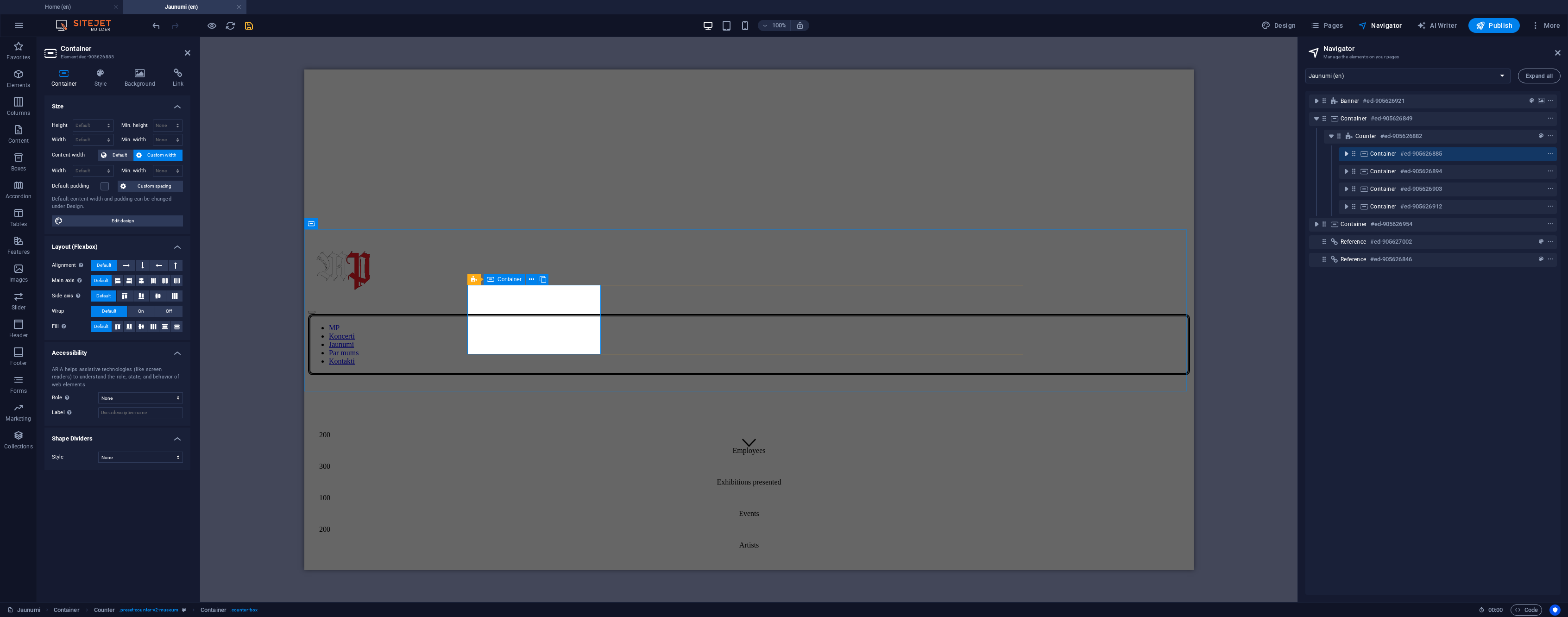
click at [1346, 154] on icon "toggle-expand" at bounding box center [1346, 153] width 9 height 9
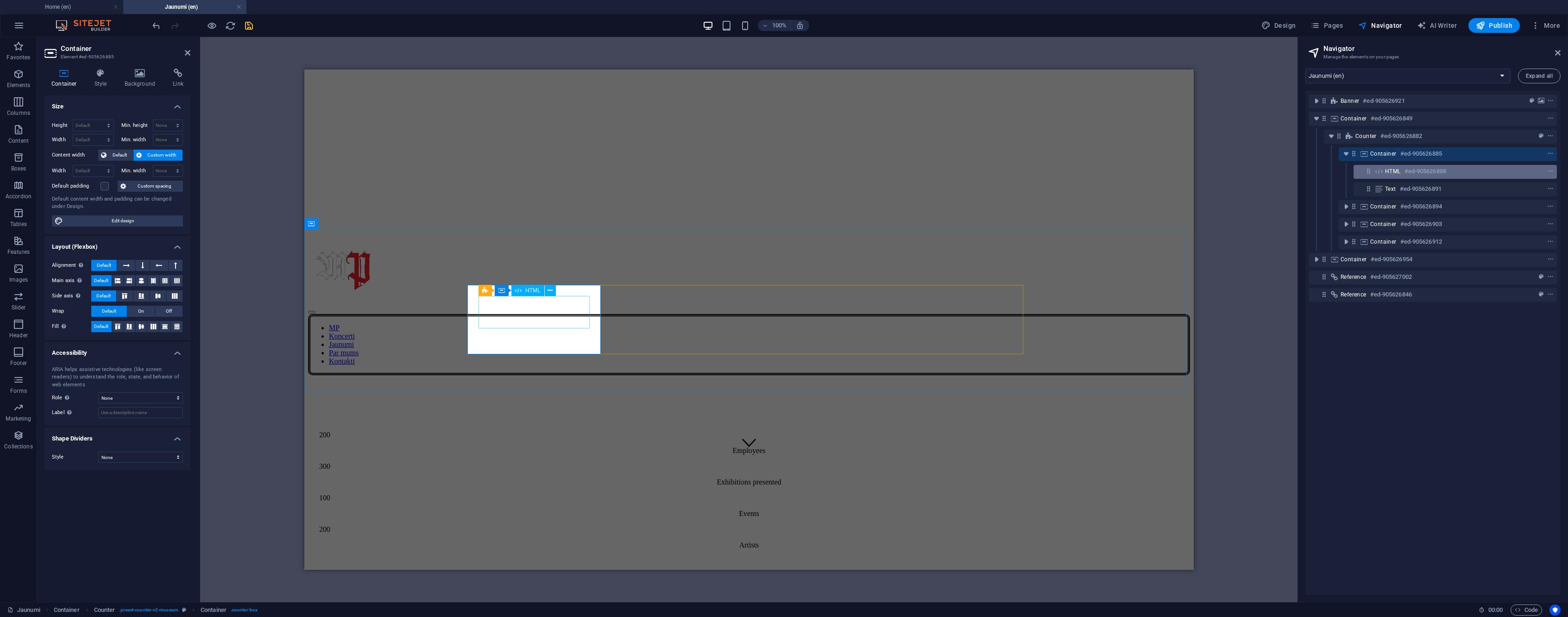
click at [1416, 173] on h6 "#ed-905626888" at bounding box center [1425, 171] width 41 height 11
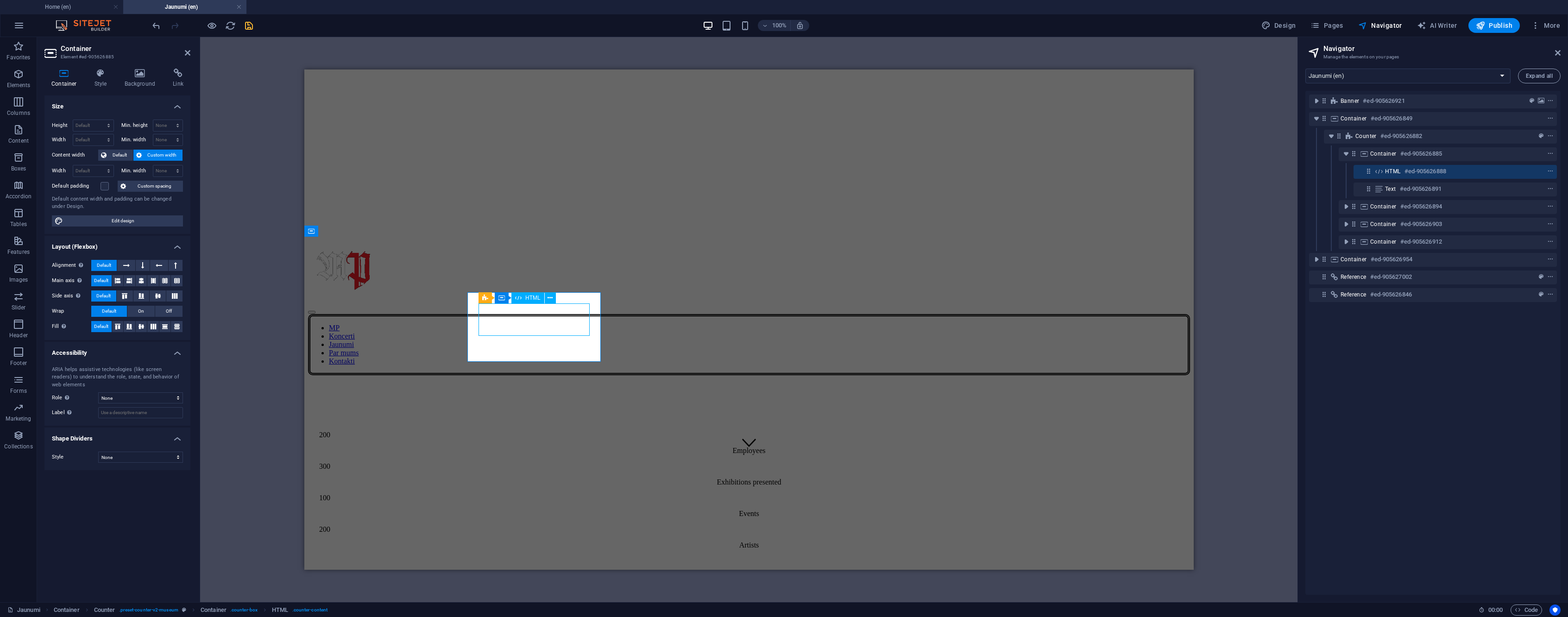
scroll to position [103, 0]
click at [1416, 173] on h6 "#ed-905626888" at bounding box center [1425, 171] width 41 height 11
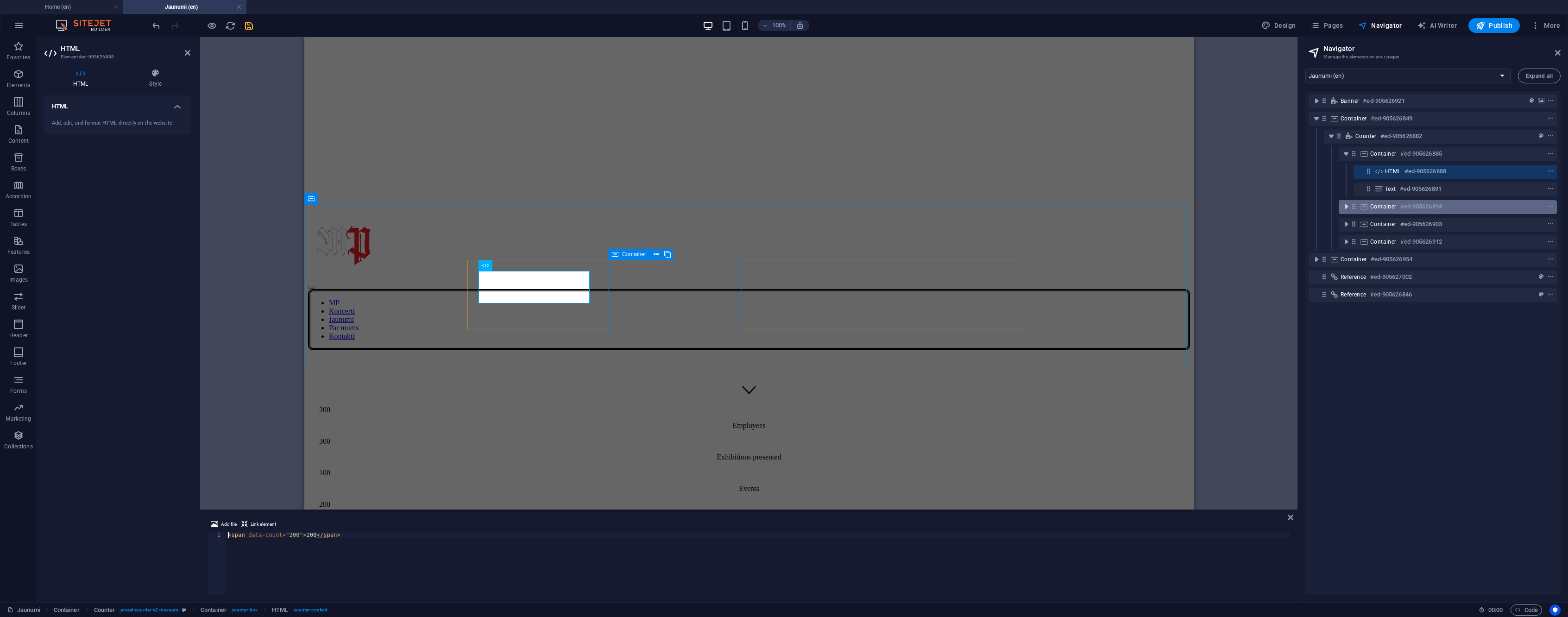
click at [1348, 206] on icon "toggle-expand" at bounding box center [1346, 206] width 9 height 9
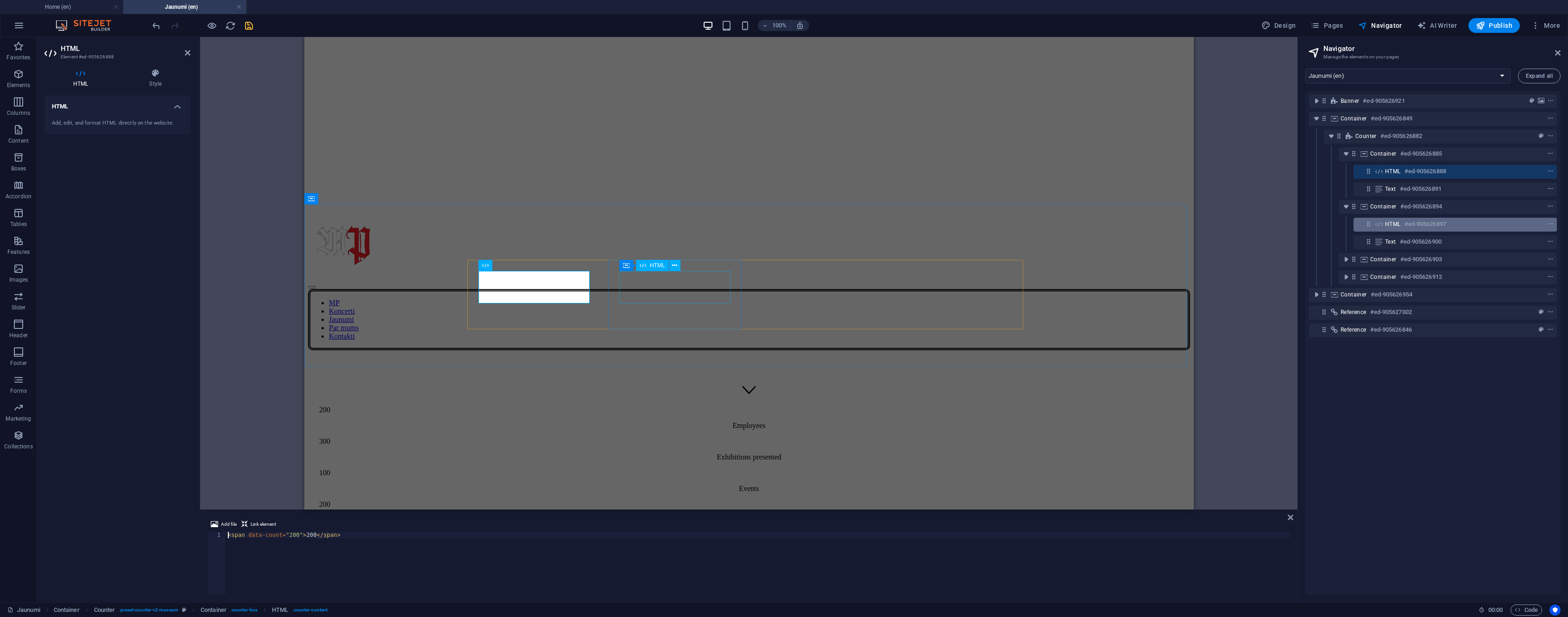
click at [1446, 223] on h6 "#ed-905626897" at bounding box center [1425, 224] width 41 height 11
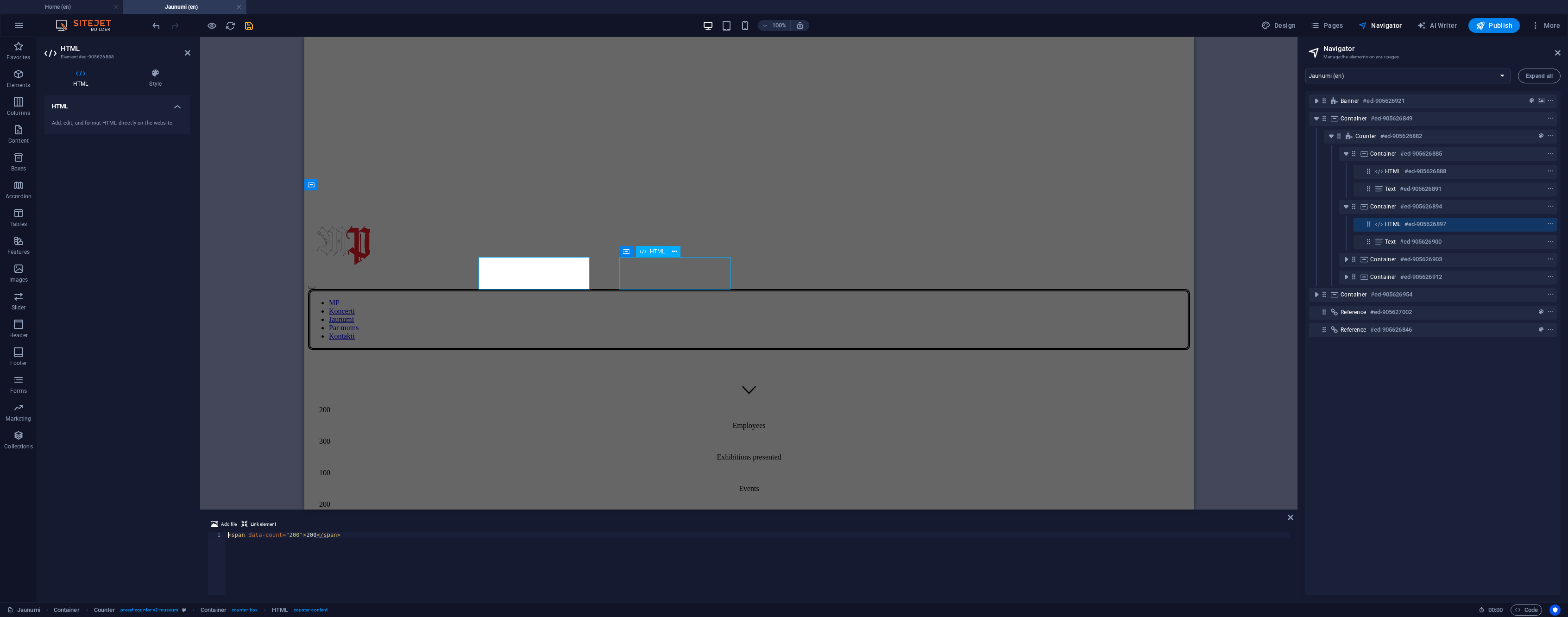
scroll to position [117, 0]
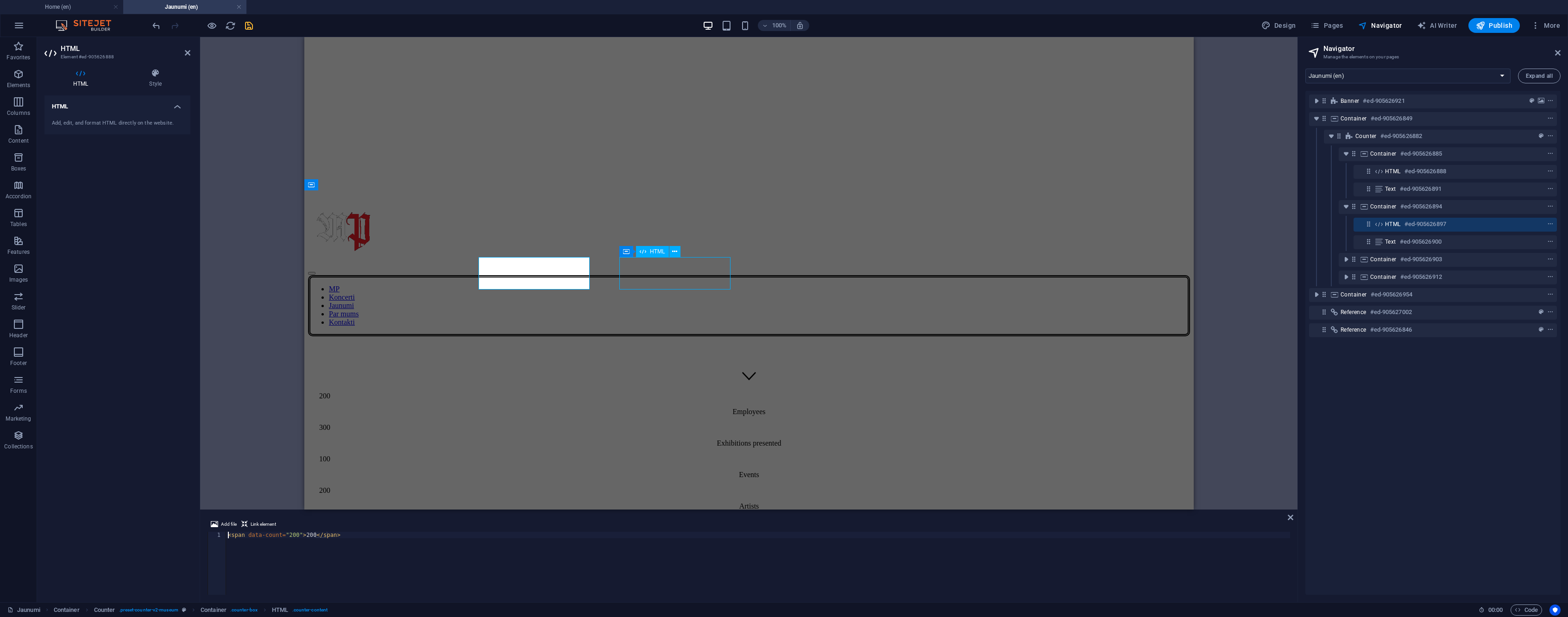
click at [1446, 223] on h6 "#ed-905626897" at bounding box center [1425, 224] width 41 height 11
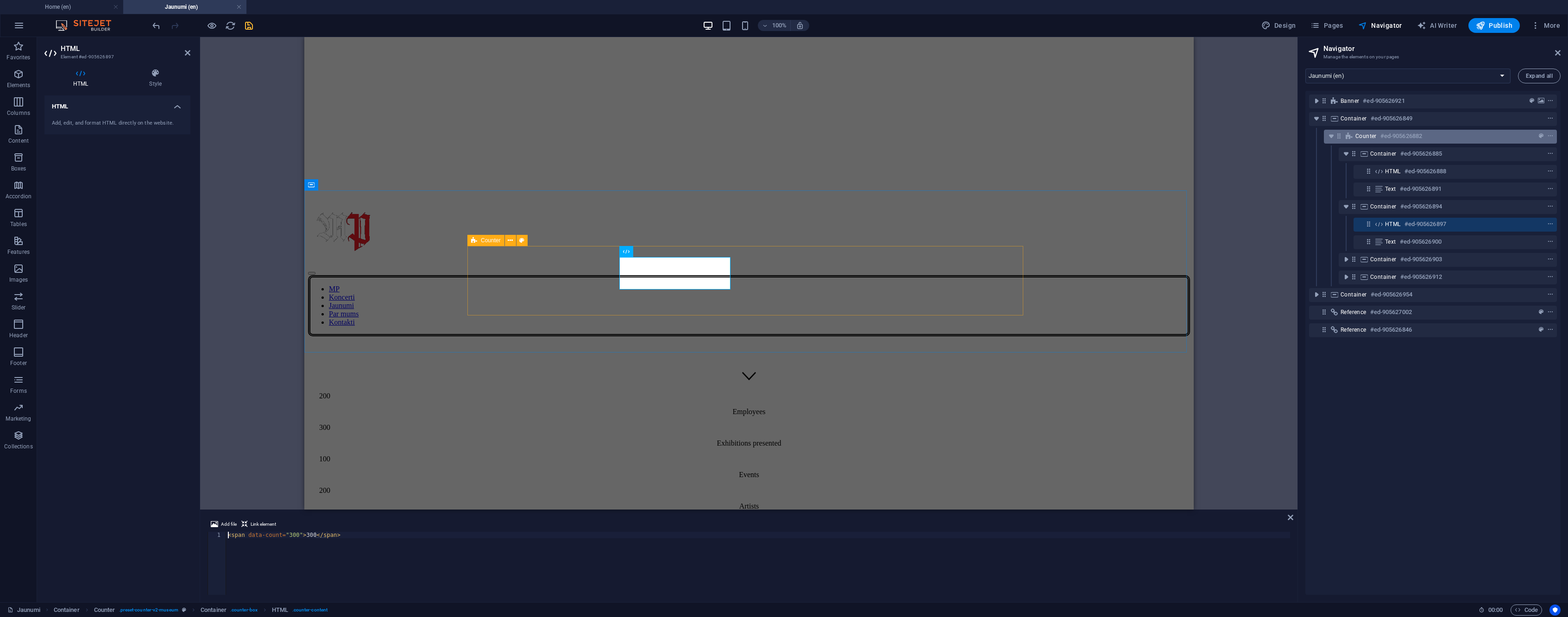
click at [1422, 137] on h6 "#ed-905626882" at bounding box center [1401, 136] width 41 height 11
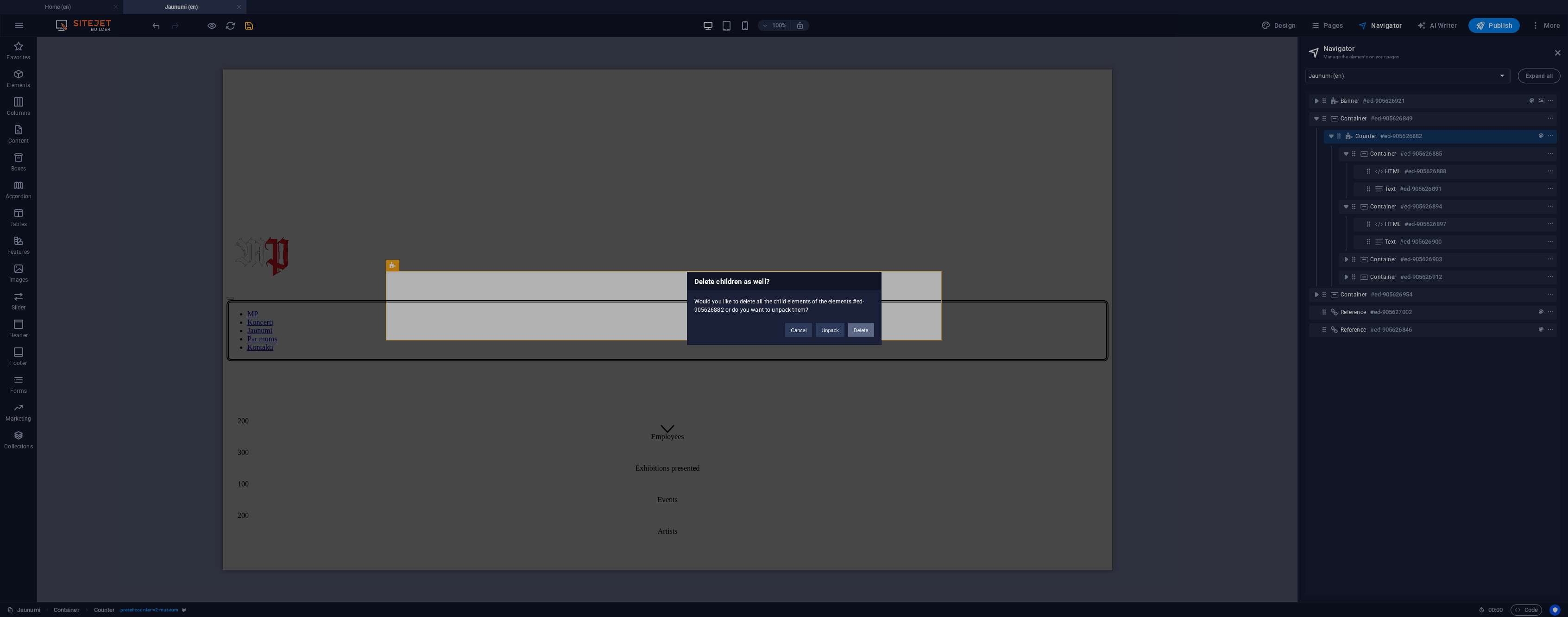
click at [863, 332] on button "Delete" at bounding box center [861, 330] width 26 height 14
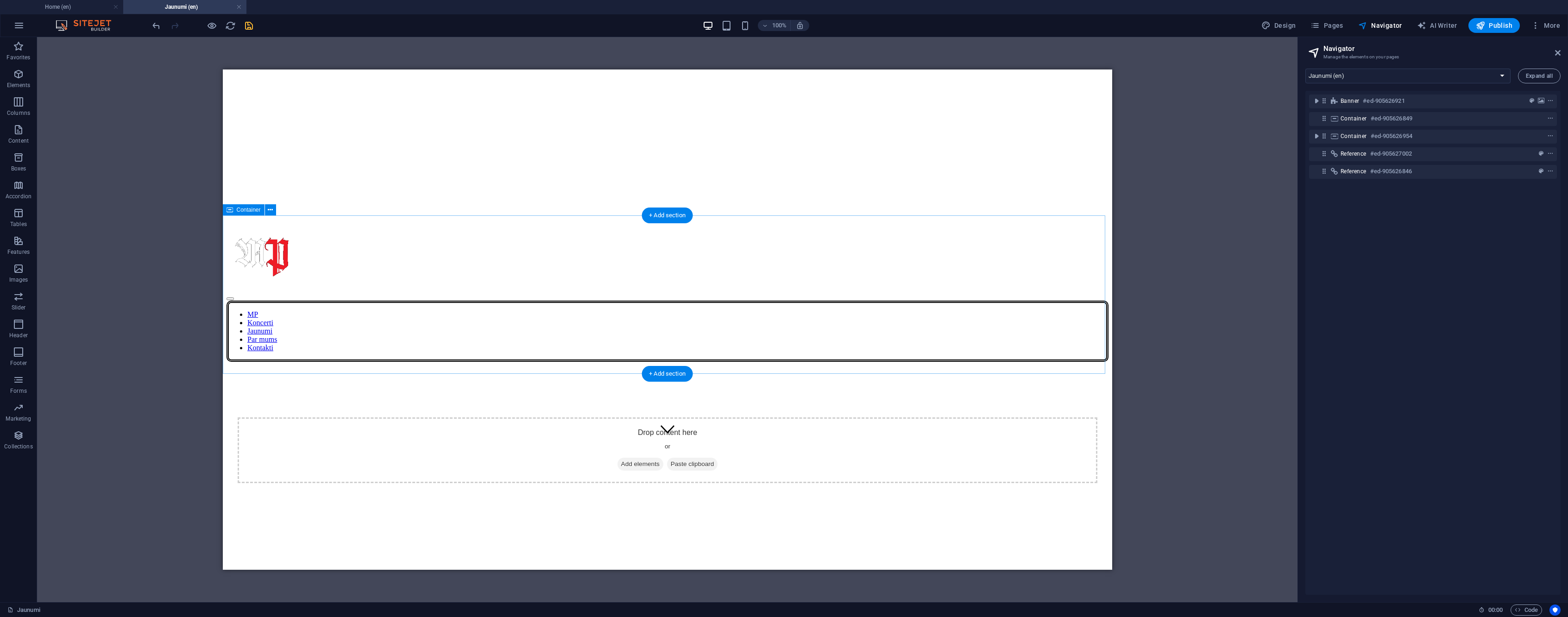
scroll to position [0, 0]
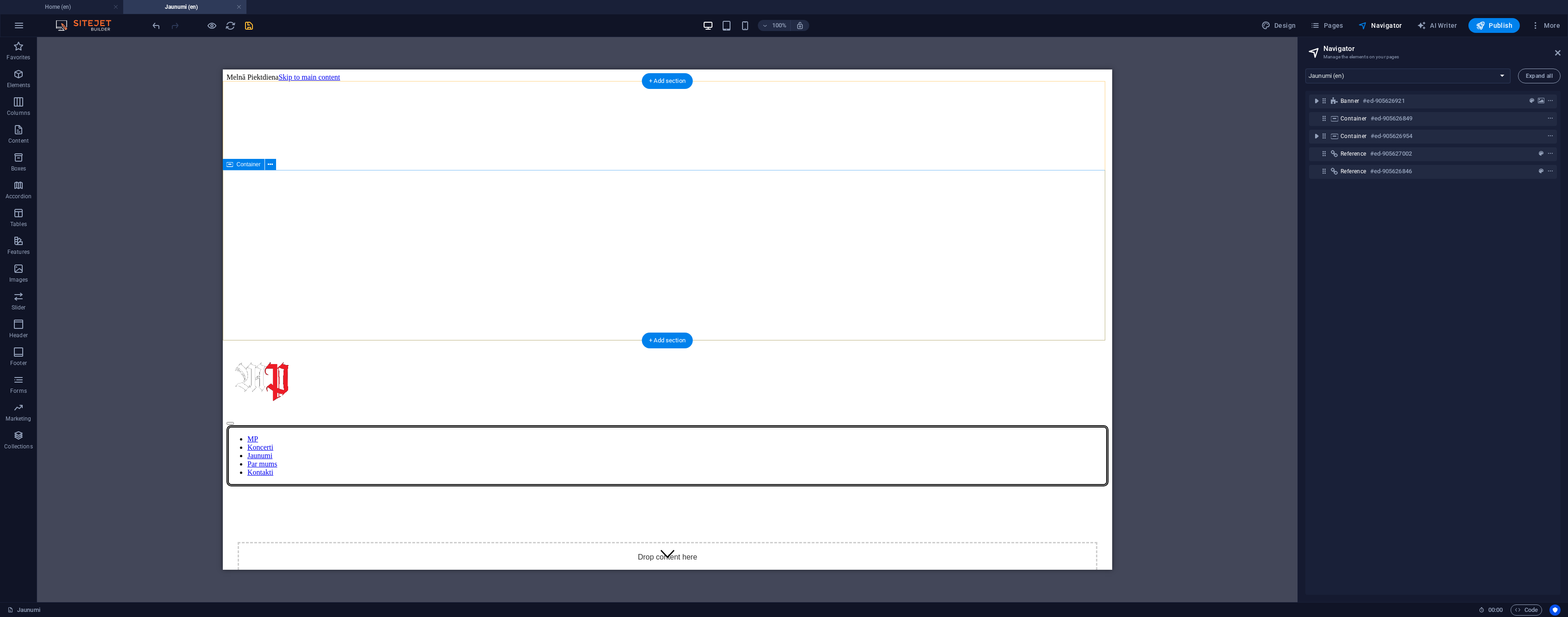
click at [649, 486] on div at bounding box center [667, 486] width 882 height 0
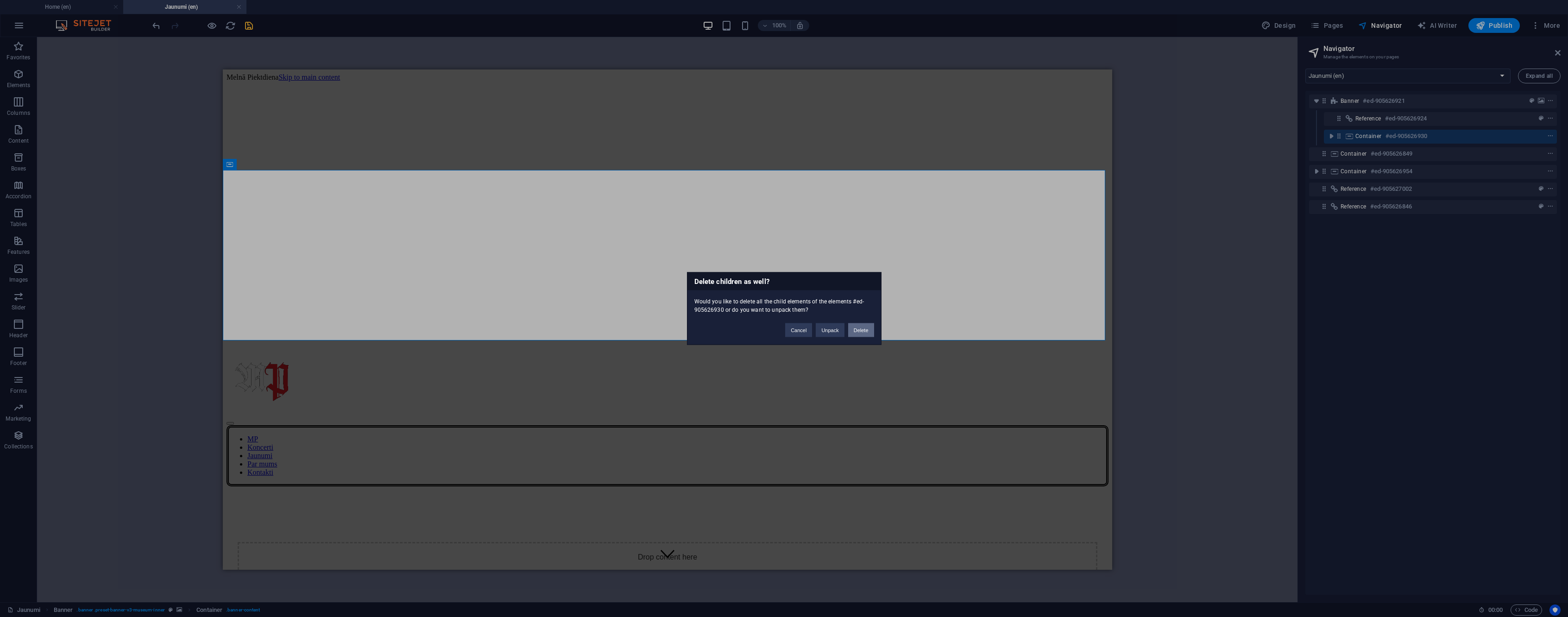
click at [859, 330] on button "Delete" at bounding box center [861, 330] width 26 height 14
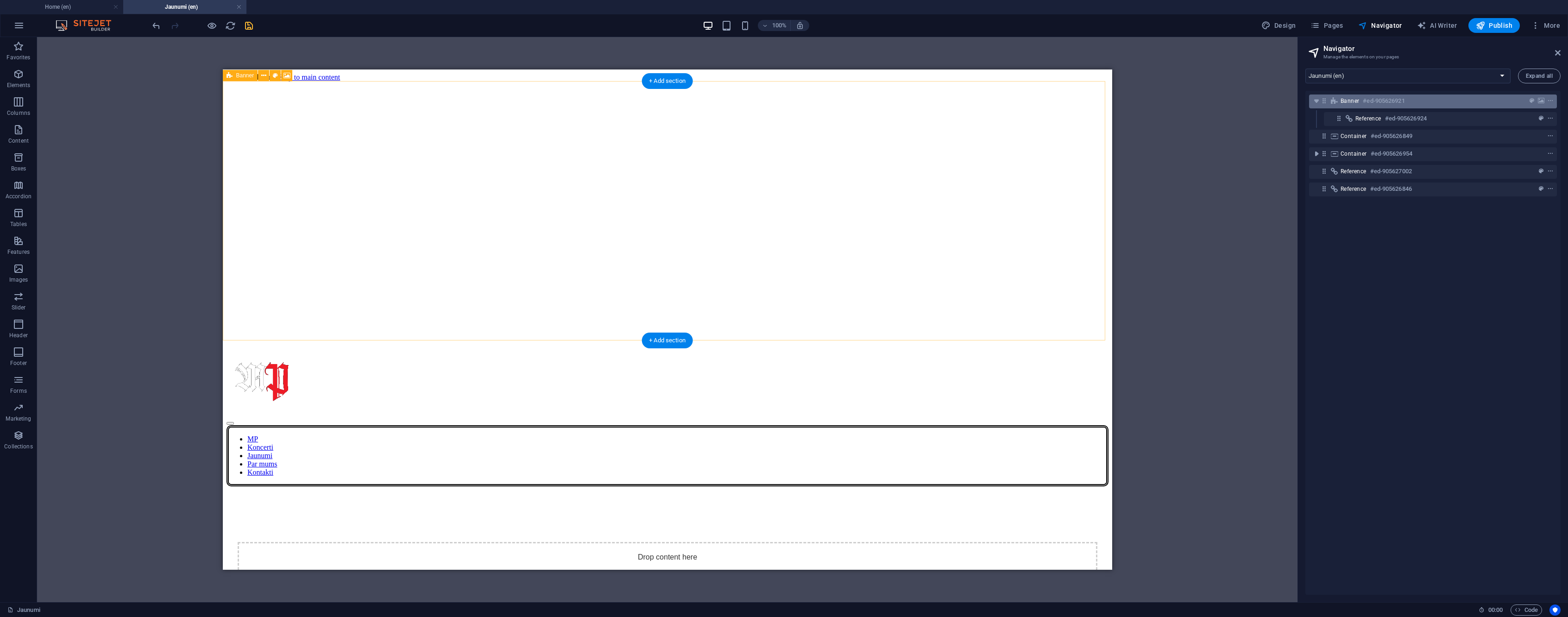
click at [1449, 96] on div "Banner #ed-905626921" at bounding box center [1425, 101] width 170 height 11
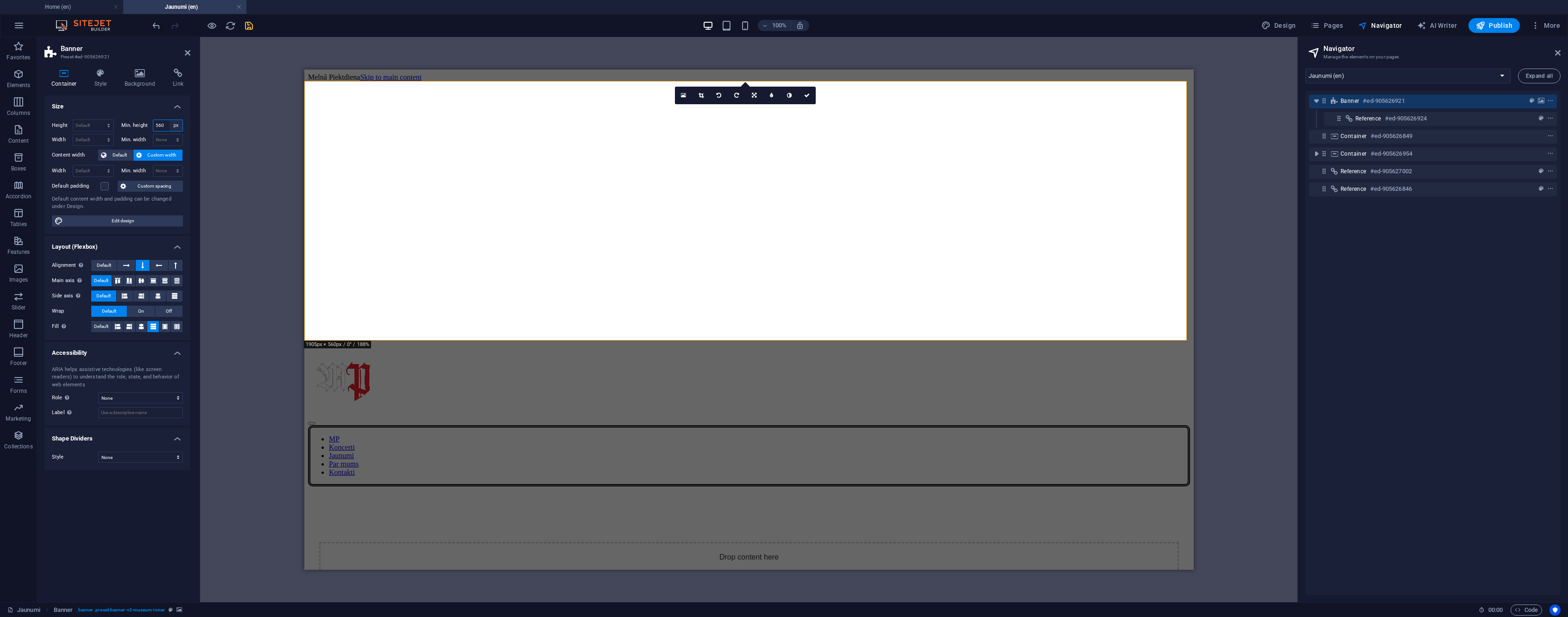
click at [179, 125] on select "None px rem % vh vw" at bounding box center [176, 125] width 13 height 11
select select "bcjgdaf0rqc"
click at [170, 120] on select "None px rem % vh vw" at bounding box center [176, 125] width 13 height 11
select select "DISABLED_OPTION_VALUE"
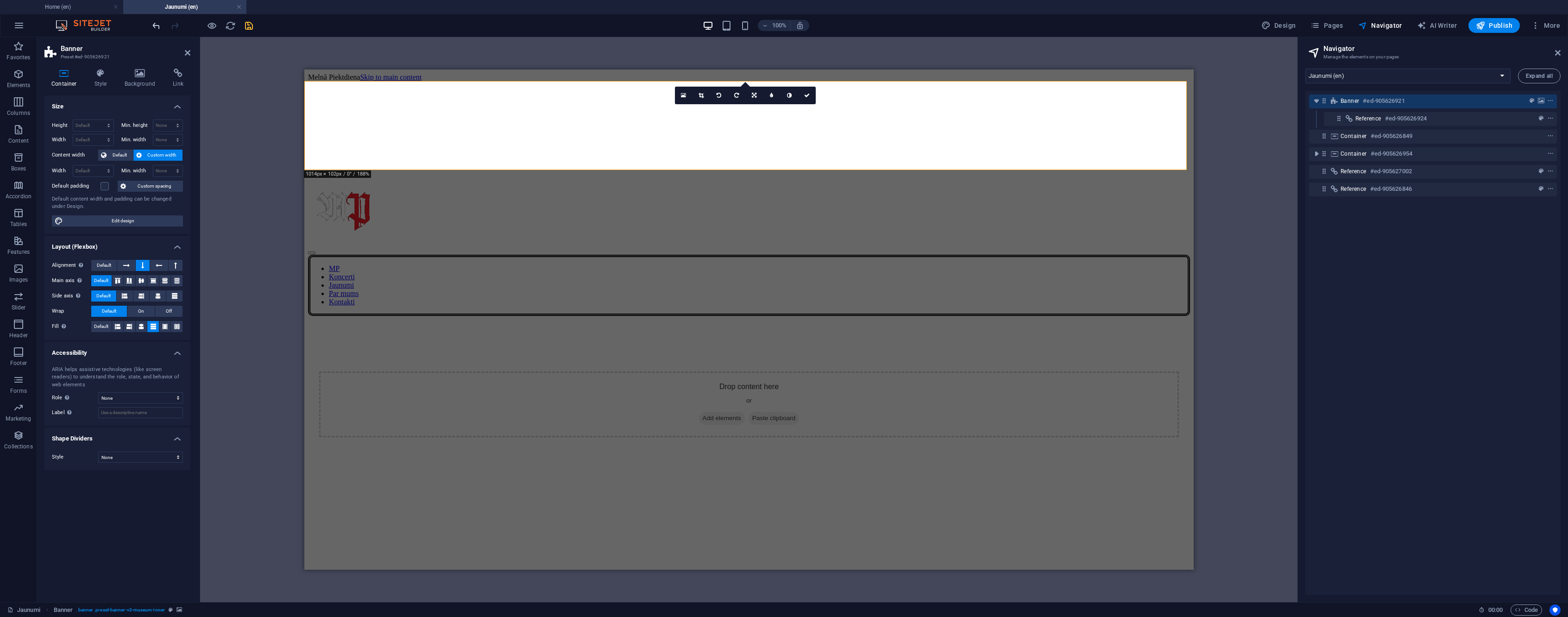
click at [161, 28] on icon "undo" at bounding box center [156, 26] width 11 height 11
type input "560"
select select "px"
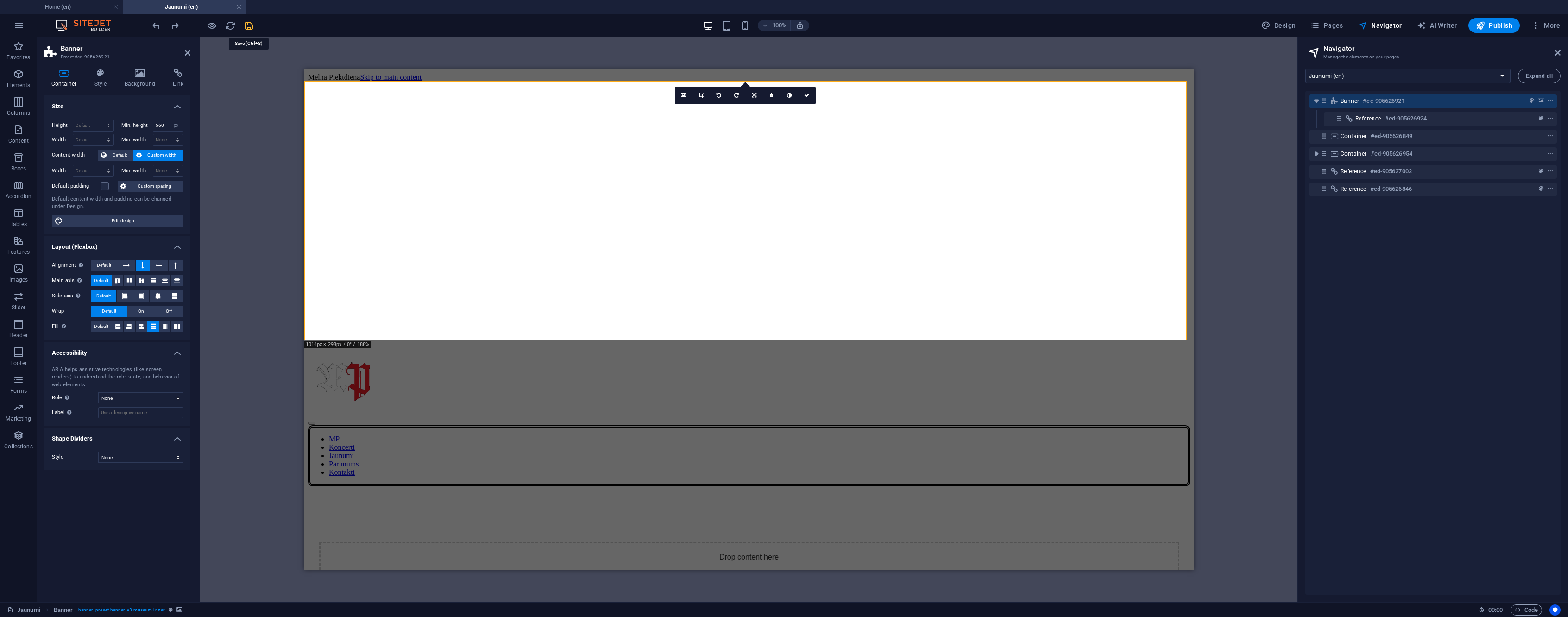
click at [248, 27] on icon "save" at bounding box center [249, 26] width 11 height 11
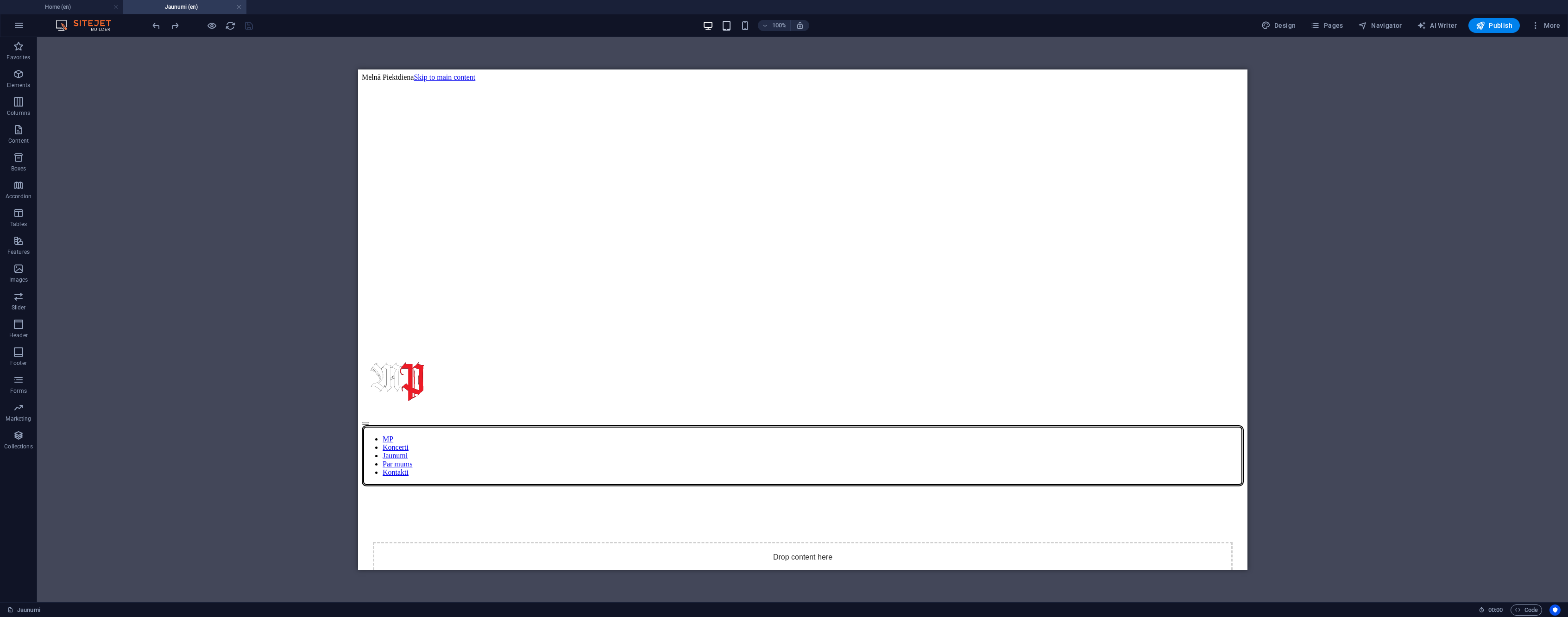
click at [728, 29] on icon "button" at bounding box center [727, 26] width 11 height 11
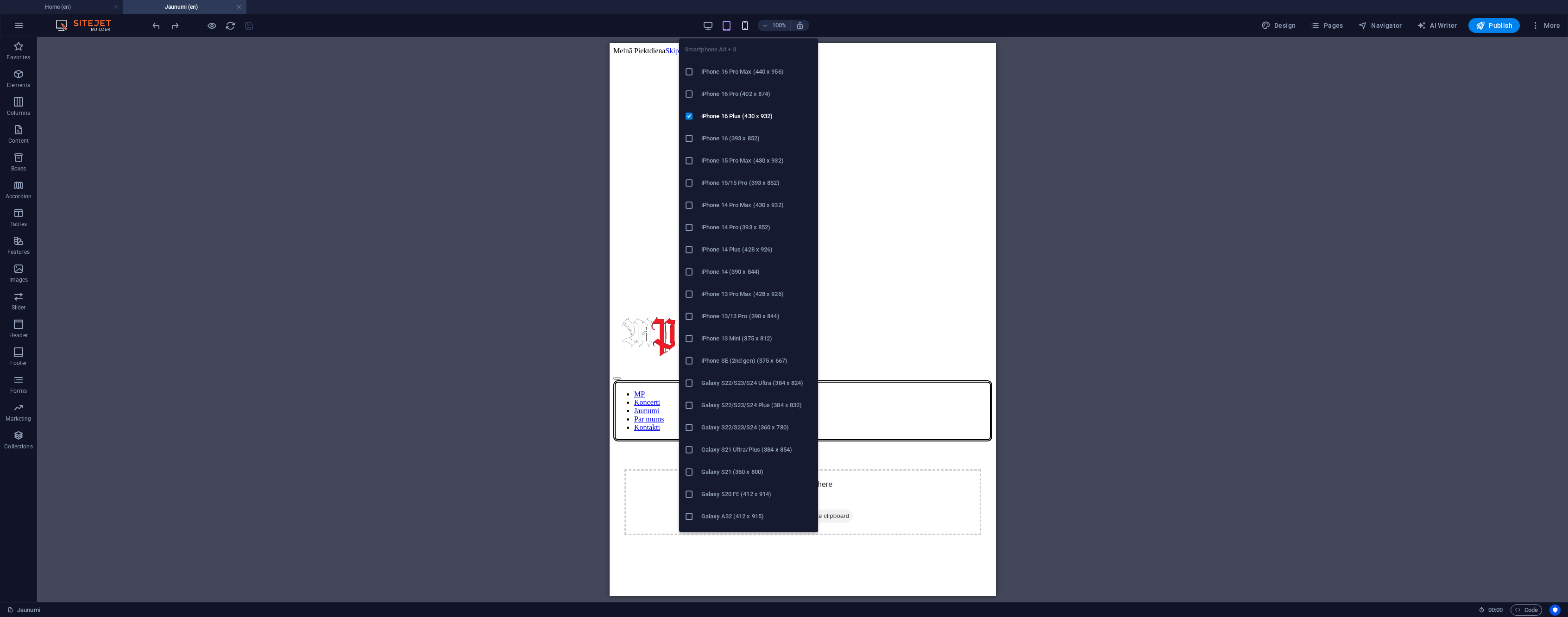
click at [749, 25] on icon "button" at bounding box center [745, 26] width 11 height 11
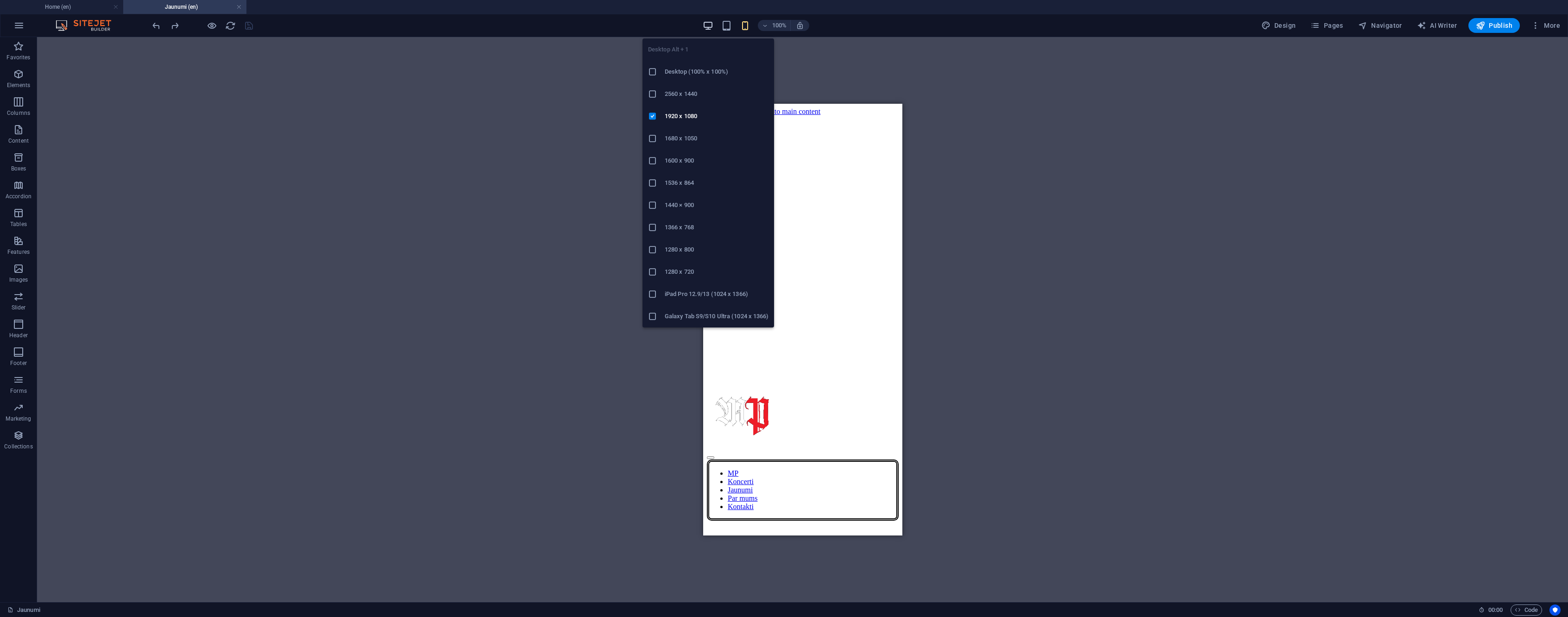
click at [711, 26] on icon "button" at bounding box center [708, 26] width 11 height 11
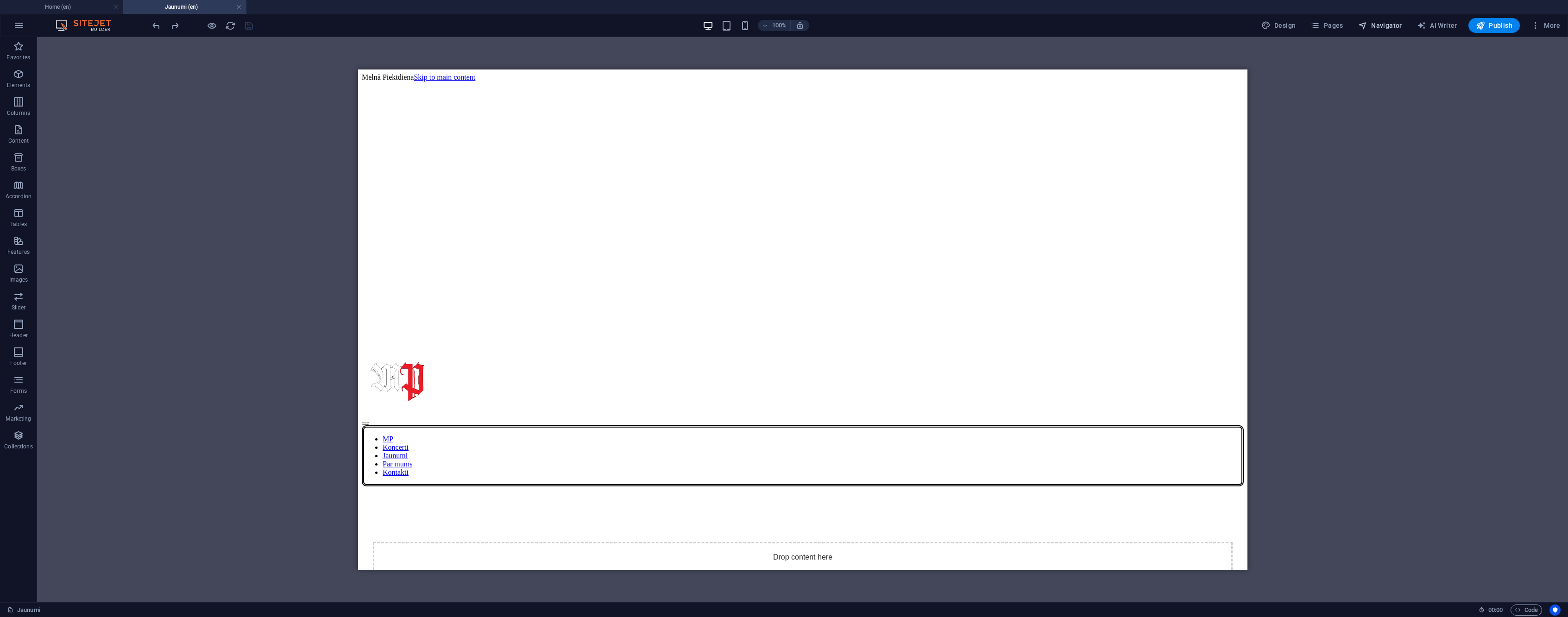
click at [1395, 21] on span "Navigator" at bounding box center [1380, 25] width 44 height 9
select select "16989607-en"
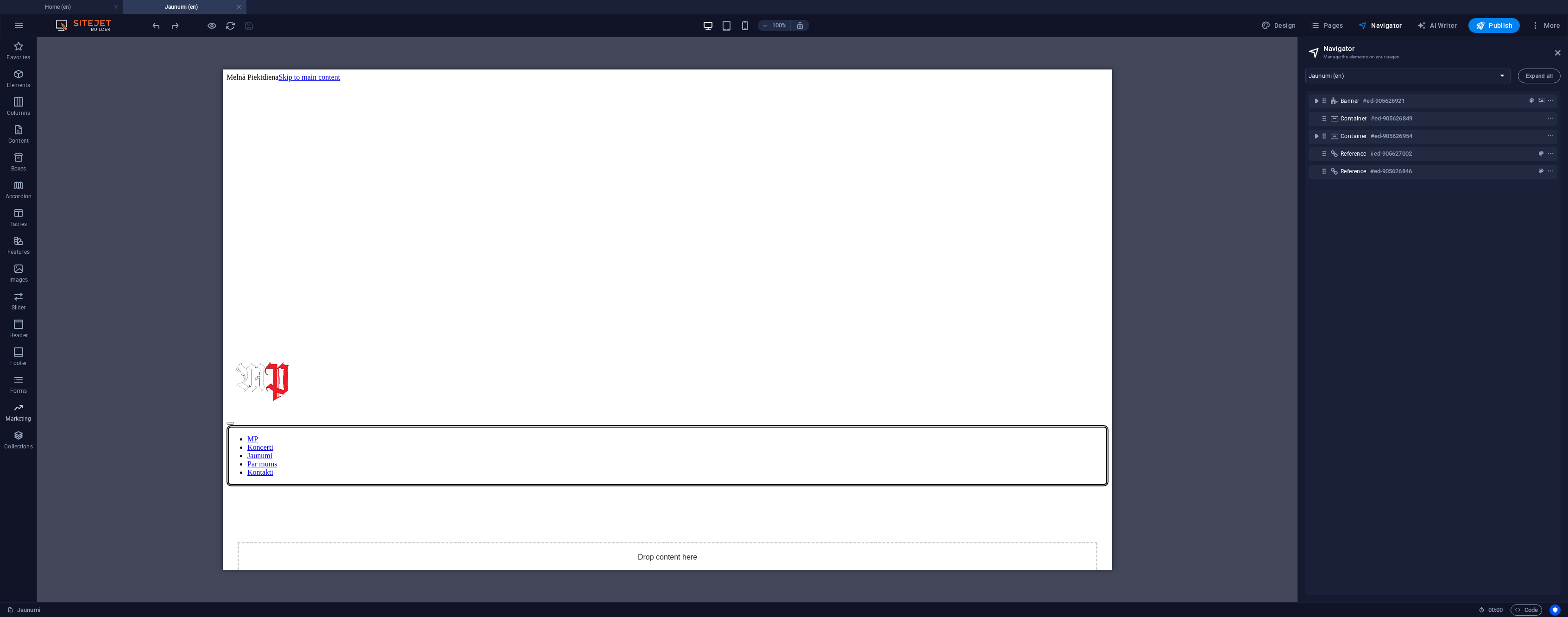
drag, startPoint x: 27, startPoint y: 436, endPoint x: 32, endPoint y: 416, distance: 20.6
click at [28, 436] on span "Collections" at bounding box center [18, 441] width 37 height 23
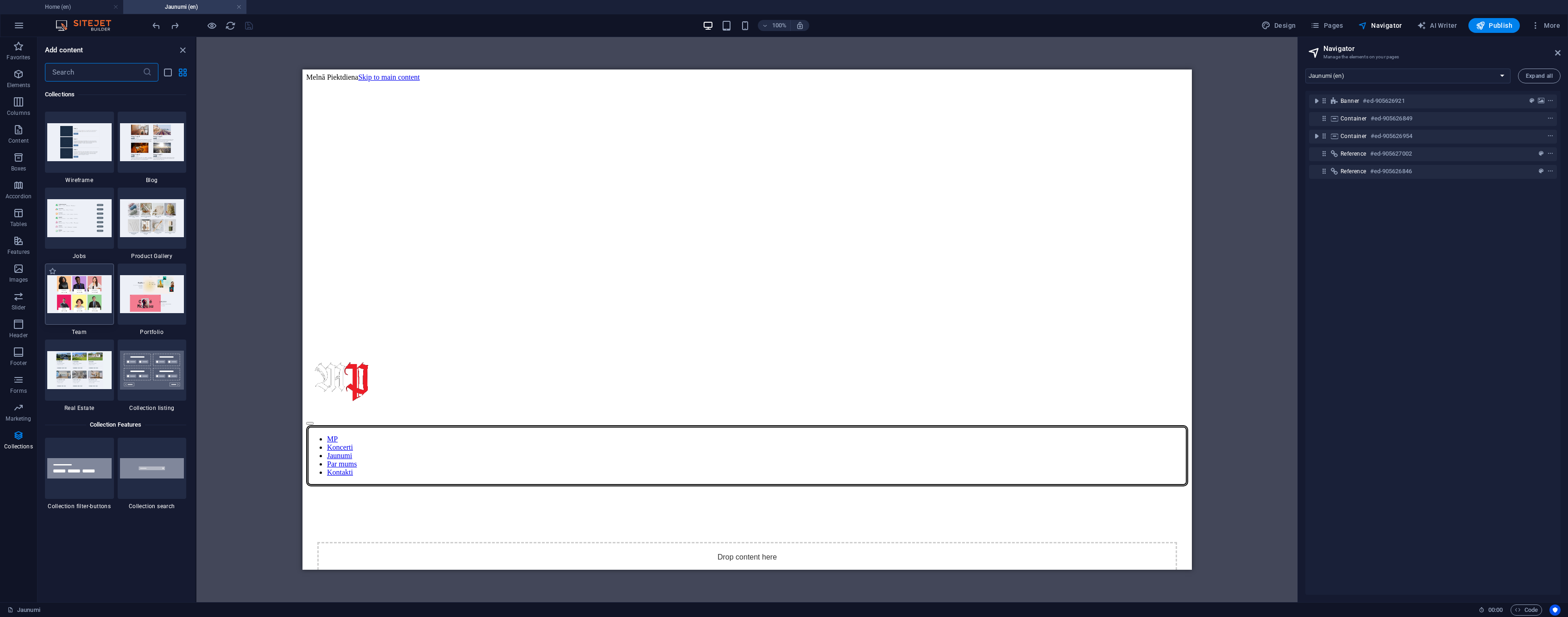
scroll to position [8497, 0]
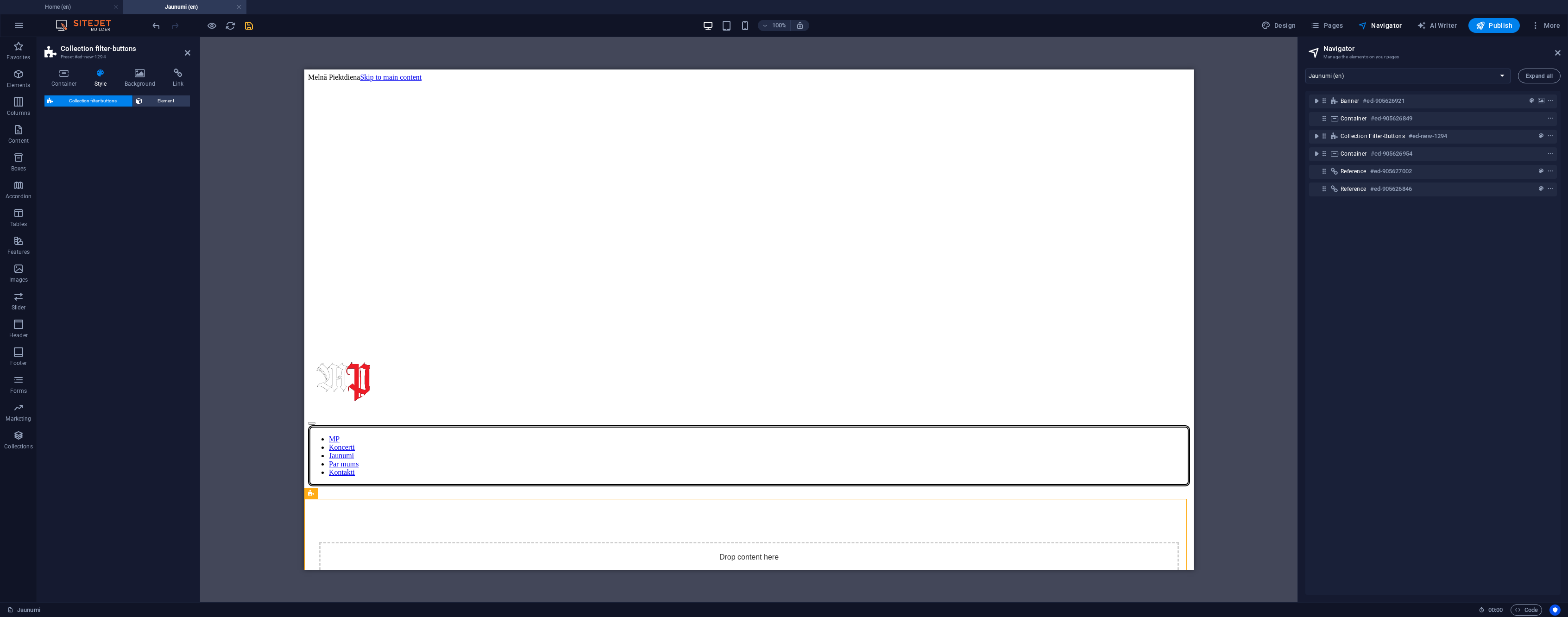
select select "rem"
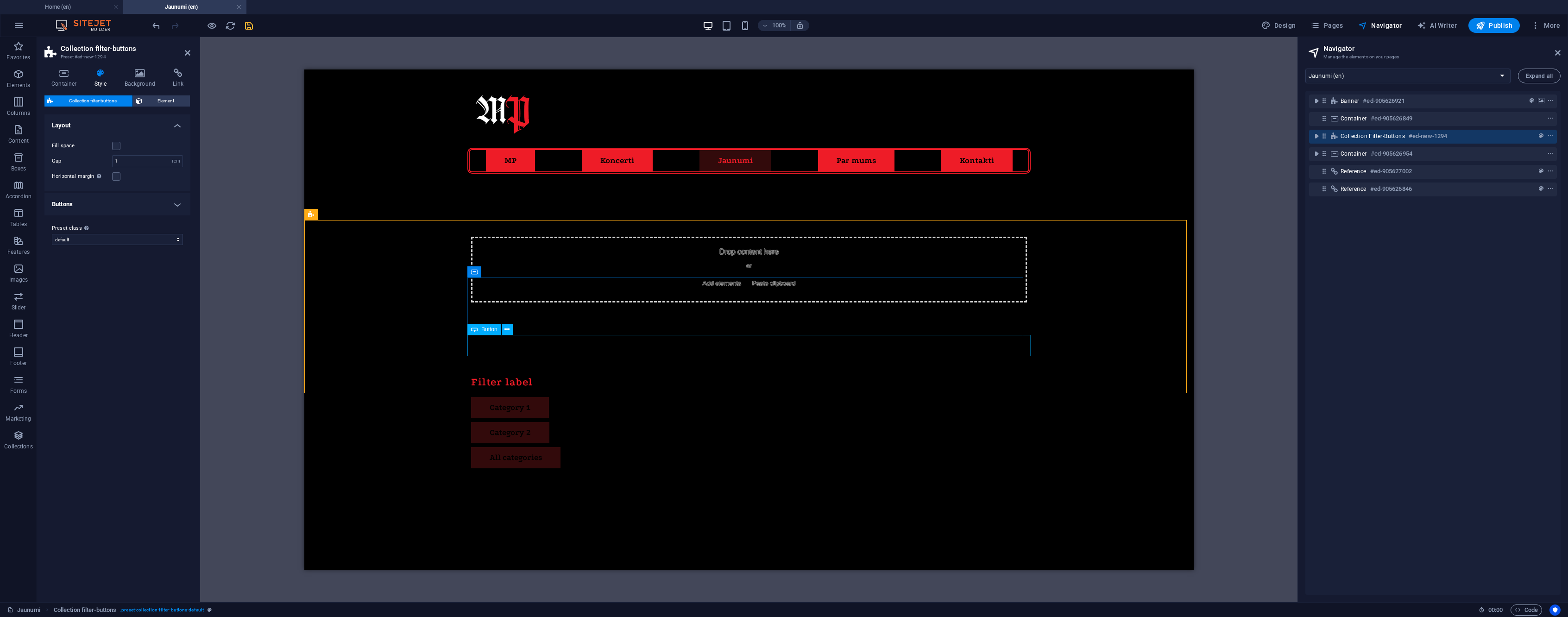
scroll to position [280, 0]
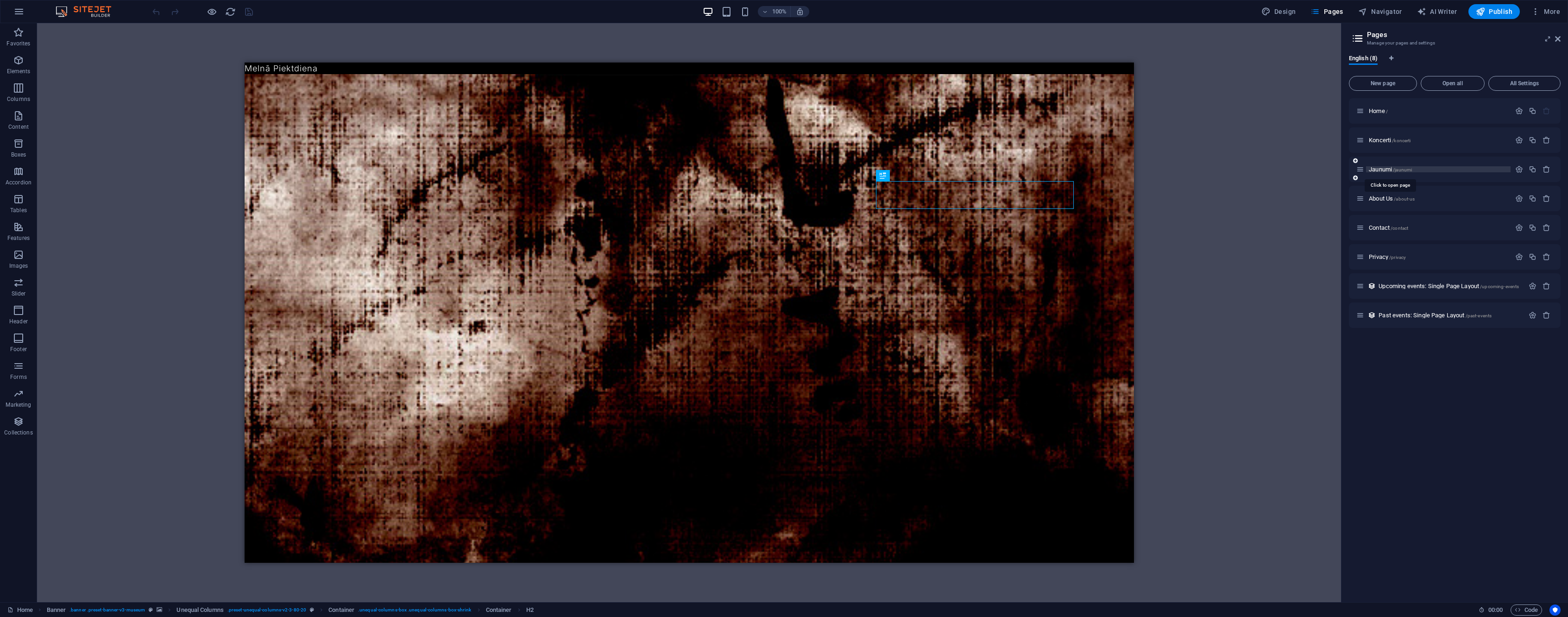
click at [1385, 170] on span "Jaunumi /jaunumi" at bounding box center [1390, 169] width 43 height 7
